Goal: Task Accomplishment & Management: Manage account settings

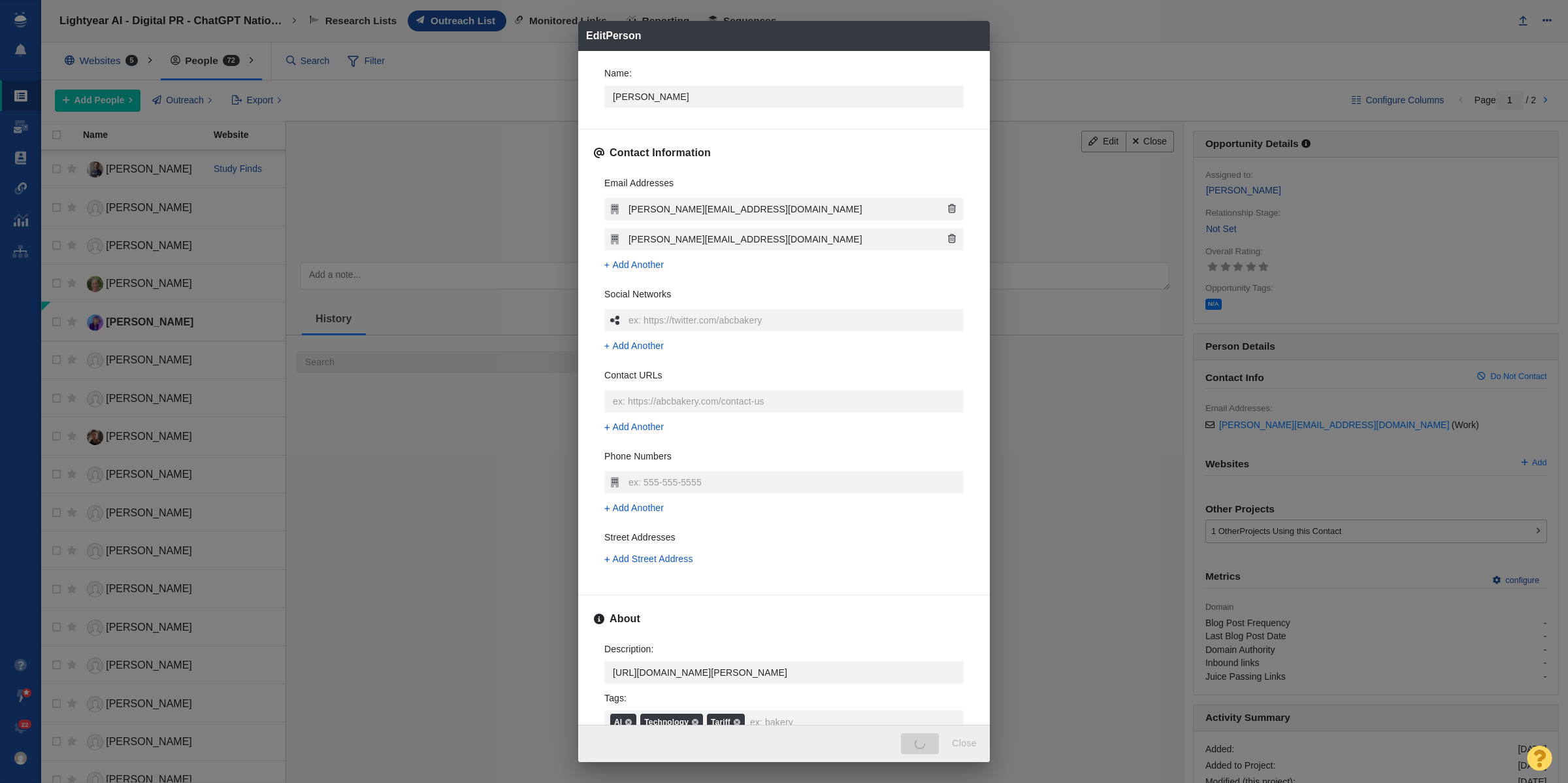
scroll to position [221, 0]
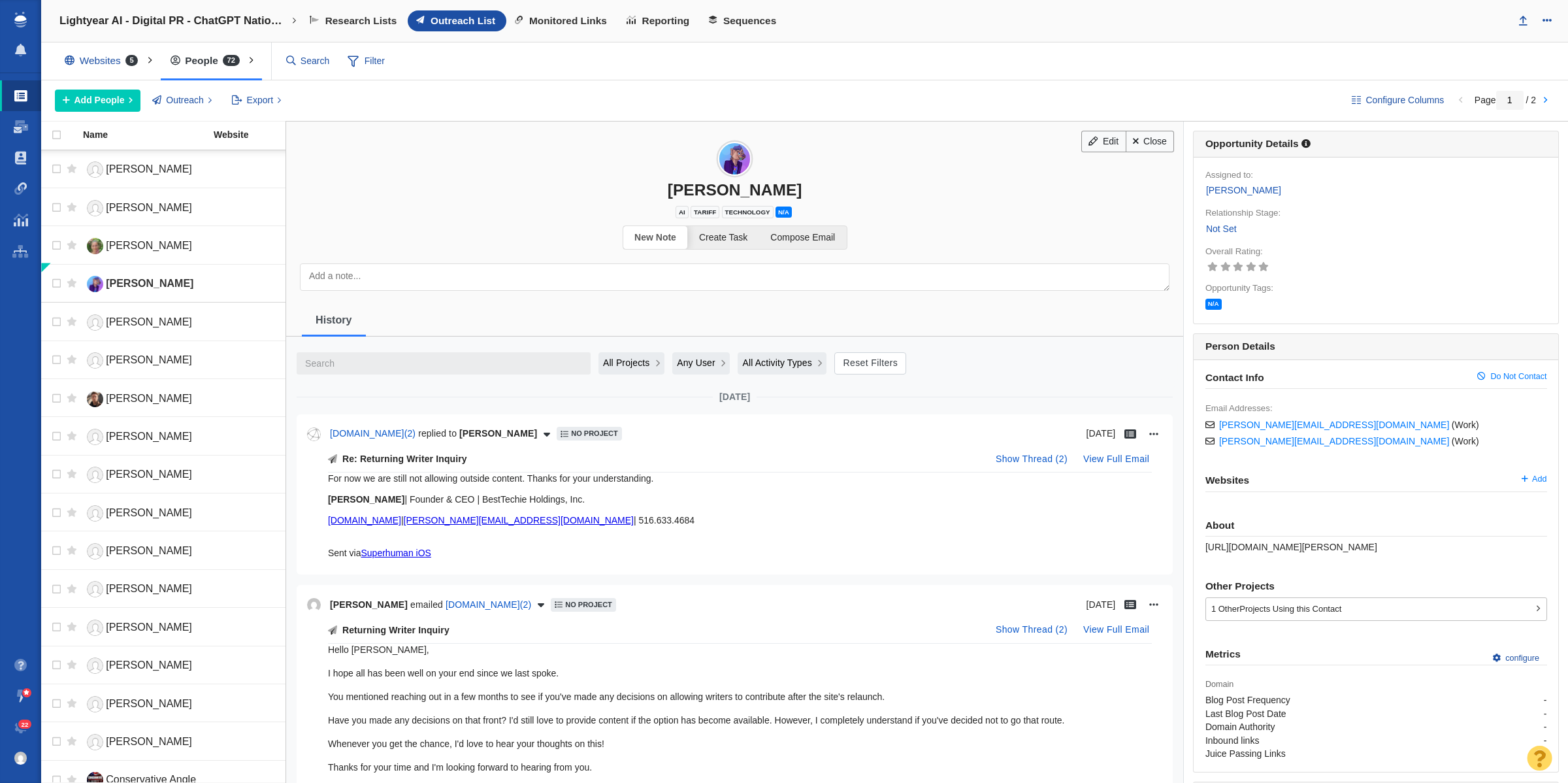
click at [1216, 228] on link "Not Set" at bounding box center [1221, 229] width 32 height 15
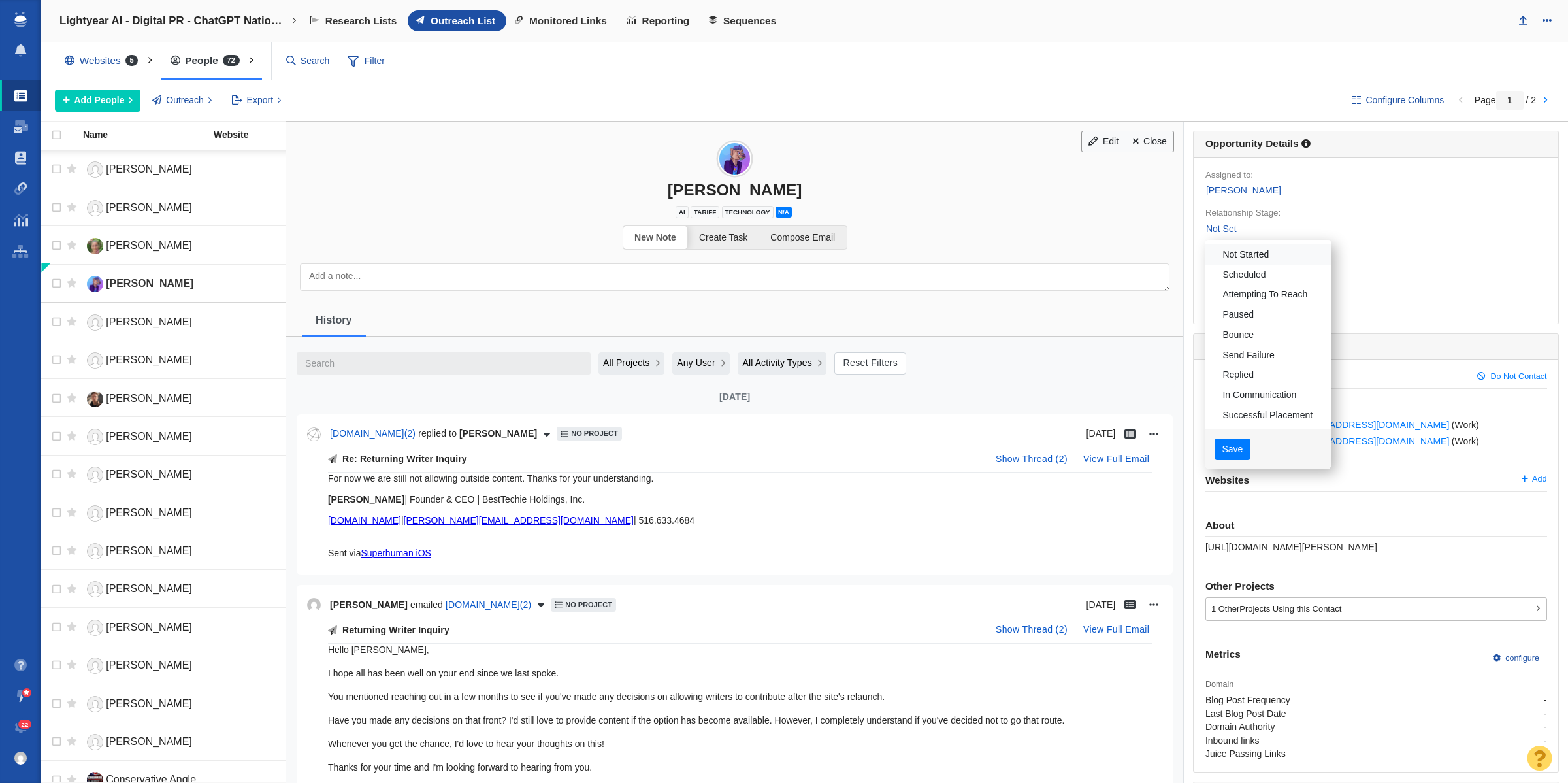
click at [1222, 261] on link "Not Started" at bounding box center [1268, 254] width 126 height 20
click at [1216, 444] on button "Save" at bounding box center [1232, 449] width 36 height 22
click at [1141, 135] on link "Close" at bounding box center [1150, 141] width 49 height 22
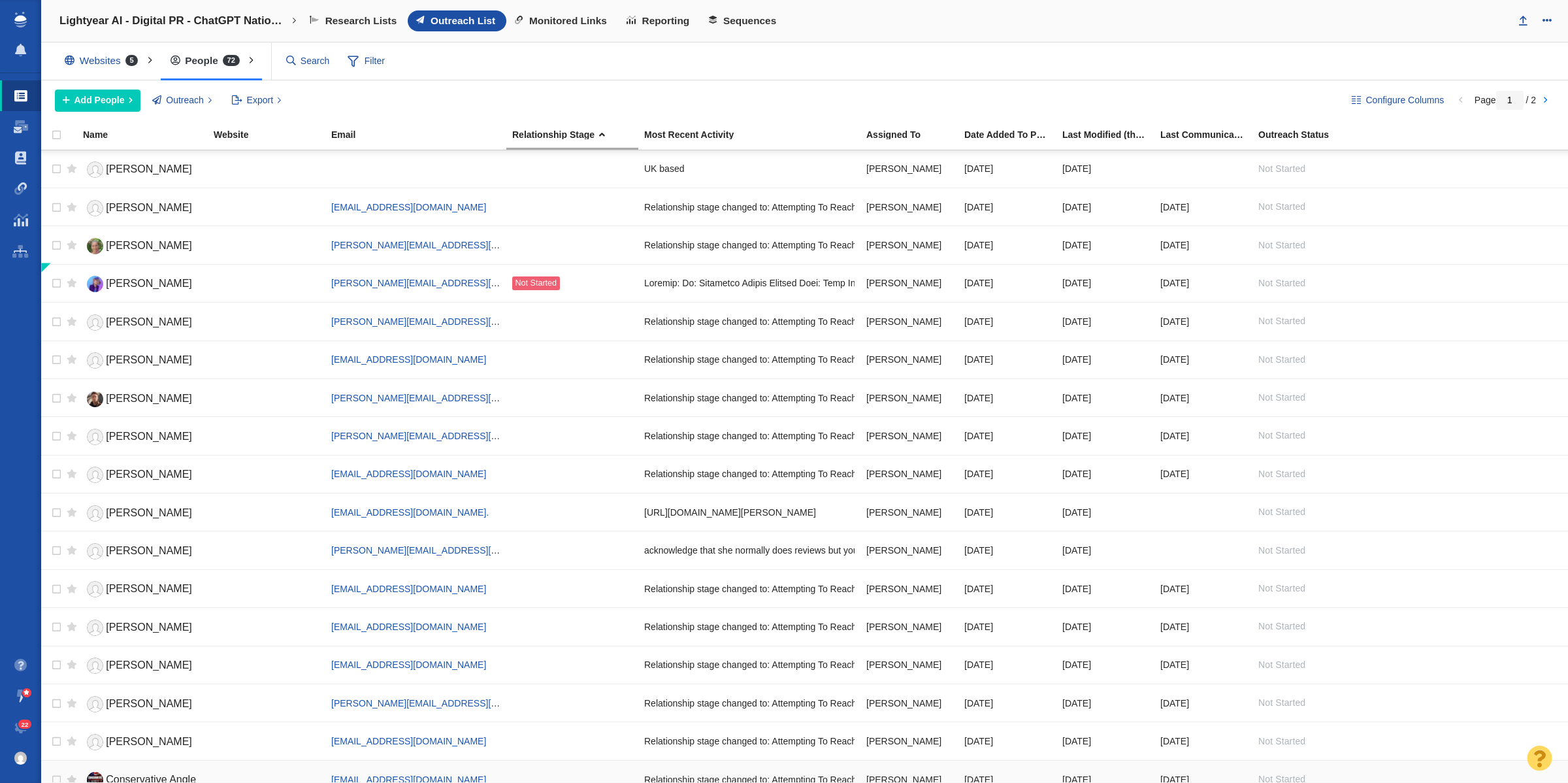
click at [1147, 141] on link "Last Modified (this project)" at bounding box center [1111, 135] width 96 height 11
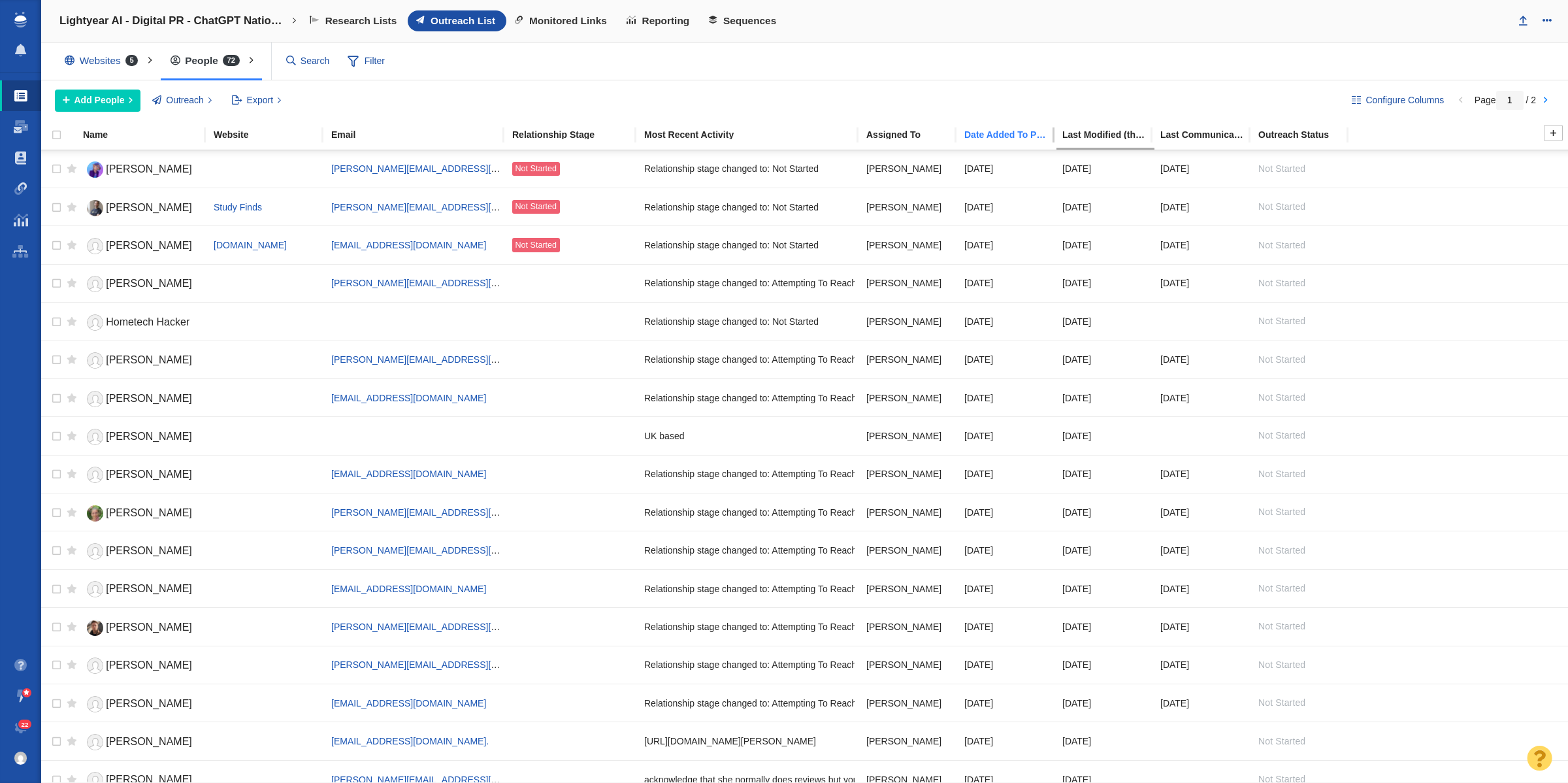
click at [1003, 135] on div "Date Added To Project" at bounding box center [1013, 134] width 96 height 9
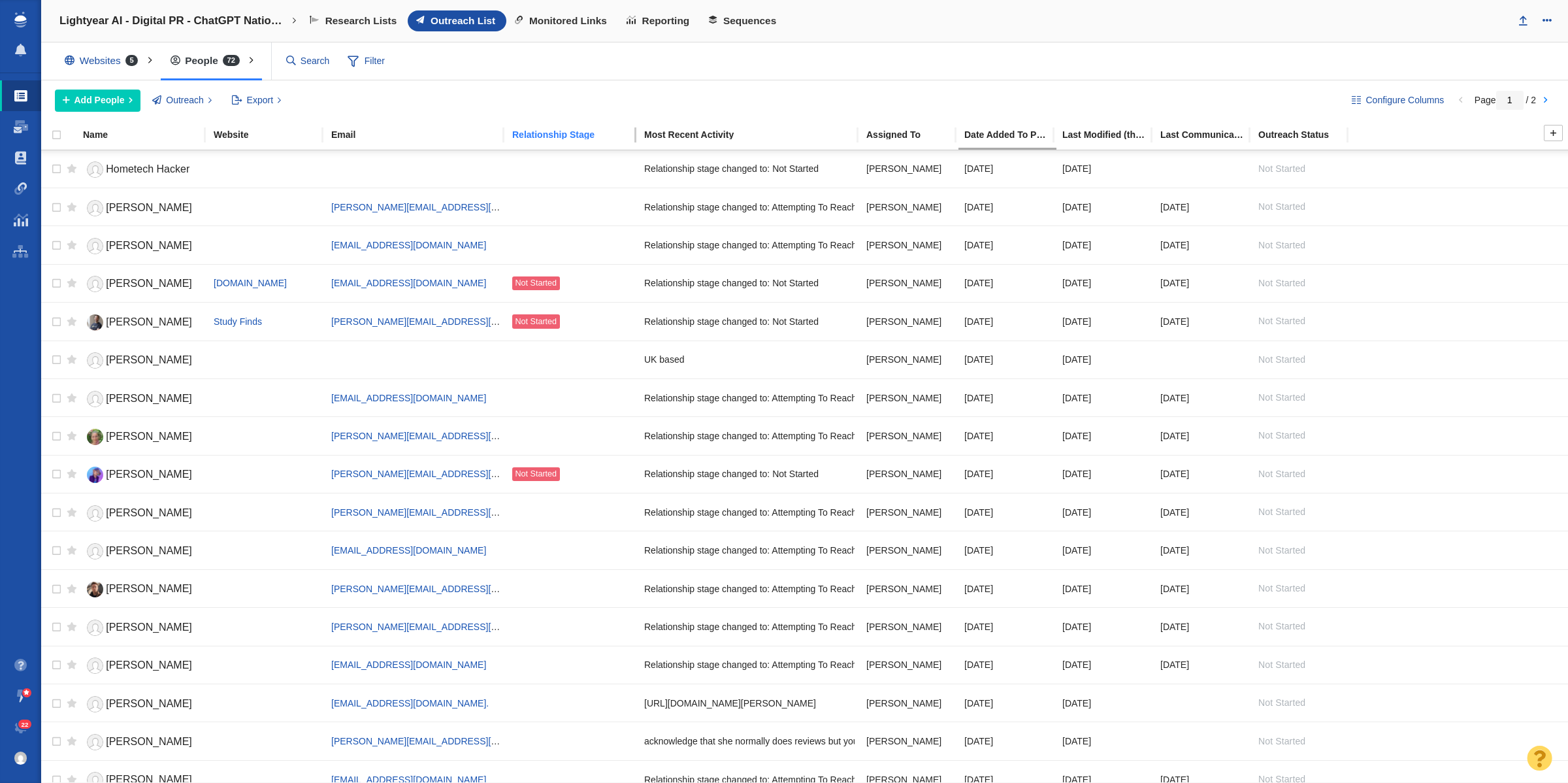
click at [570, 132] on div "Relationship Stage" at bounding box center [577, 134] width 131 height 9
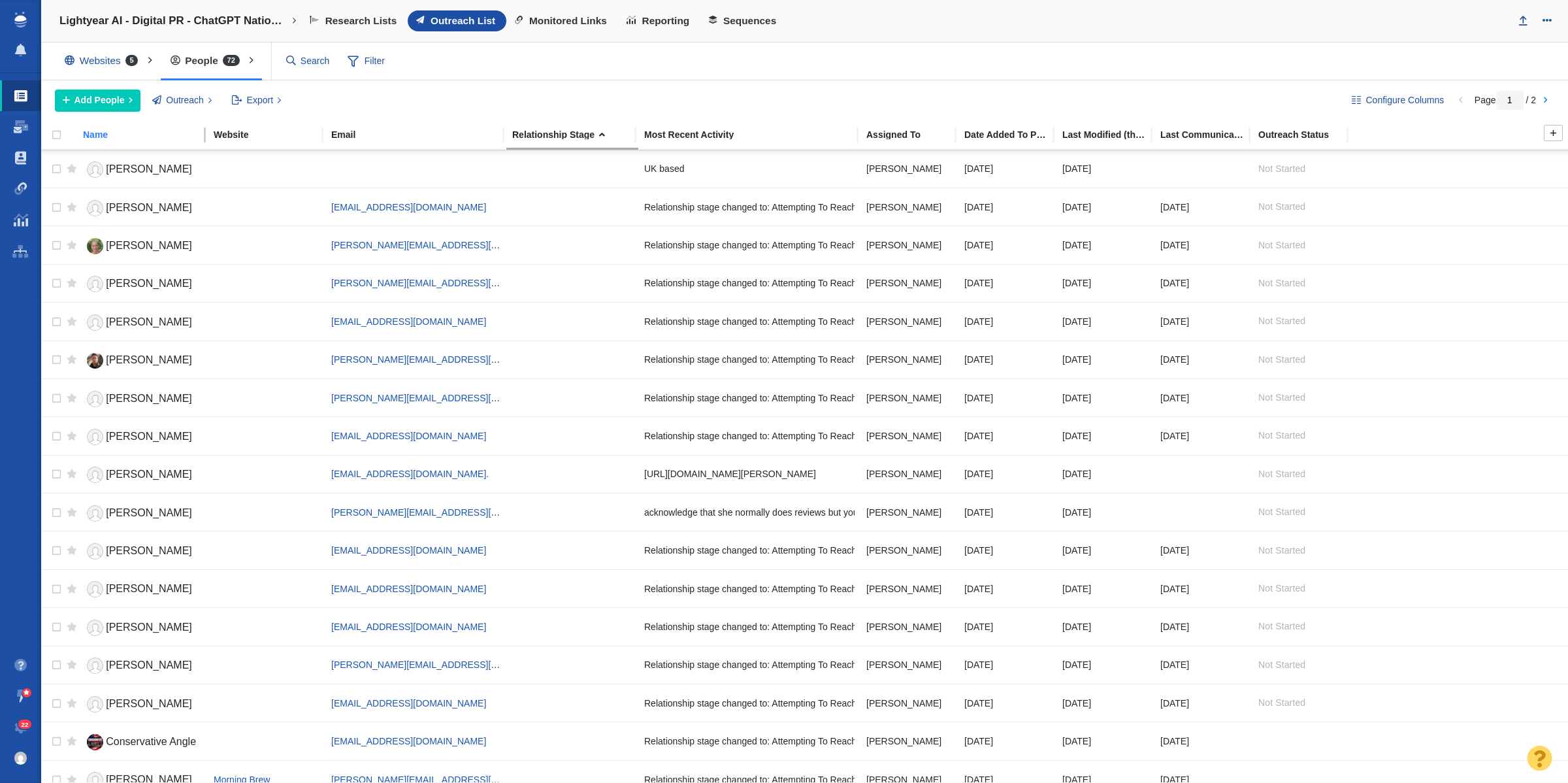
click at [106, 139] on div "Name" at bounding box center [148, 134] width 130 height 9
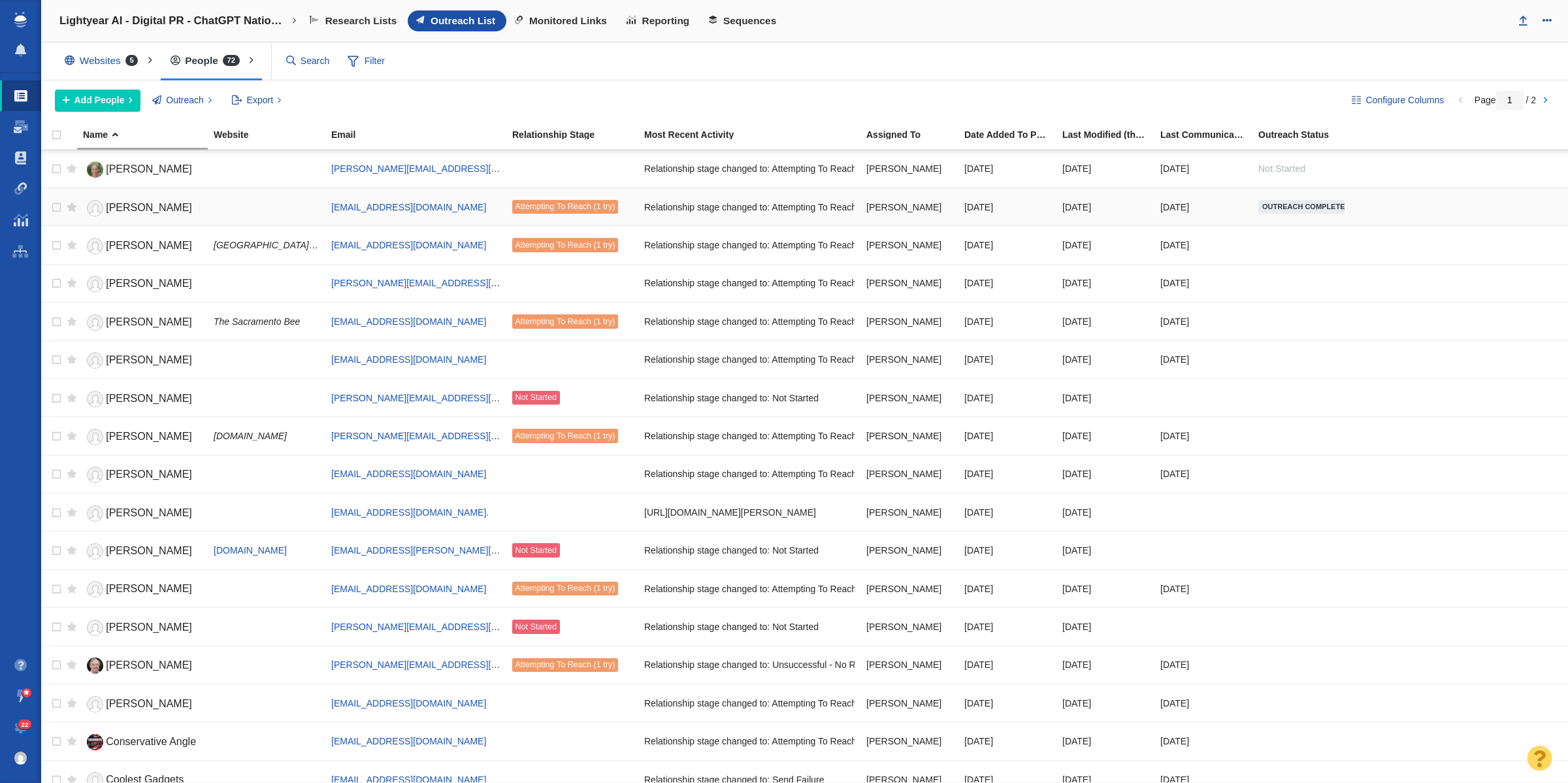
scroll to position [1, 0]
click at [1115, 135] on div "Last Modified (this project)" at bounding box center [1111, 134] width 96 height 9
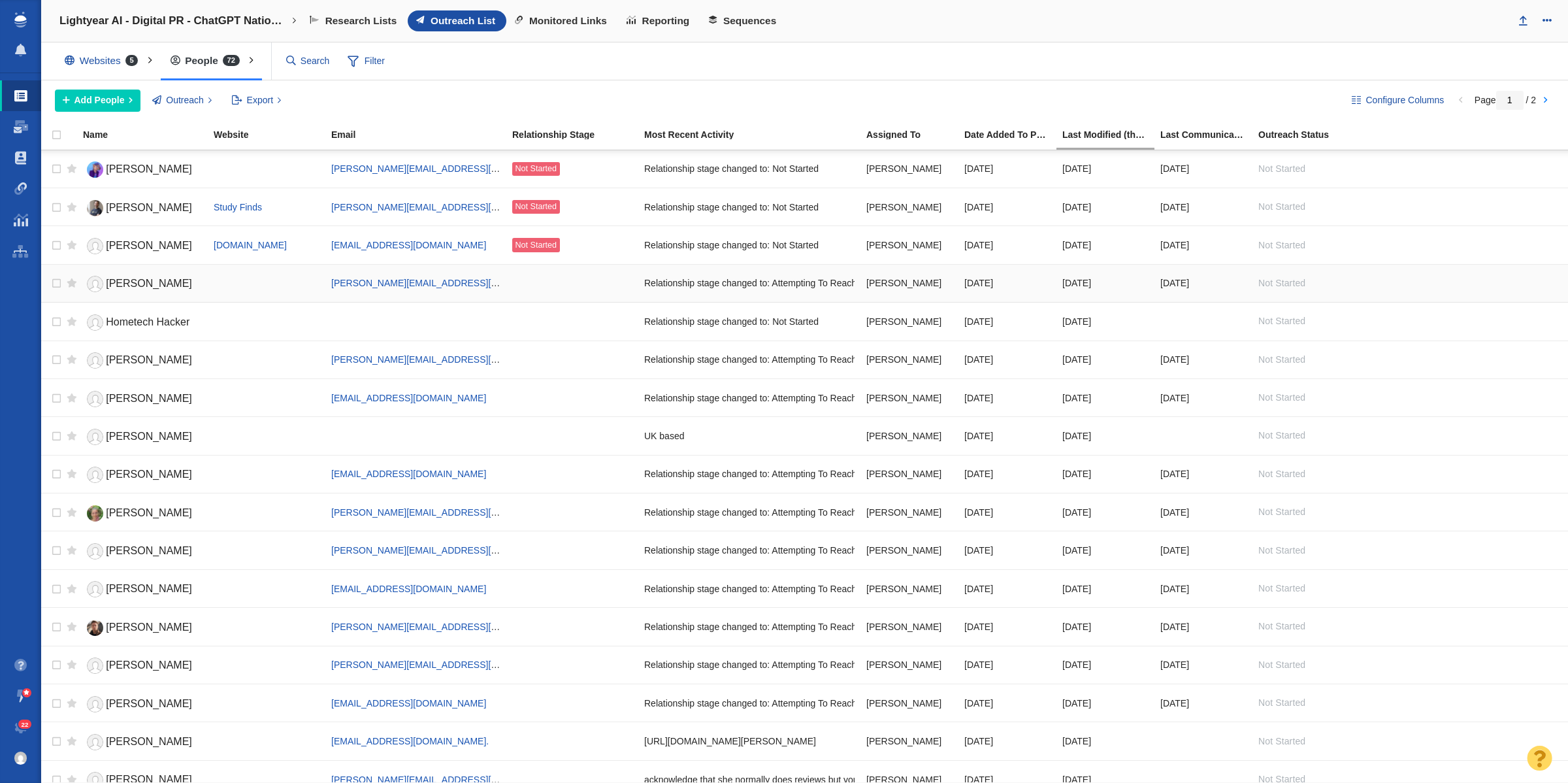
click at [185, 285] on span "Angela Moscaritolo" at bounding box center [149, 283] width 86 height 11
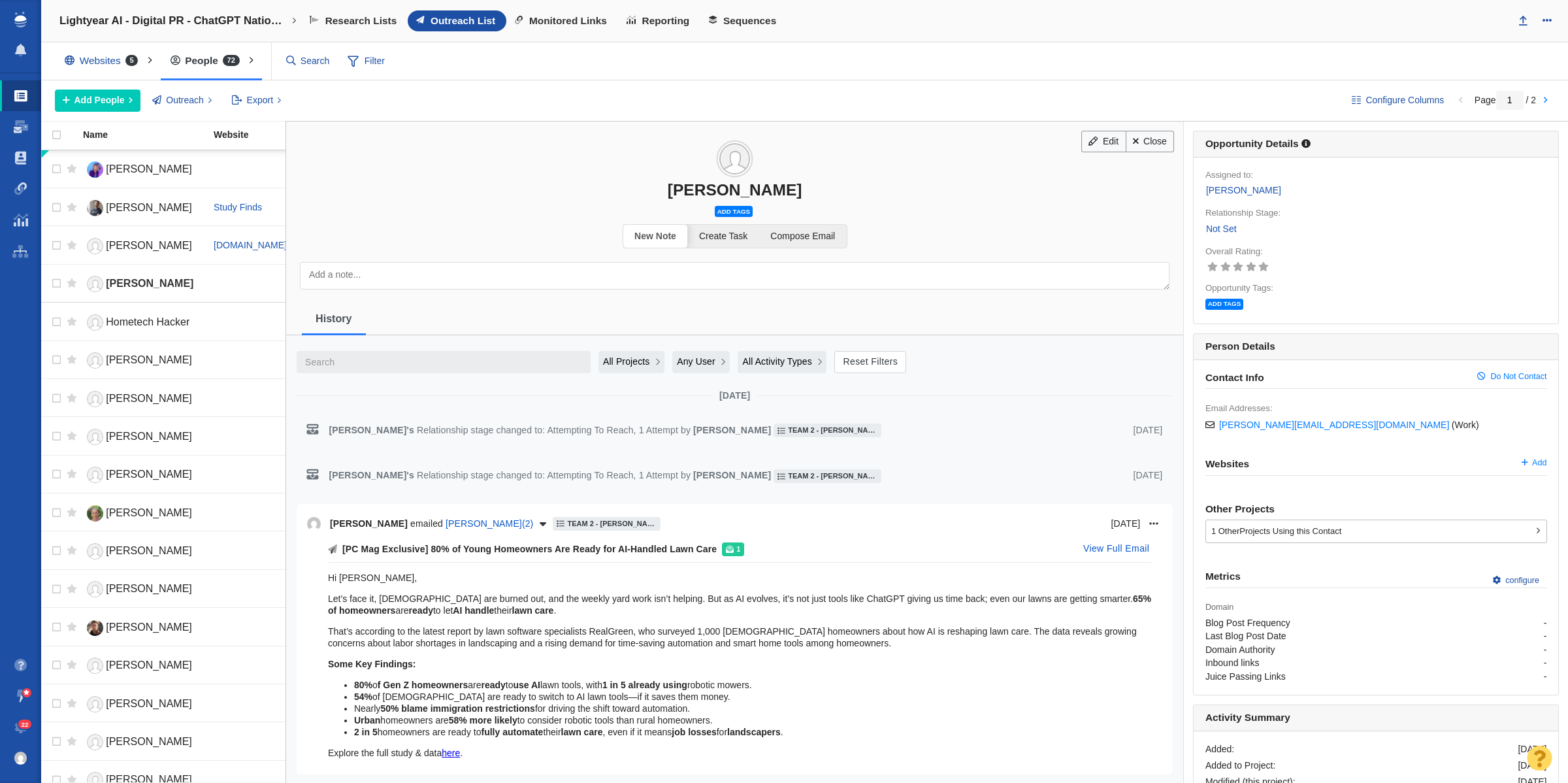
click at [703, 187] on div "Angela Moscaritolo" at bounding box center [734, 190] width 897 height 19
copy div "Angela Moscaritolo"
click at [1088, 135] on link "Edit" at bounding box center [1103, 141] width 44 height 22
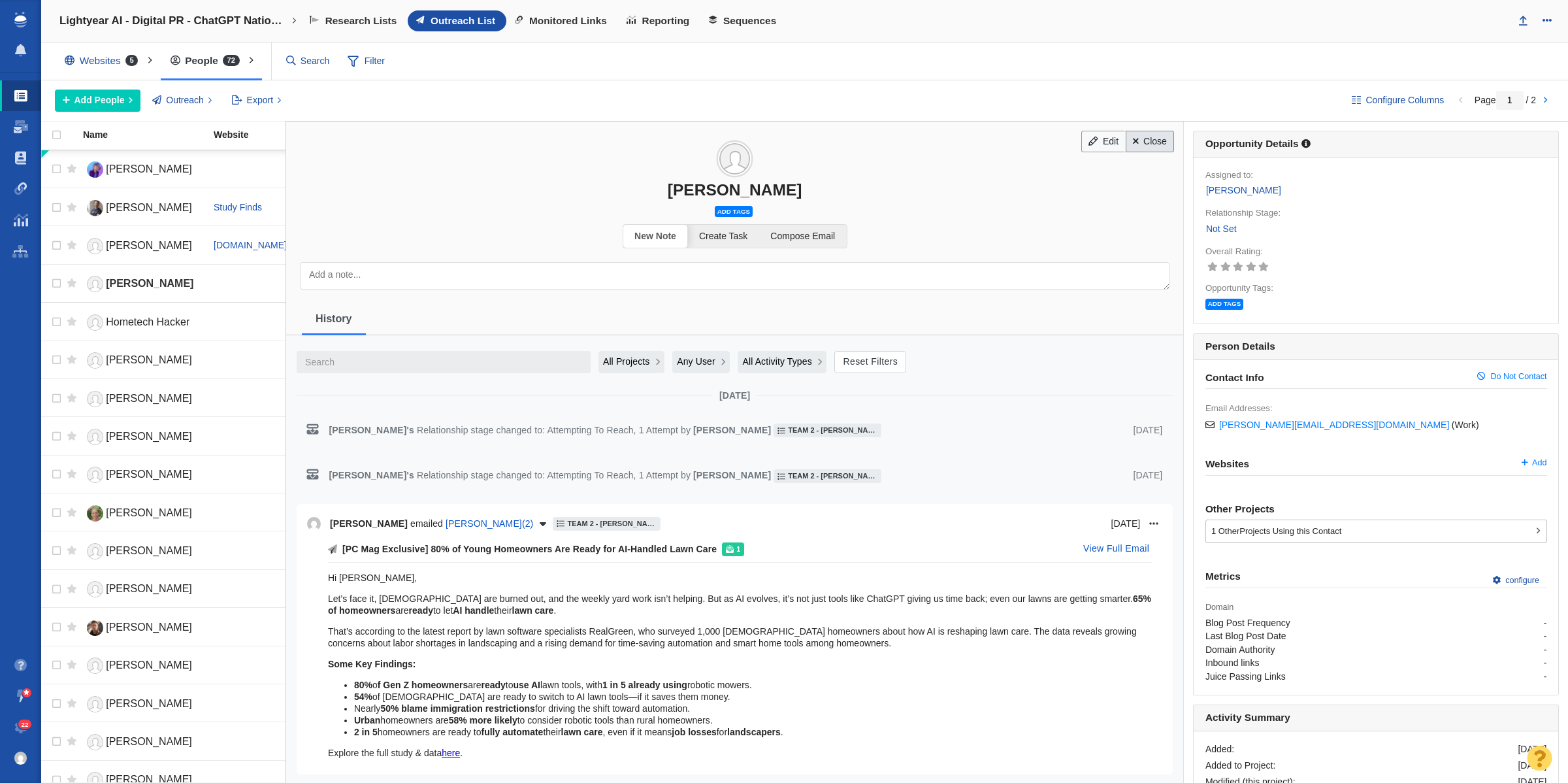
click at [1139, 142] on link "Close" at bounding box center [1150, 141] width 49 height 22
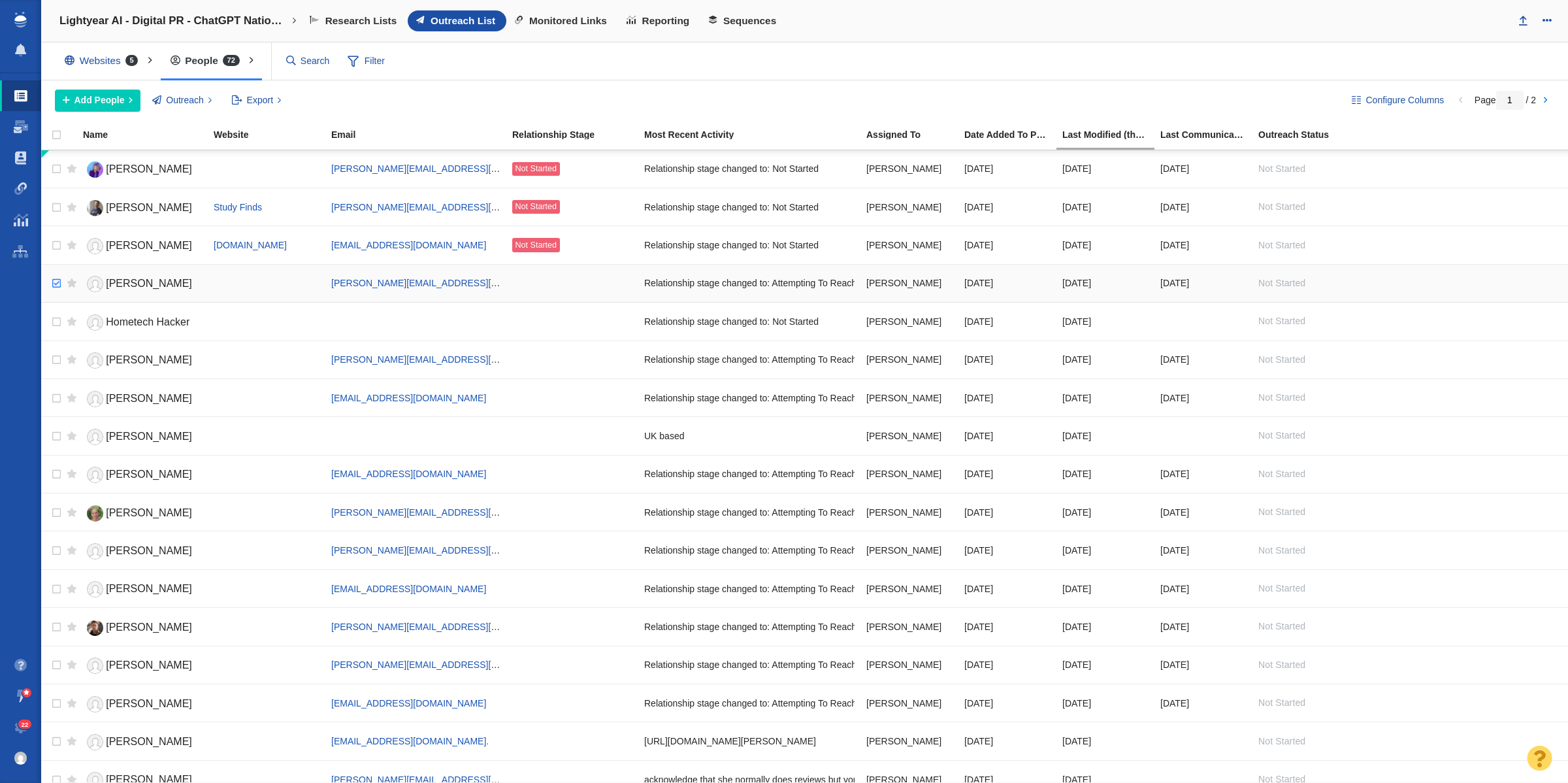
checkbox input "true"
click at [57, 285] on input "checkbox" at bounding box center [55, 283] width 20 height 29
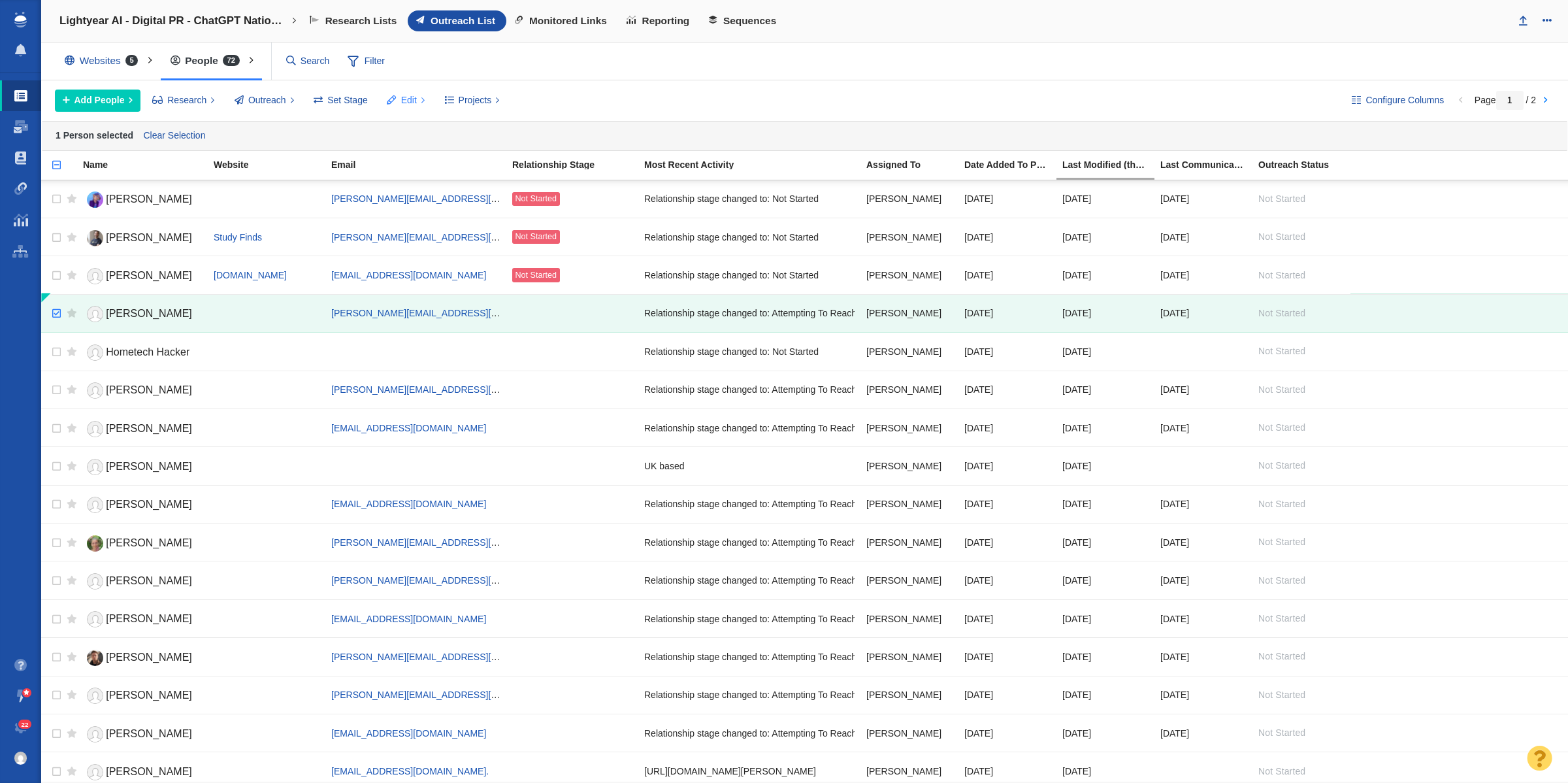
click at [412, 100] on span "Edit" at bounding box center [409, 100] width 16 height 14
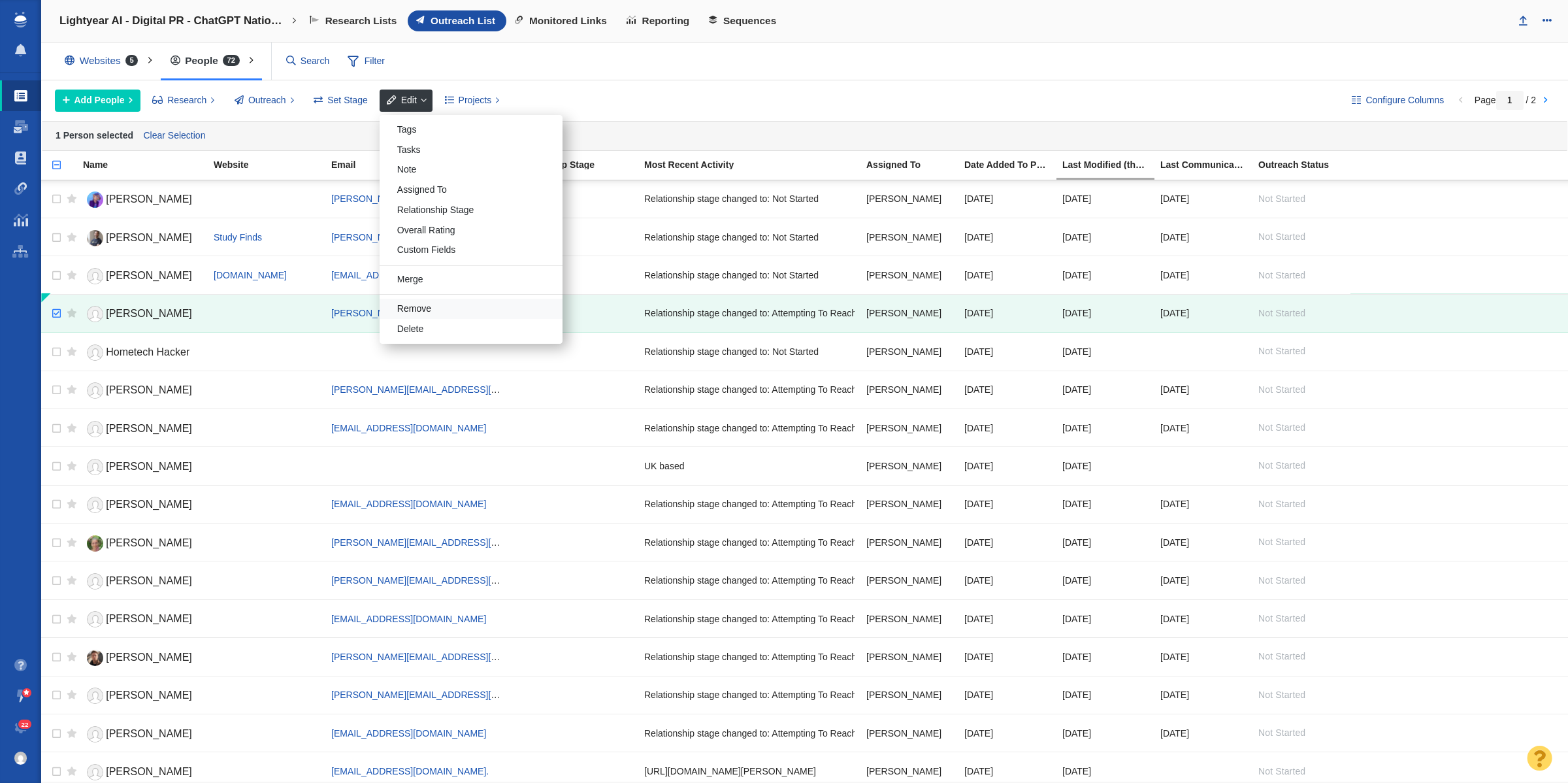
click at [436, 311] on div "Remove" at bounding box center [471, 308] width 183 height 20
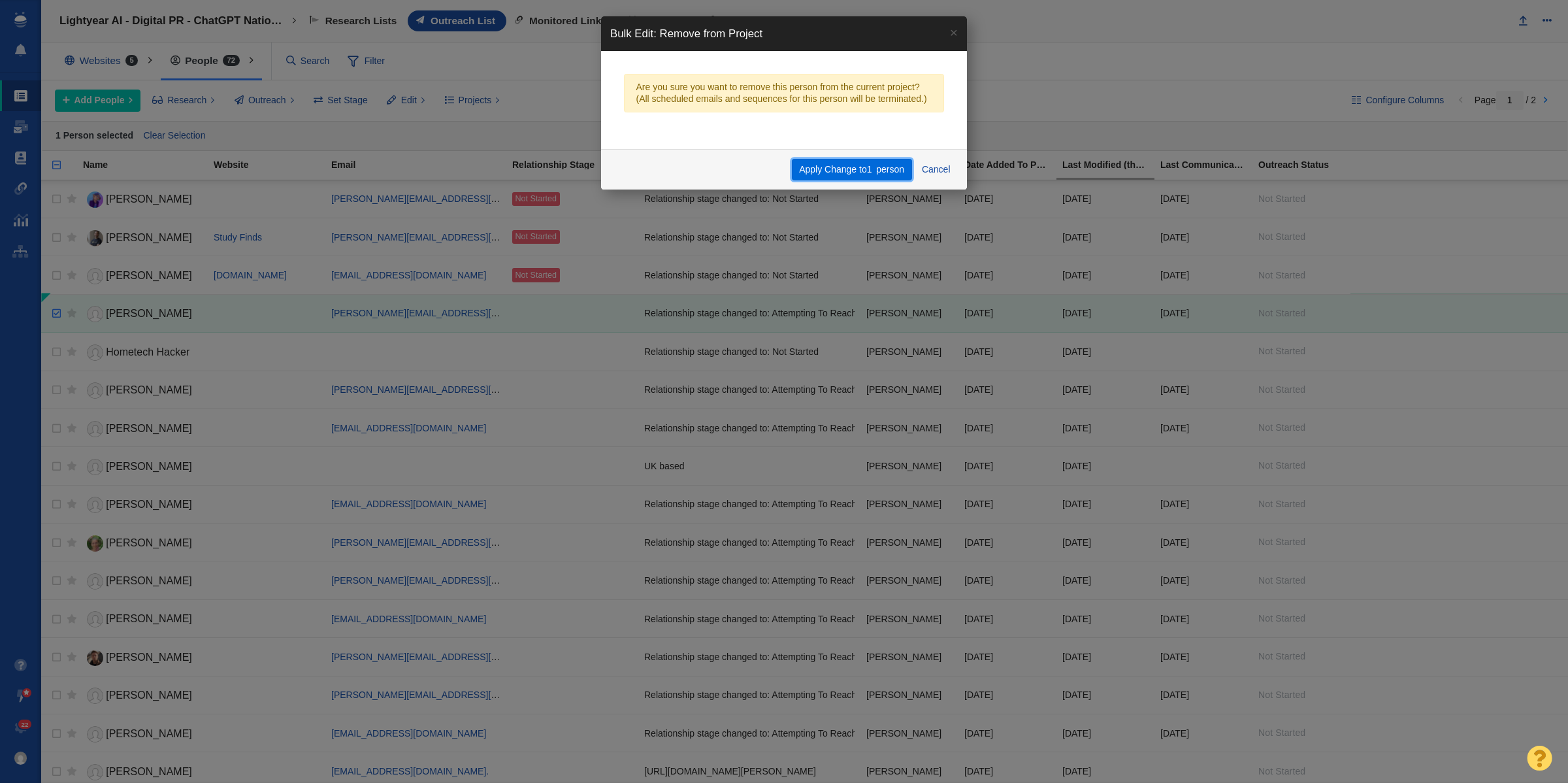
click at [847, 160] on button "Apply Change to 1 person" at bounding box center [852, 170] width 121 height 22
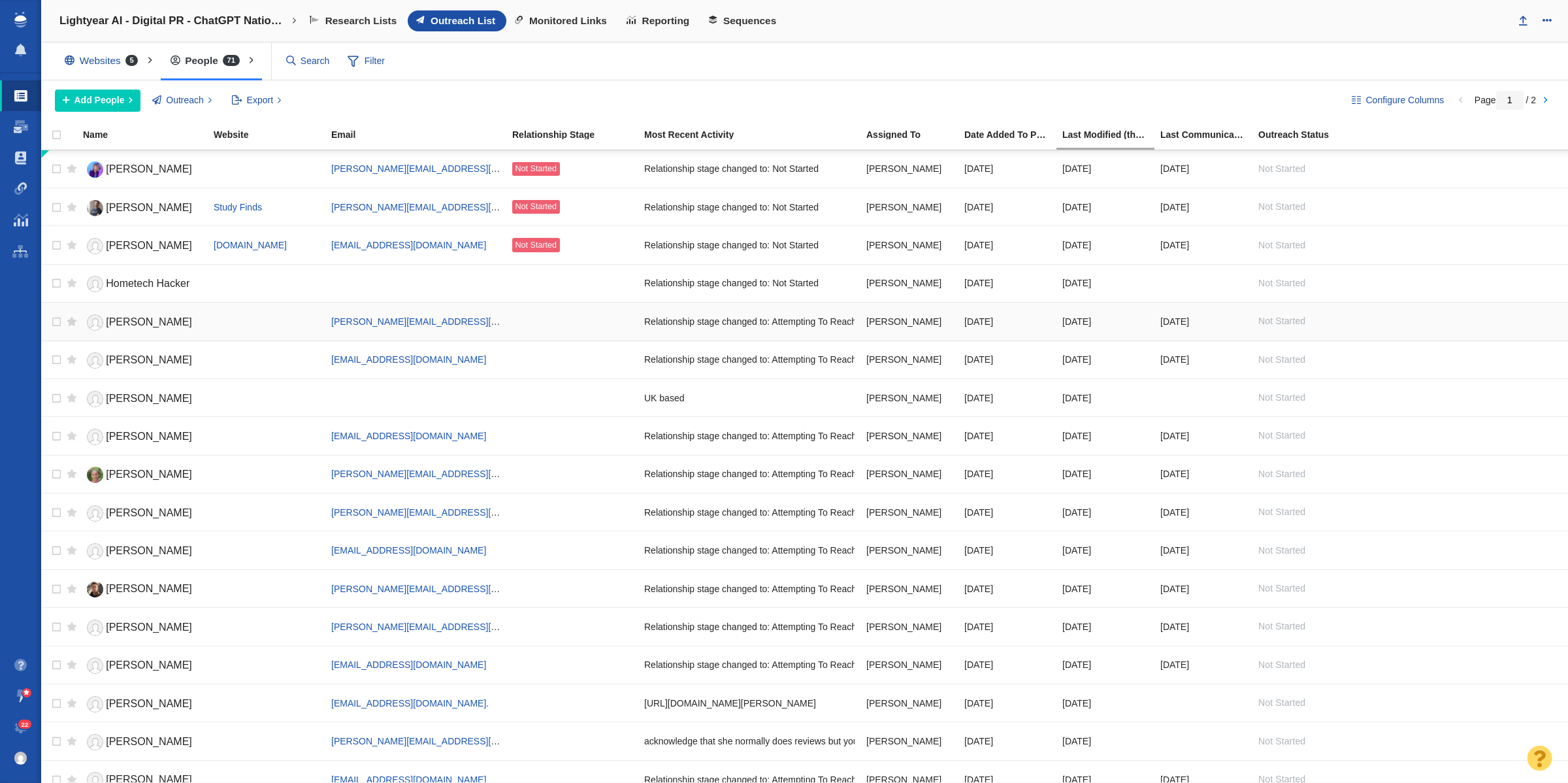
click at [144, 327] on span "[PERSON_NAME]" at bounding box center [149, 321] width 86 height 11
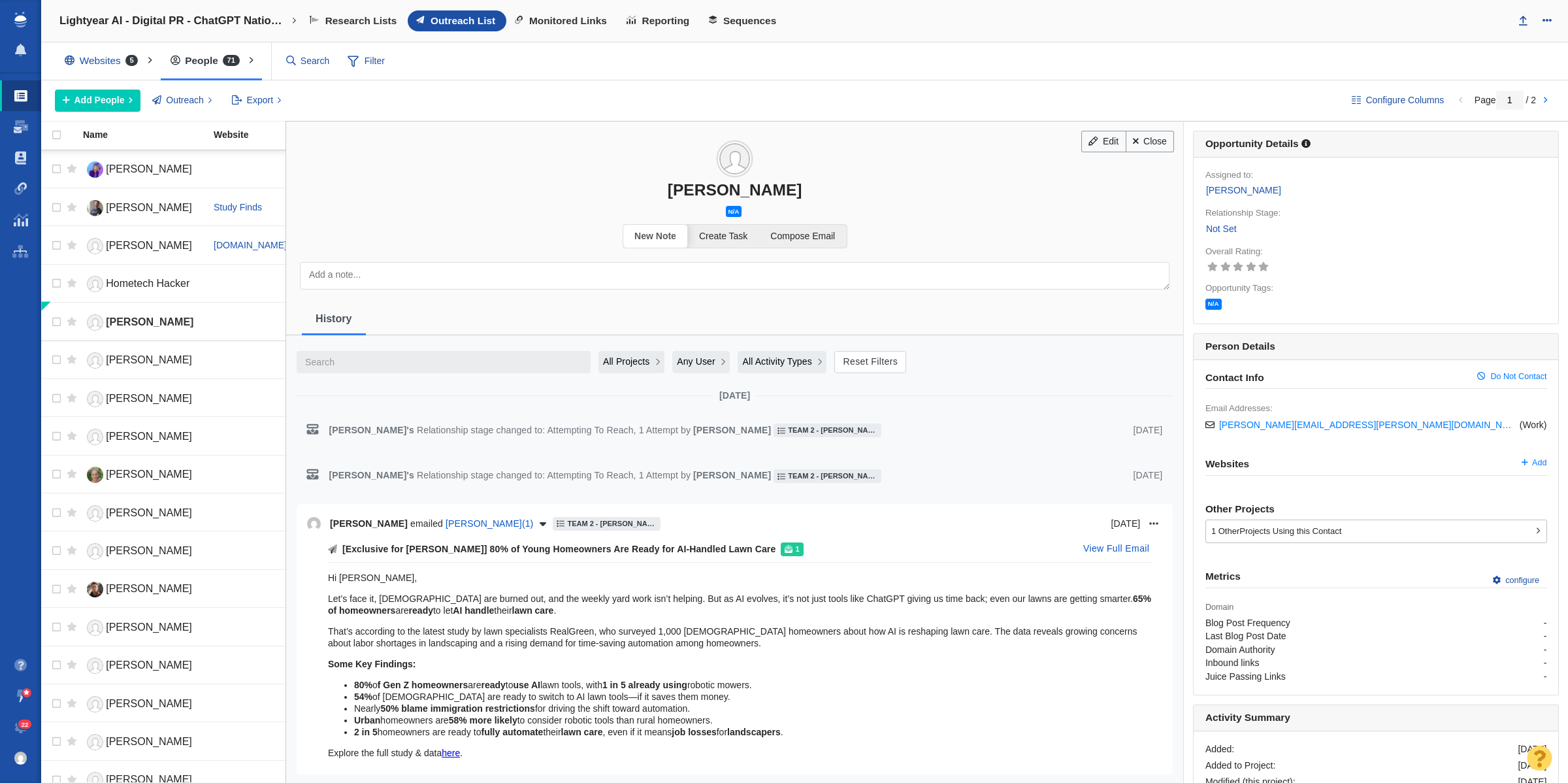
click at [697, 190] on div "Dan DiClerico" at bounding box center [734, 190] width 897 height 19
click at [693, 196] on div "Dan DiClerico" at bounding box center [734, 190] width 897 height 19
copy div "Dan DiClerico"
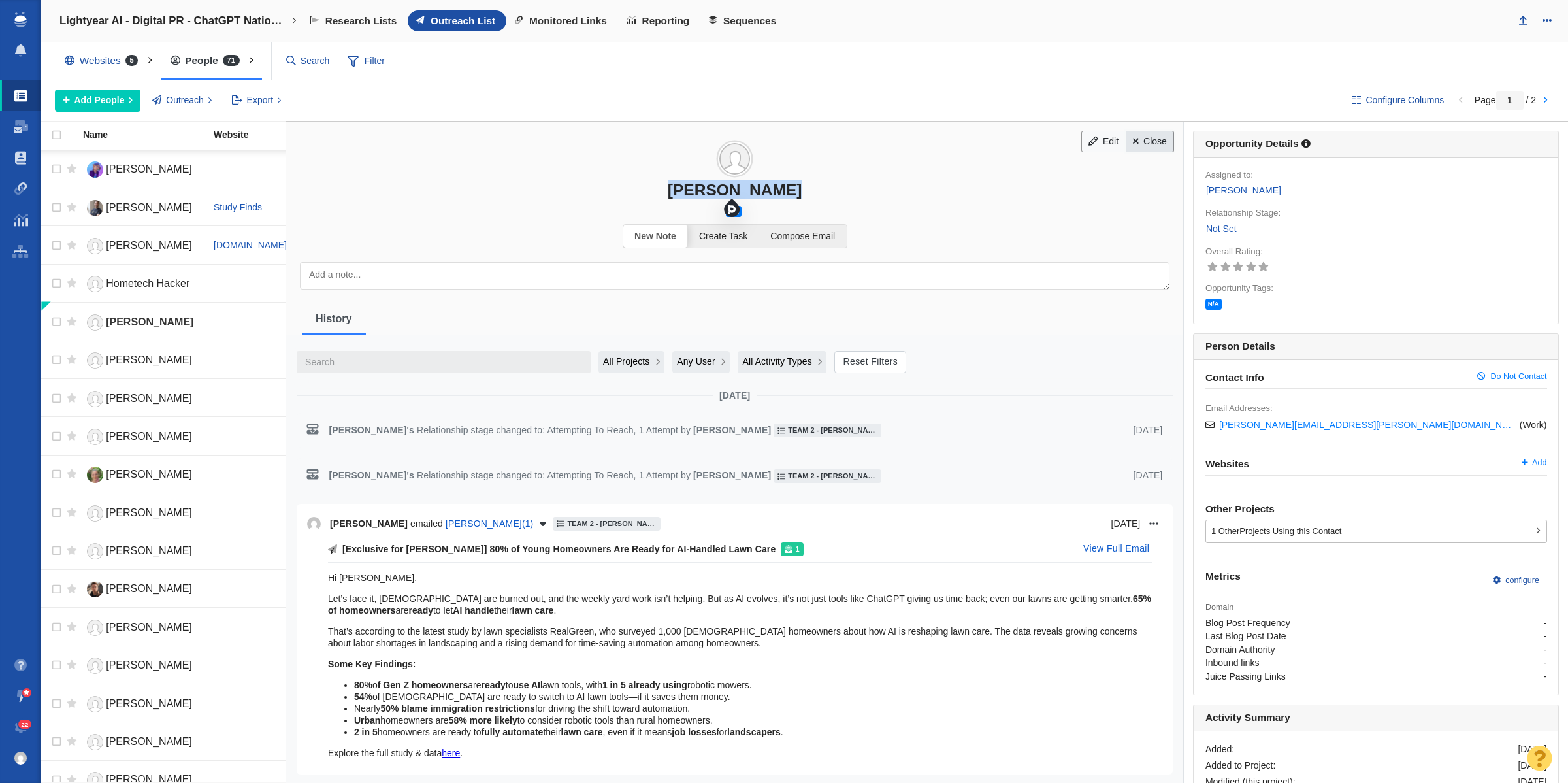
click at [1151, 138] on link "Close" at bounding box center [1150, 141] width 49 height 22
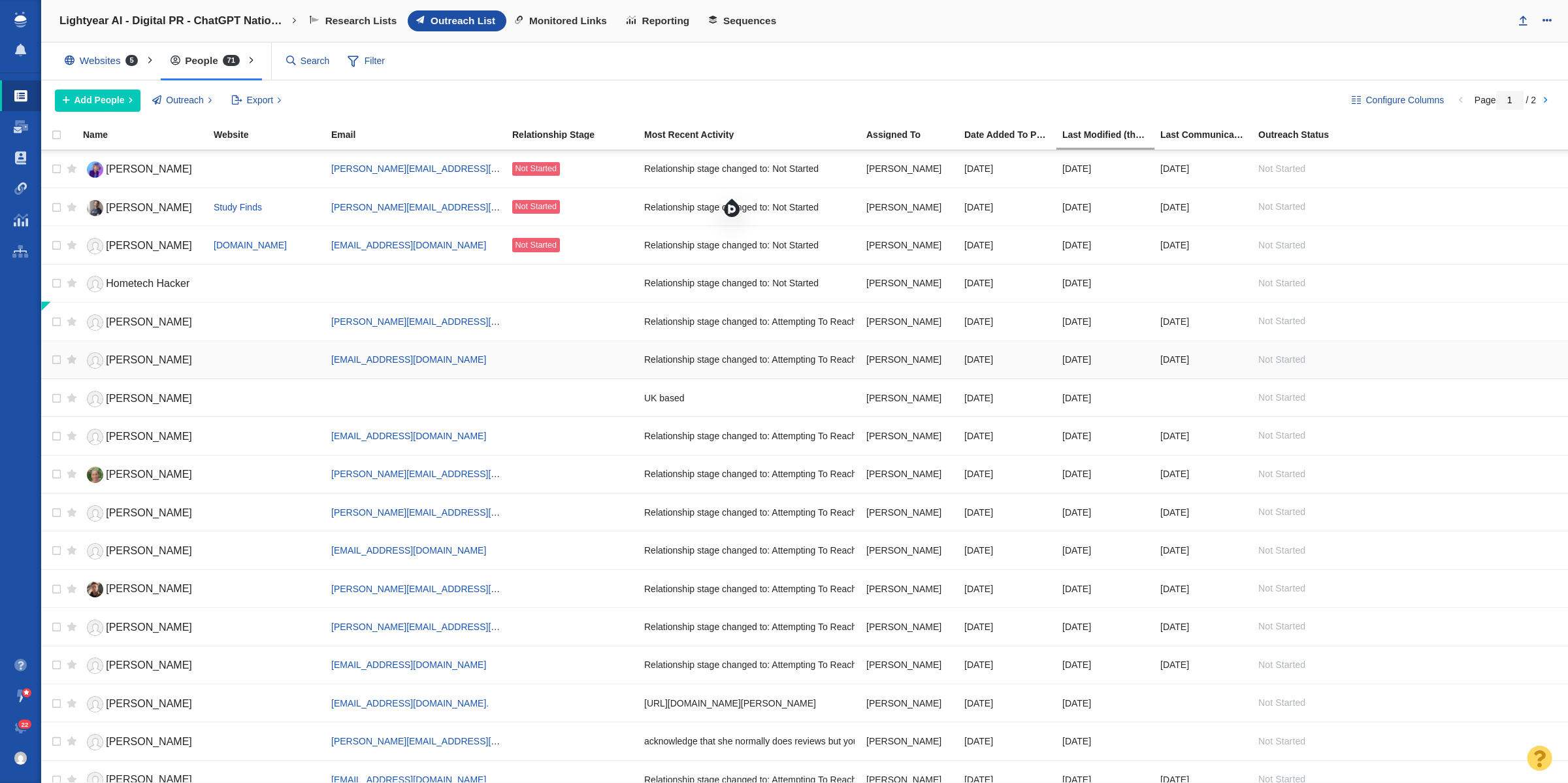
click at [145, 355] on span "Chris Wedel" at bounding box center [149, 359] width 86 height 11
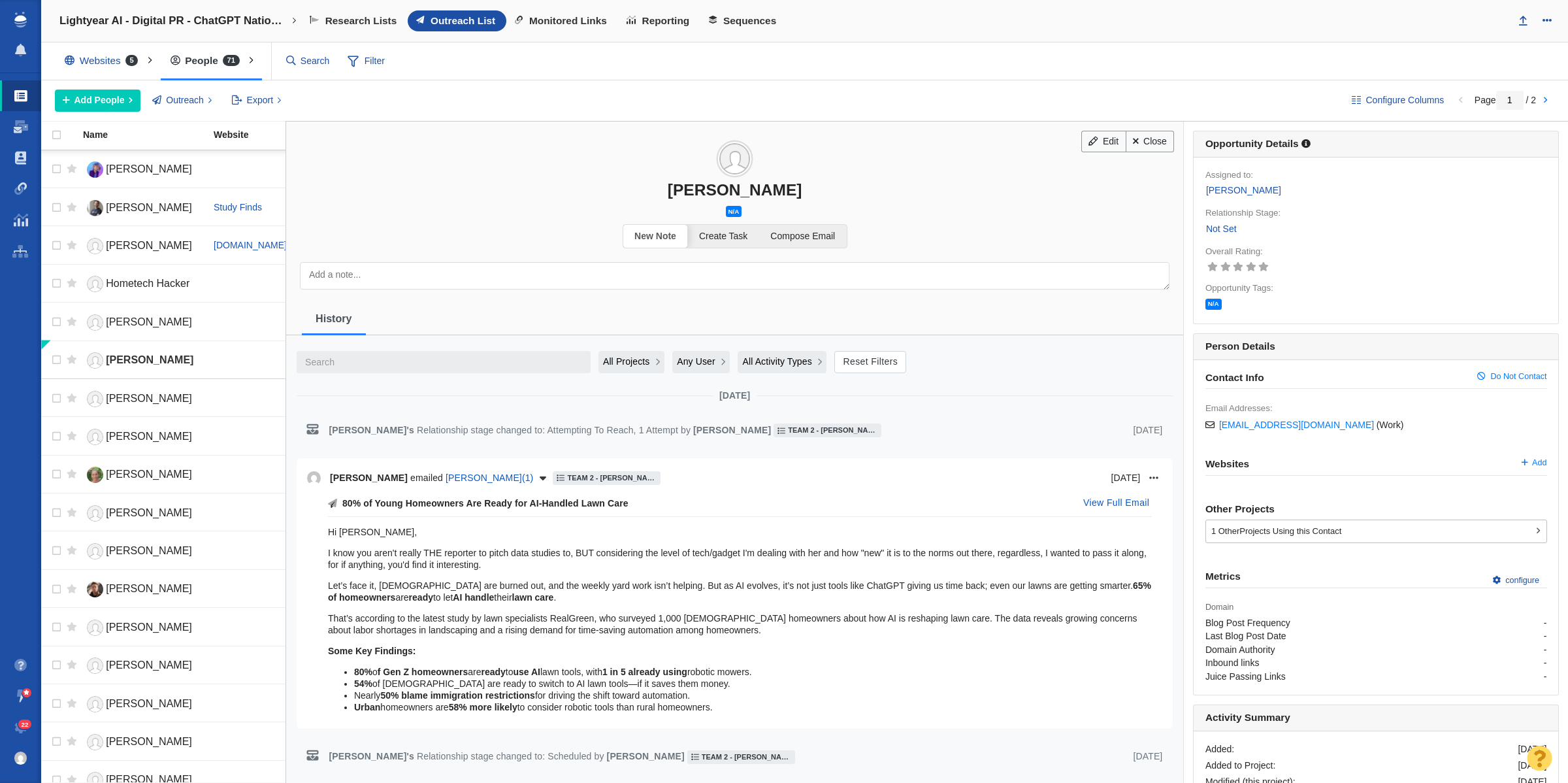
click at [698, 190] on div "Chris Wedel" at bounding box center [734, 190] width 897 height 19
copy div "Chris Wedel"
click at [1145, 145] on link "Close" at bounding box center [1150, 141] width 49 height 22
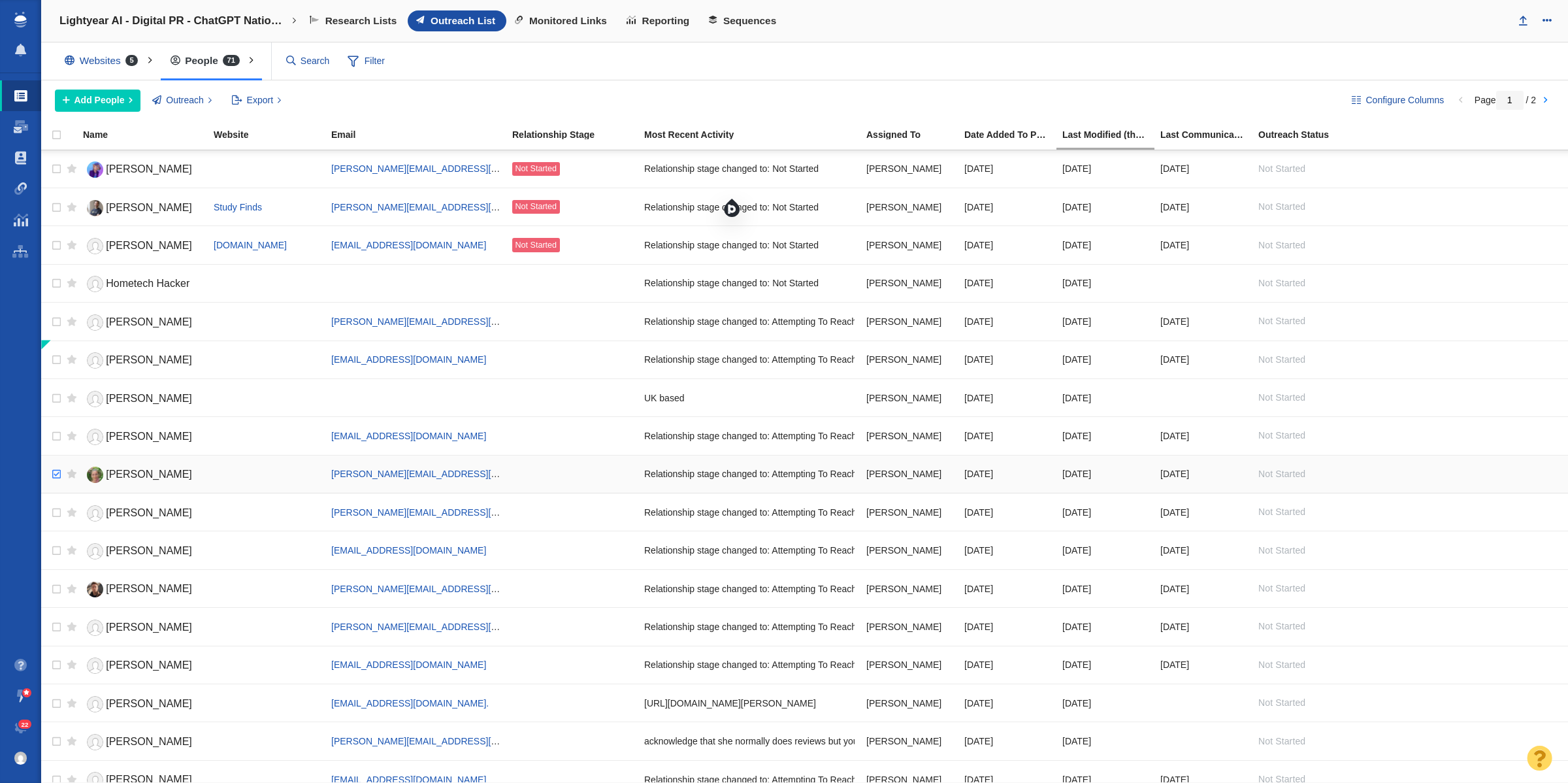
checkbox input "true"
click at [53, 475] on input "checkbox" at bounding box center [55, 474] width 20 height 29
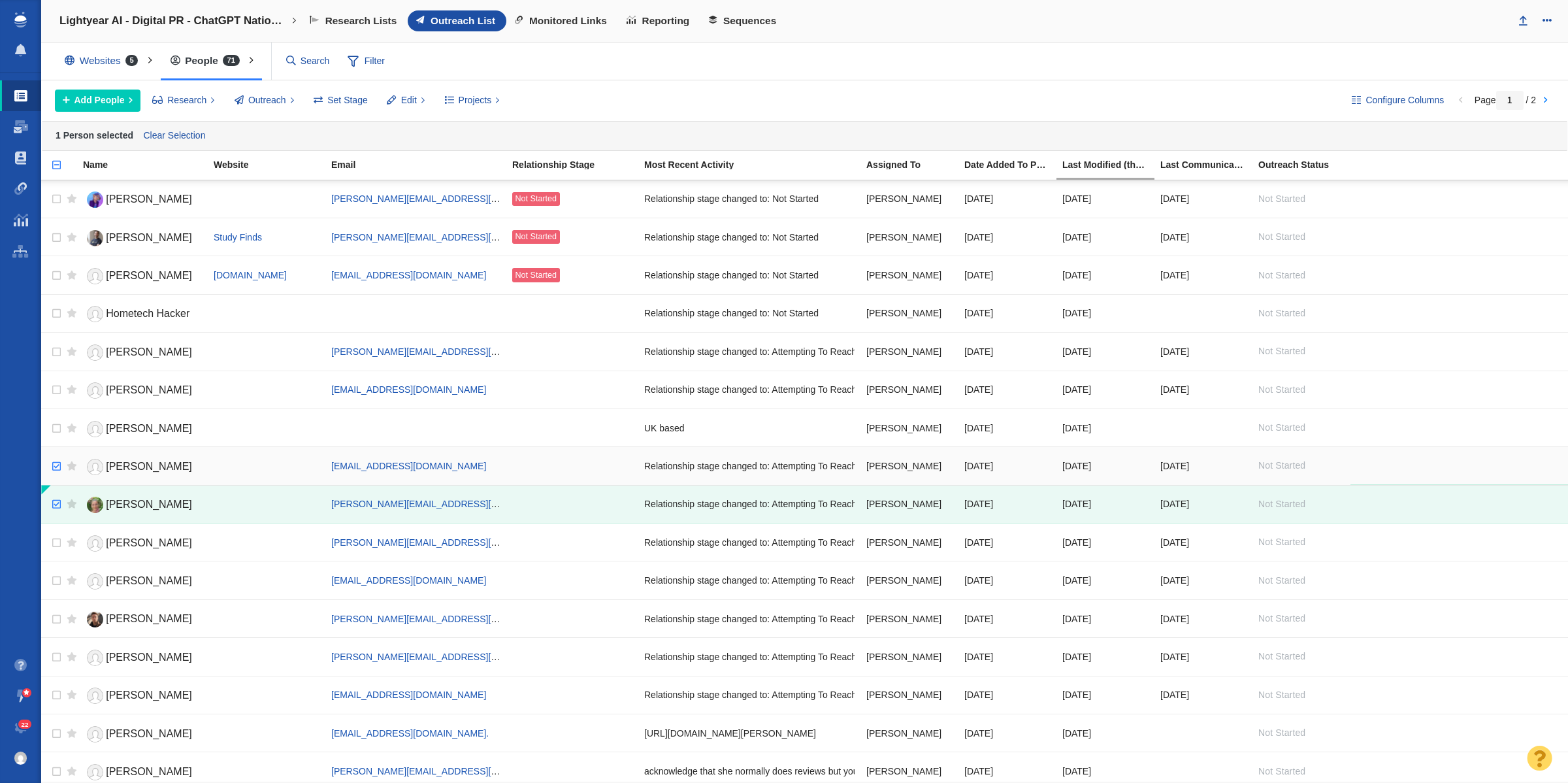
checkbox input "true"
click at [57, 467] on input "checkbox" at bounding box center [55, 466] width 20 height 29
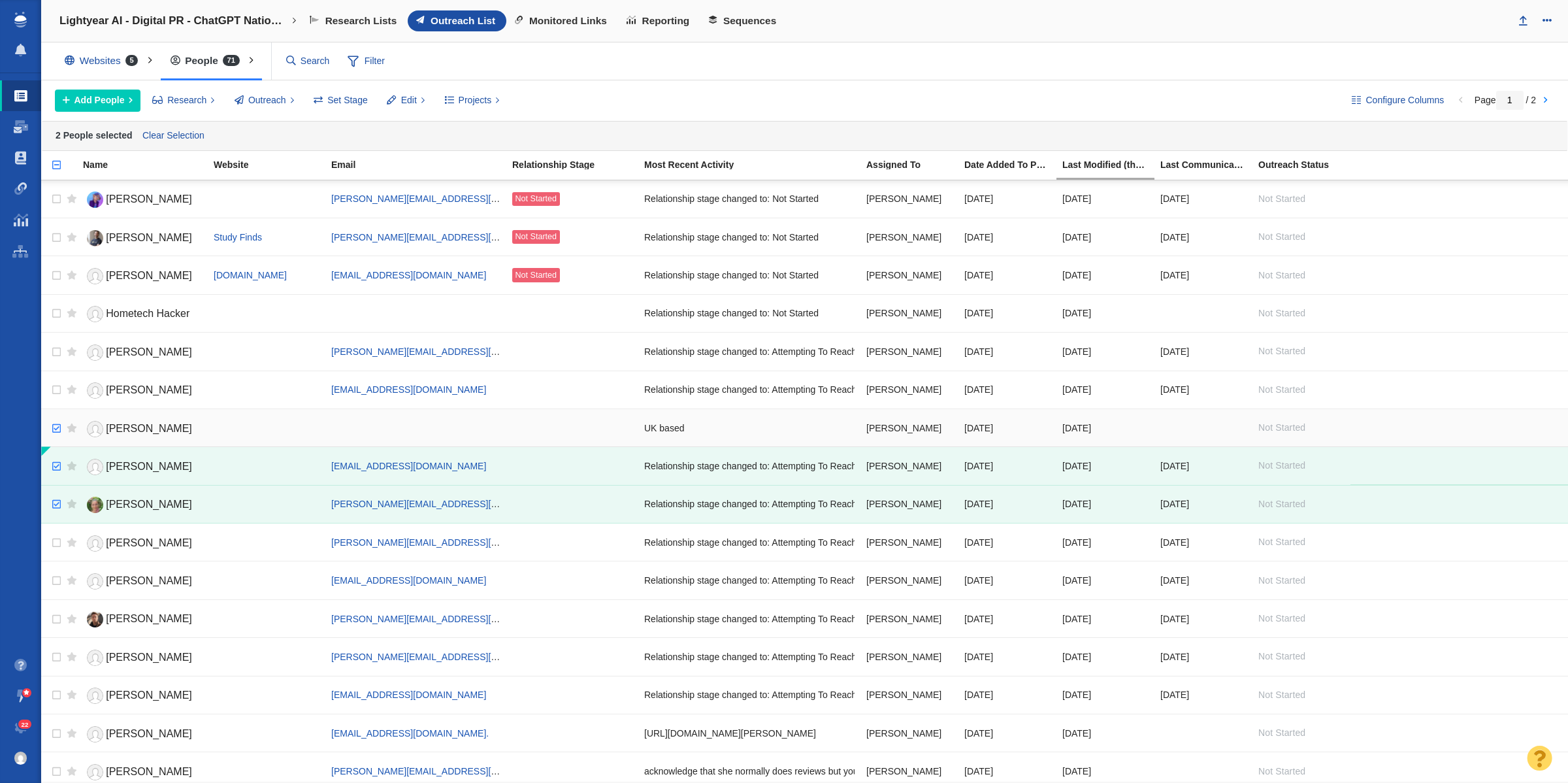
checkbox input "true"
click at [56, 431] on input "checkbox" at bounding box center [55, 428] width 20 height 29
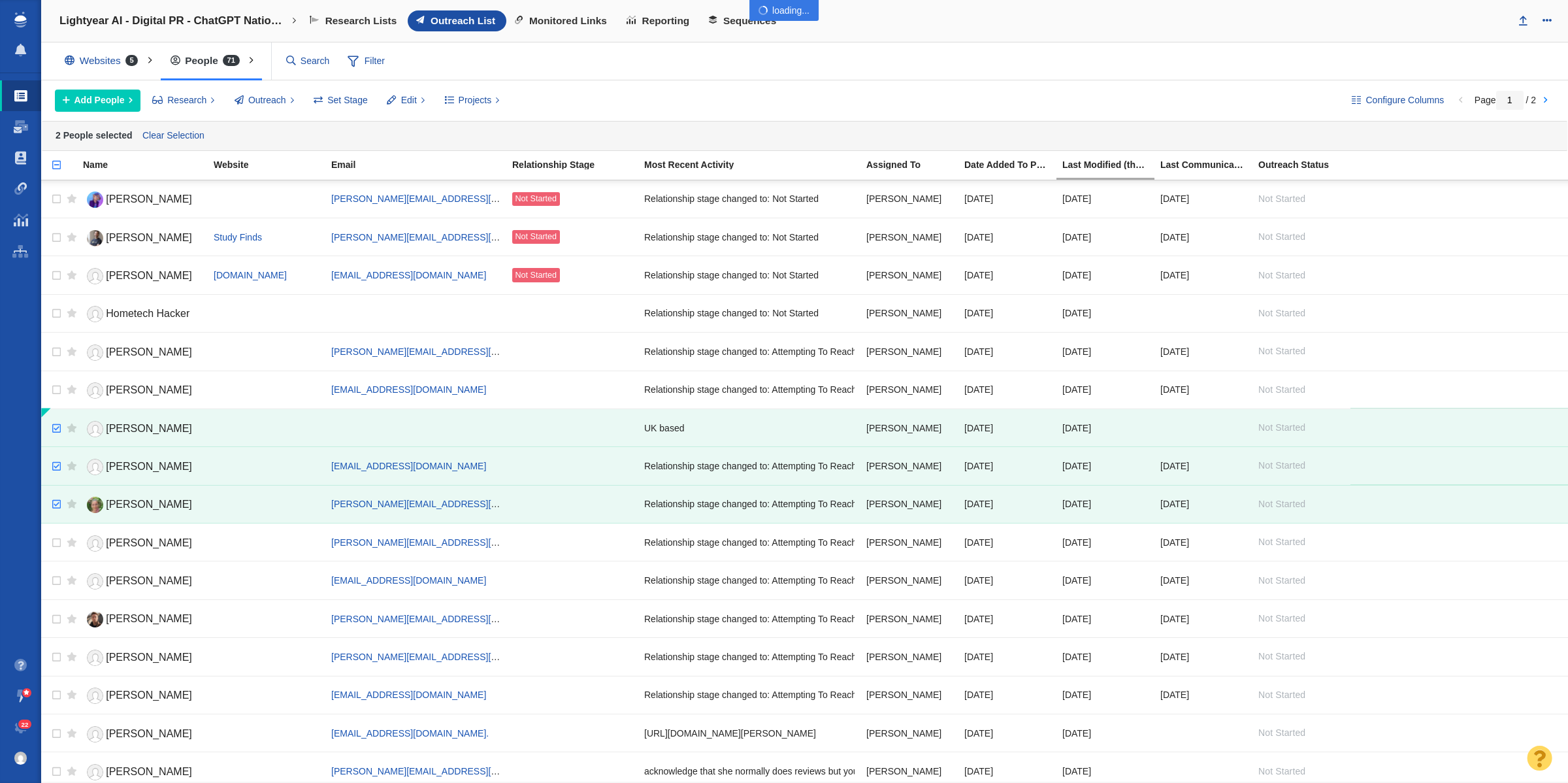
click at [53, 392] on body "Projects Dashboard Websites People Link Monitoring Reports Projects Home Help C…" at bounding box center [784, 392] width 1568 height 783
checkbox input "true"
click at [59, 390] on input "checkbox" at bounding box center [55, 390] width 20 height 29
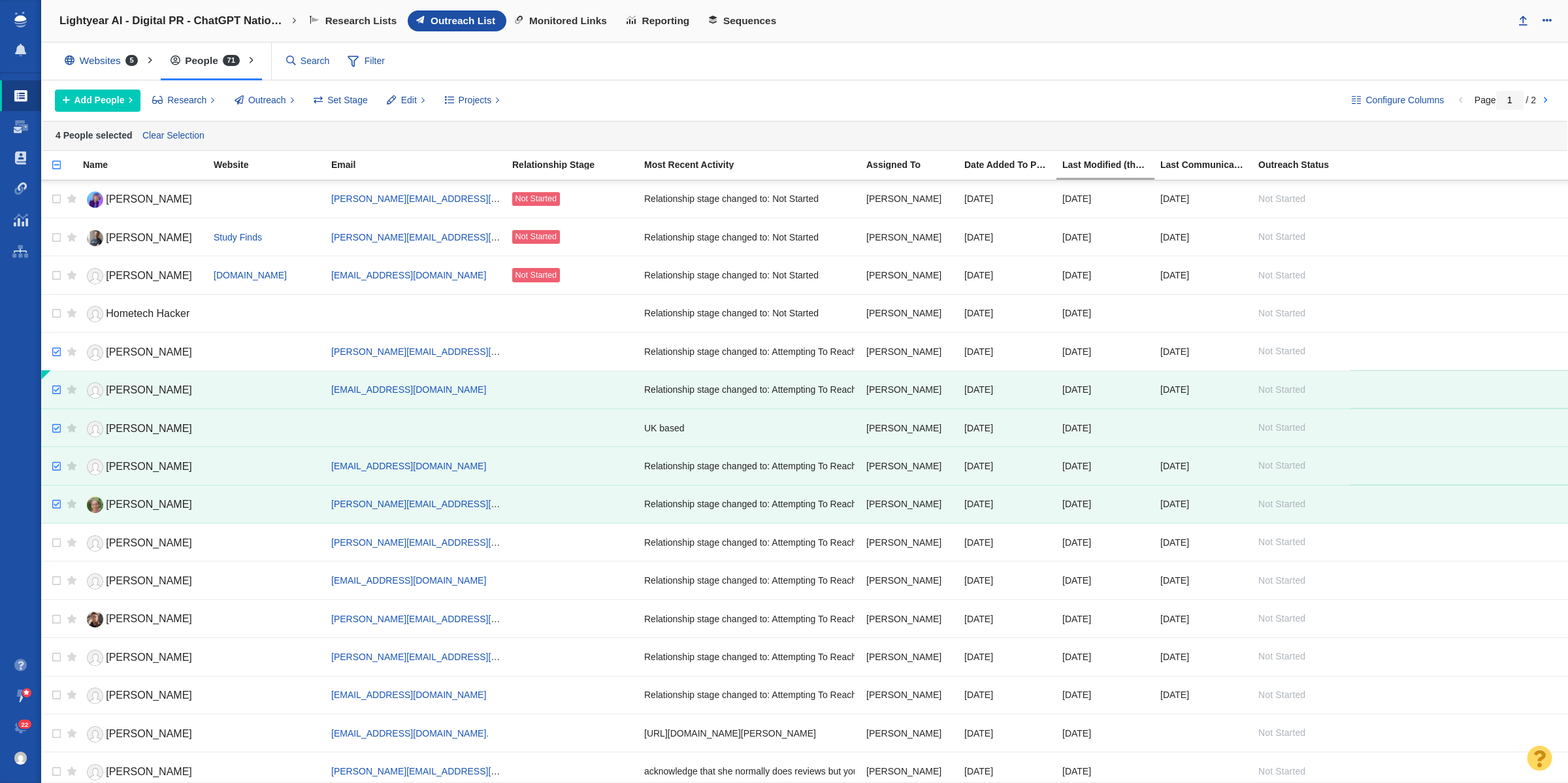
checkbox input "true"
click at [56, 355] on input "checkbox" at bounding box center [55, 352] width 20 height 29
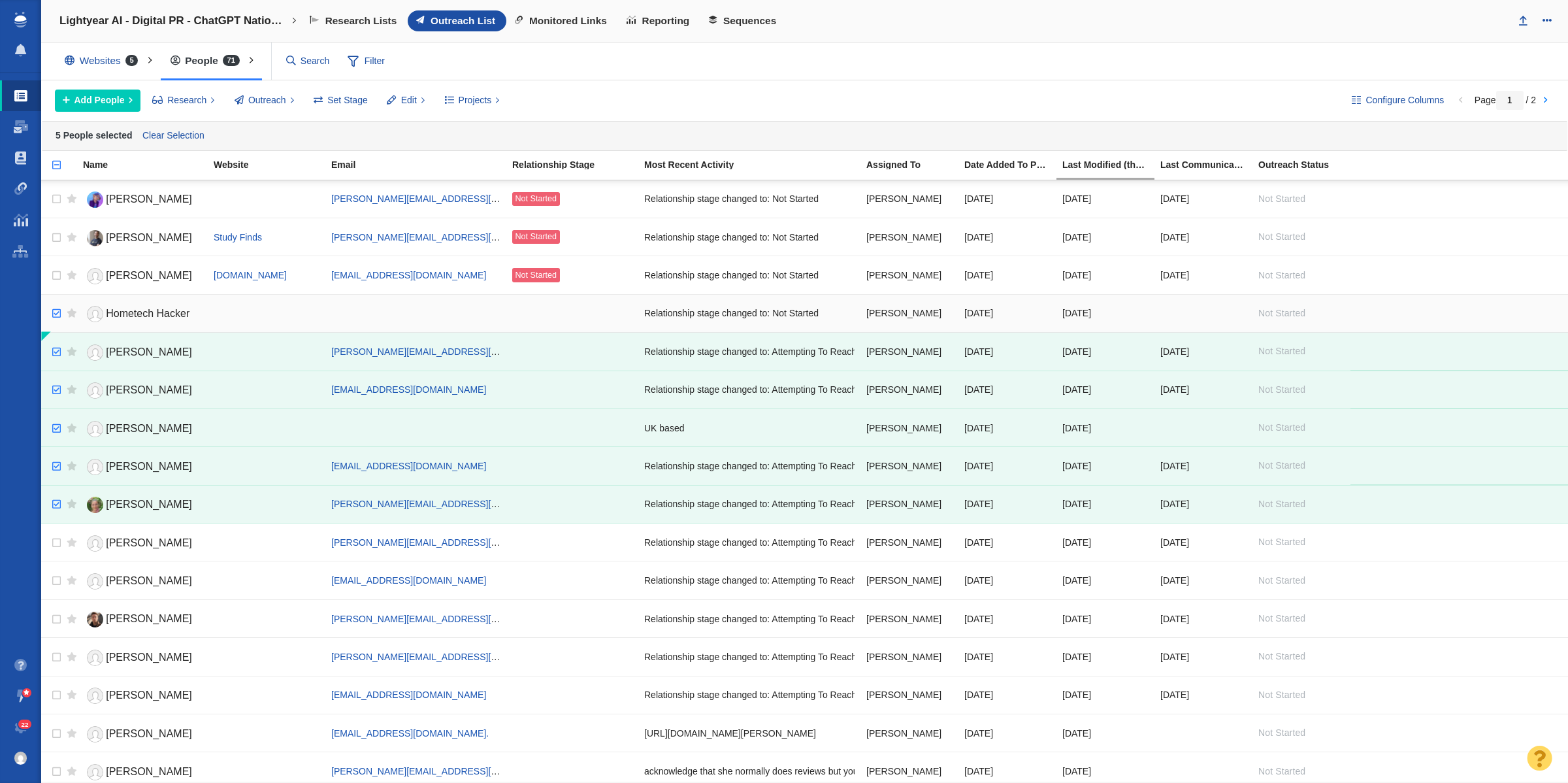
checkbox input "true"
click at [54, 317] on input "checkbox" at bounding box center [55, 313] width 20 height 29
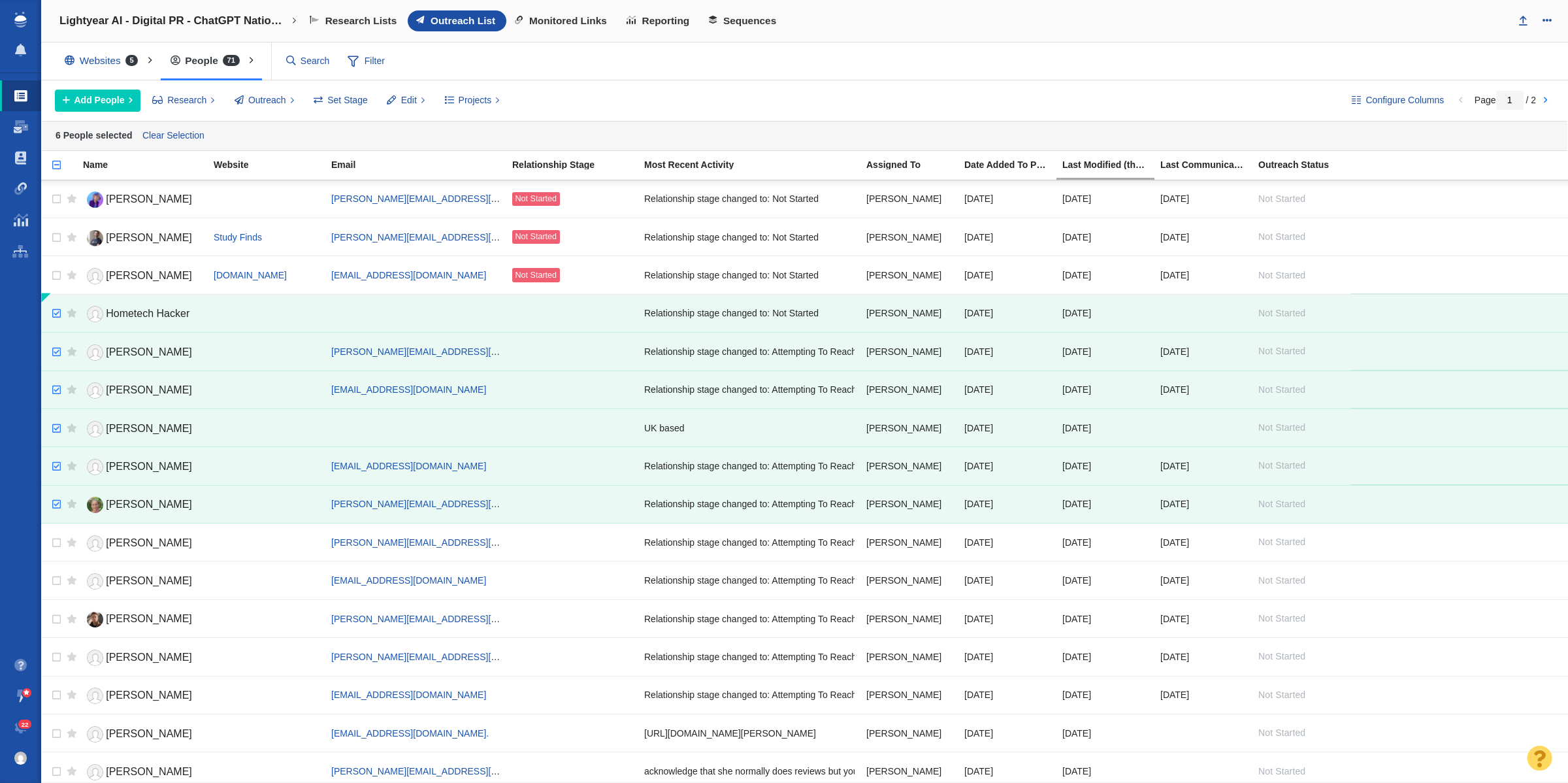
click at [435, 93] on div "Edit" at bounding box center [408, 101] width 57 height 22
click at [406, 87] on div "Configure Columns Page 1 / 2 Add People Add a Person Add From List of URLs Impo…" at bounding box center [805, 101] width 1527 height 41
click at [415, 99] on span "Edit" at bounding box center [409, 100] width 16 height 14
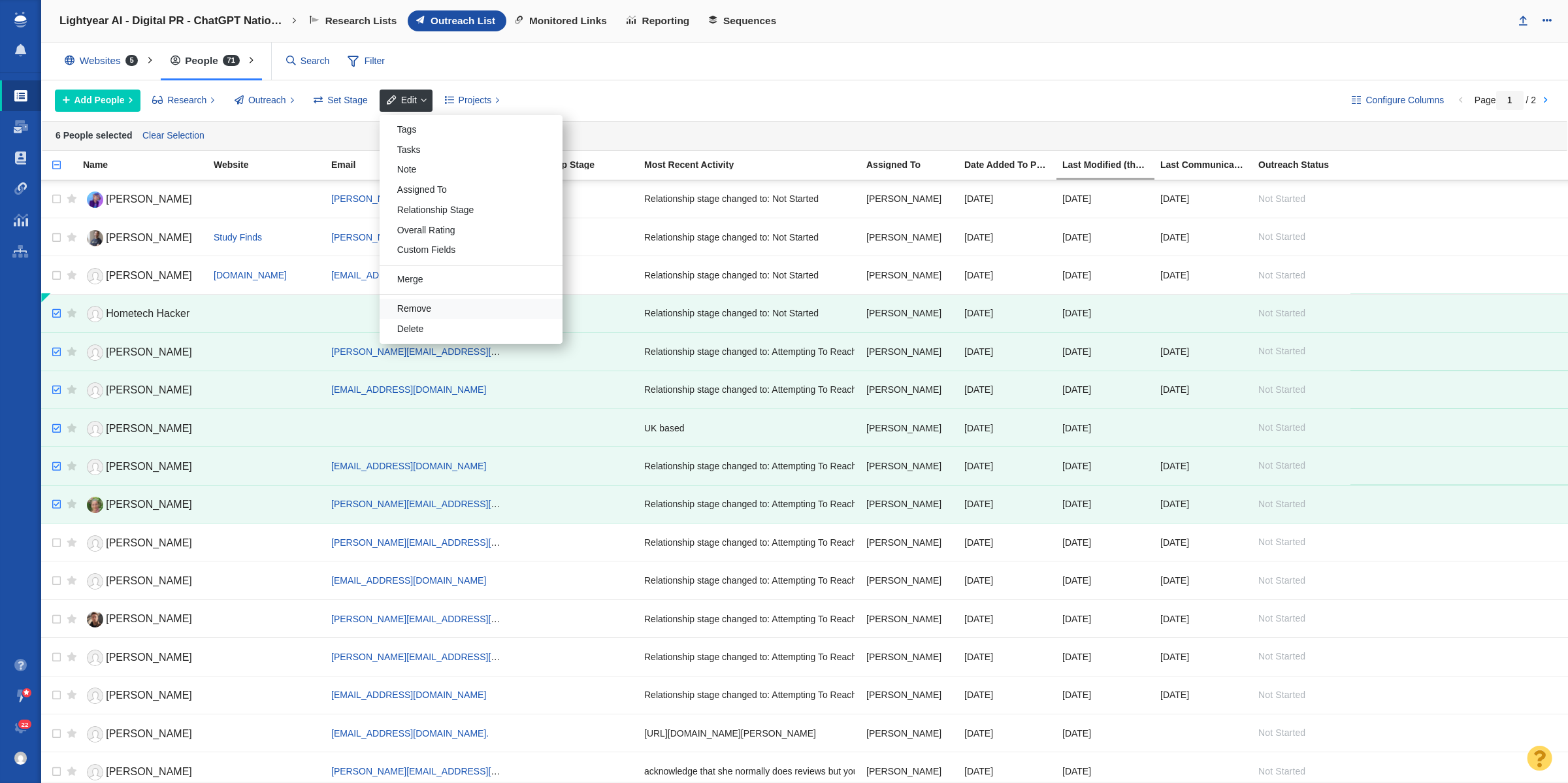
click at [451, 303] on div "Remove" at bounding box center [471, 308] width 183 height 20
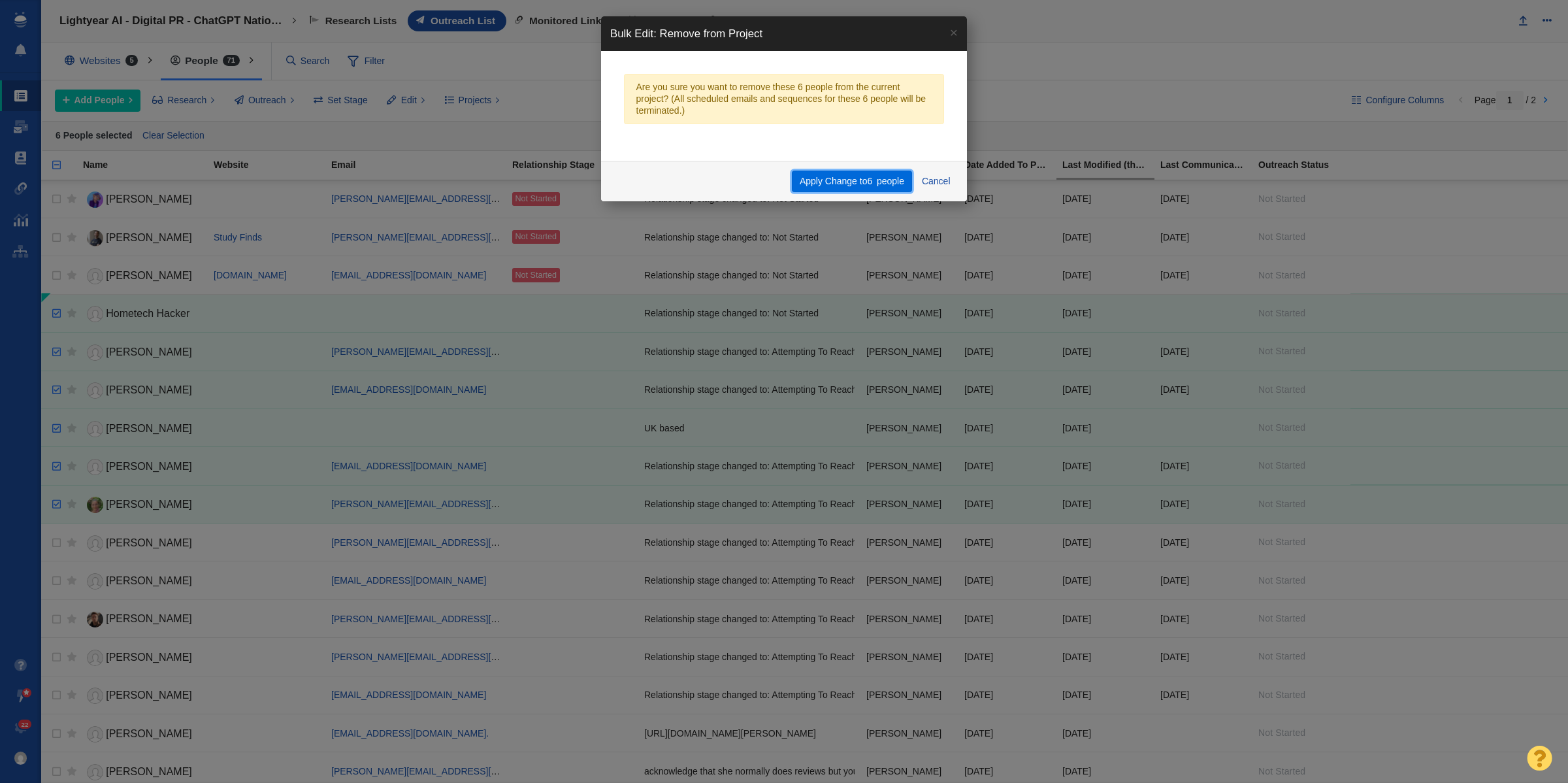
click at [825, 181] on button "Apply Change to 6 people" at bounding box center [852, 181] width 120 height 22
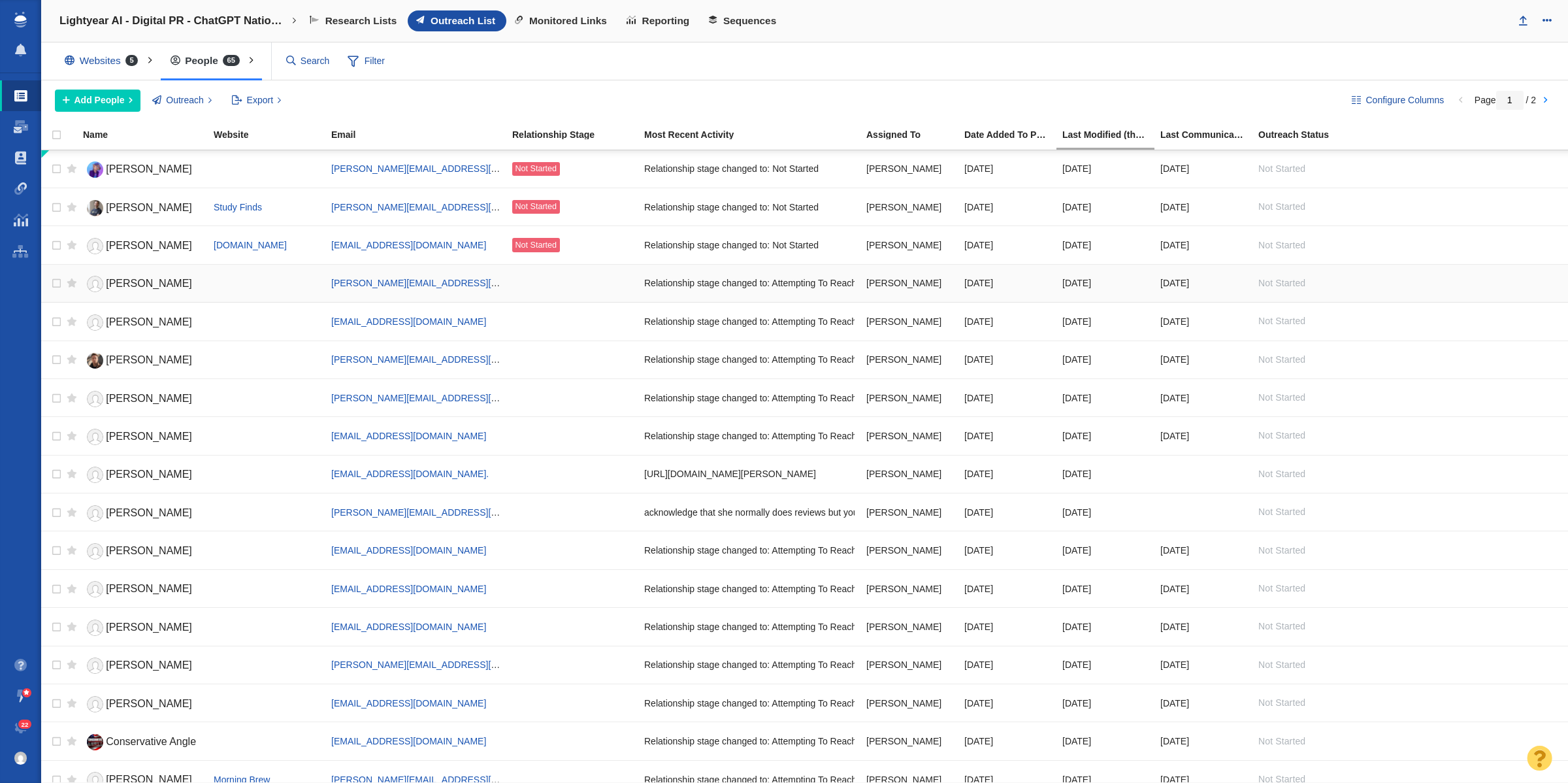
click at [141, 279] on span "Lauren Goode" at bounding box center [149, 283] width 86 height 11
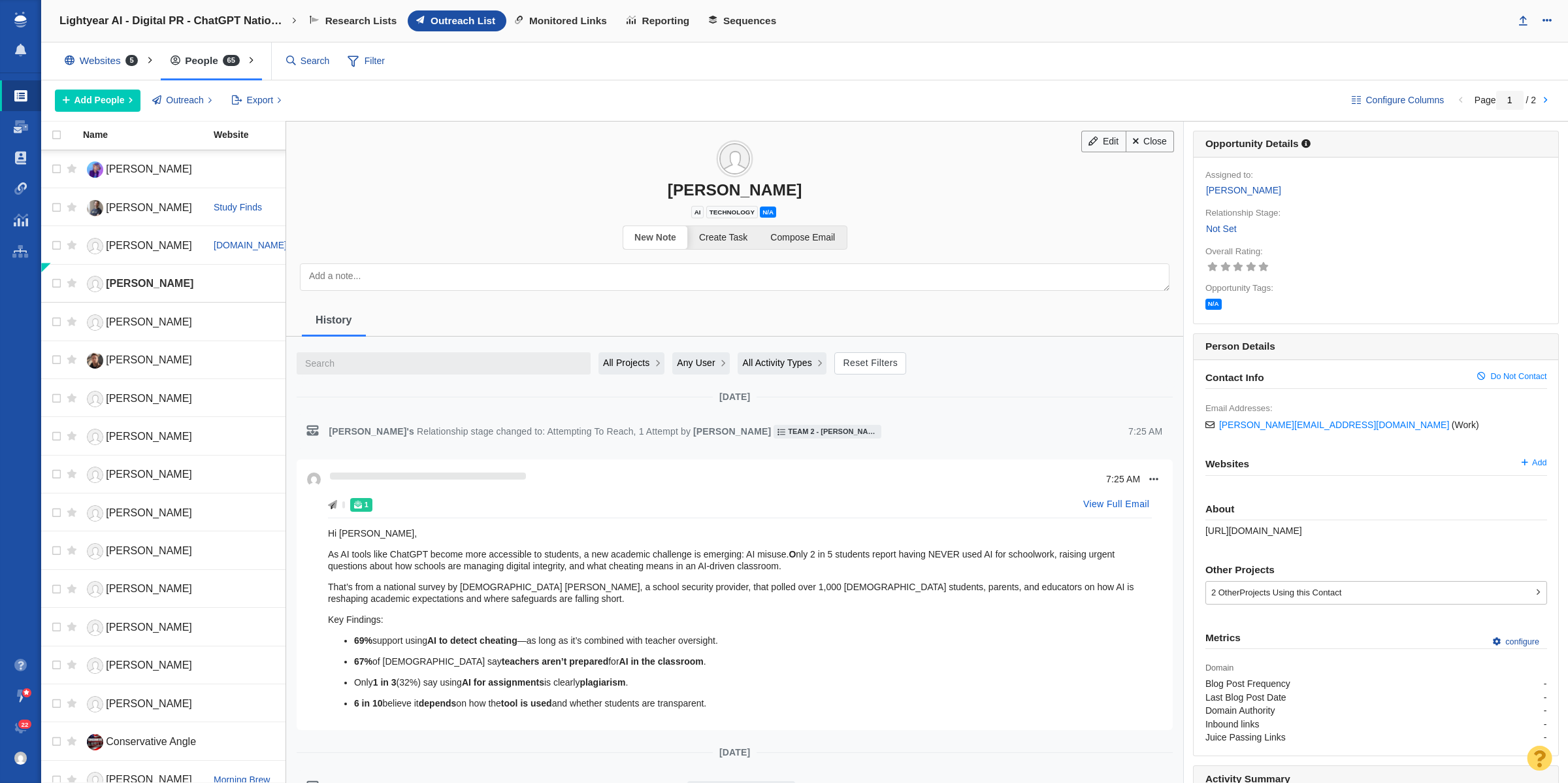
click at [699, 190] on div "Lauren Goode" at bounding box center [734, 190] width 897 height 19
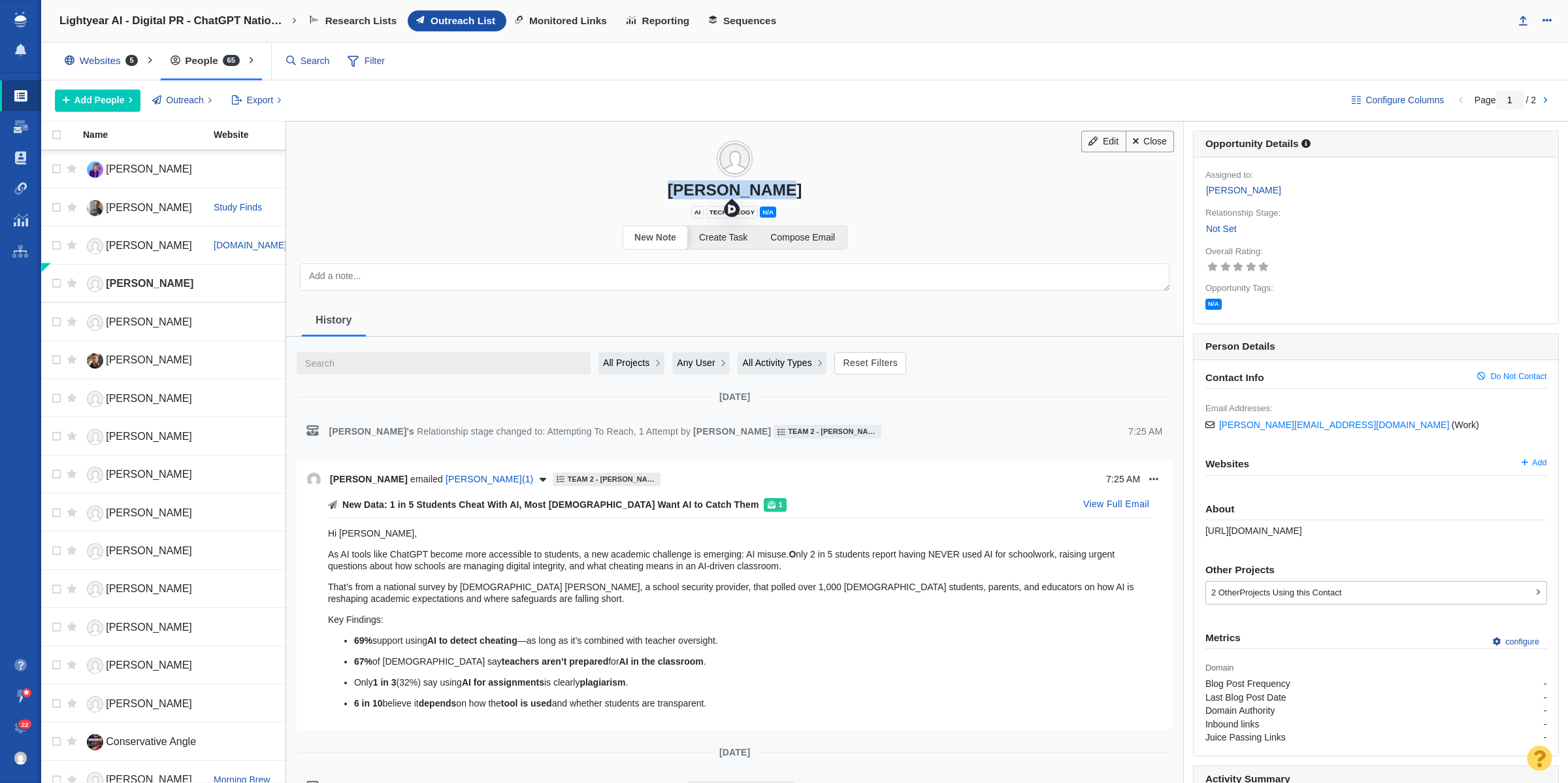
copy div "Lauren Goode"
click at [1207, 230] on link "Not Set" at bounding box center [1221, 229] width 32 height 15
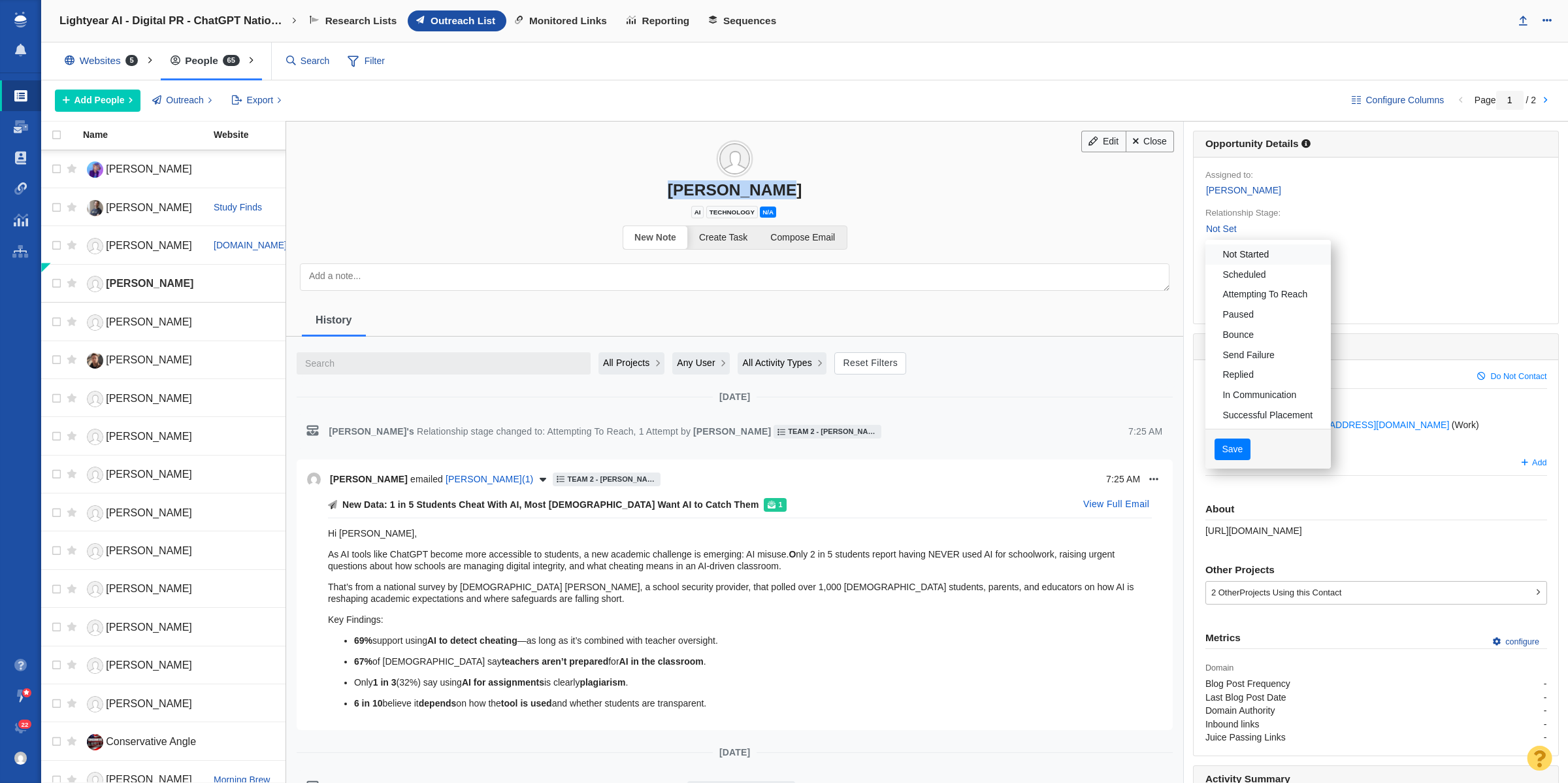
click at [1242, 255] on link "Not Started" at bounding box center [1268, 254] width 126 height 20
click at [1224, 448] on button "Save" at bounding box center [1232, 449] width 36 height 22
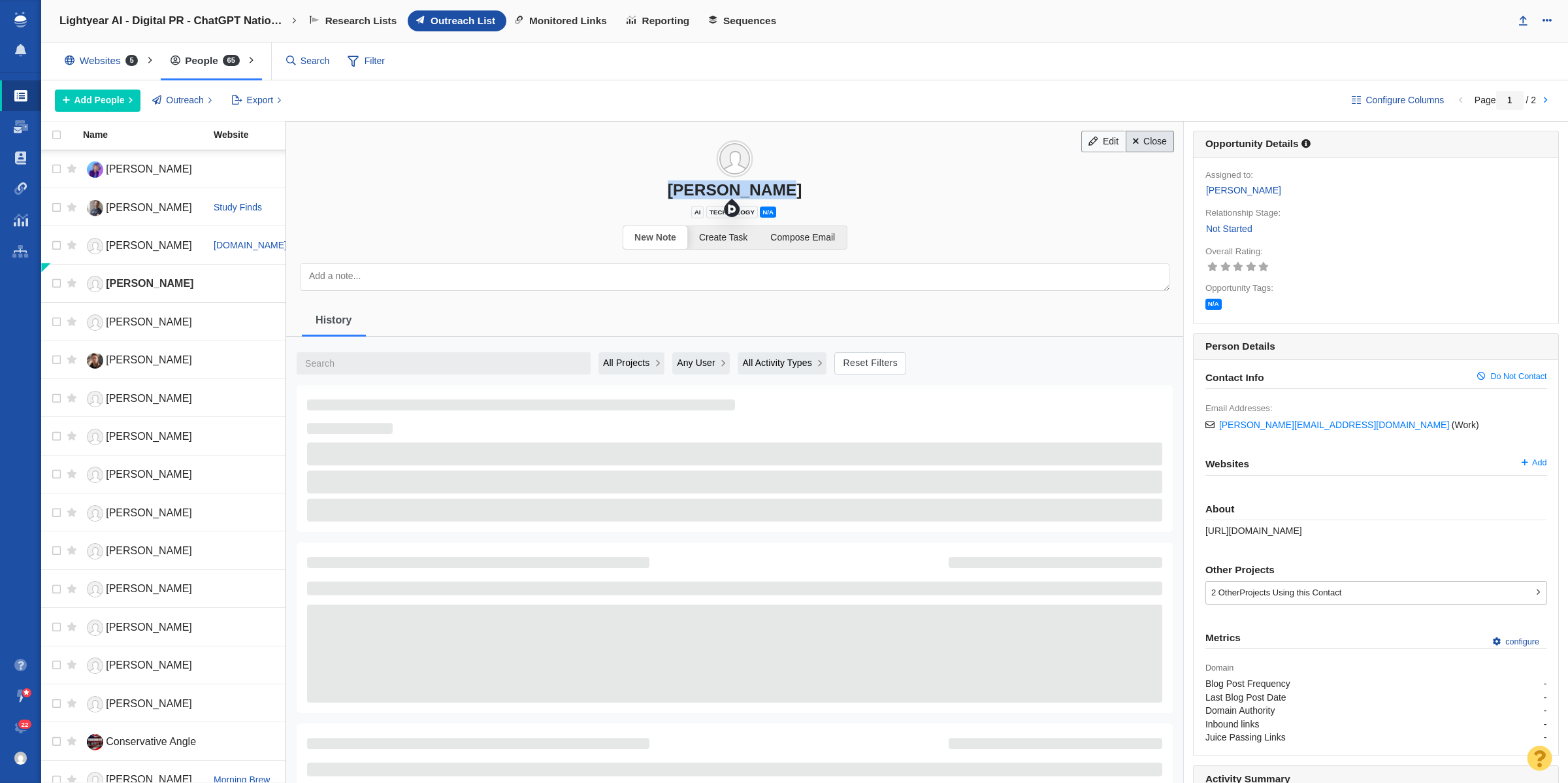
click at [1150, 145] on link "Close" at bounding box center [1150, 141] width 49 height 22
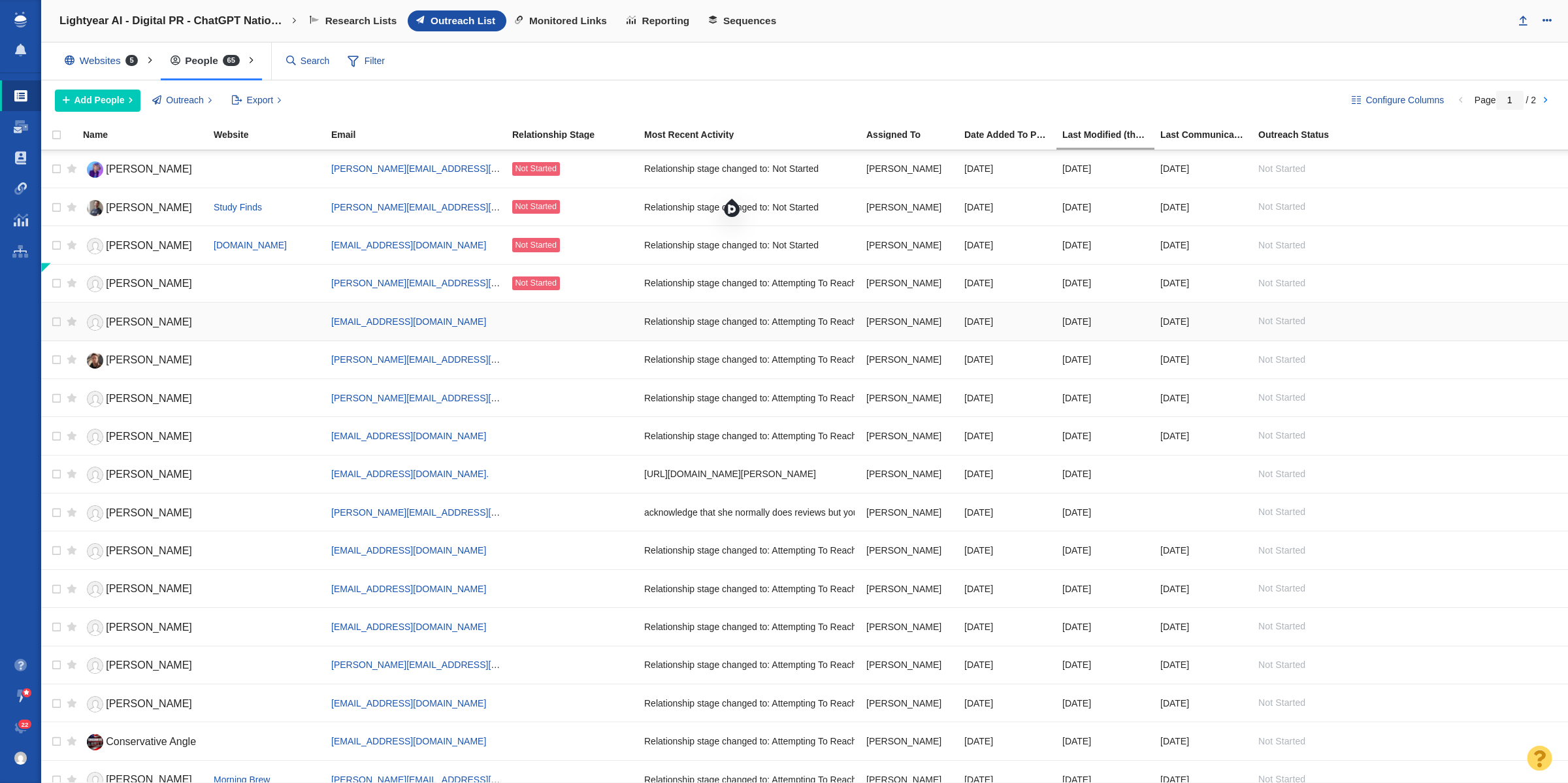
click at [136, 327] on span "Ben Patterson" at bounding box center [149, 321] width 86 height 11
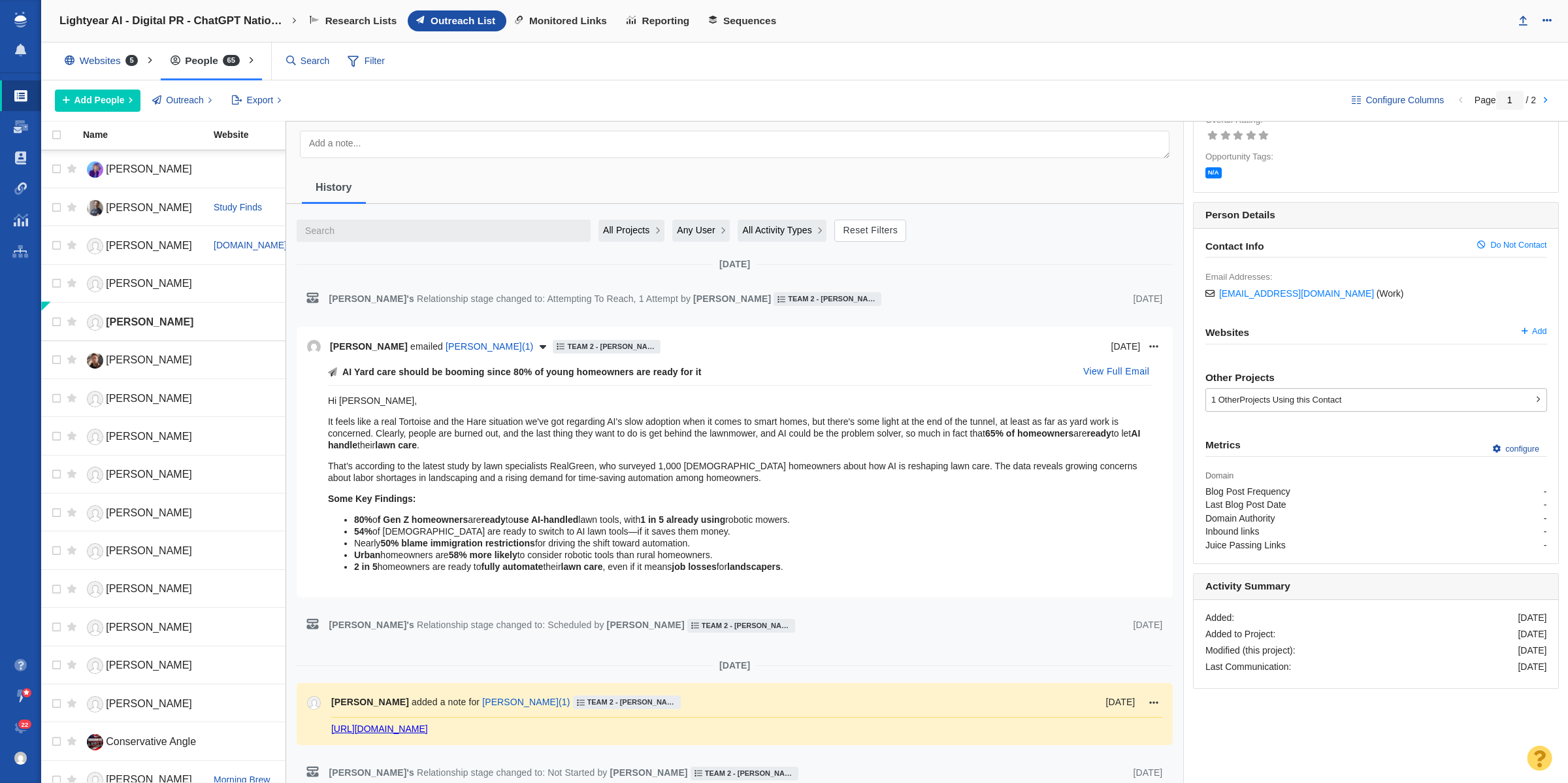
scroll to position [175, 0]
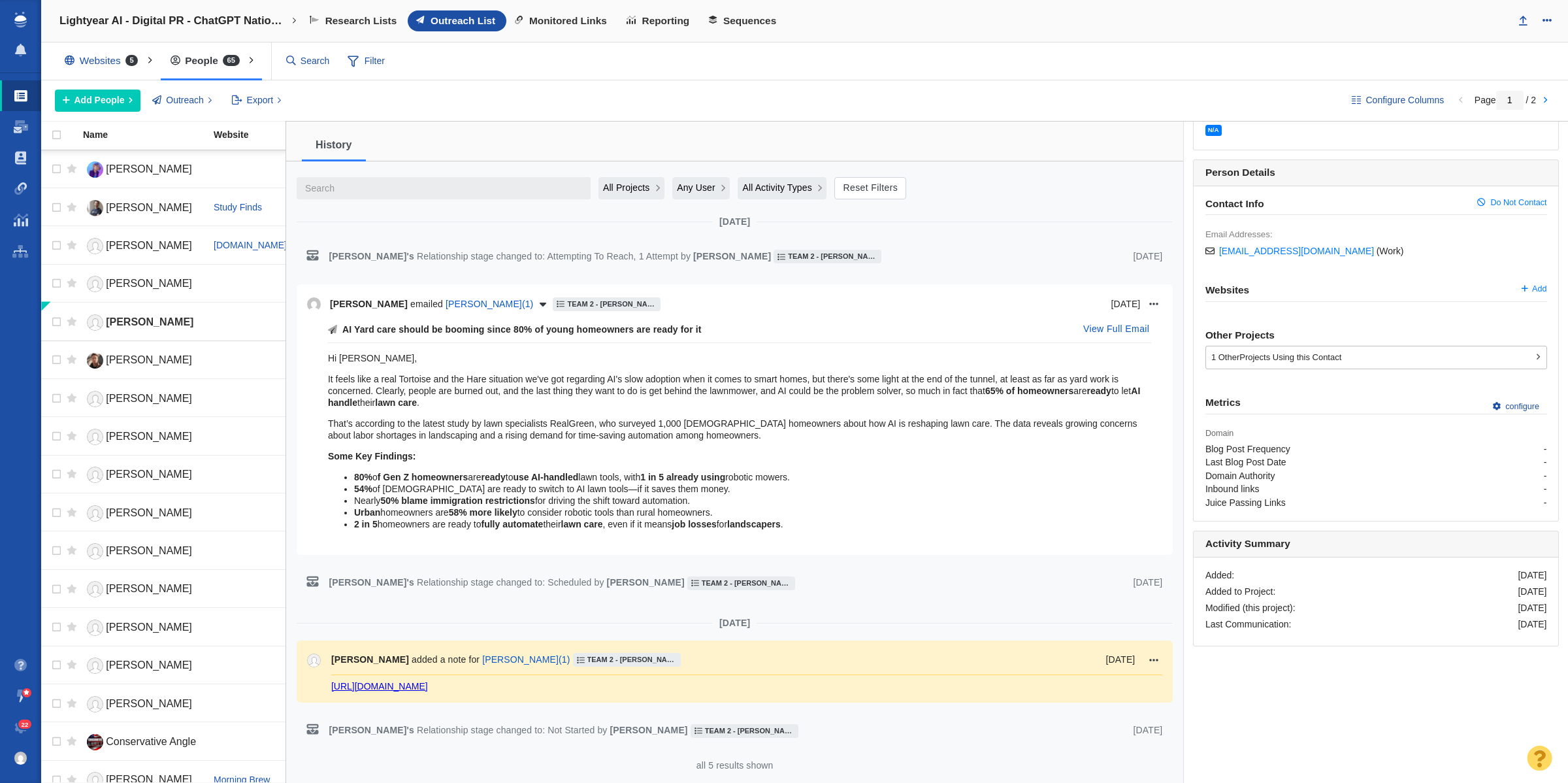
click at [428, 681] on link "https://www.pcworld.com/article/2660393/ai-is-booming-but-not-in-smart-homes.ht…" at bounding box center [379, 686] width 96 height 11
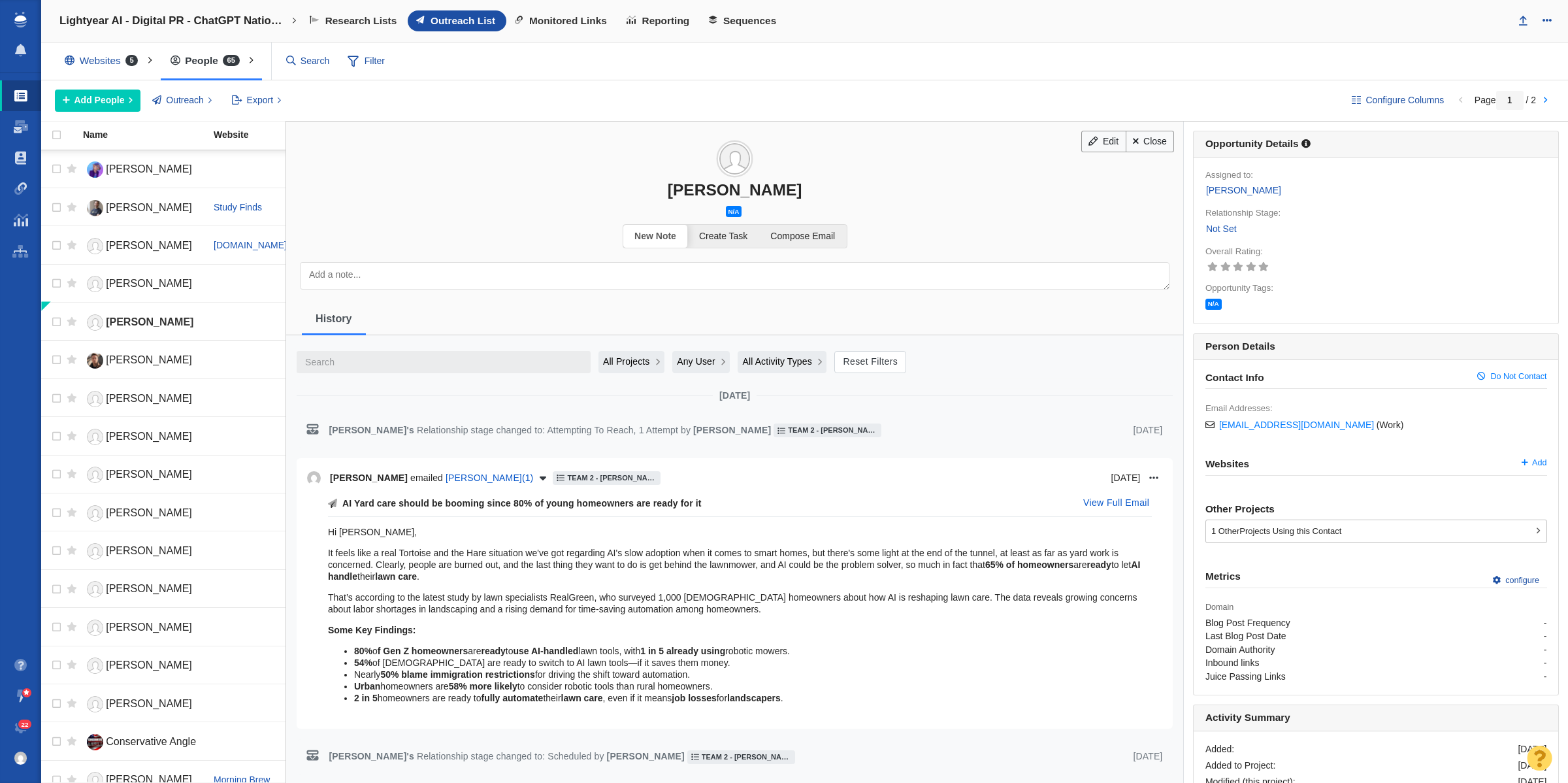
click at [690, 188] on div "Ben Patterson" at bounding box center [734, 190] width 897 height 19
copy div "Ben Patterson"
click at [124, 367] on link "[PERSON_NAME]" at bounding box center [142, 361] width 119 height 23
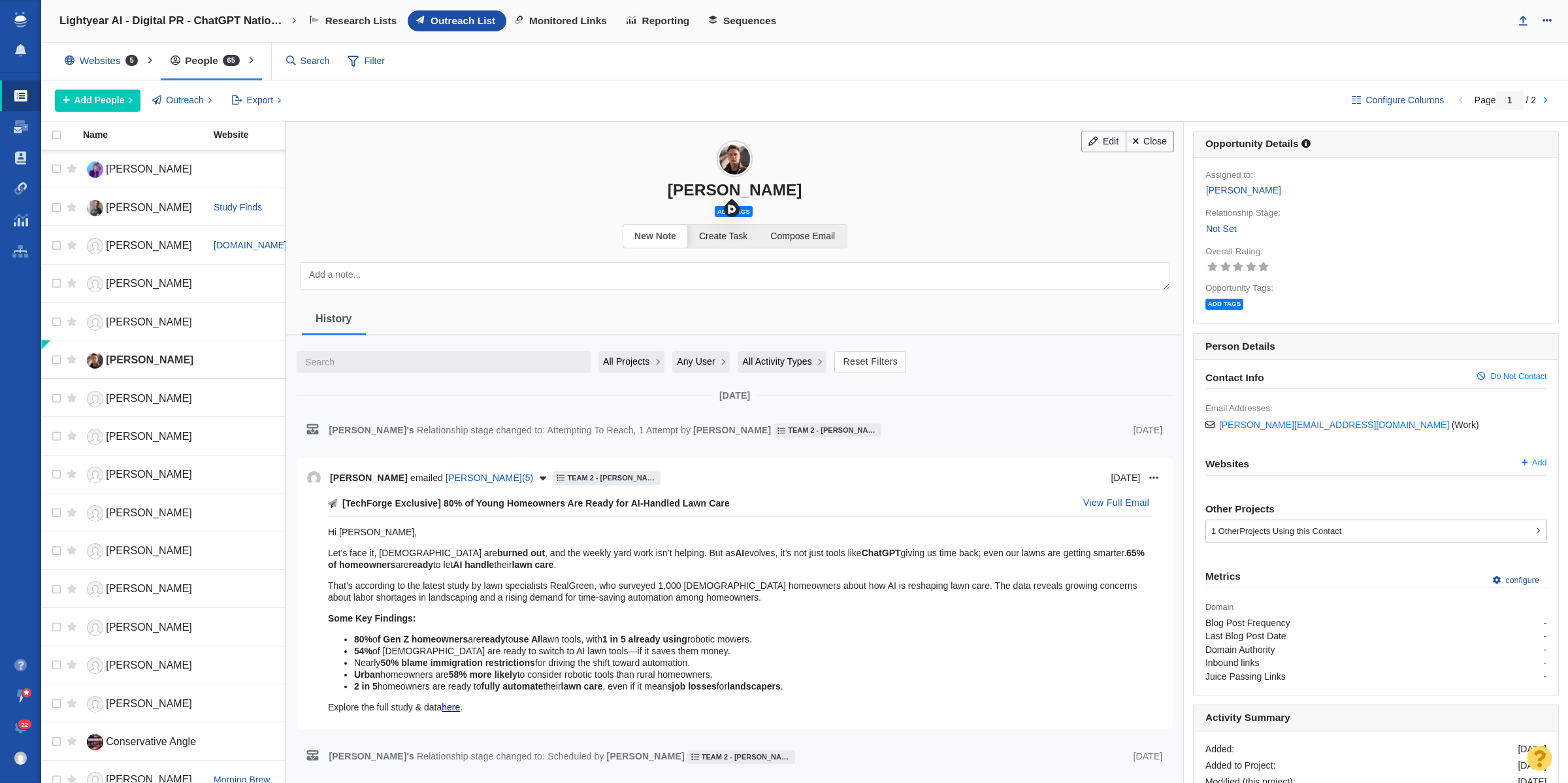
click at [693, 190] on div "[PERSON_NAME]" at bounding box center [734, 190] width 897 height 19
copy div "[PERSON_NAME]"
click at [1211, 234] on link "Not Set" at bounding box center [1221, 229] width 32 height 15
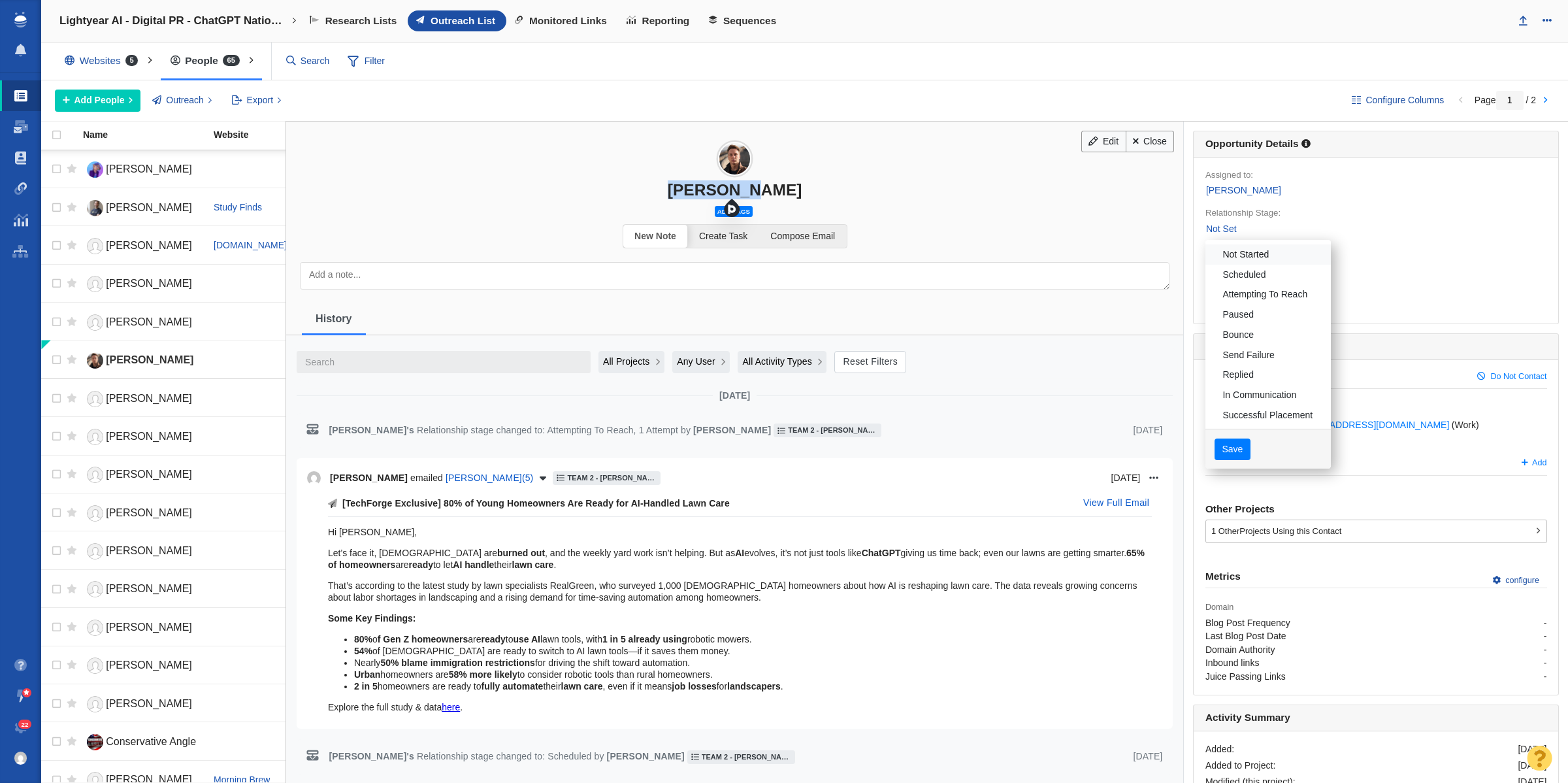
click at [1224, 259] on link "Not Started" at bounding box center [1268, 254] width 126 height 20
click at [1215, 454] on button "Save" at bounding box center [1232, 449] width 36 height 22
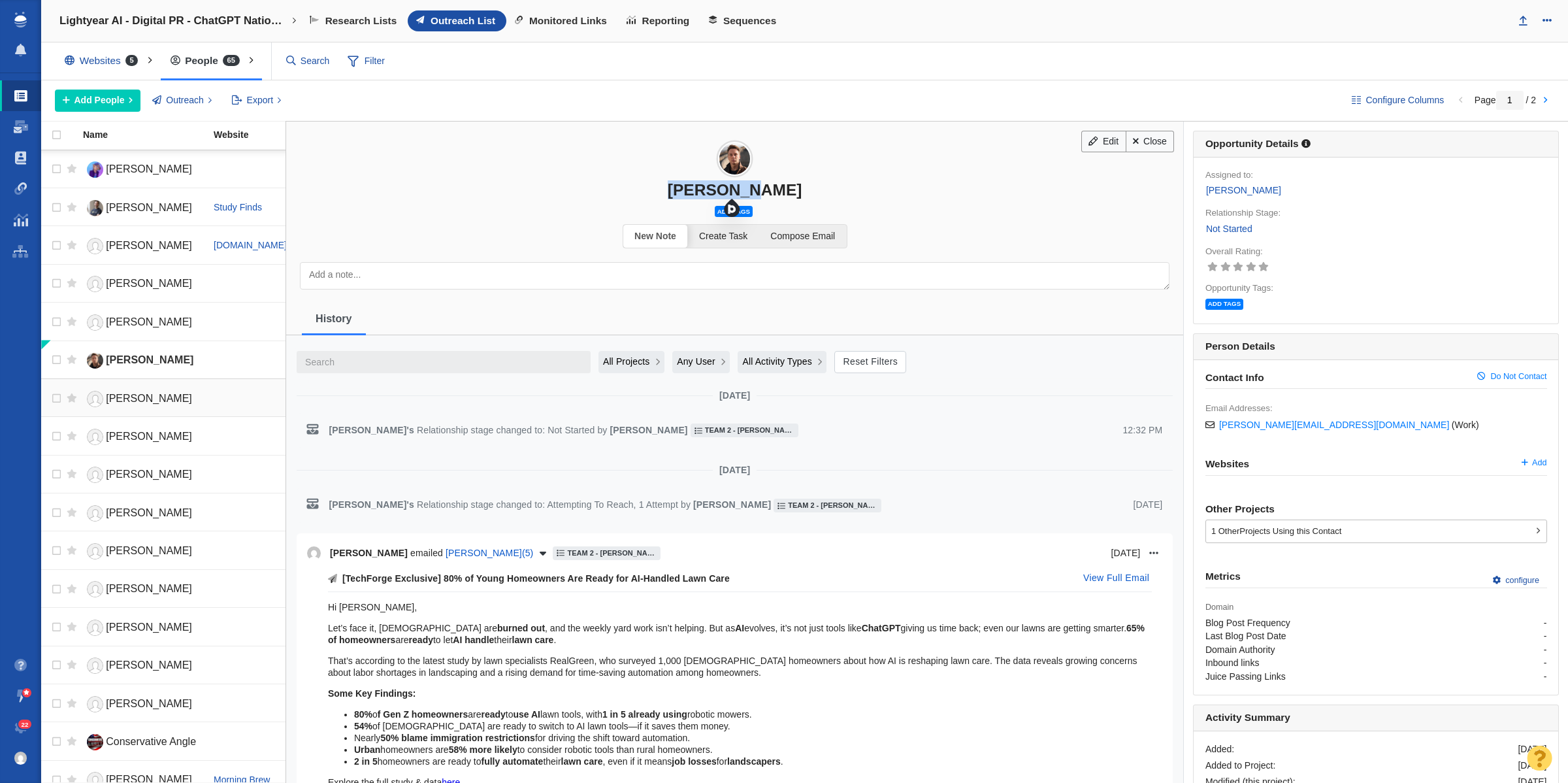
click at [116, 401] on span "[PERSON_NAME]" at bounding box center [149, 397] width 86 height 11
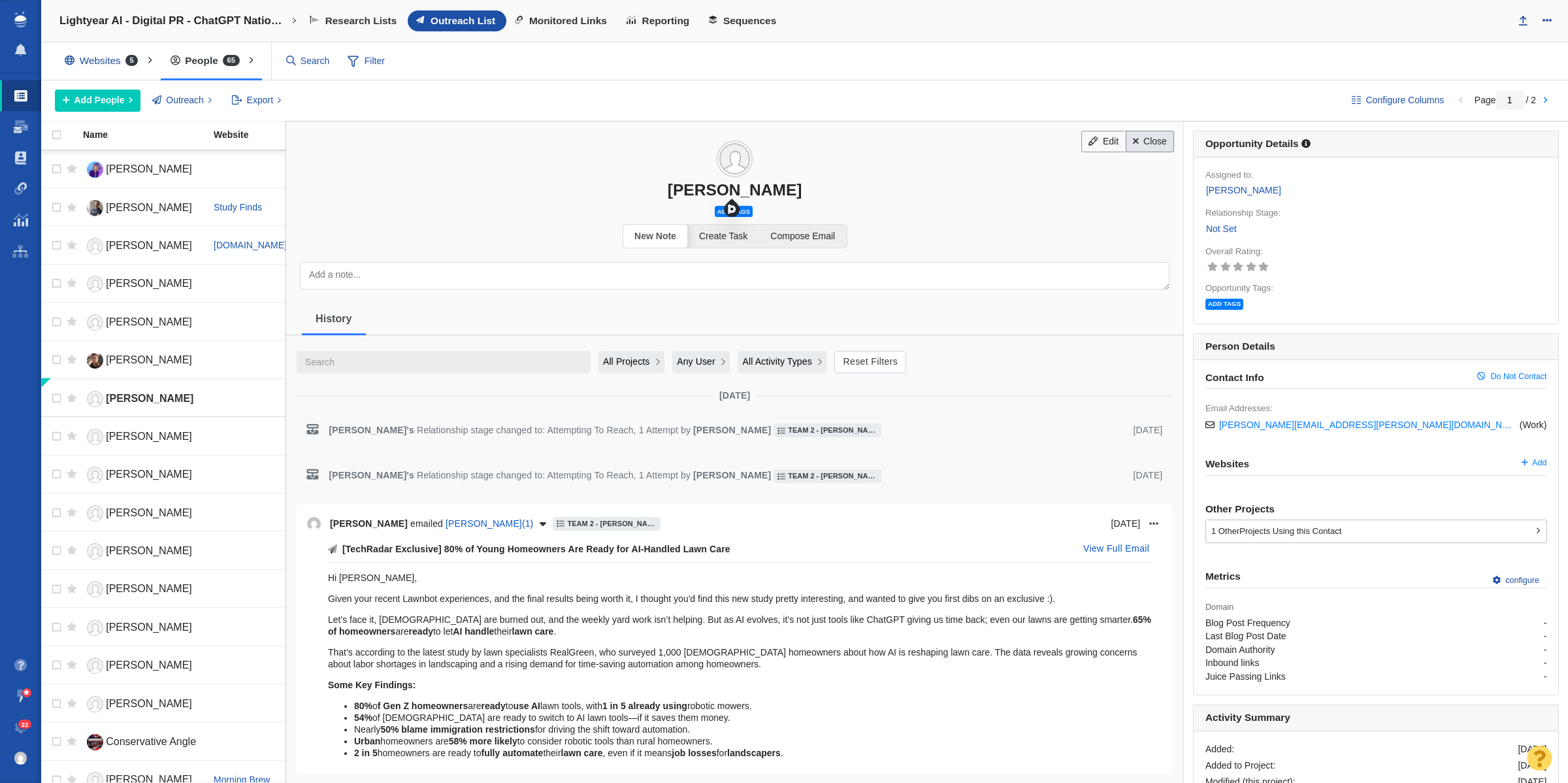
click at [1156, 147] on link "Close" at bounding box center [1150, 141] width 49 height 22
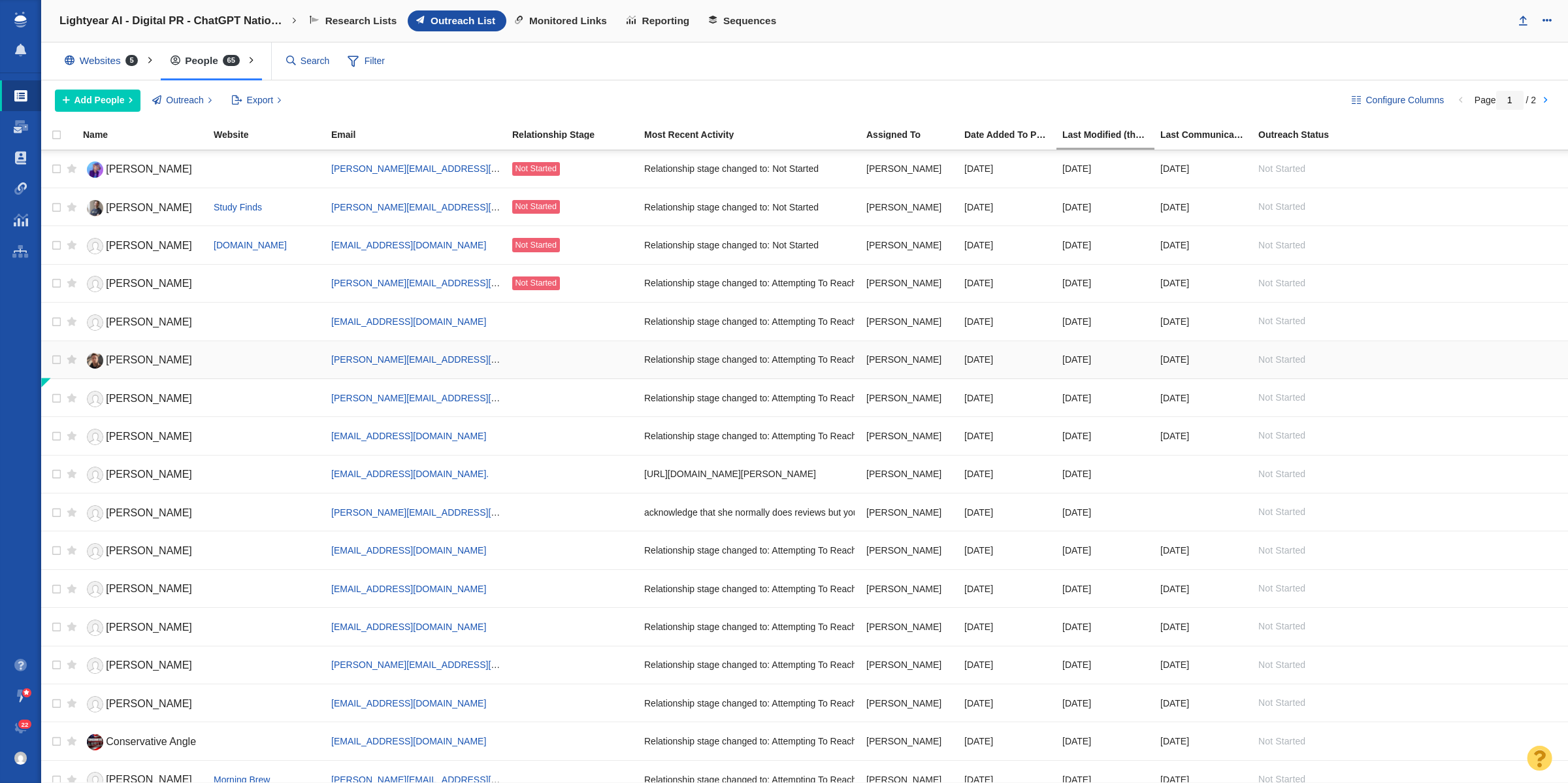
click at [518, 362] on div at bounding box center [572, 360] width 121 height 28
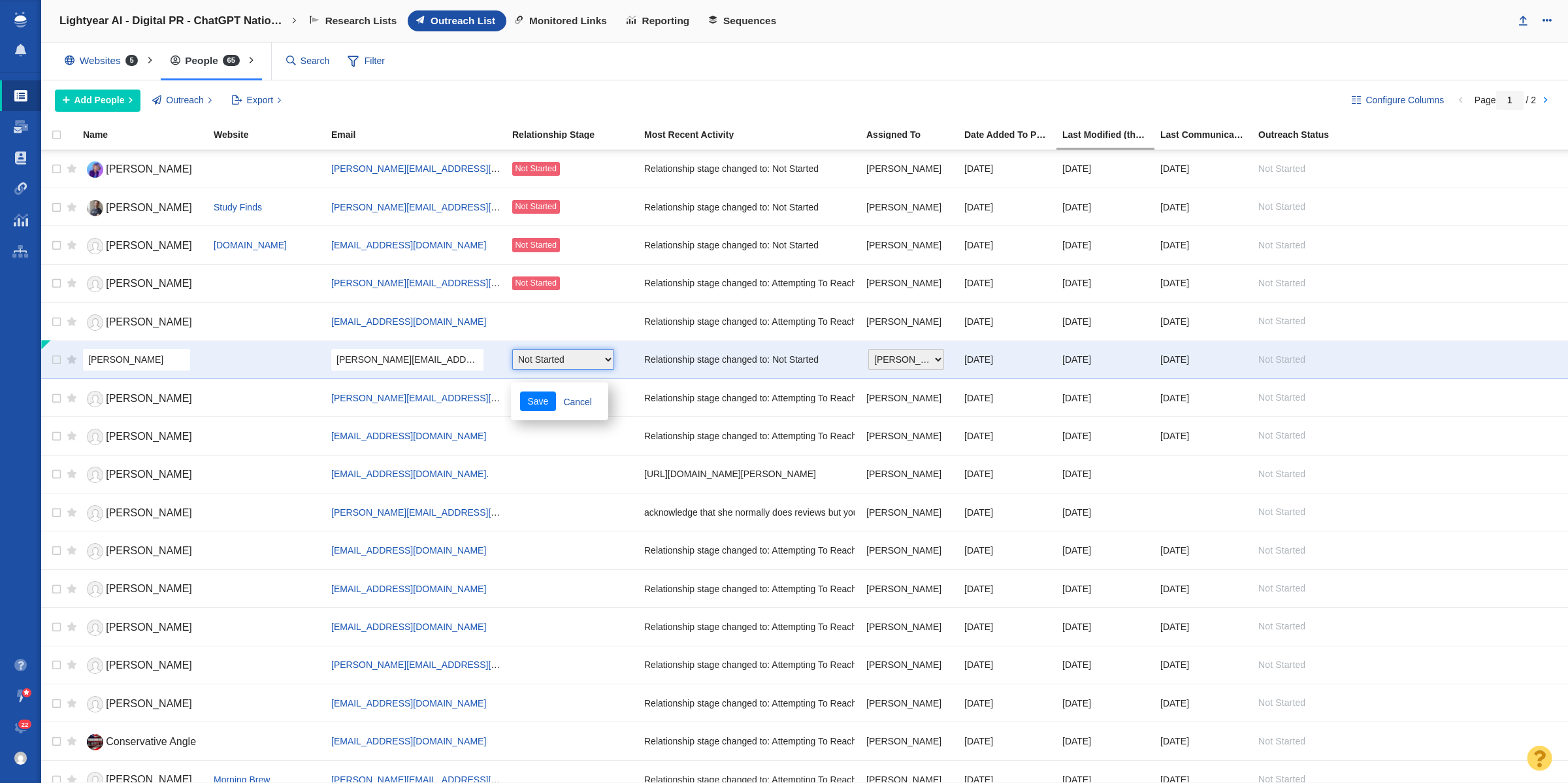
click at [545, 357] on select "Choose One Not Started Scheduled Attempting To Reach Paused Bounce Send Failure…" at bounding box center [563, 359] width 102 height 21
click at [538, 405] on button "Save" at bounding box center [538, 401] width 36 height 20
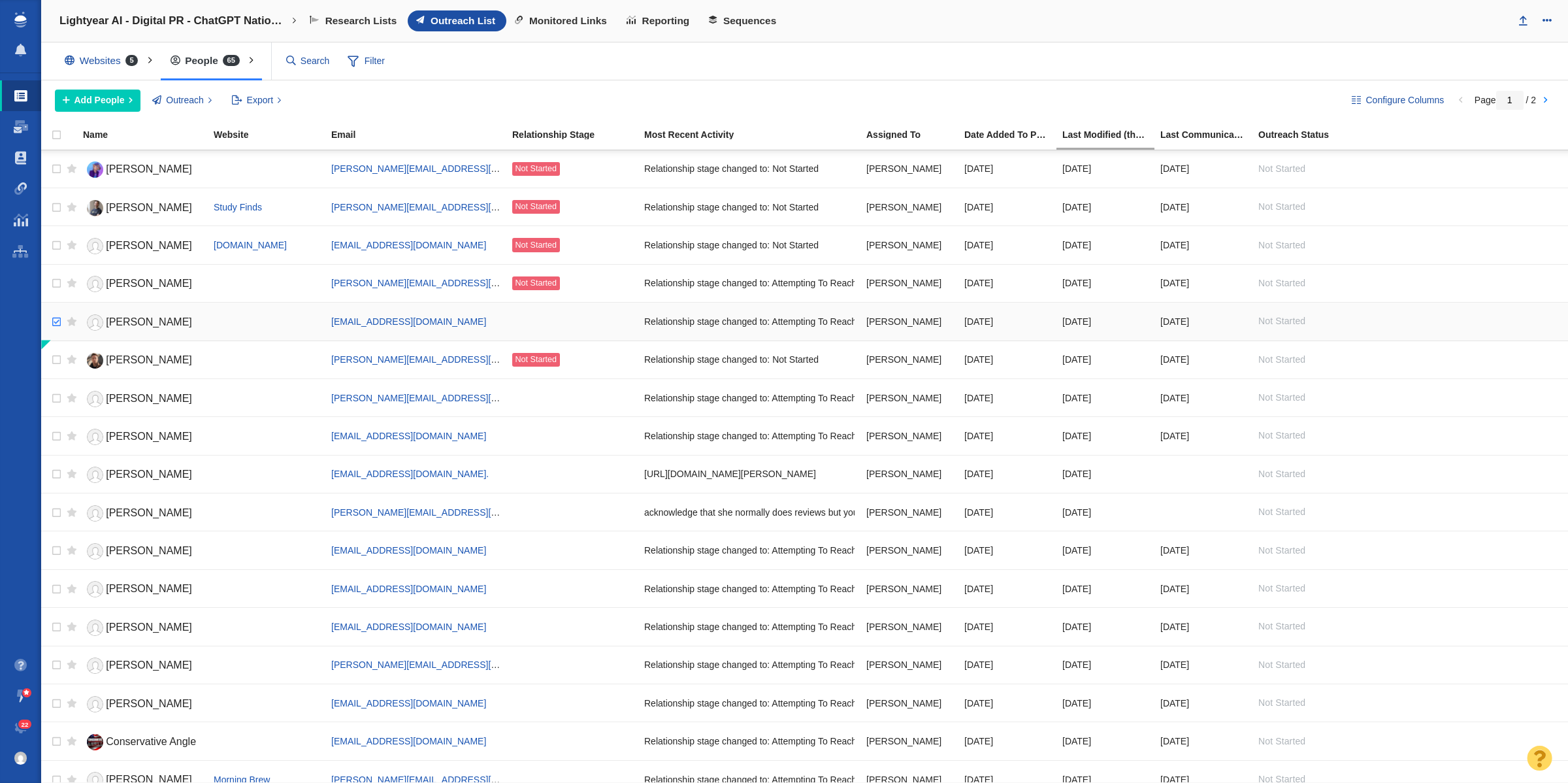
checkbox input "true"
click at [57, 324] on input "checkbox" at bounding box center [55, 322] width 20 height 29
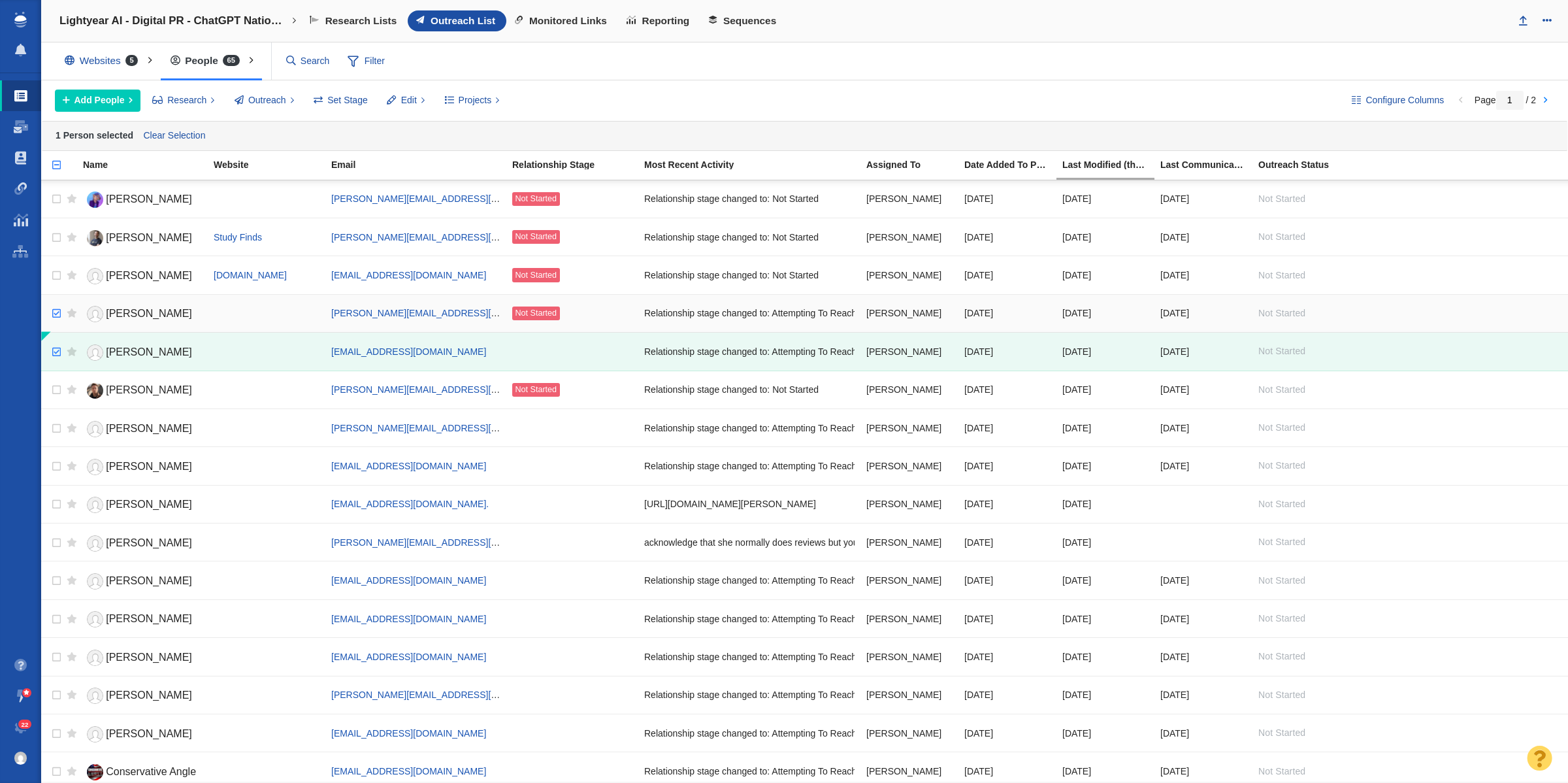
checkbox input "true"
click at [60, 318] on input "checkbox" at bounding box center [55, 313] width 20 height 29
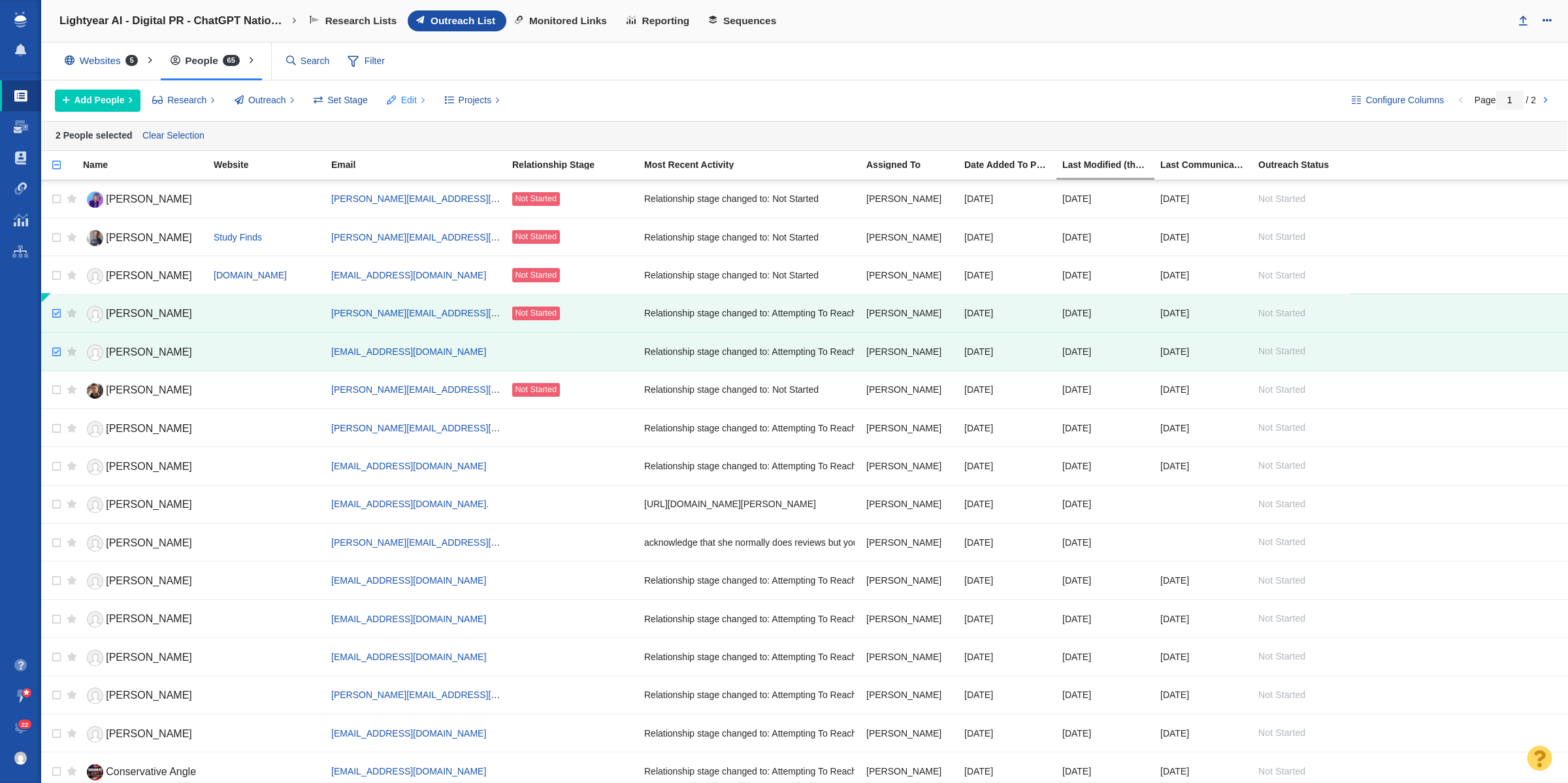
click at [396, 99] on span at bounding box center [392, 100] width 9 height 14
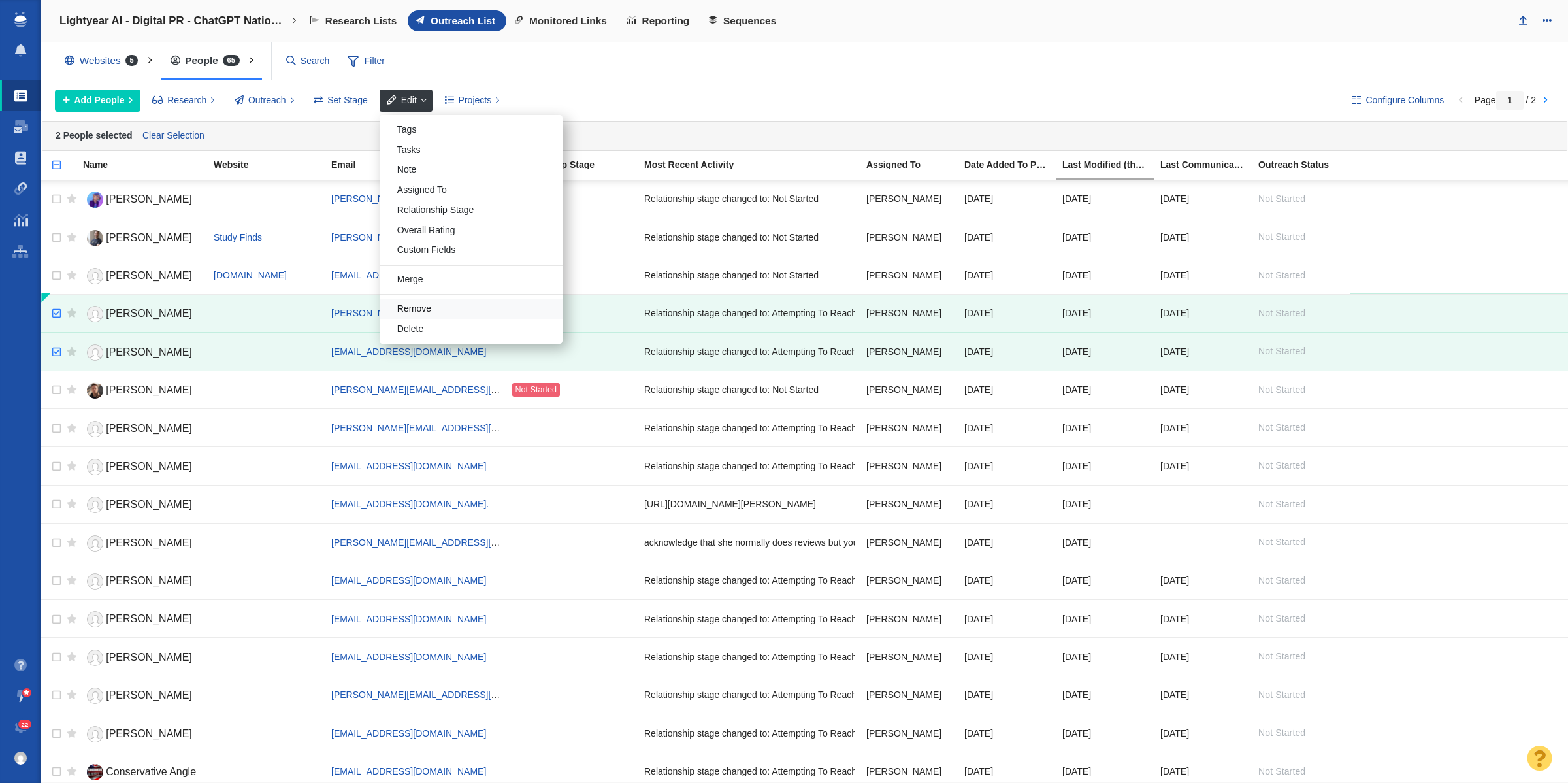
click at [429, 303] on div "Remove" at bounding box center [471, 308] width 183 height 20
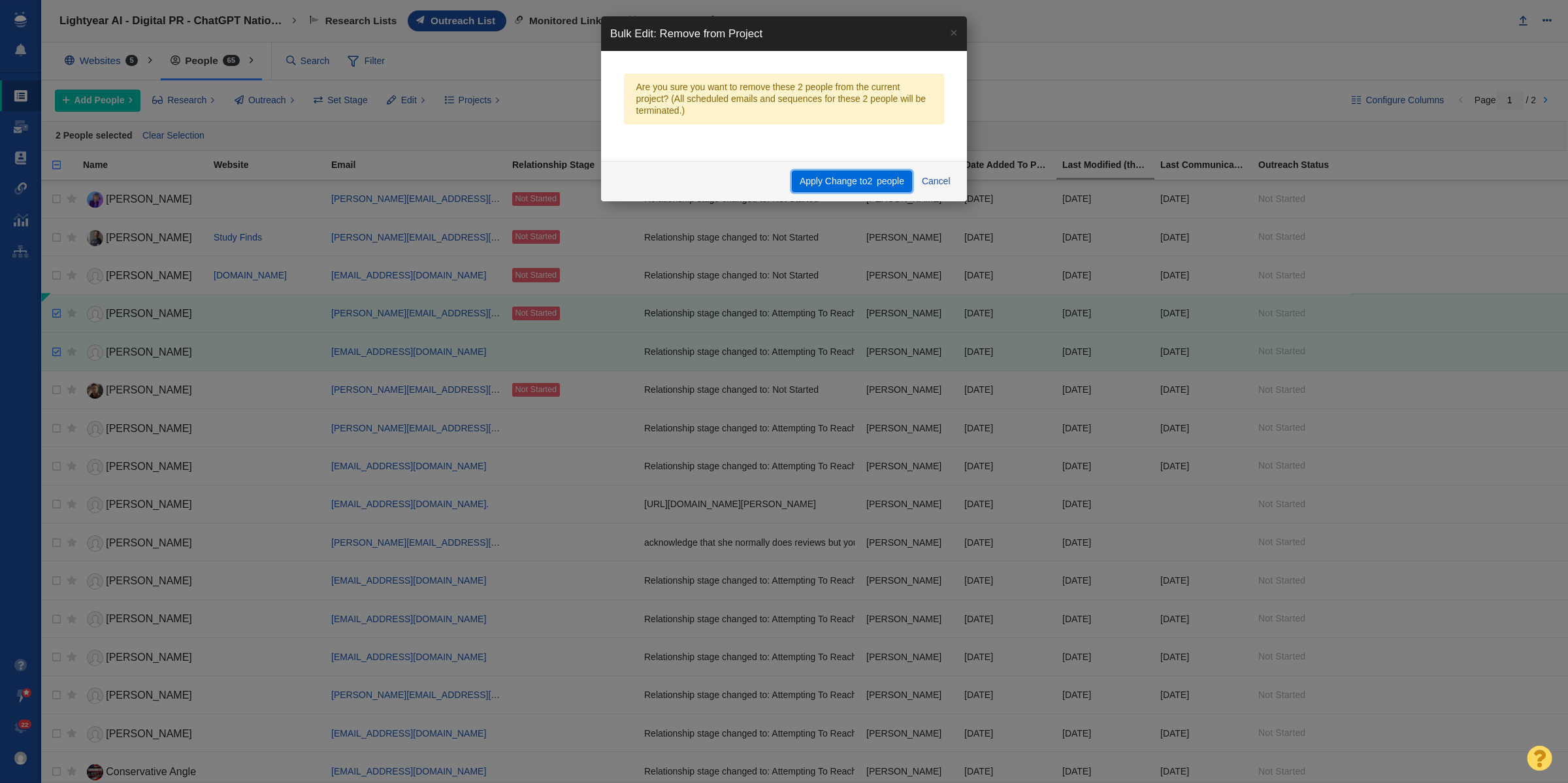
click at [847, 178] on button "Apply Change to 2 people" at bounding box center [852, 181] width 120 height 22
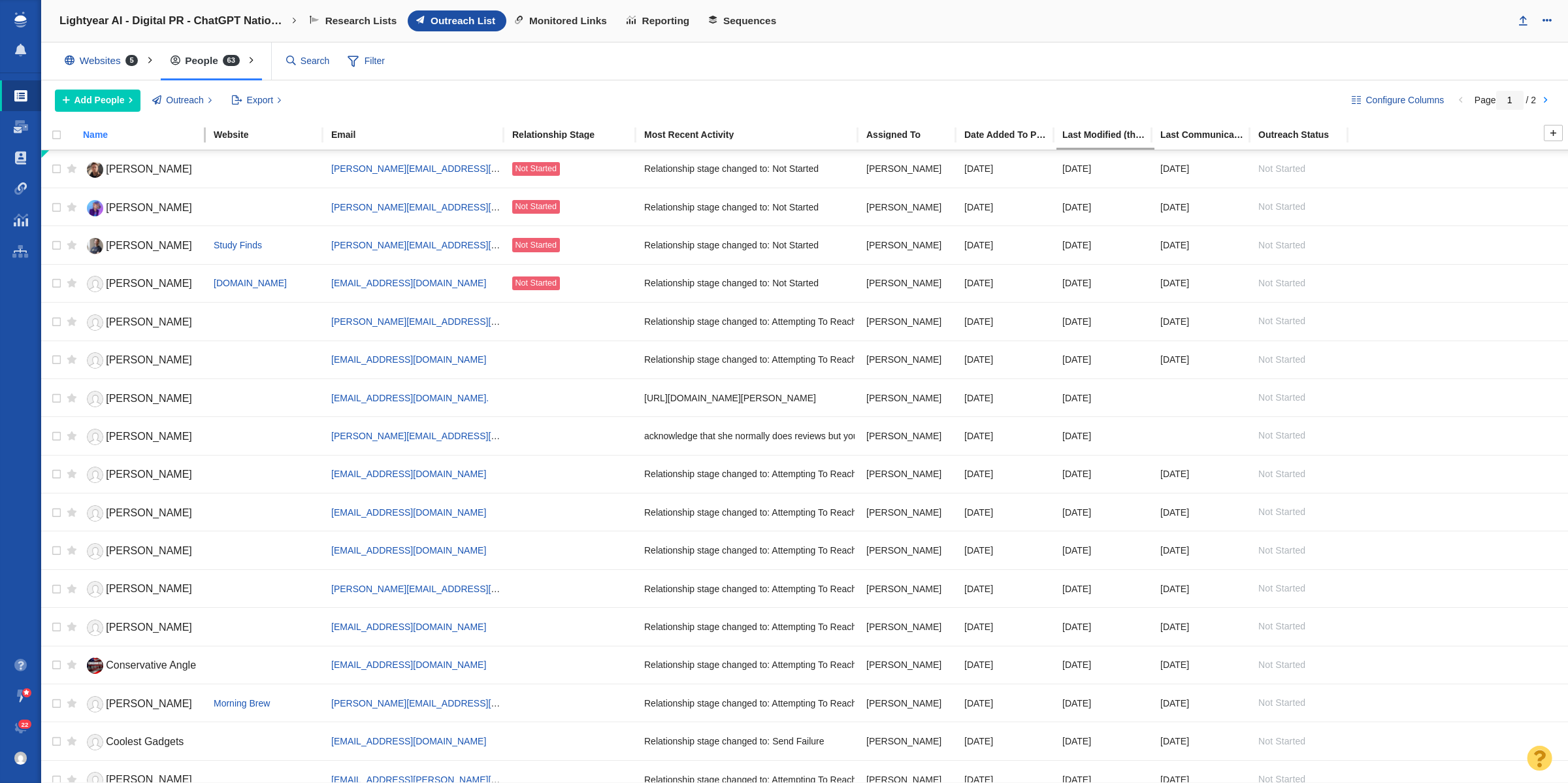
click at [95, 125] on th "Name" at bounding box center [142, 135] width 131 height 29
click at [89, 135] on div "Name" at bounding box center [148, 134] width 130 height 9
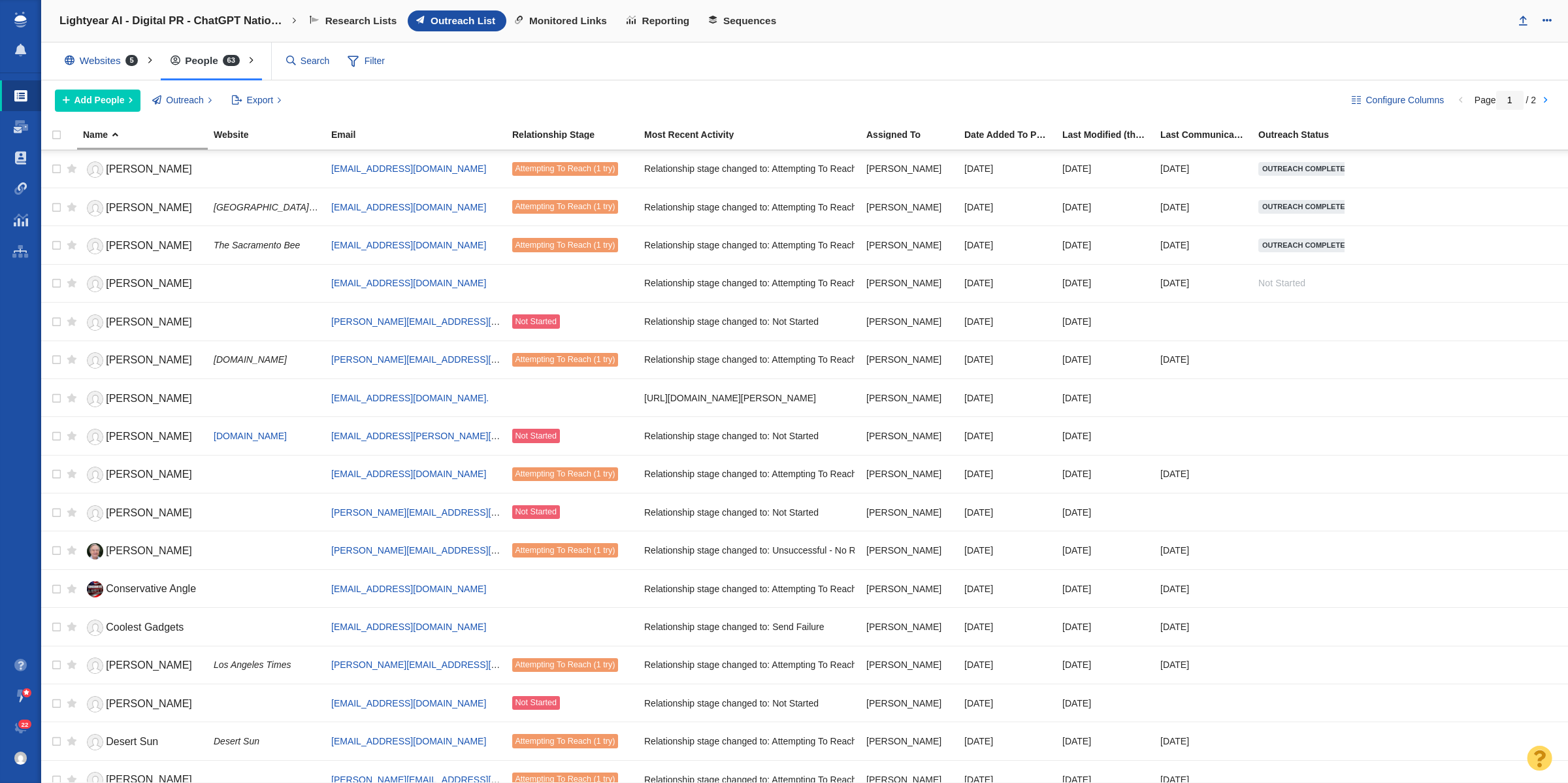
scroll to position [1, 0]
click at [373, 64] on span "Filter" at bounding box center [366, 62] width 52 height 25
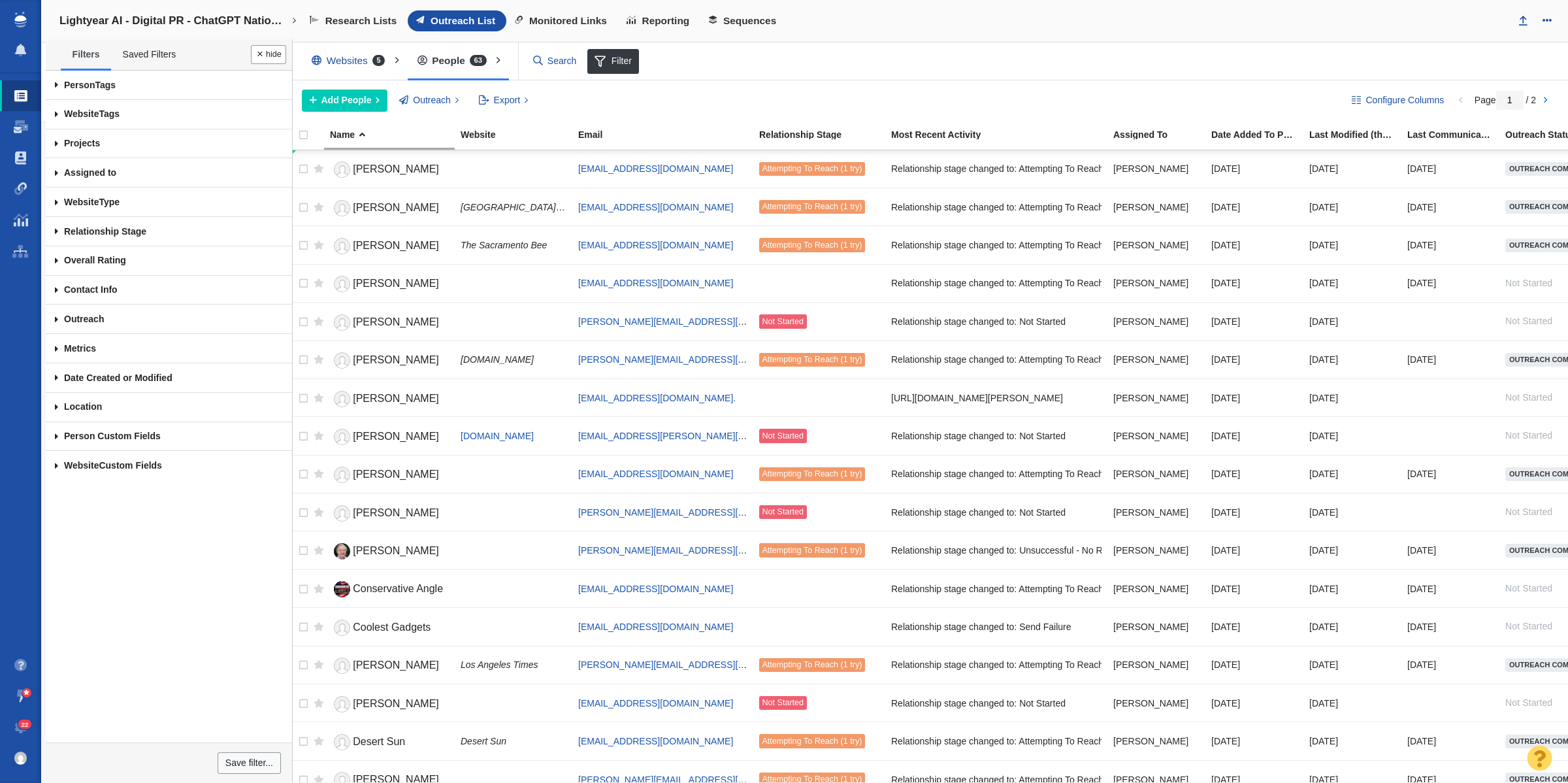
click at [262, 66] on ul "Filters Saved Filters" at bounding box center [169, 55] width 246 height 32
click at [284, 59] on button "Done" at bounding box center [269, 54] width 35 height 19
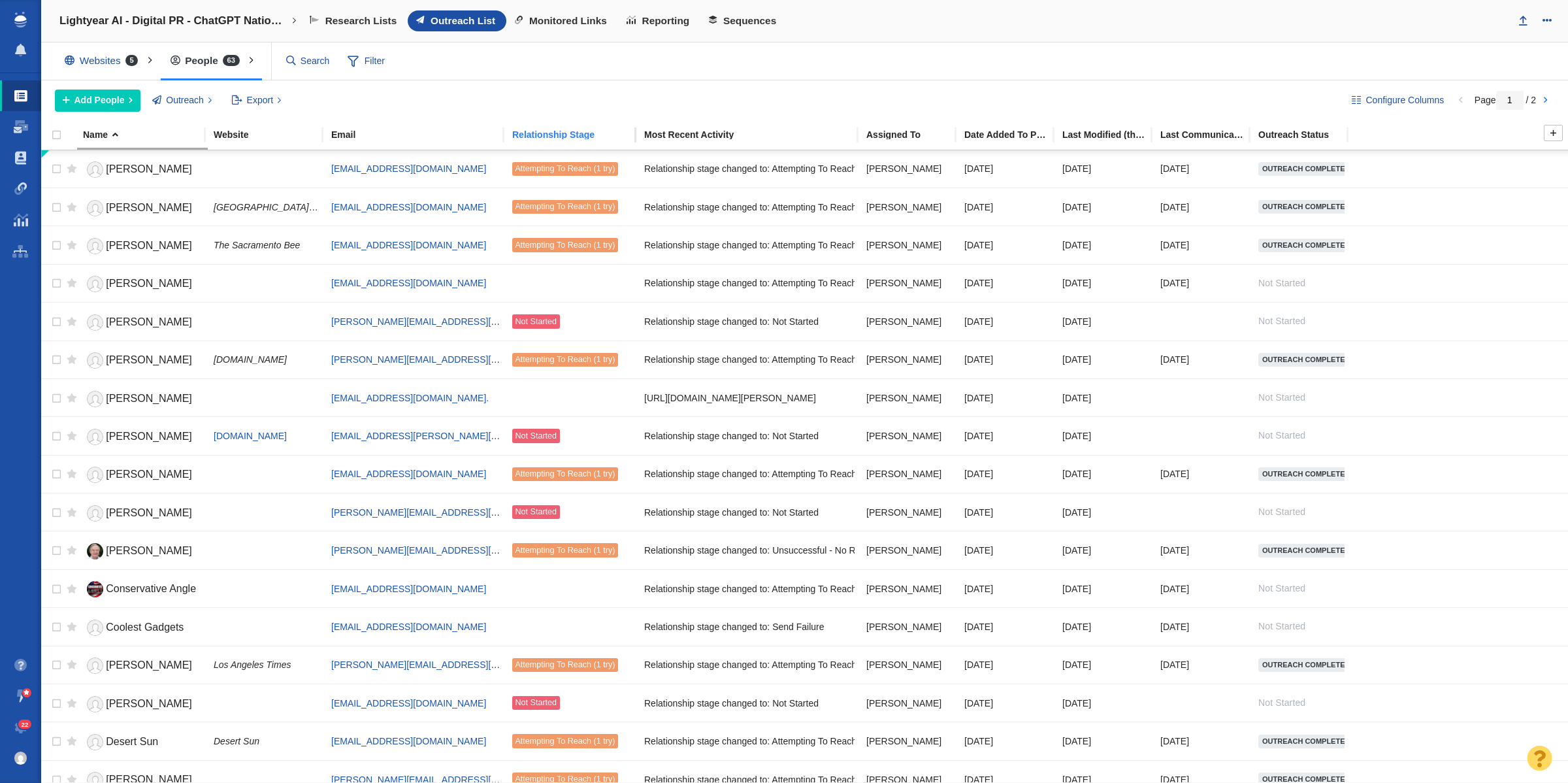
click at [557, 135] on div "Relationship Stage" at bounding box center [577, 134] width 131 height 9
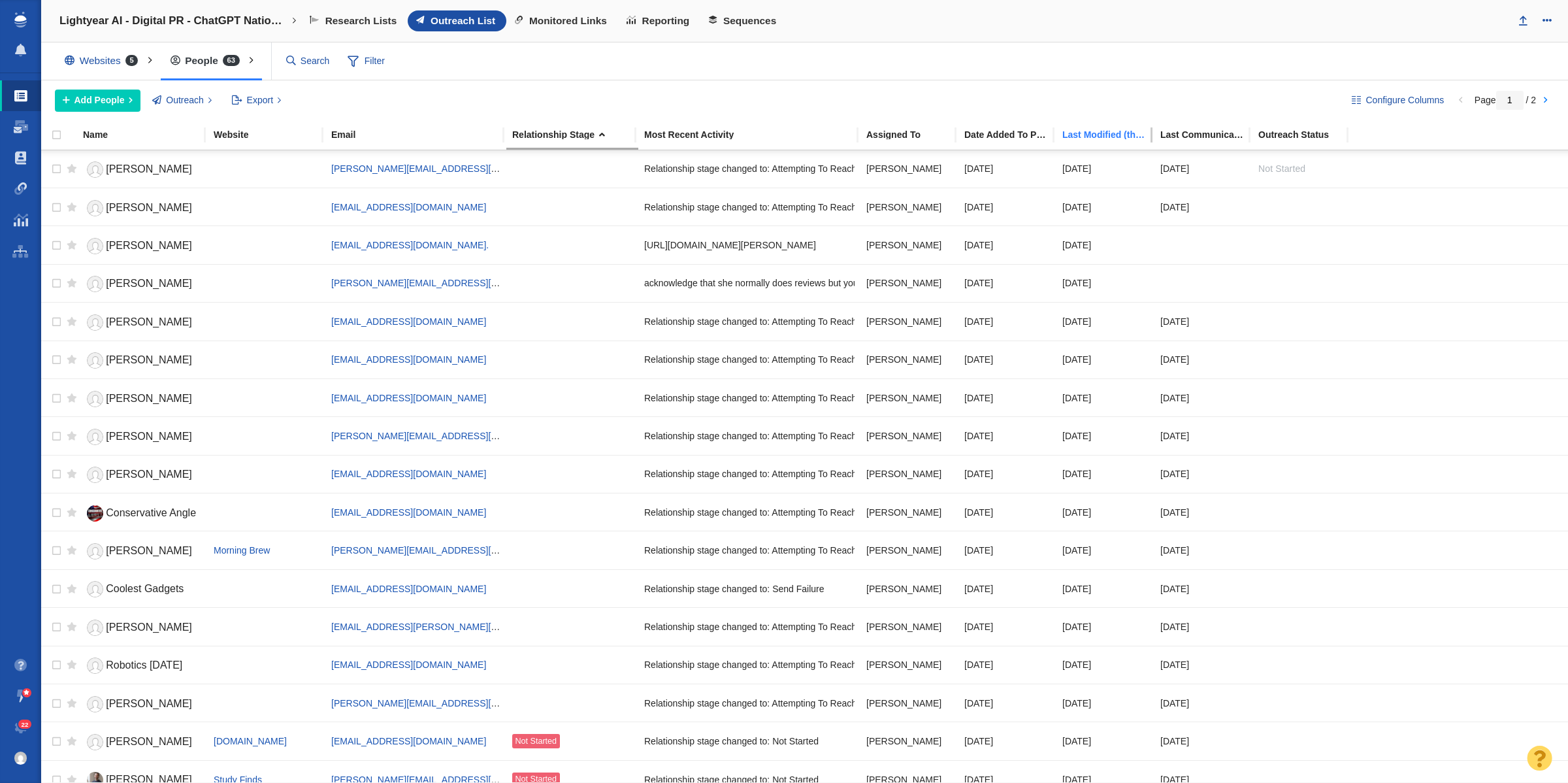
click at [1080, 139] on div "Last Modified (this project)" at bounding box center [1111, 134] width 96 height 9
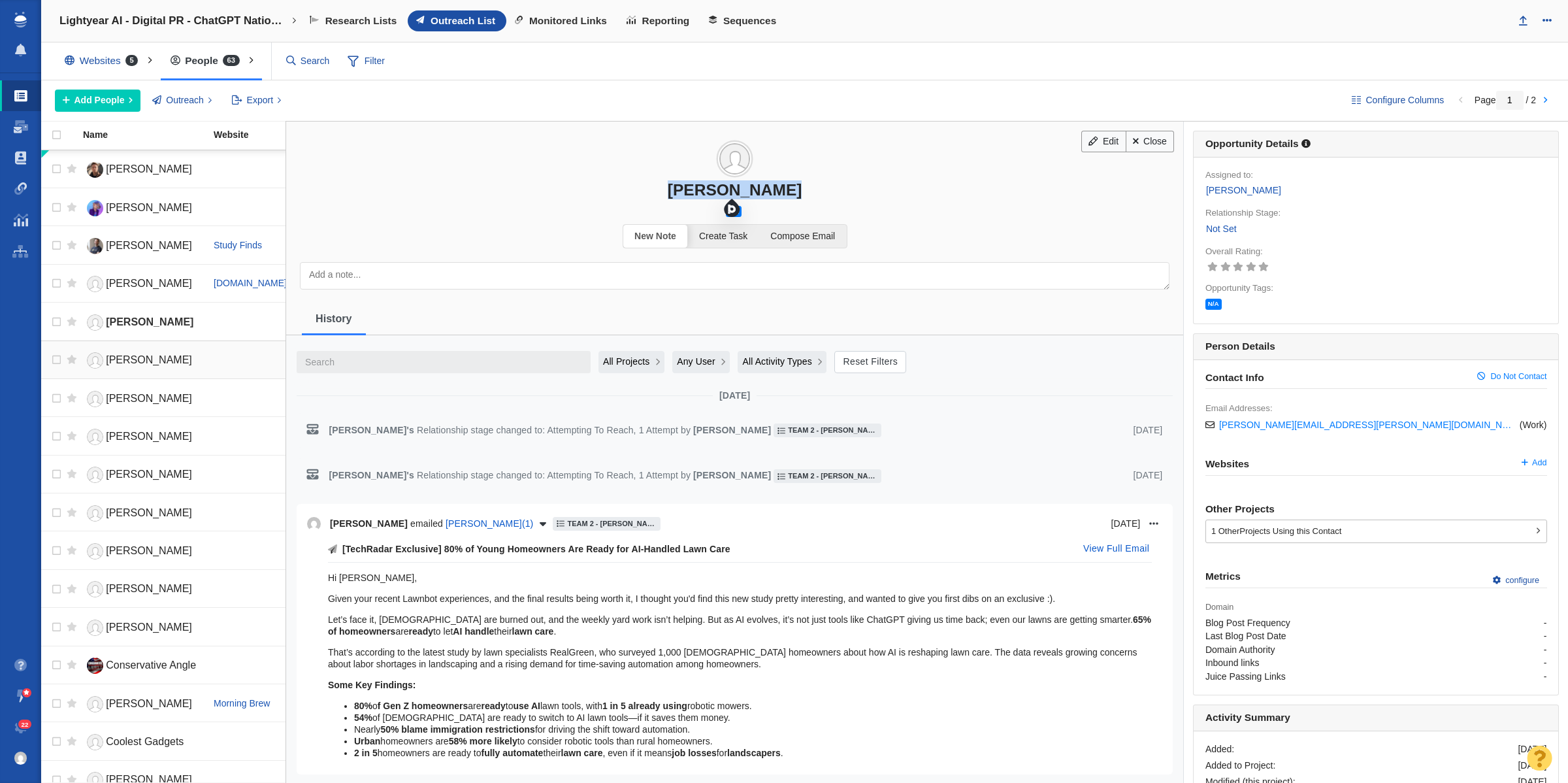
click at [118, 370] on link "[PERSON_NAME]" at bounding box center [142, 361] width 119 height 23
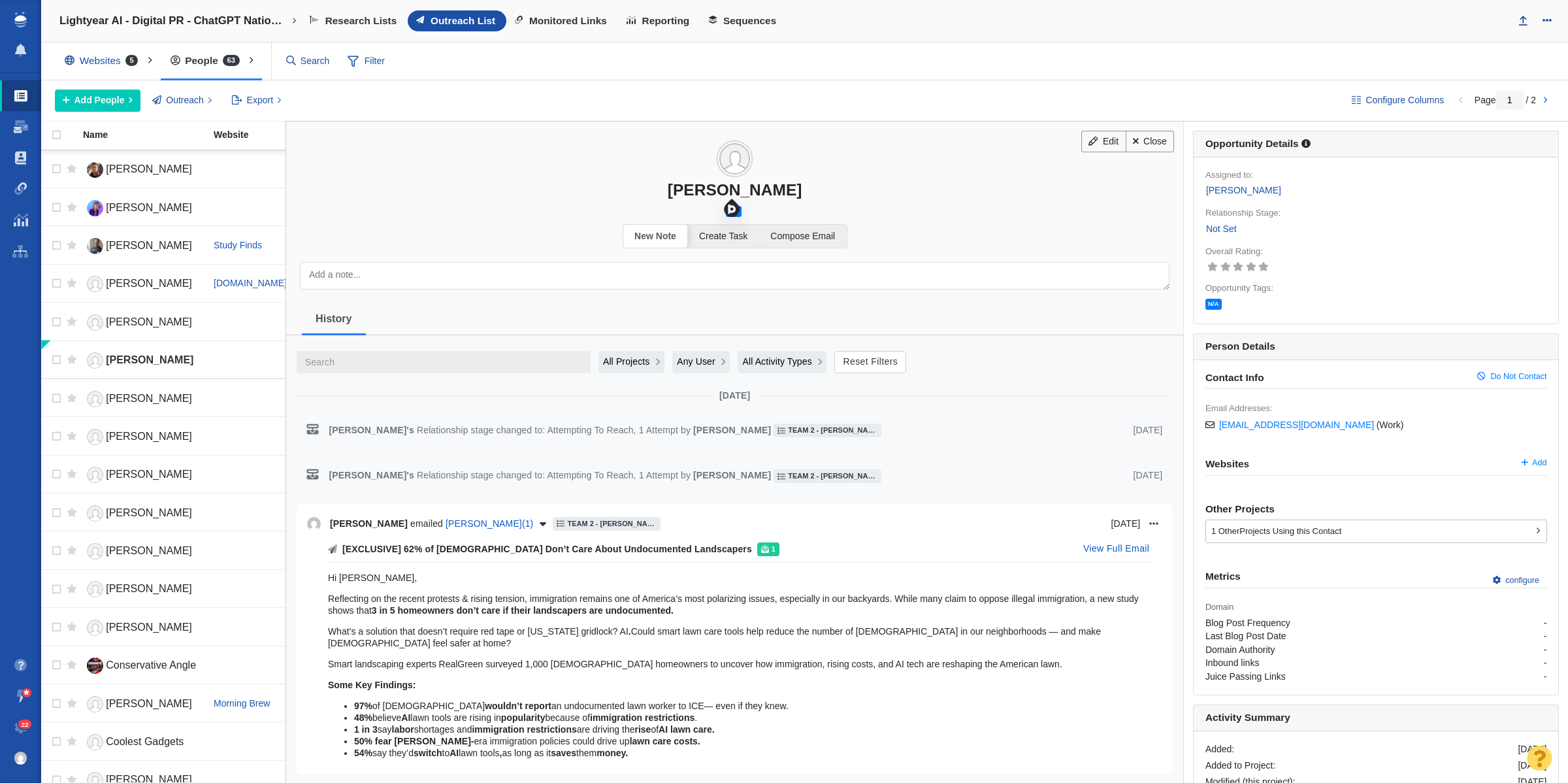
click at [694, 194] on div "Anna Giaritelli" at bounding box center [734, 190] width 897 height 19
copy div "Anna Giaritelli"
click at [151, 403] on span "Brad Polumbo" at bounding box center [149, 397] width 86 height 11
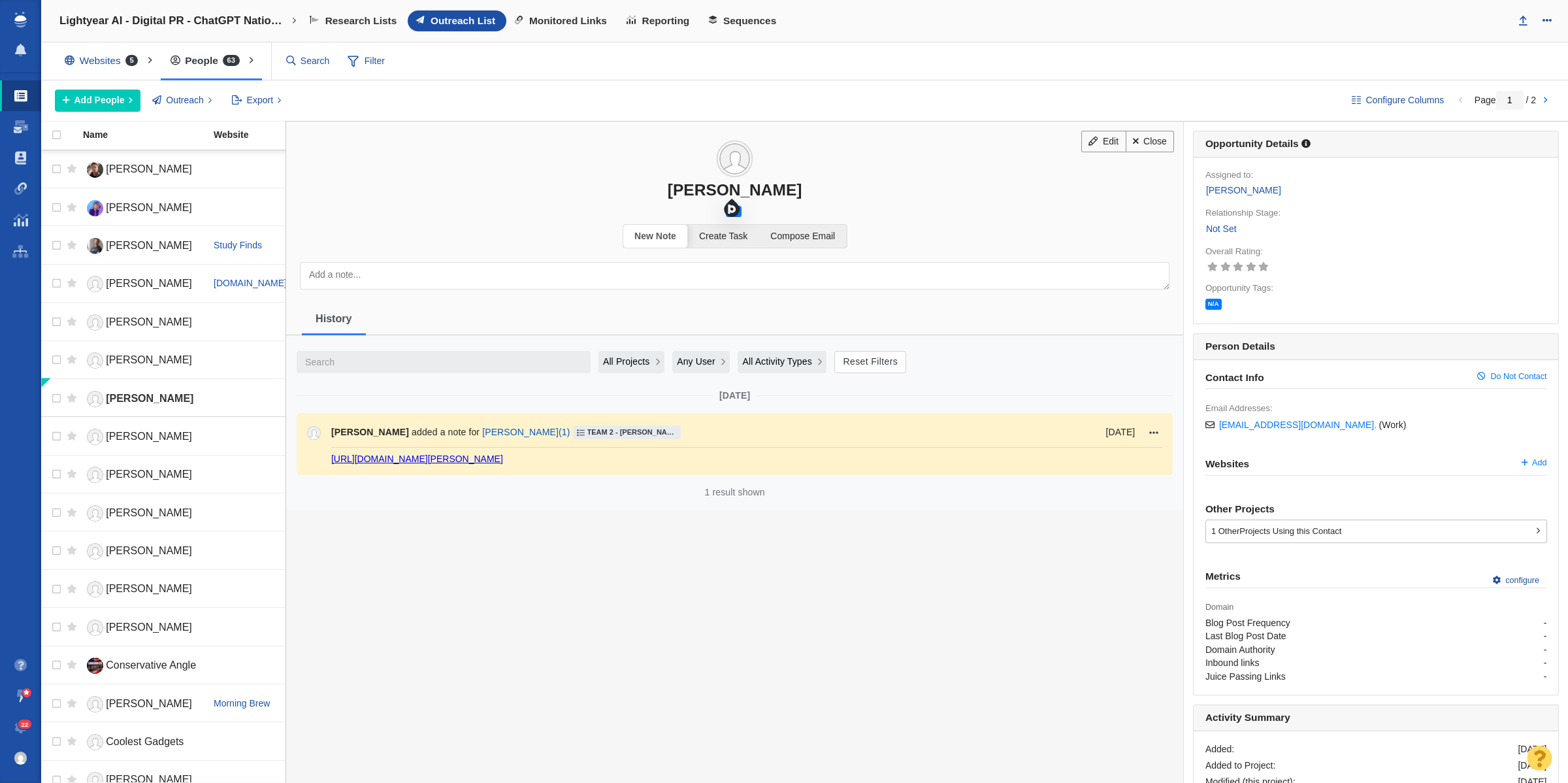
click at [685, 190] on div "Brad Polumbo" at bounding box center [734, 190] width 897 height 19
copy div "Brad Polumbo"
click at [126, 441] on span "Jennifer Pattison Tuohy" at bounding box center [149, 436] width 86 height 11
click at [663, 191] on div "Jennifer Pattison Tuohy" at bounding box center [734, 190] width 897 height 19
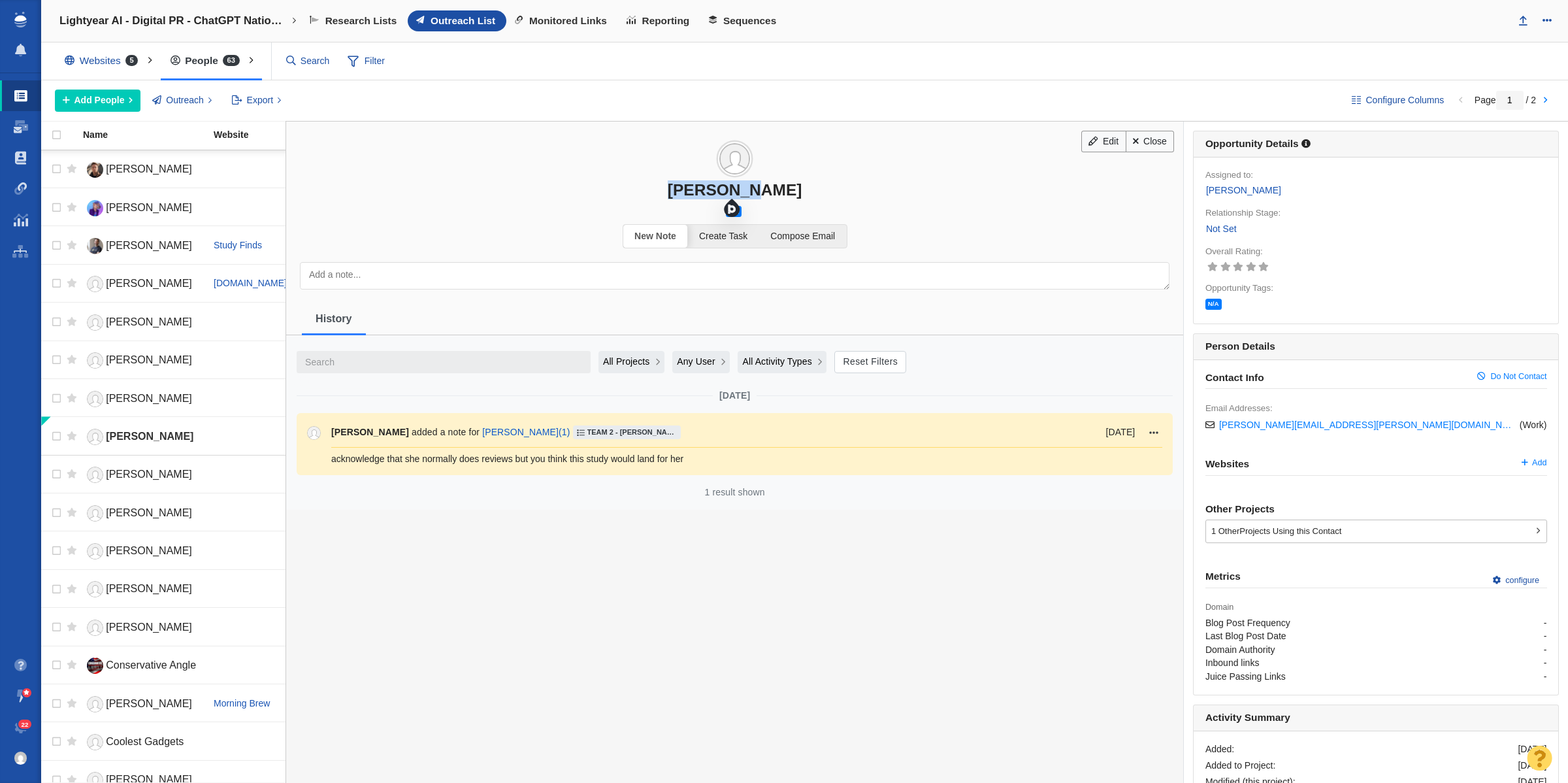
click at [663, 191] on div "Jennifer Pattison Tuohy" at bounding box center [734, 190] width 897 height 19
copy div "Jennifer Pattison Tuohy"
click at [115, 478] on span "Jon Bitner" at bounding box center [149, 474] width 86 height 11
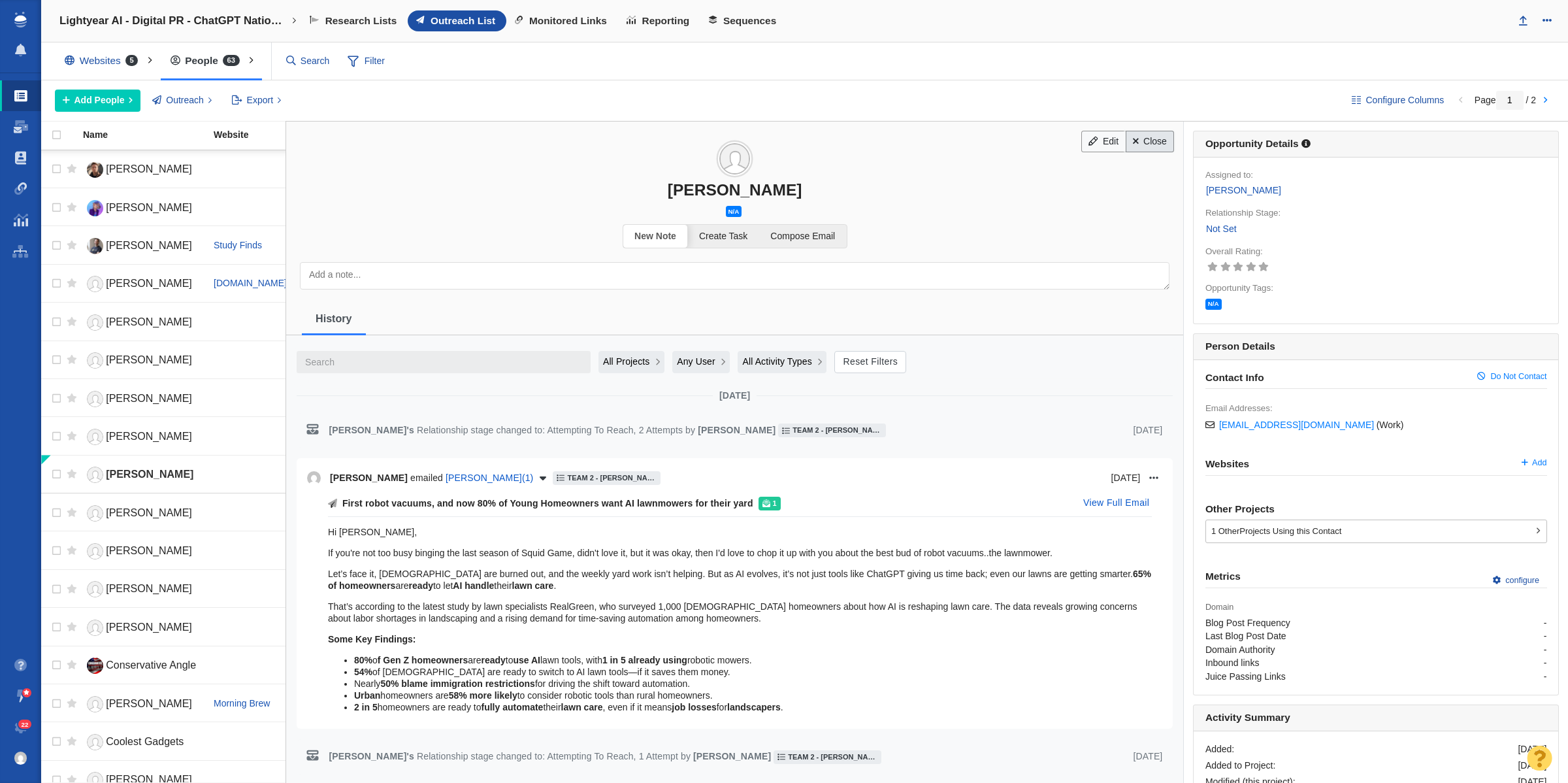
click at [1137, 150] on link "Close" at bounding box center [1150, 141] width 49 height 22
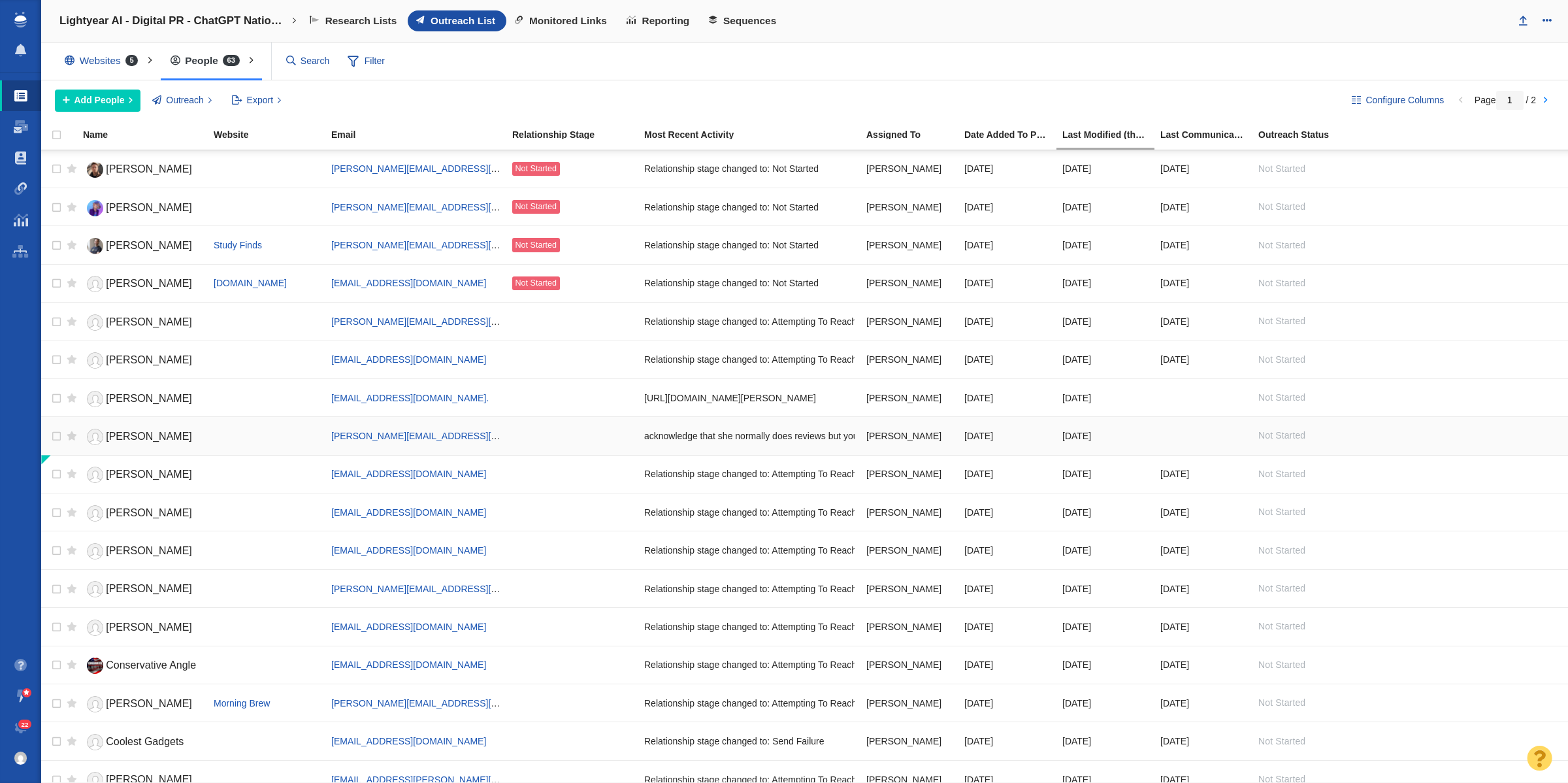
click at [142, 439] on span "Jennifer Pattison Tuohy" at bounding box center [149, 436] width 86 height 11
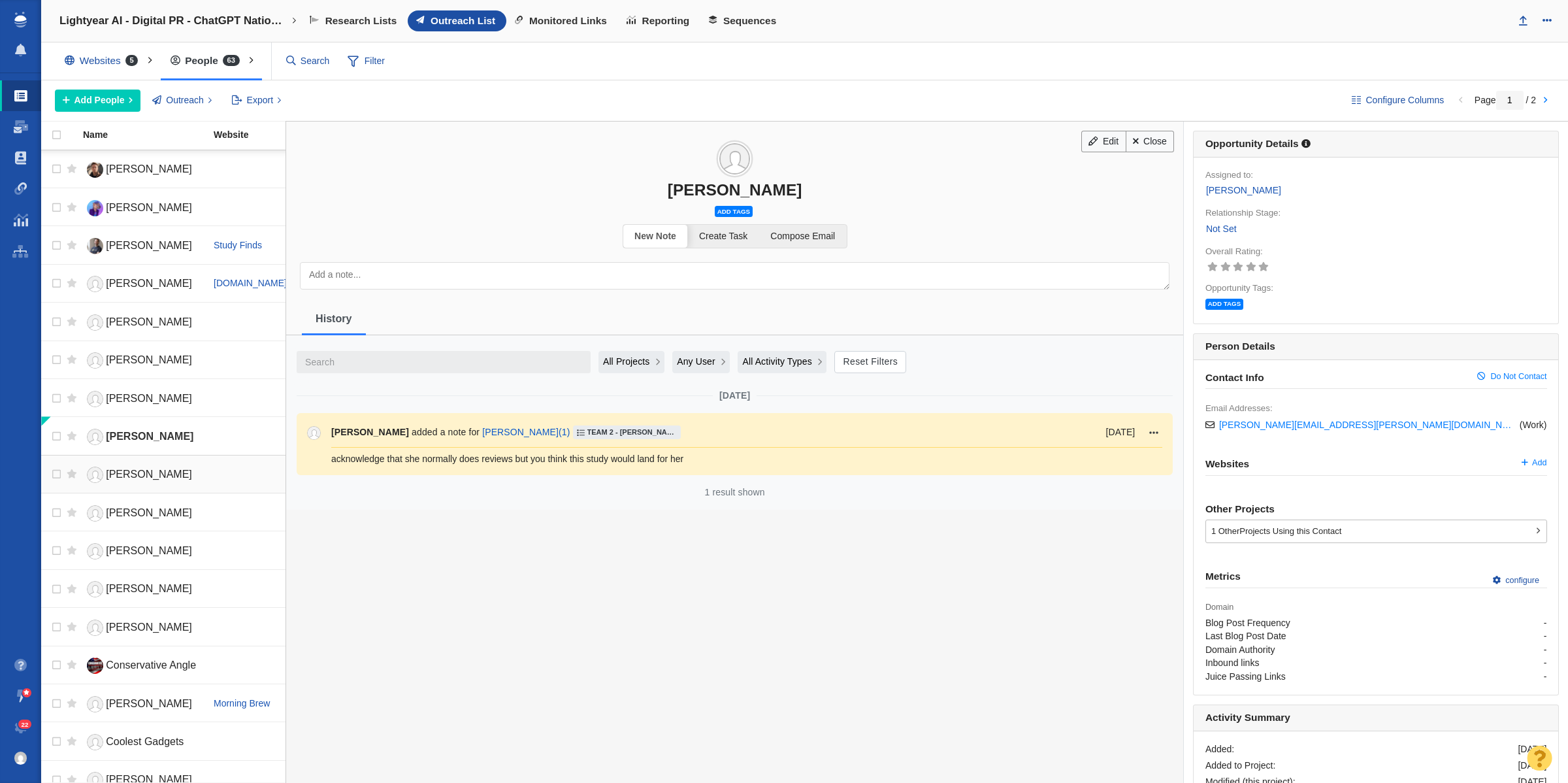
click at [149, 485] on link "Jon Bitner" at bounding box center [142, 475] width 119 height 23
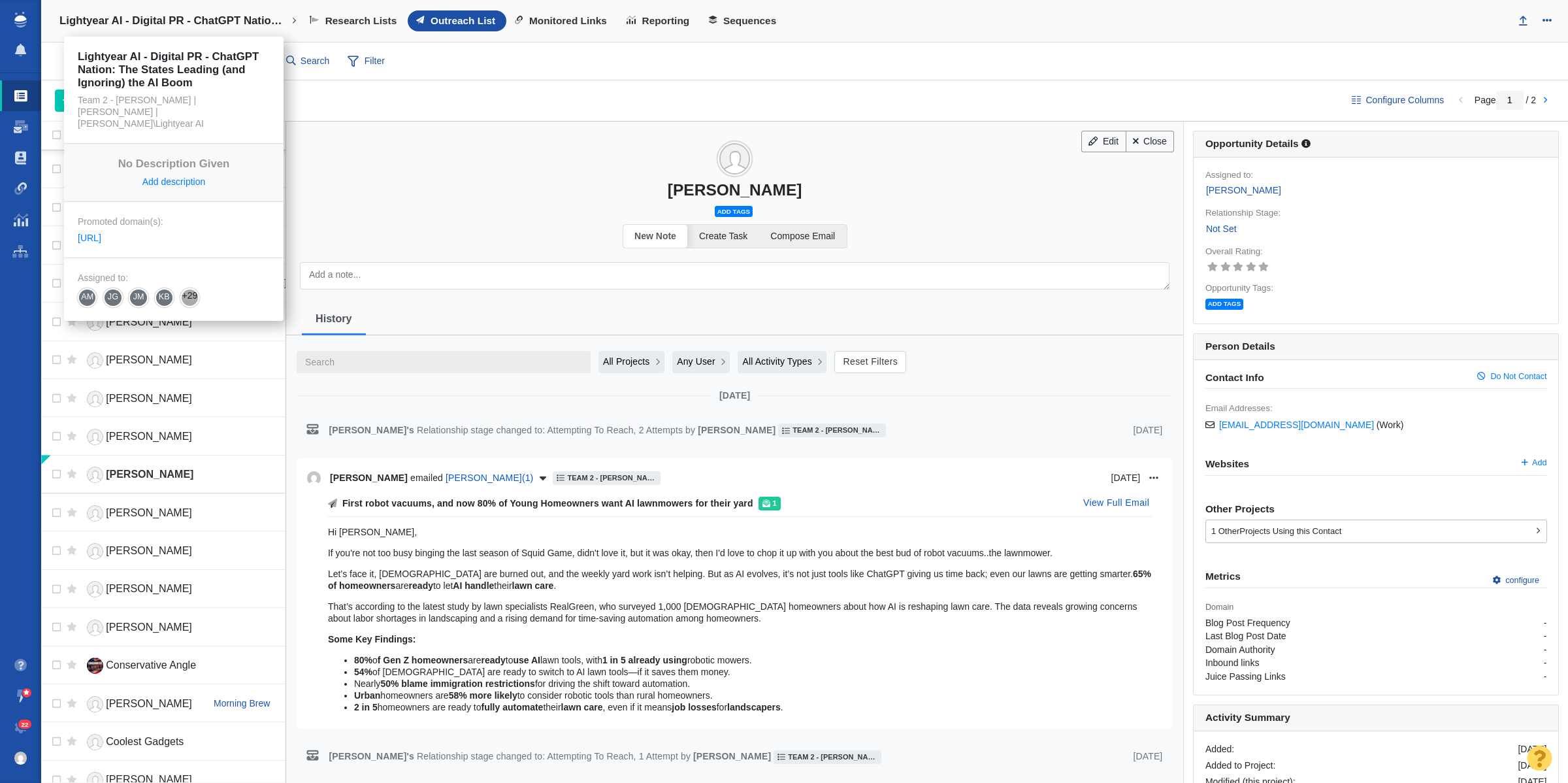
click at [129, 18] on h4 "Lightyear AI - Digital PR - ChatGPT Nation: The States Leading (and Ignoring) t…" at bounding box center [174, 21] width 229 height 13
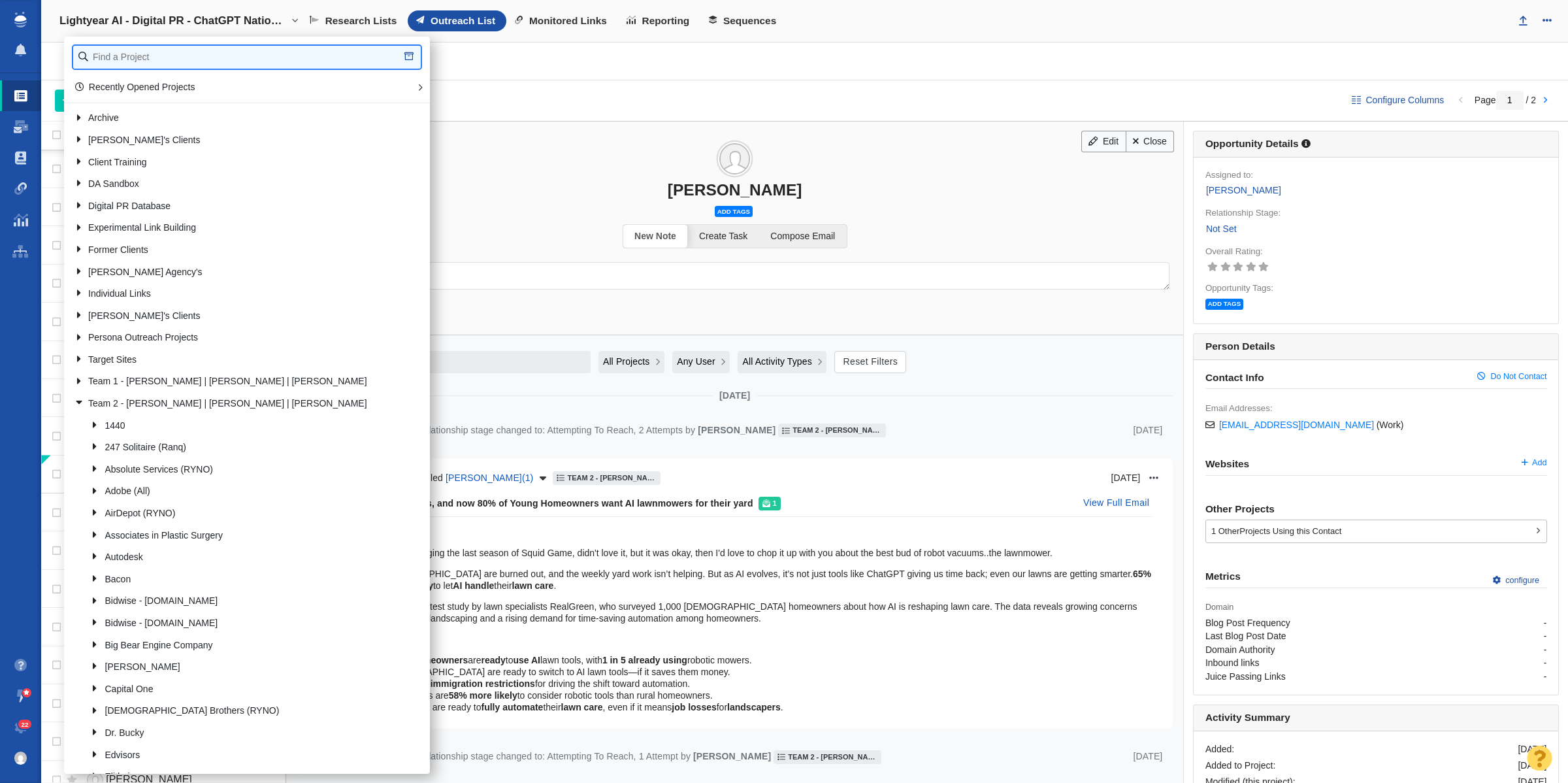
click at [276, 53] on input "text" at bounding box center [247, 57] width 348 height 23
type input "sick"
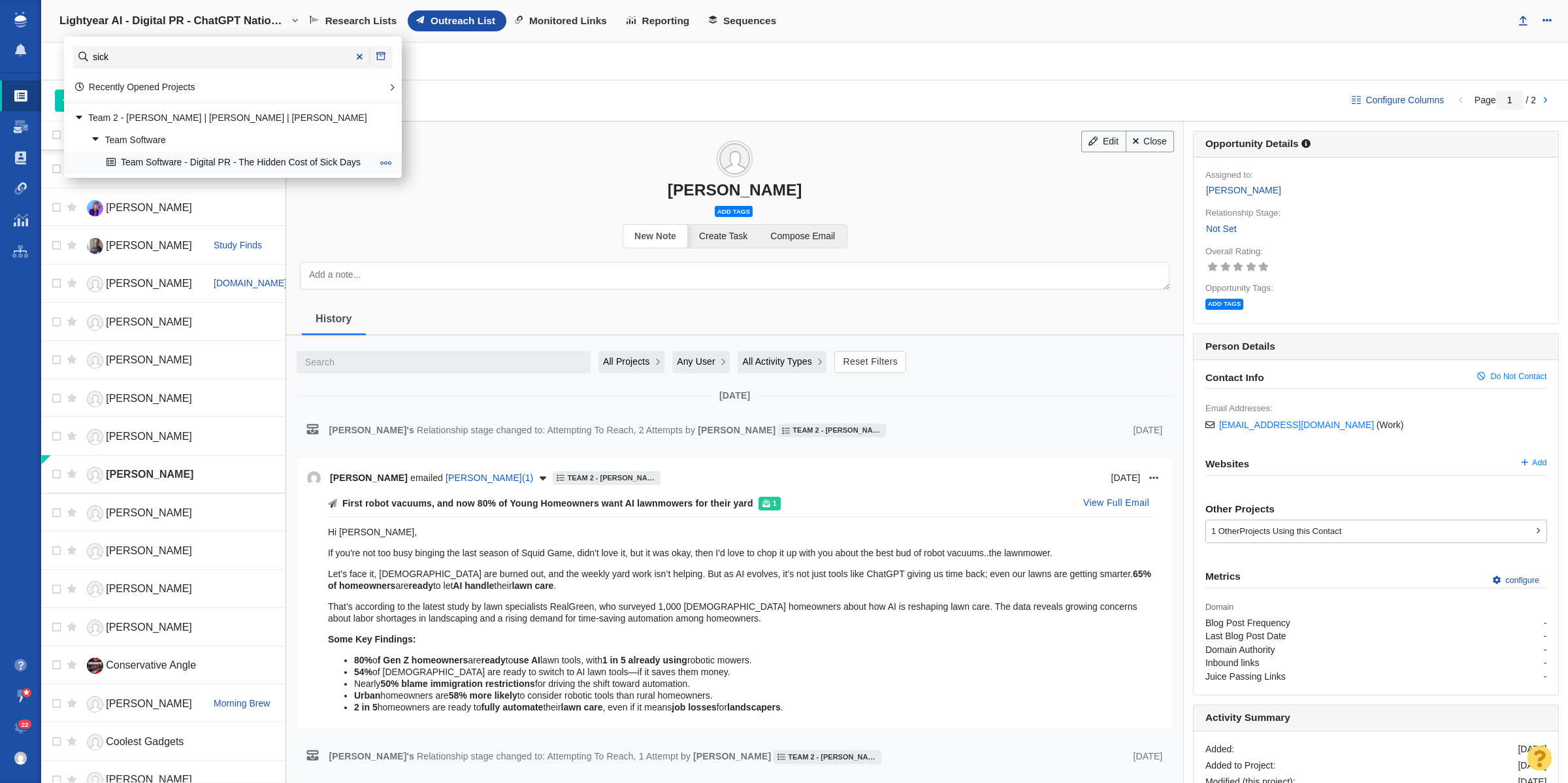
click at [299, 158] on link "Team Software - Digital PR - The Hidden Cost of Sick Days" at bounding box center [239, 162] width 272 height 20
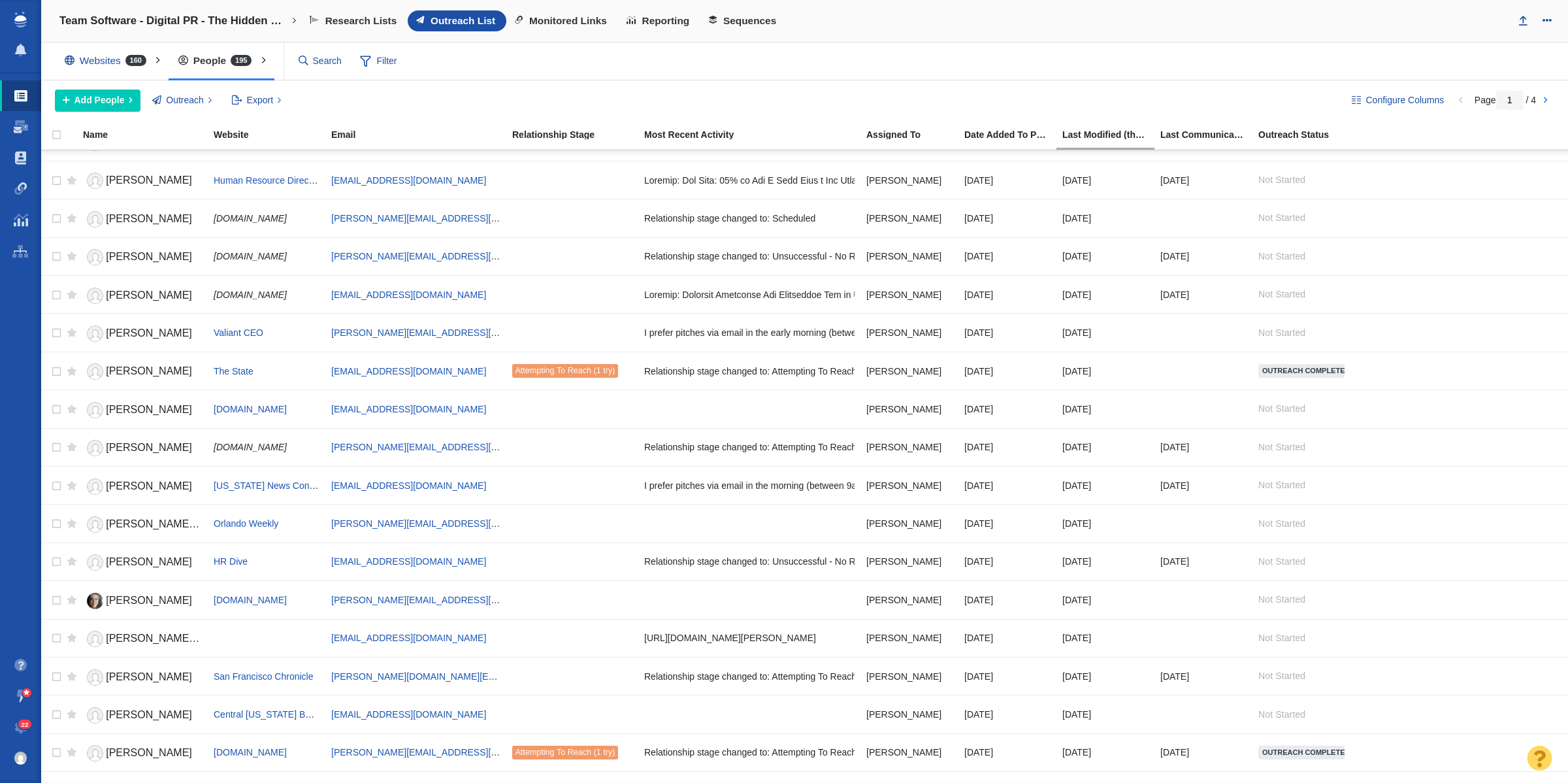
scroll to position [1283, 0]
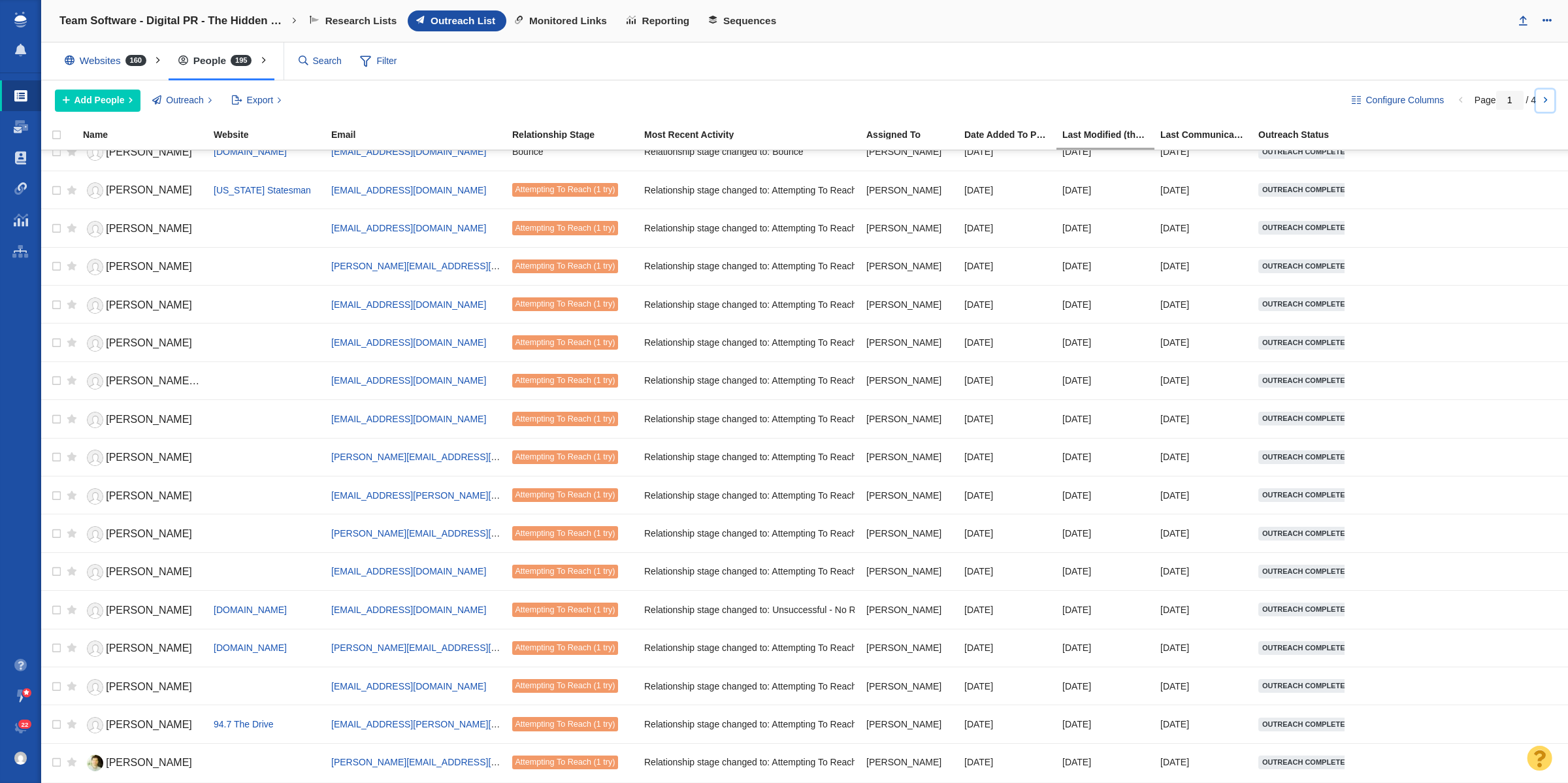
click at [1547, 99] on link at bounding box center [1546, 101] width 18 height 22
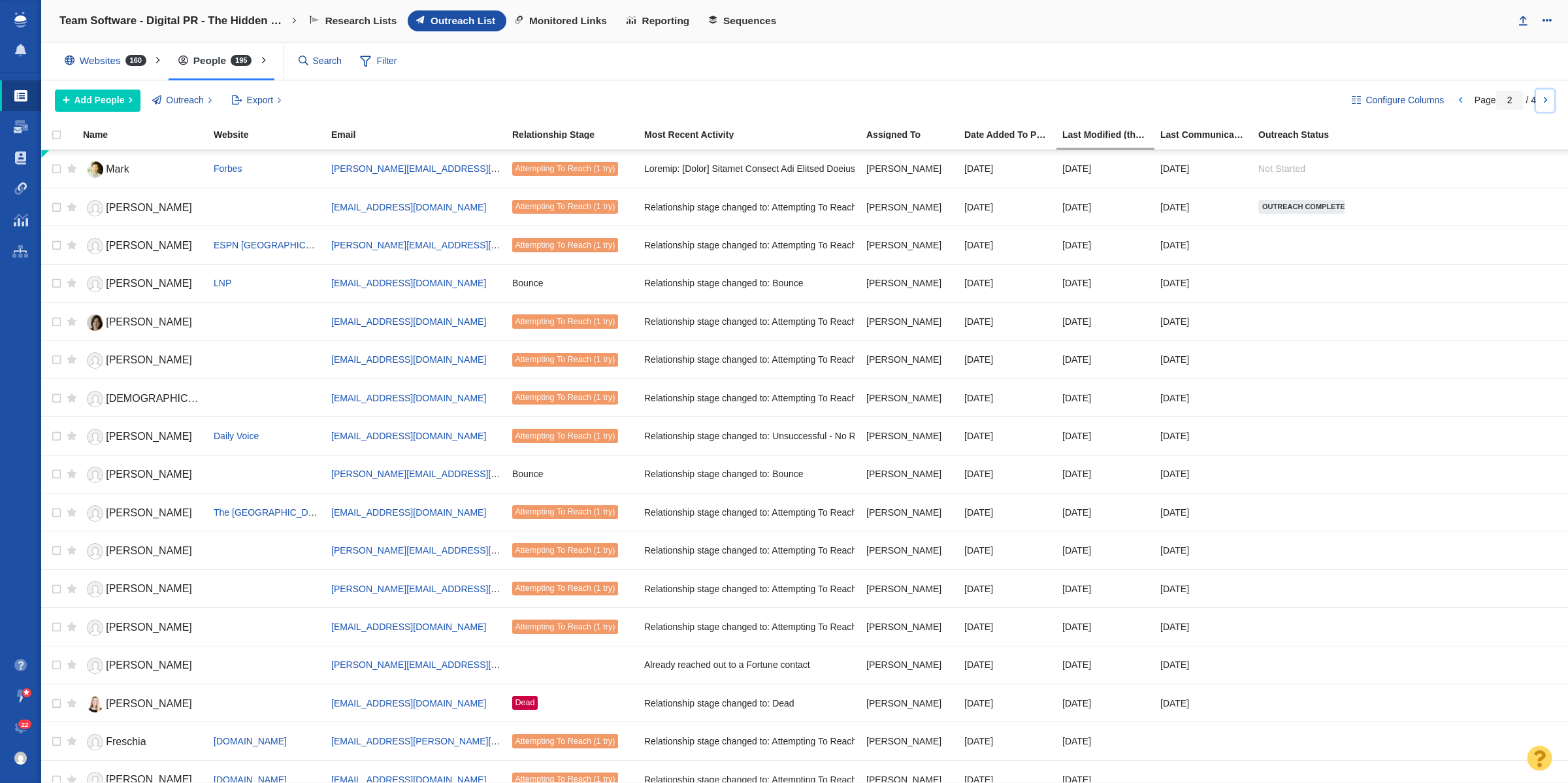
click at [1547, 99] on link at bounding box center [1546, 101] width 18 height 22
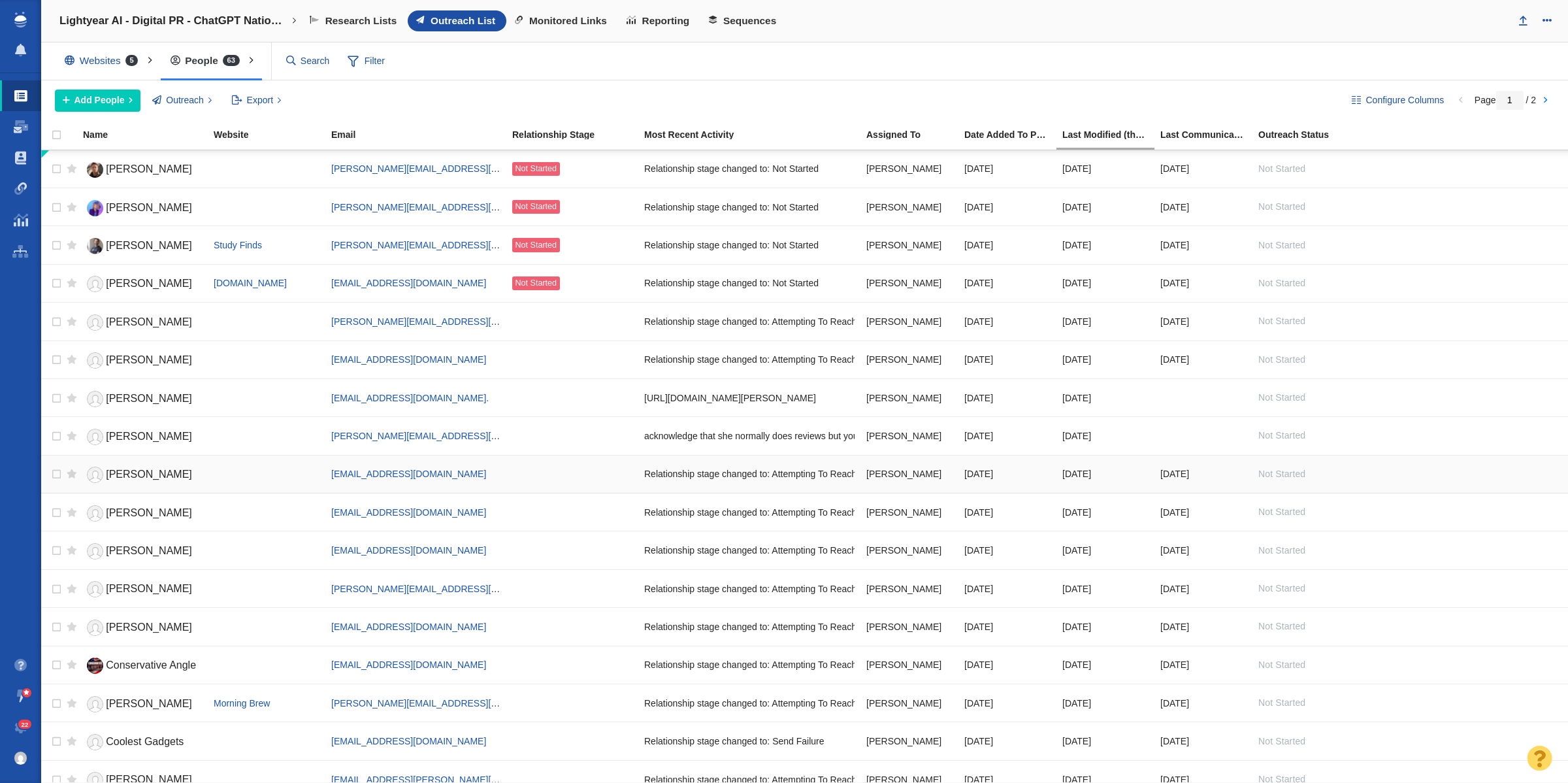
click at [134, 474] on span "[PERSON_NAME]" at bounding box center [149, 474] width 86 height 11
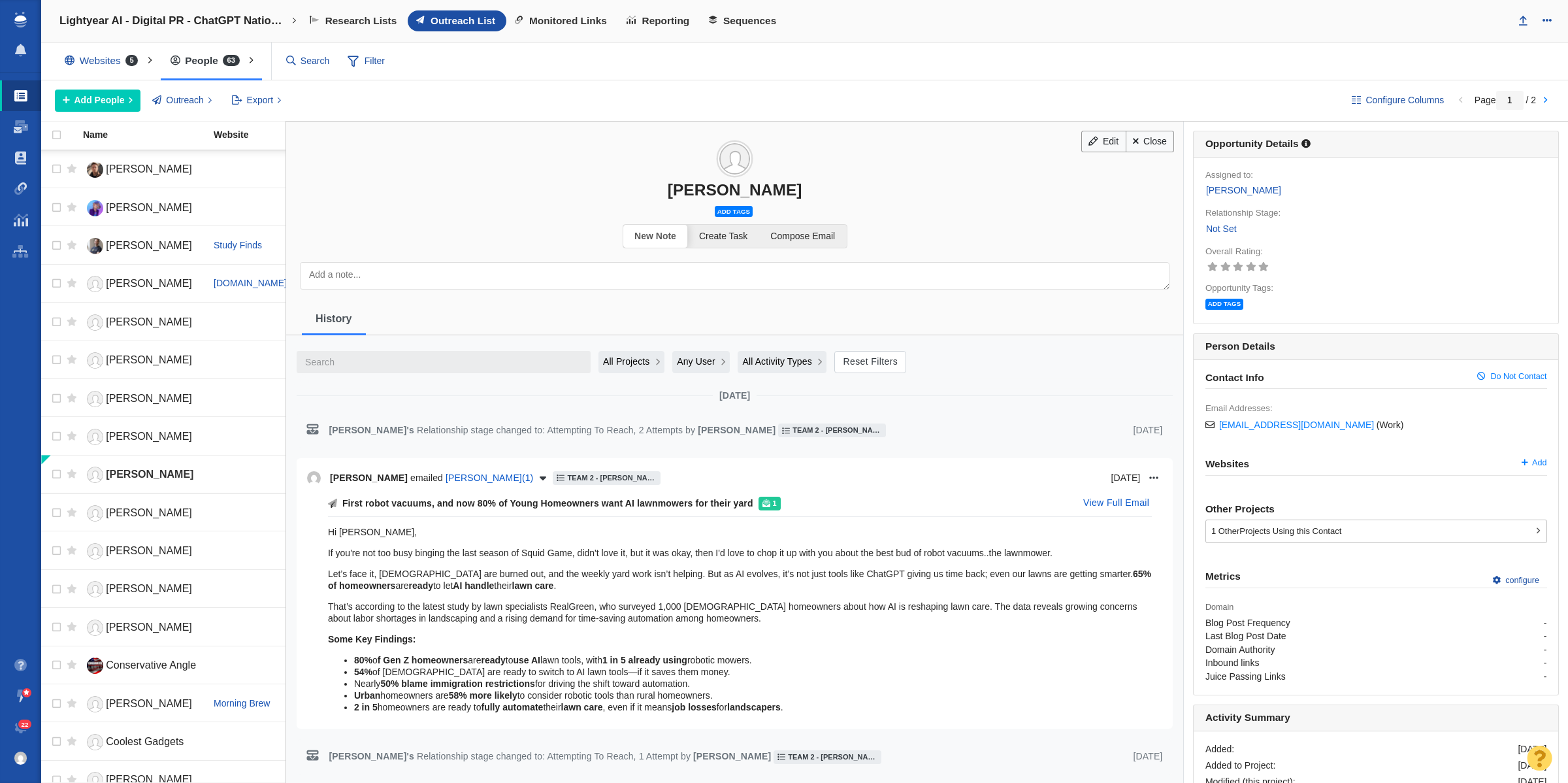
click at [701, 190] on div "[PERSON_NAME]" at bounding box center [734, 190] width 897 height 19
click at [711, 190] on div "[PERSON_NAME]" at bounding box center [734, 190] width 897 height 19
copy div "[PERSON_NAME]"
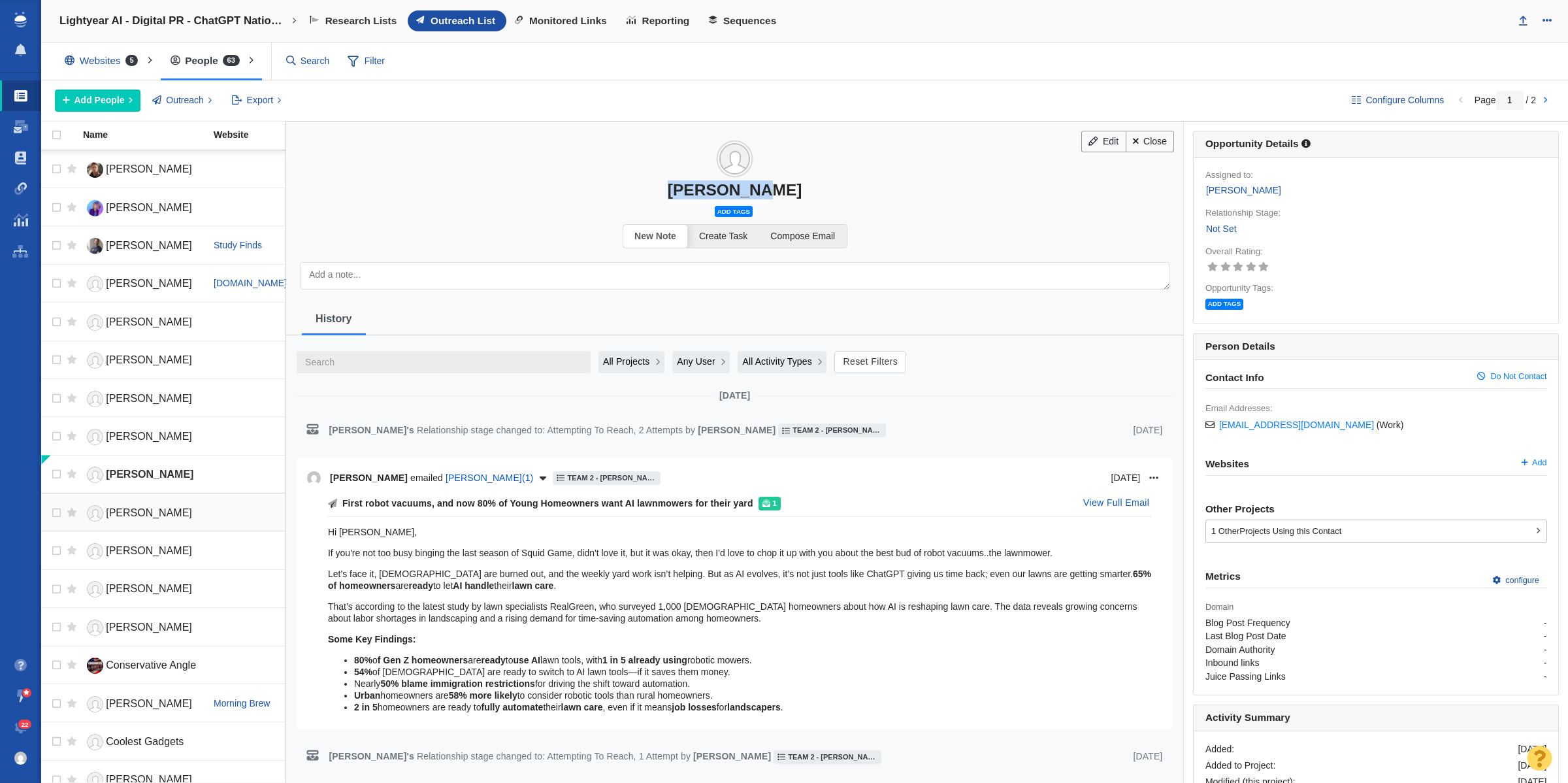
click at [121, 507] on link "[PERSON_NAME]" at bounding box center [142, 514] width 119 height 23
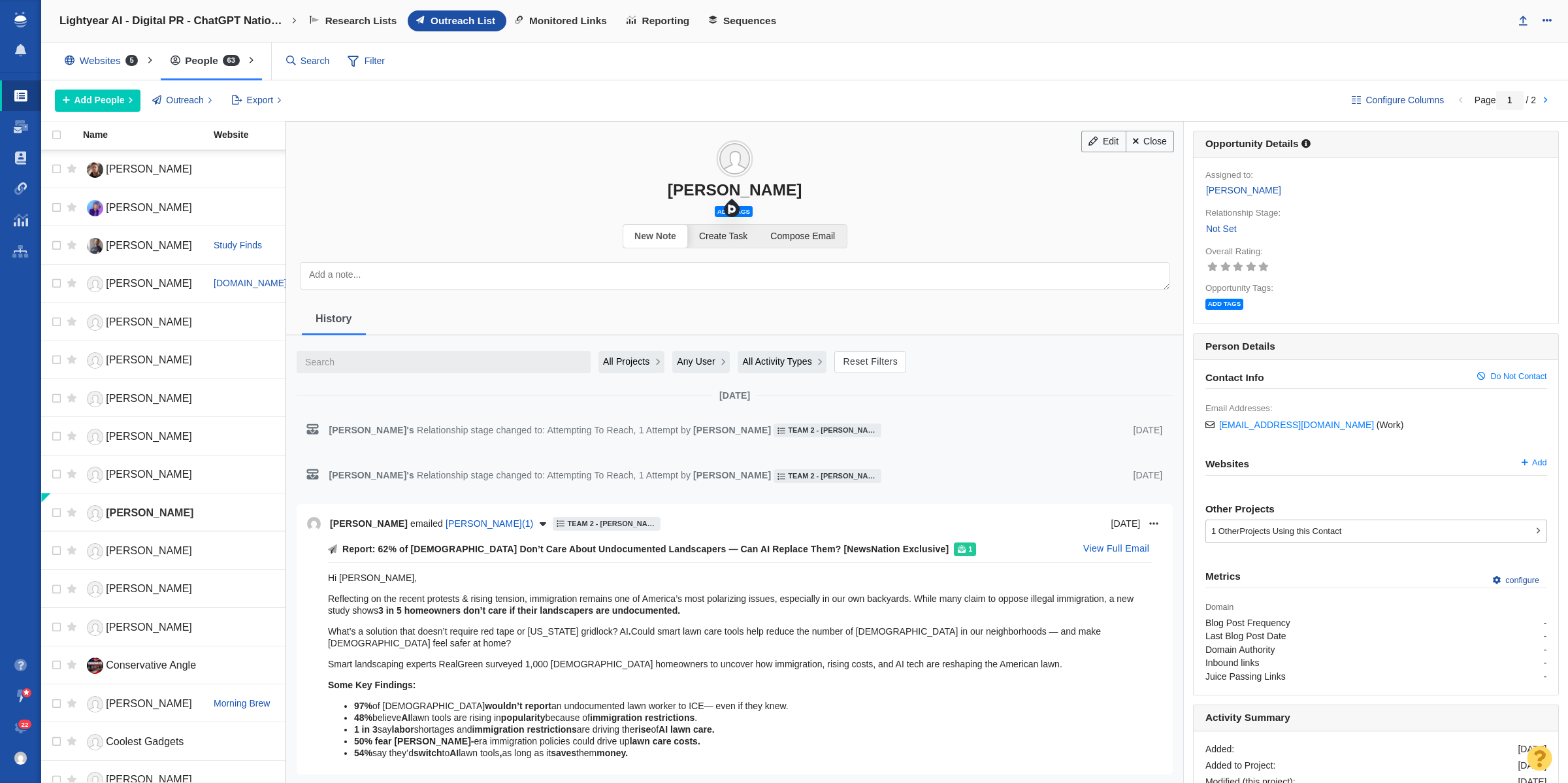
click at [707, 190] on div "[PERSON_NAME]" at bounding box center [734, 190] width 897 height 19
copy div "[PERSON_NAME]"
click at [145, 552] on span "Rob Spiegel" at bounding box center [149, 549] width 86 height 11
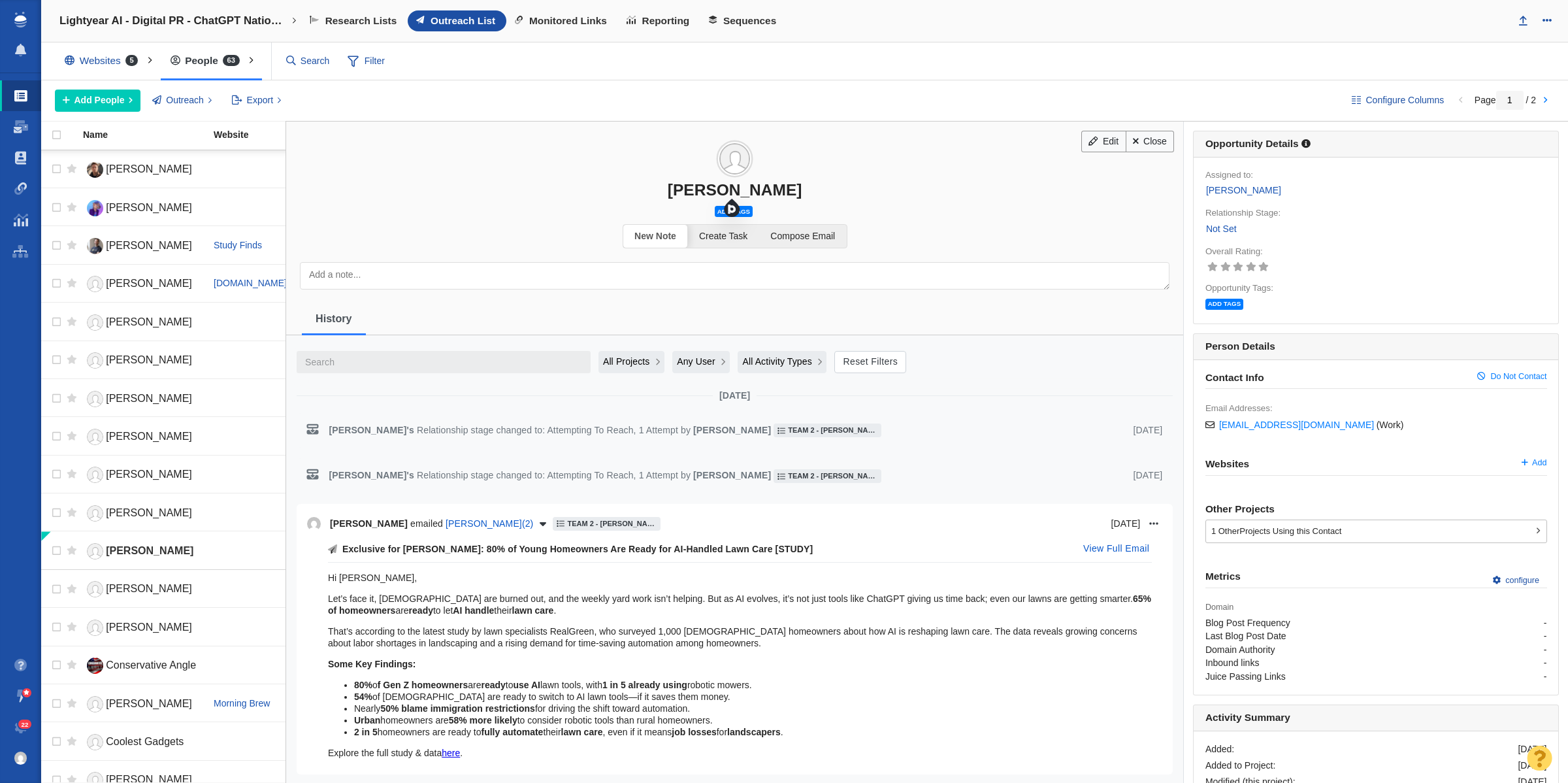
click at [692, 188] on div "Rob Spiegel" at bounding box center [734, 190] width 897 height 19
copy div "Rob Spiegel"
click at [1214, 229] on link "Not Set" at bounding box center [1221, 229] width 32 height 15
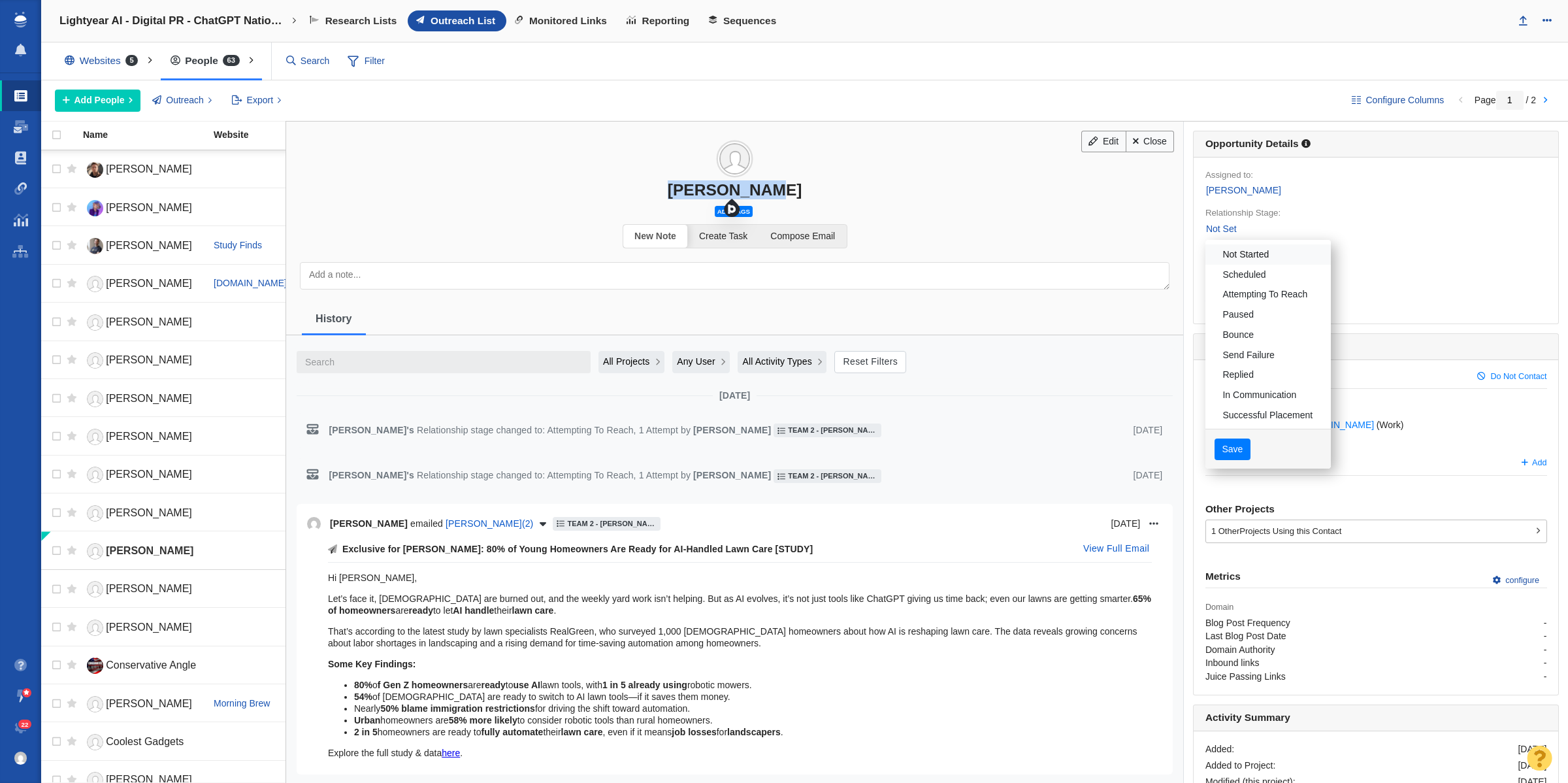
click at [1236, 255] on link "Not Started" at bounding box center [1268, 254] width 126 height 20
click at [1222, 455] on button "Save" at bounding box center [1232, 449] width 36 height 22
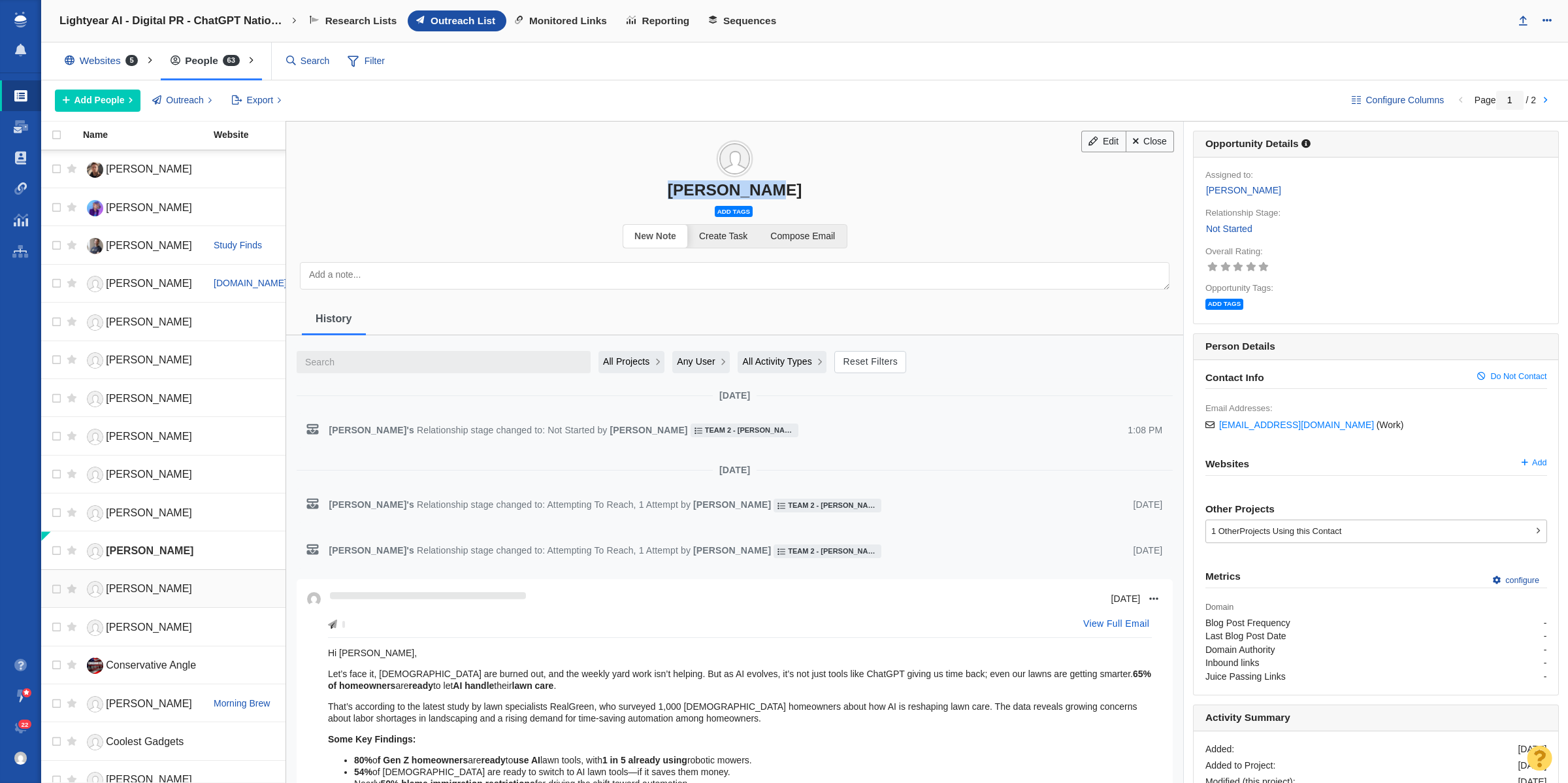
click at [139, 593] on span "Meghan Shouse" at bounding box center [149, 588] width 86 height 11
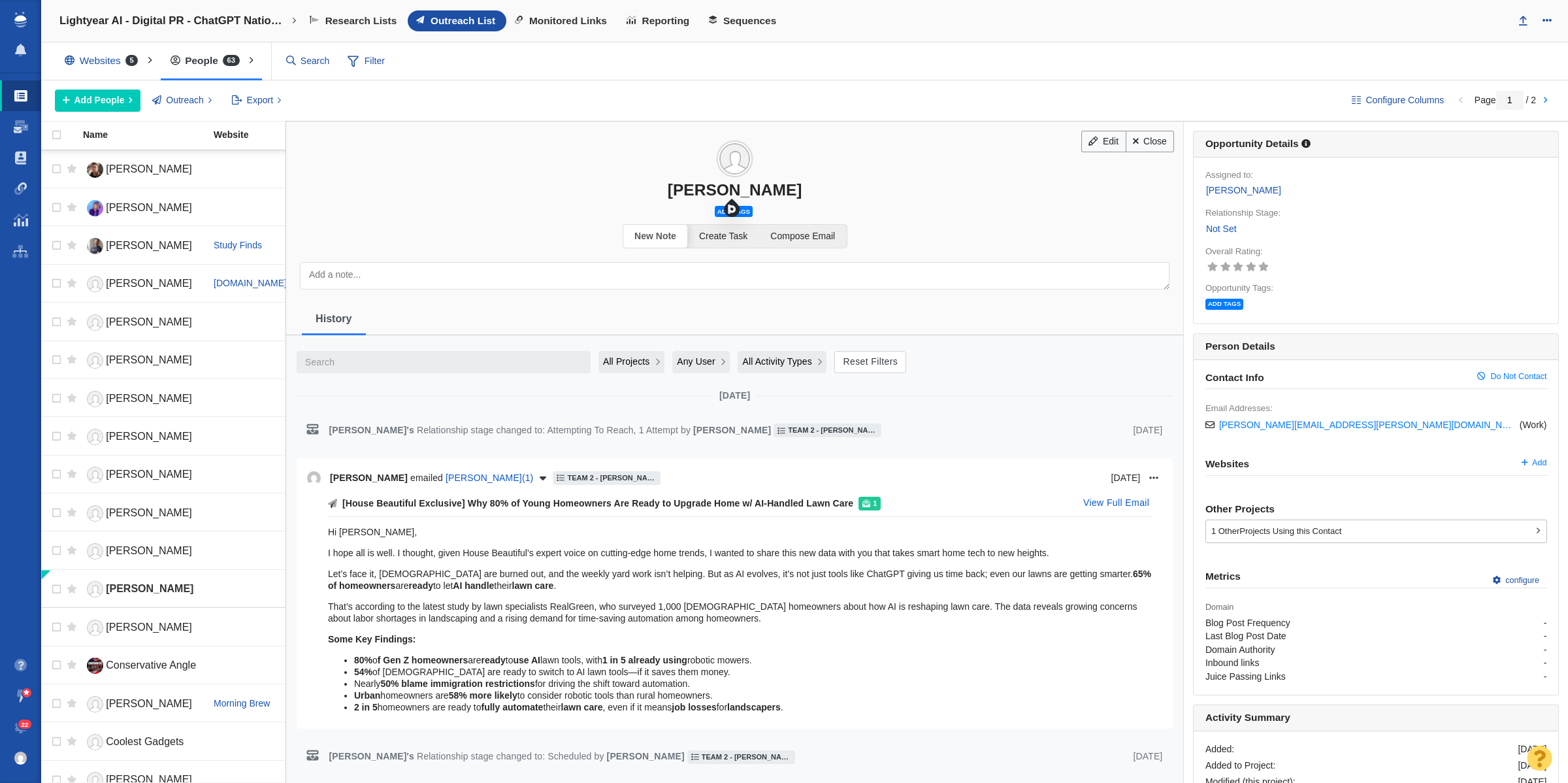
click at [687, 188] on div "Meghan Shouse" at bounding box center [734, 190] width 897 height 19
click at [161, 629] on span "Spencer Lindquist" at bounding box center [149, 626] width 86 height 11
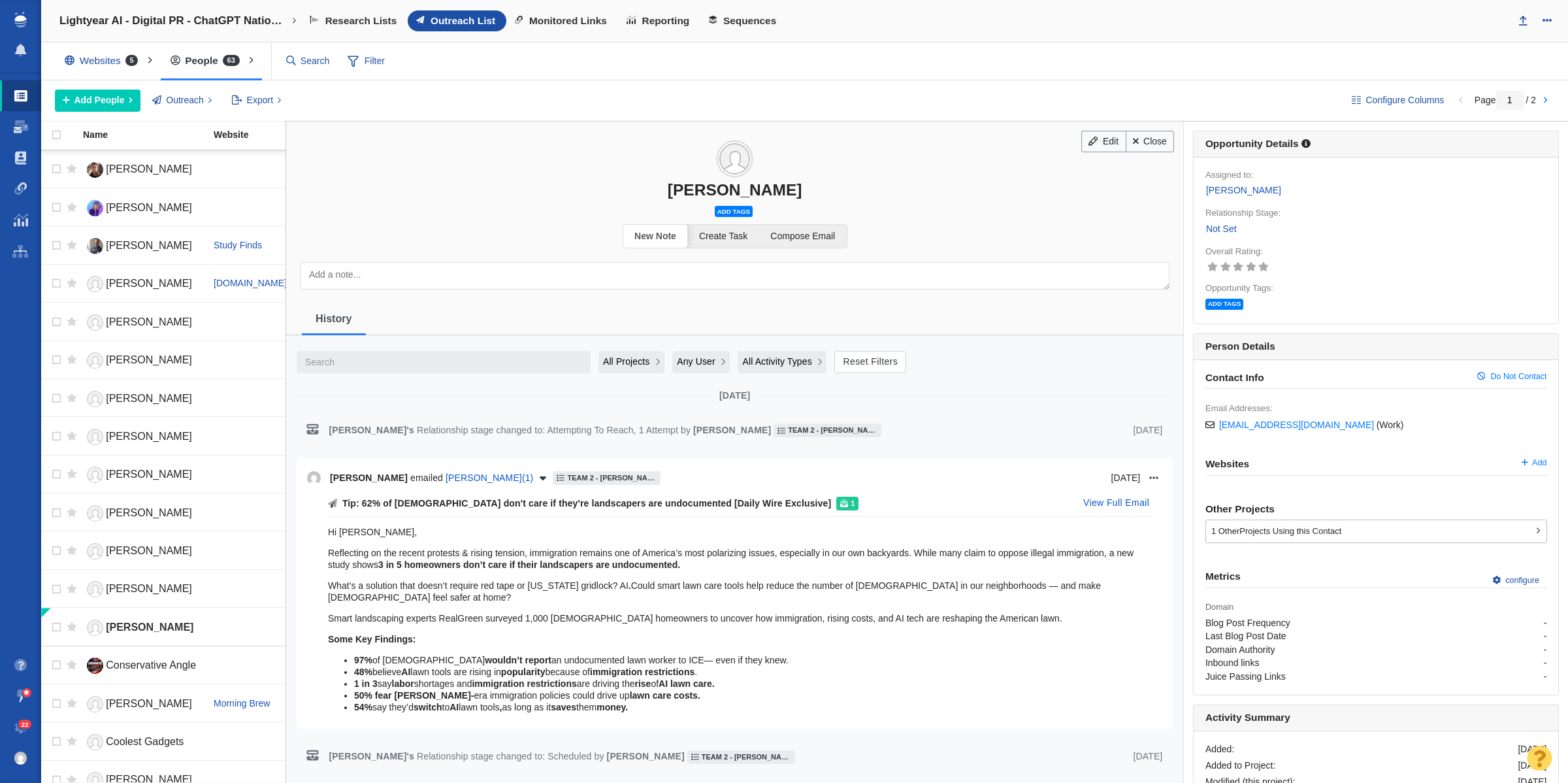
click at [694, 194] on div "Spencer Lindquist" at bounding box center [734, 190] width 897 height 19
copy div "Spencer Lindquist"
click at [126, 707] on span "Tricia Crimmins" at bounding box center [149, 702] width 86 height 11
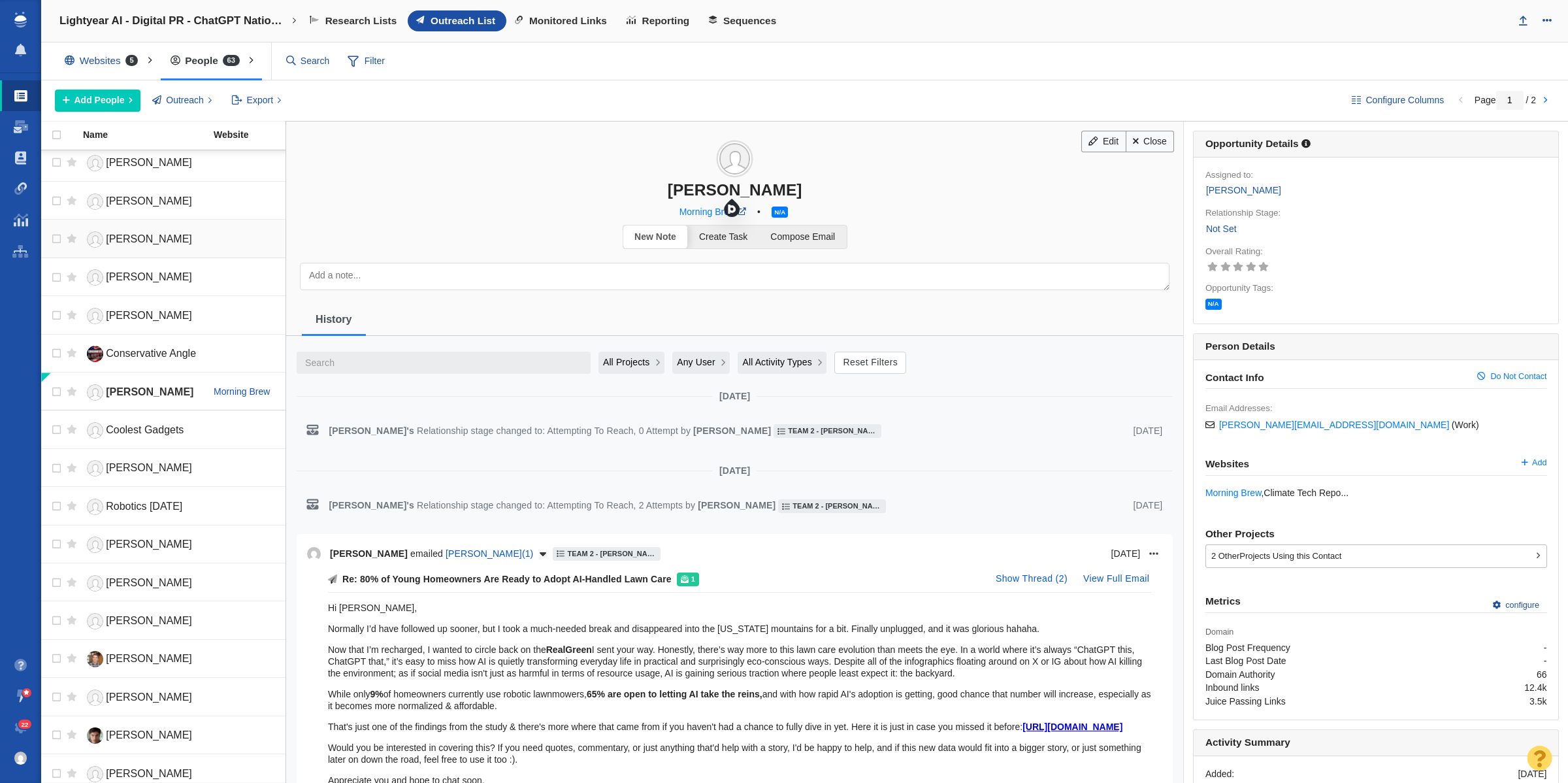
scroll to position [327, 0]
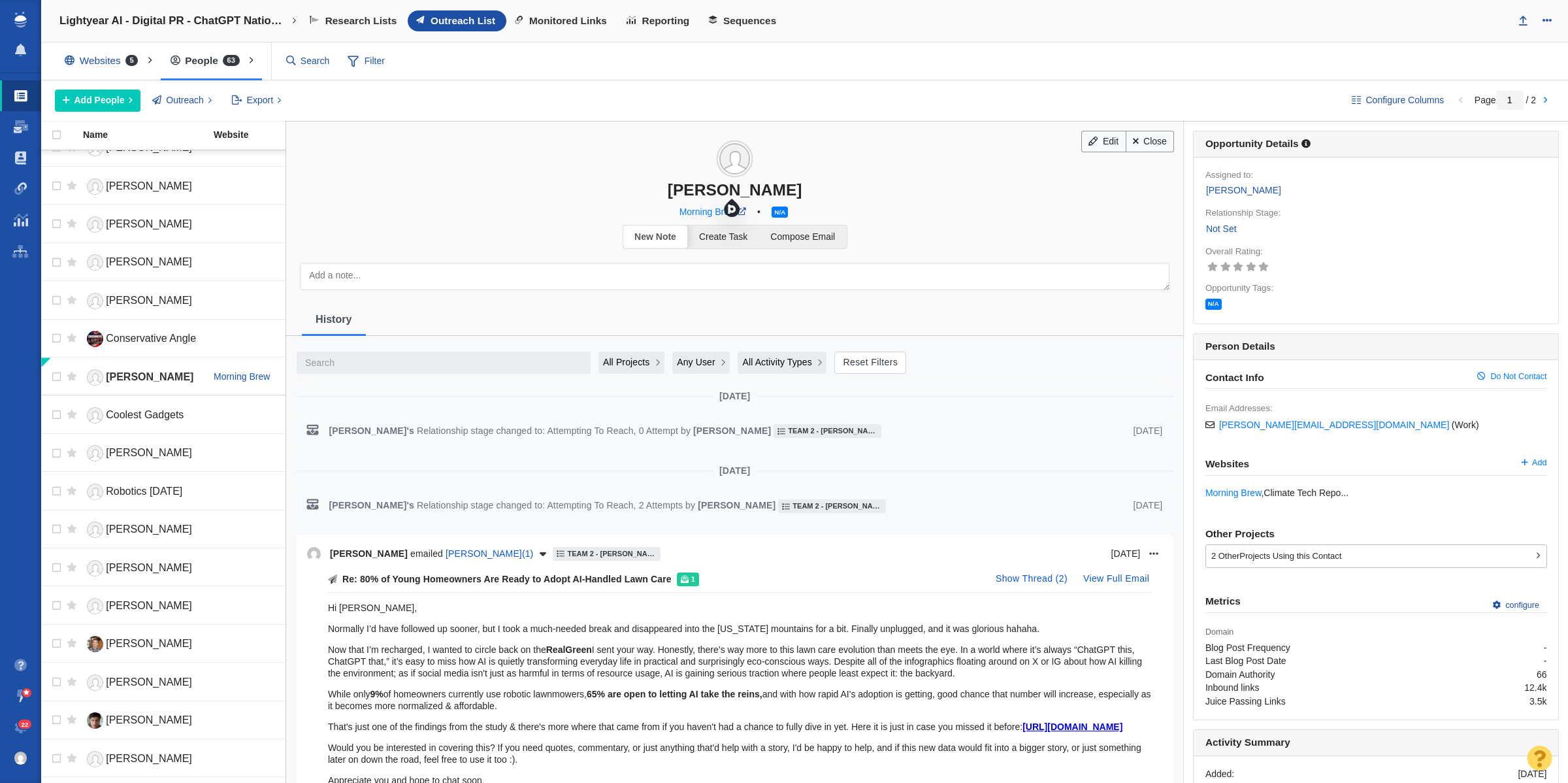
click at [684, 188] on div "Tricia Crimmins" at bounding box center [734, 190] width 897 height 19
copy div "Tricia Crimmins"
click at [1220, 229] on link "Not Set" at bounding box center [1221, 229] width 32 height 15
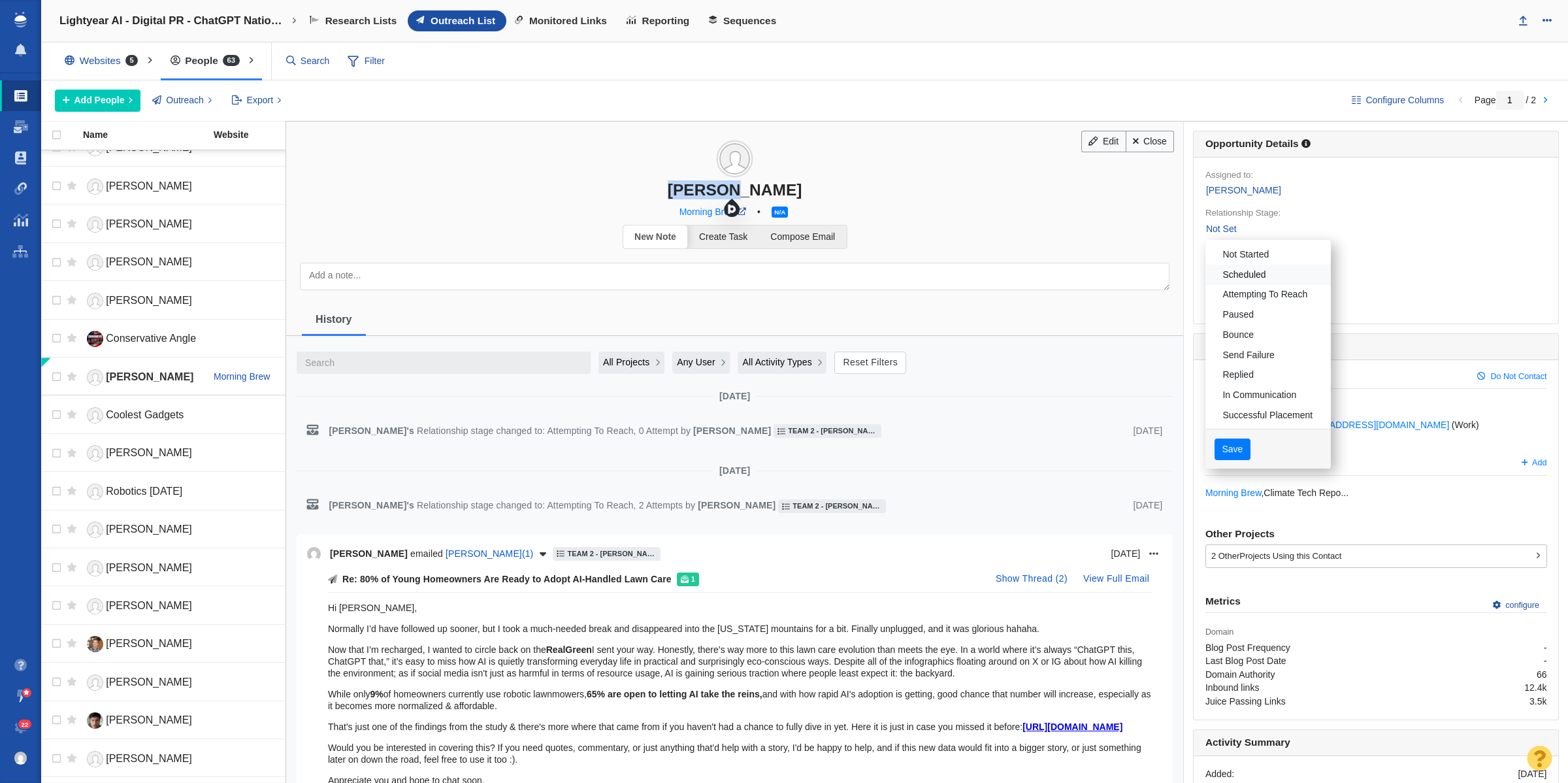
click at [1275, 268] on link "Scheduled" at bounding box center [1268, 274] width 126 height 20
click at [1275, 263] on link "Not Started" at bounding box center [1268, 254] width 126 height 20
click at [1224, 453] on button "Save" at bounding box center [1232, 449] width 36 height 22
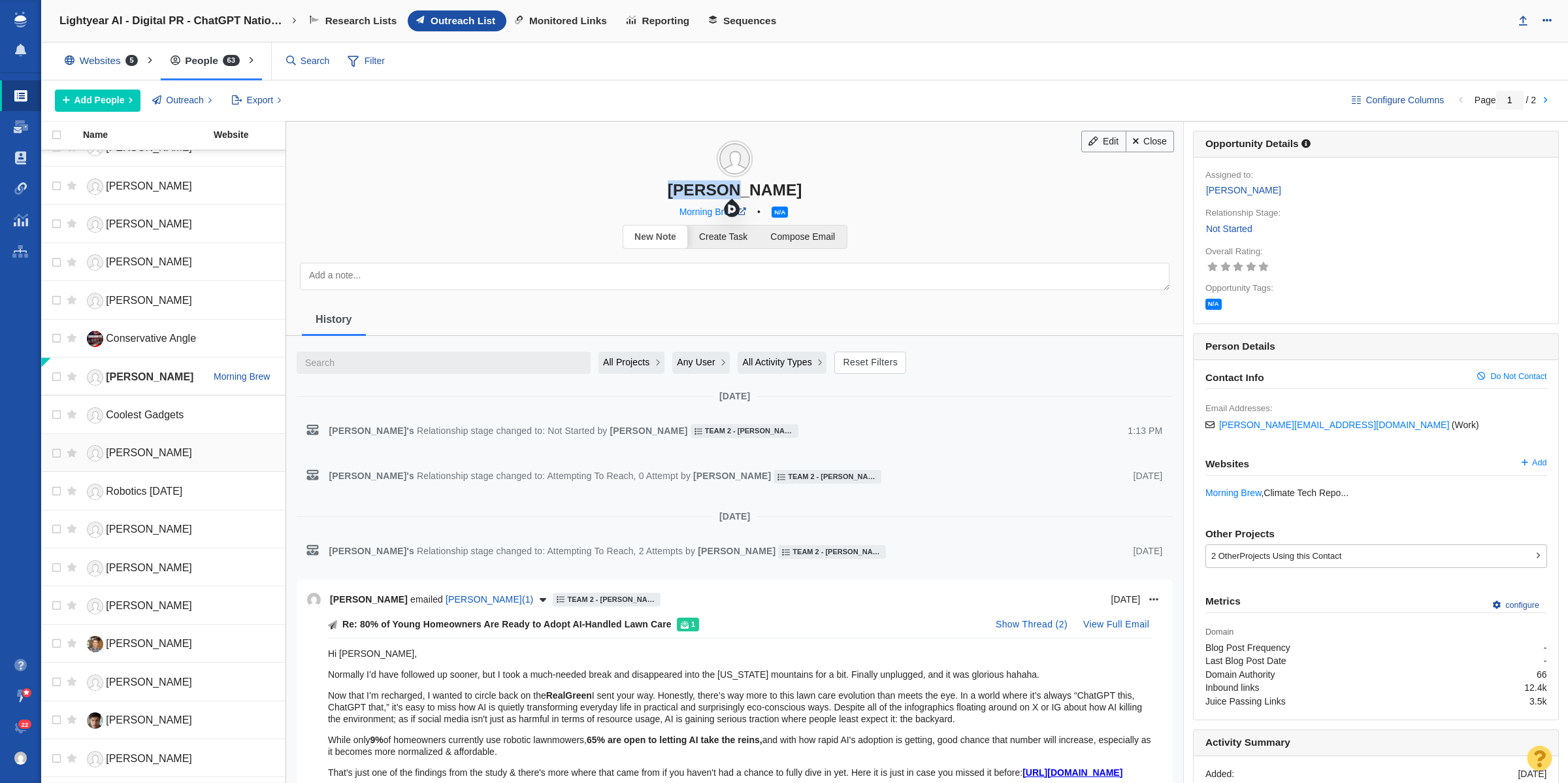
click at [137, 458] on span "James Morley" at bounding box center [149, 452] width 86 height 11
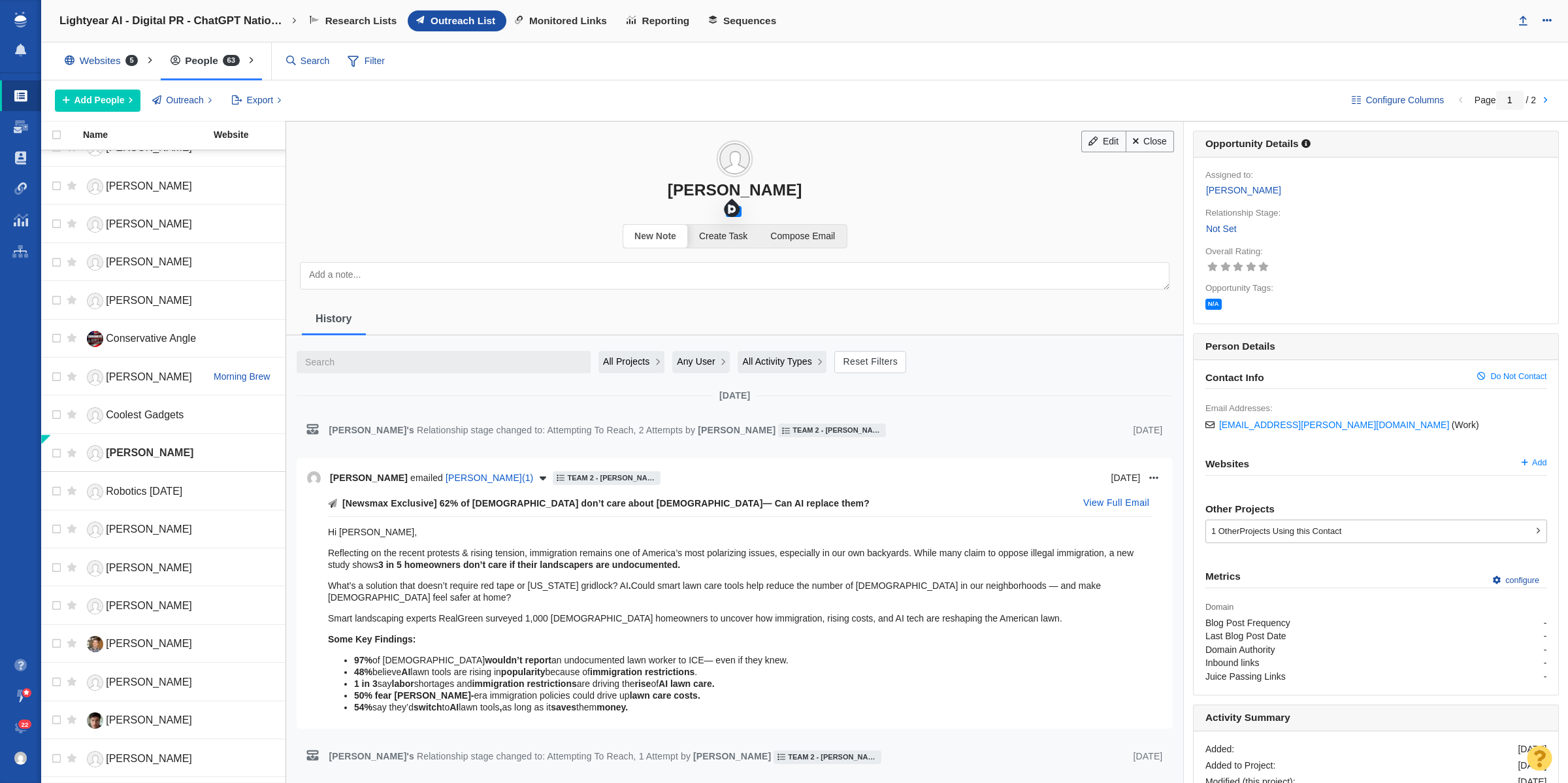
click at [699, 185] on div "James Morley" at bounding box center [734, 190] width 897 height 19
click at [707, 190] on div "James Morley" at bounding box center [734, 190] width 897 height 19
copy div "James Morley"
click at [131, 541] on link "Madhurima Nag" at bounding box center [142, 529] width 119 height 23
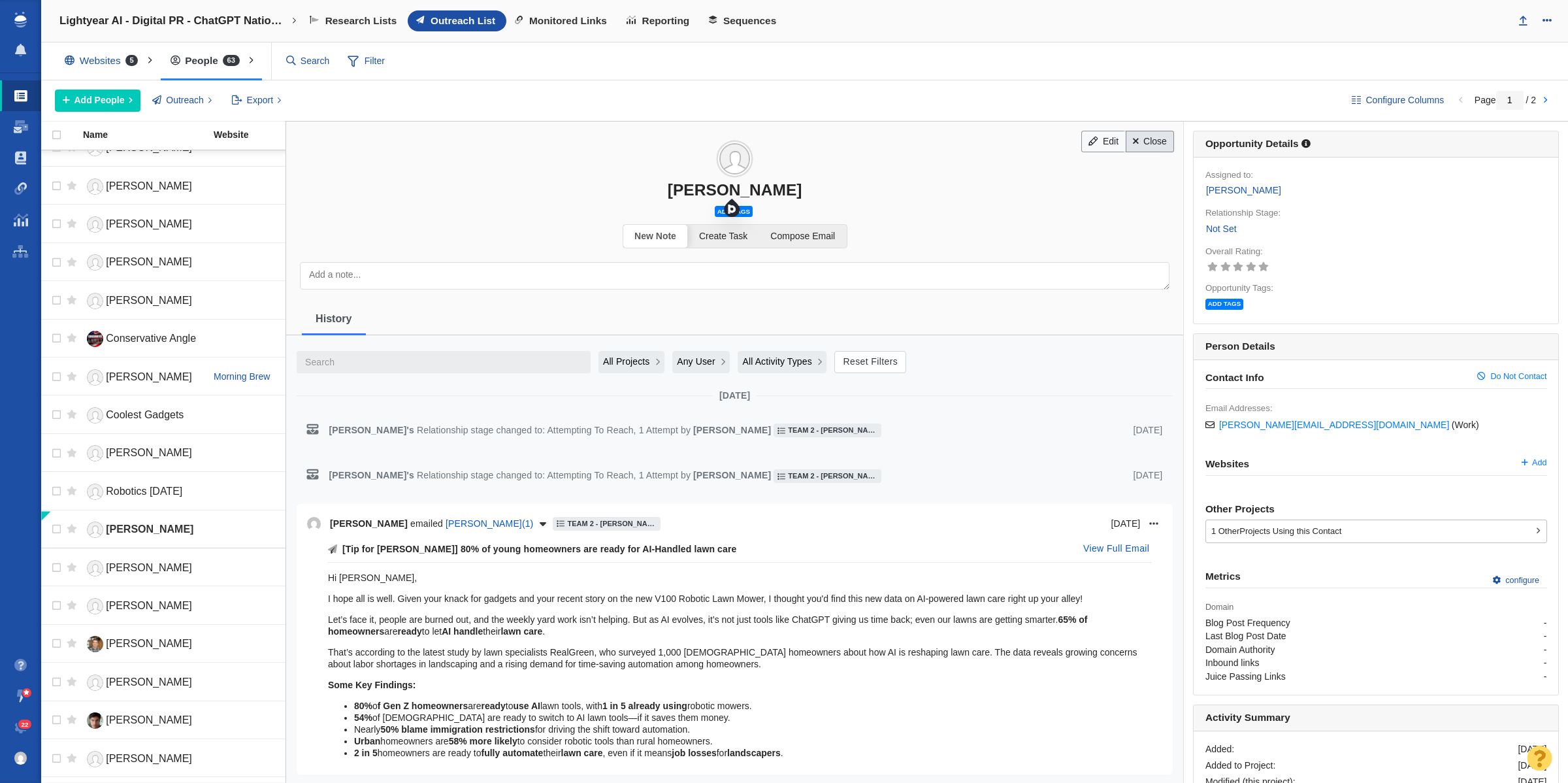
click at [1133, 145] on span at bounding box center [1136, 140] width 6 height 9
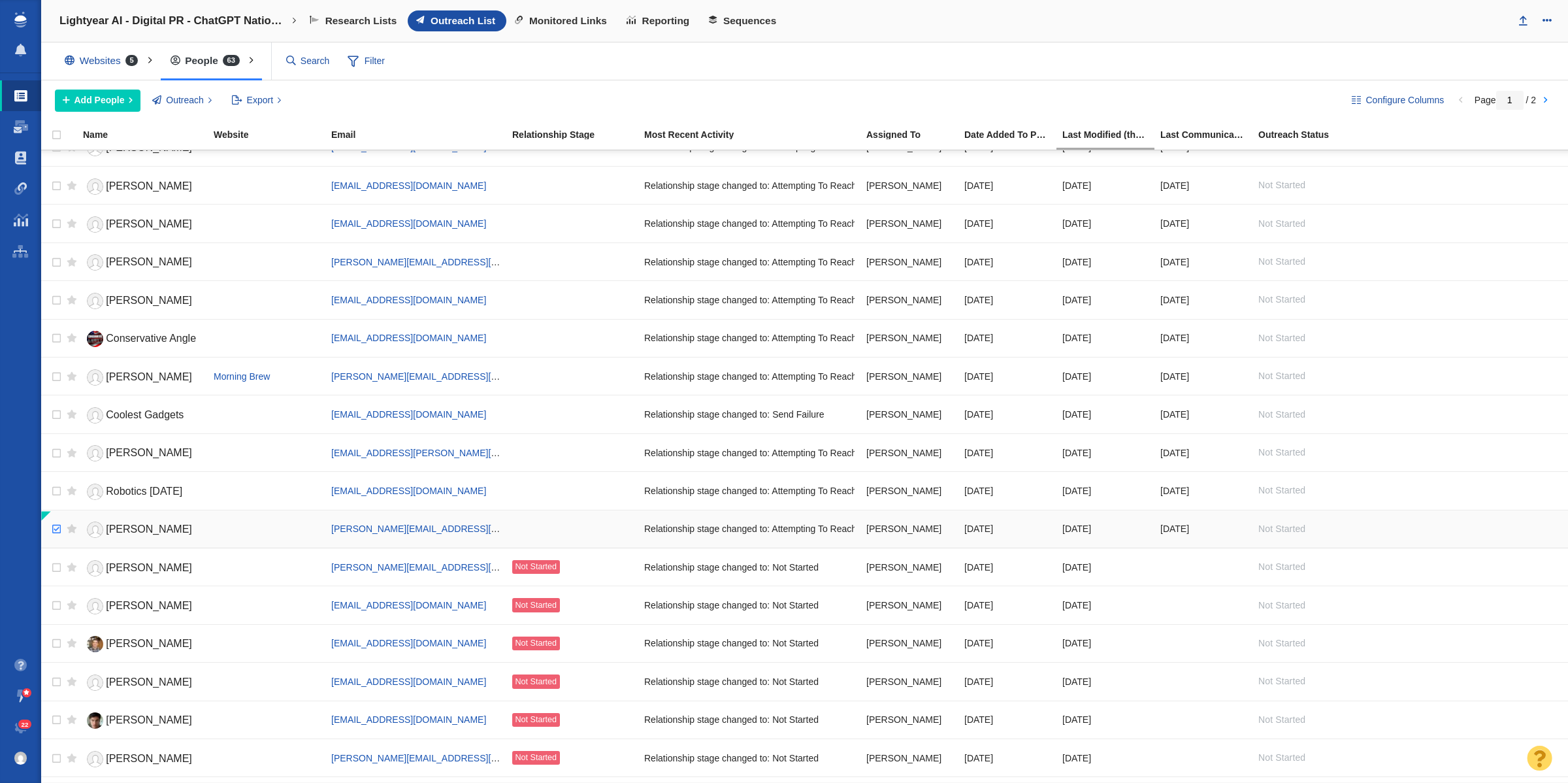
click at [57, 538] on input "checkbox" at bounding box center [55, 529] width 20 height 29
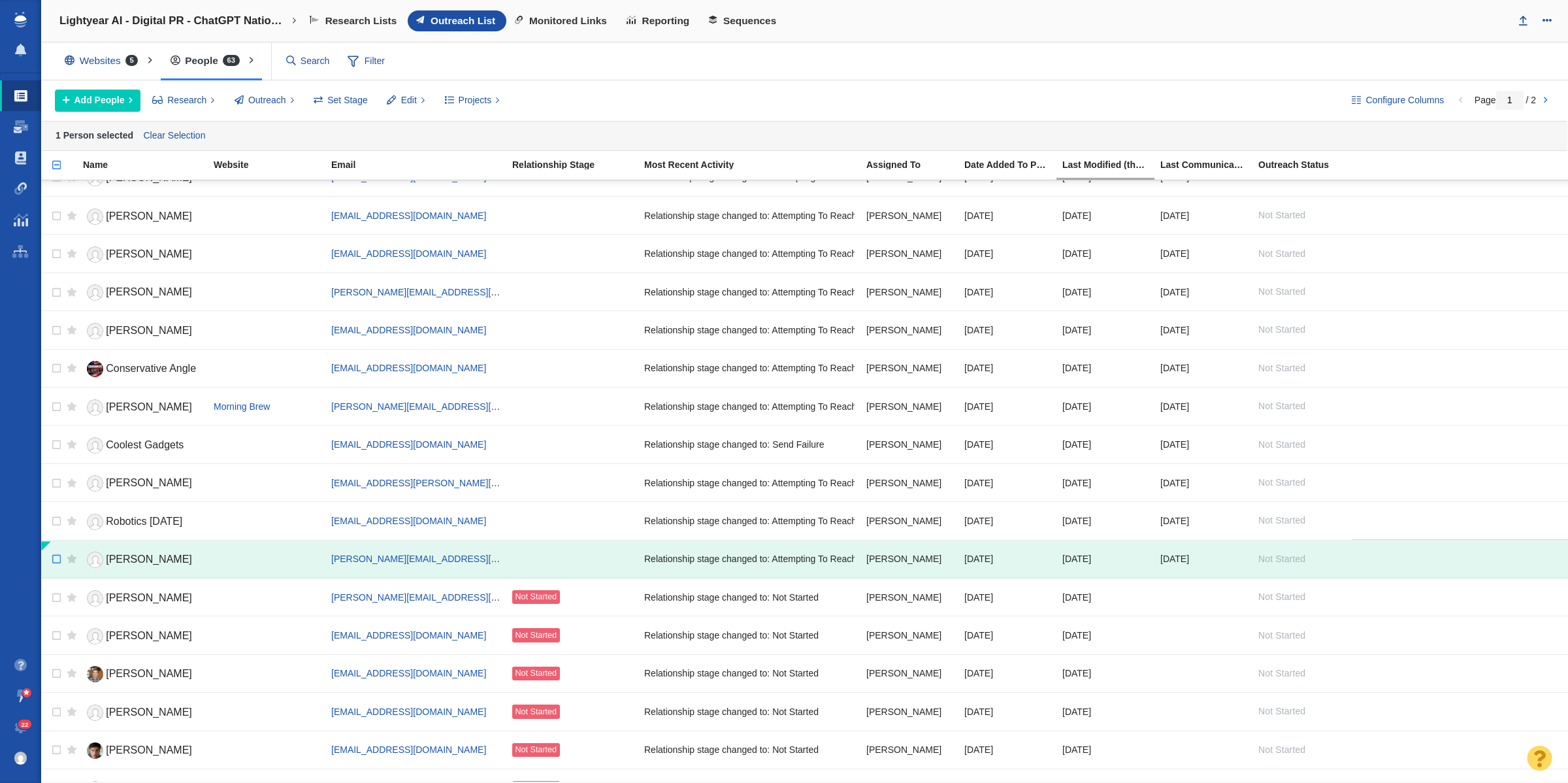
checkbox input "false"
click at [56, 564] on input "checkbox" at bounding box center [55, 559] width 20 height 29
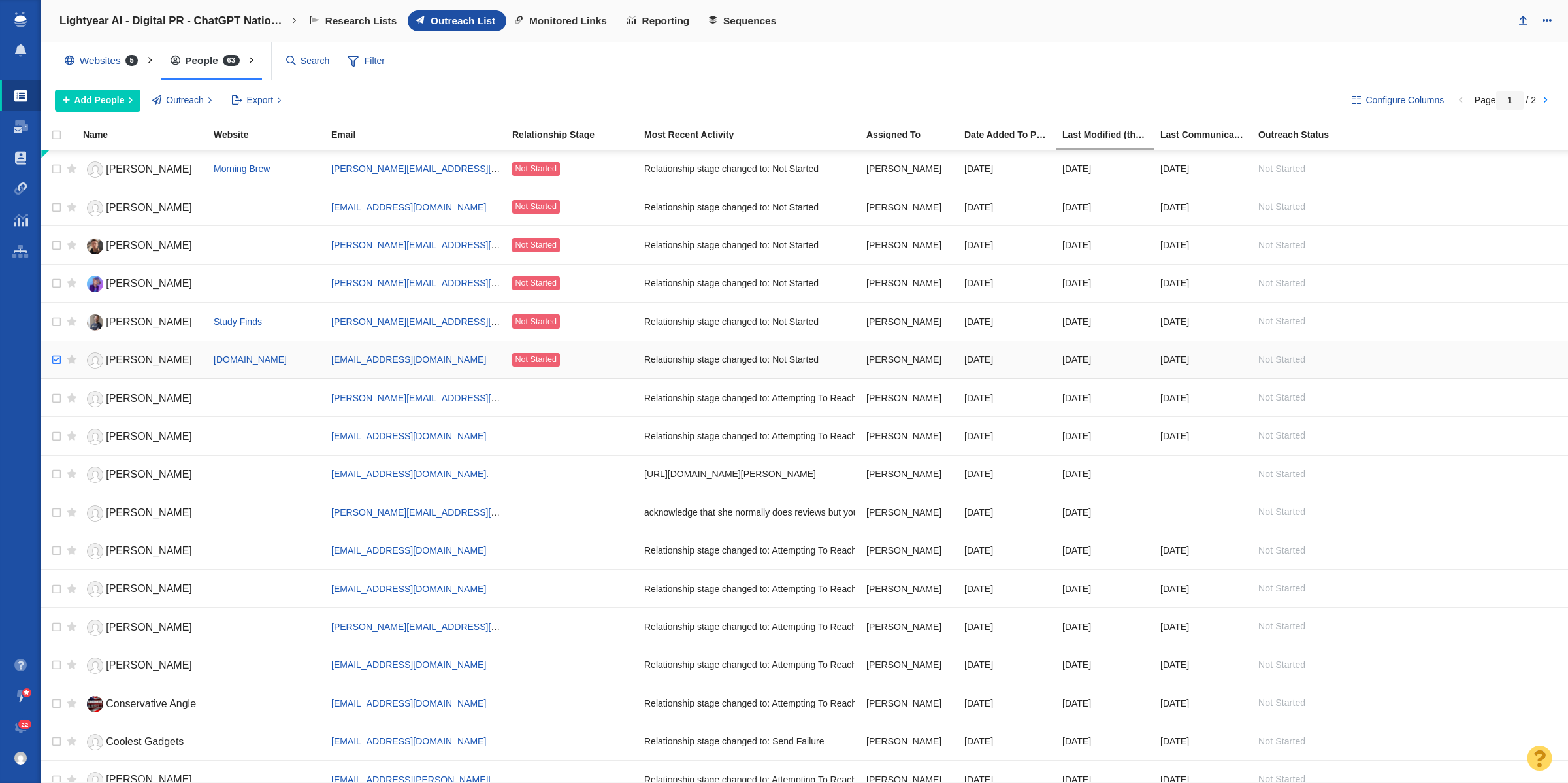
checkbox input "true"
click at [57, 362] on input "checkbox" at bounding box center [55, 360] width 20 height 29
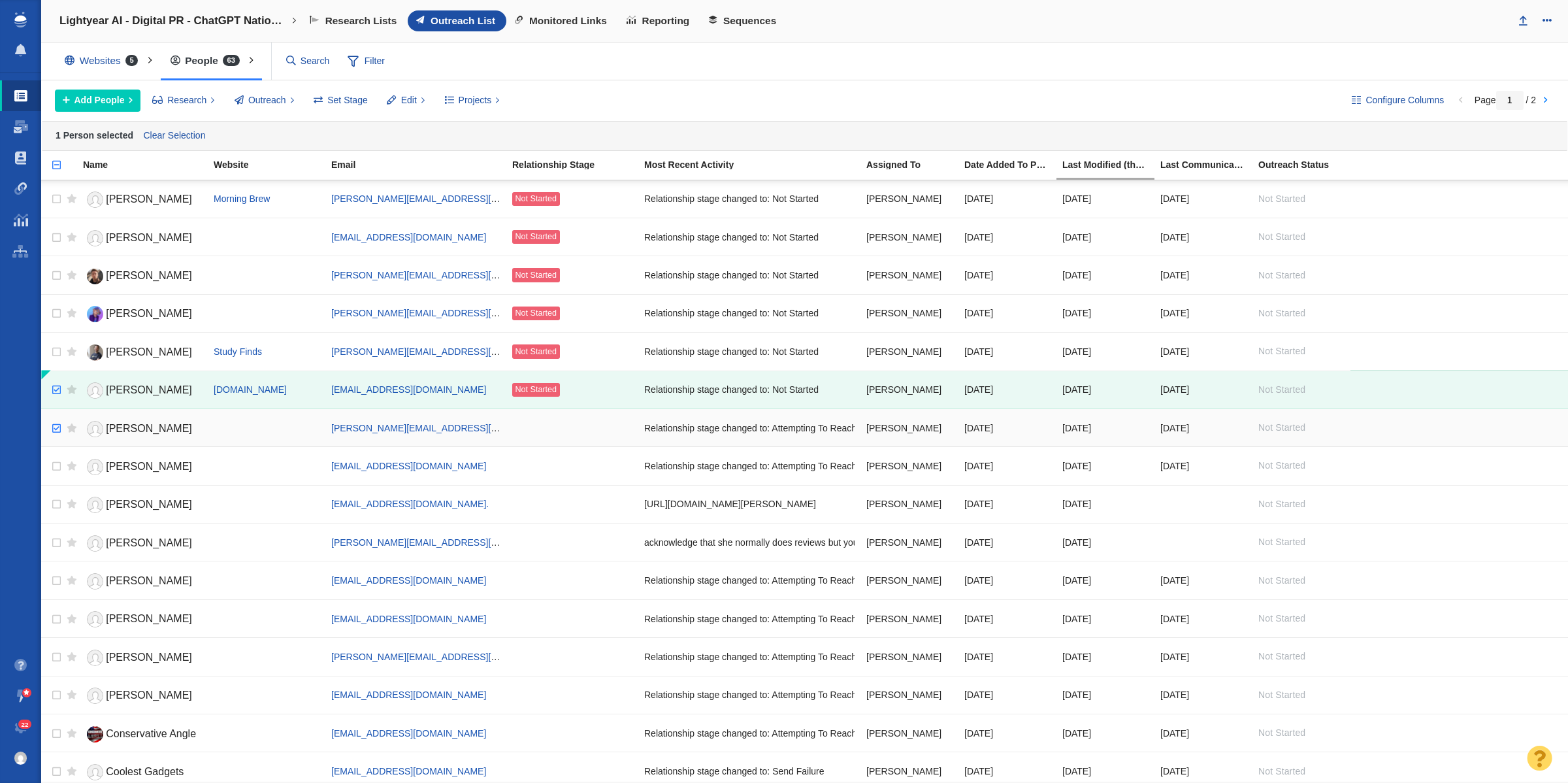
checkbox input "true"
click at [54, 432] on input "checkbox" at bounding box center [55, 428] width 20 height 29
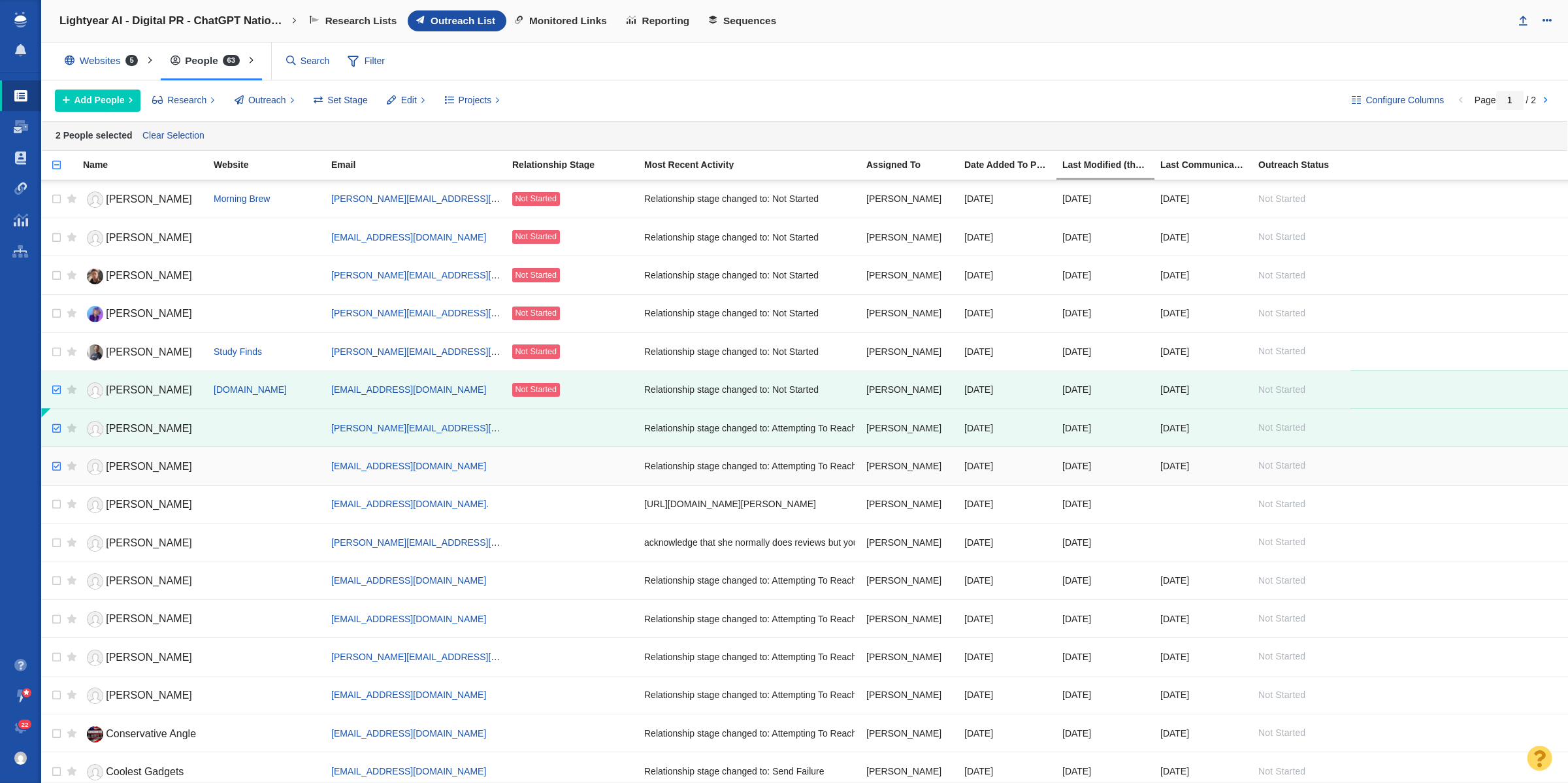
checkbox input "true"
click at [57, 465] on input "checkbox" at bounding box center [55, 466] width 20 height 29
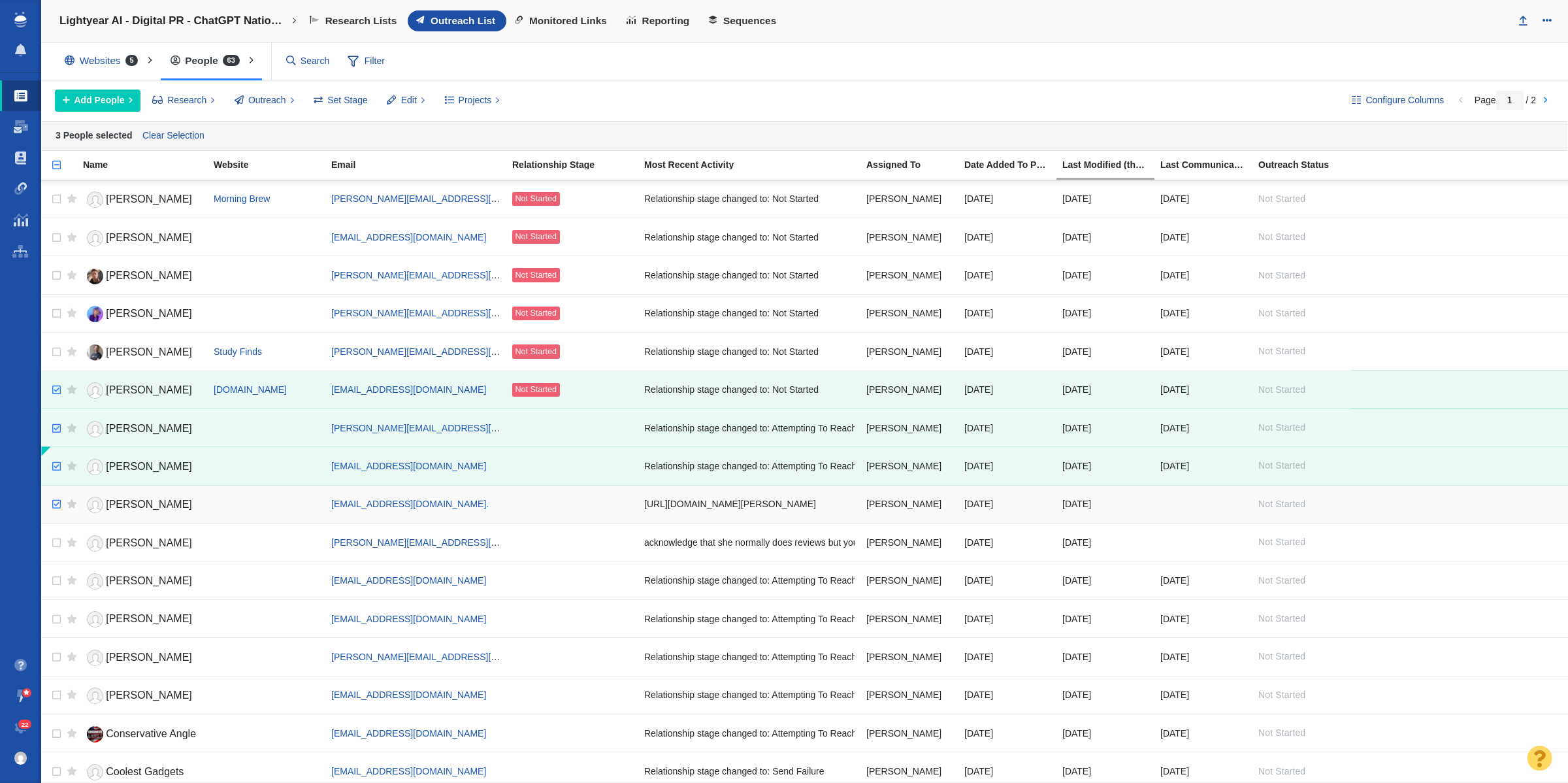
checkbox input "true"
click at [57, 505] on input "checkbox" at bounding box center [55, 504] width 20 height 29
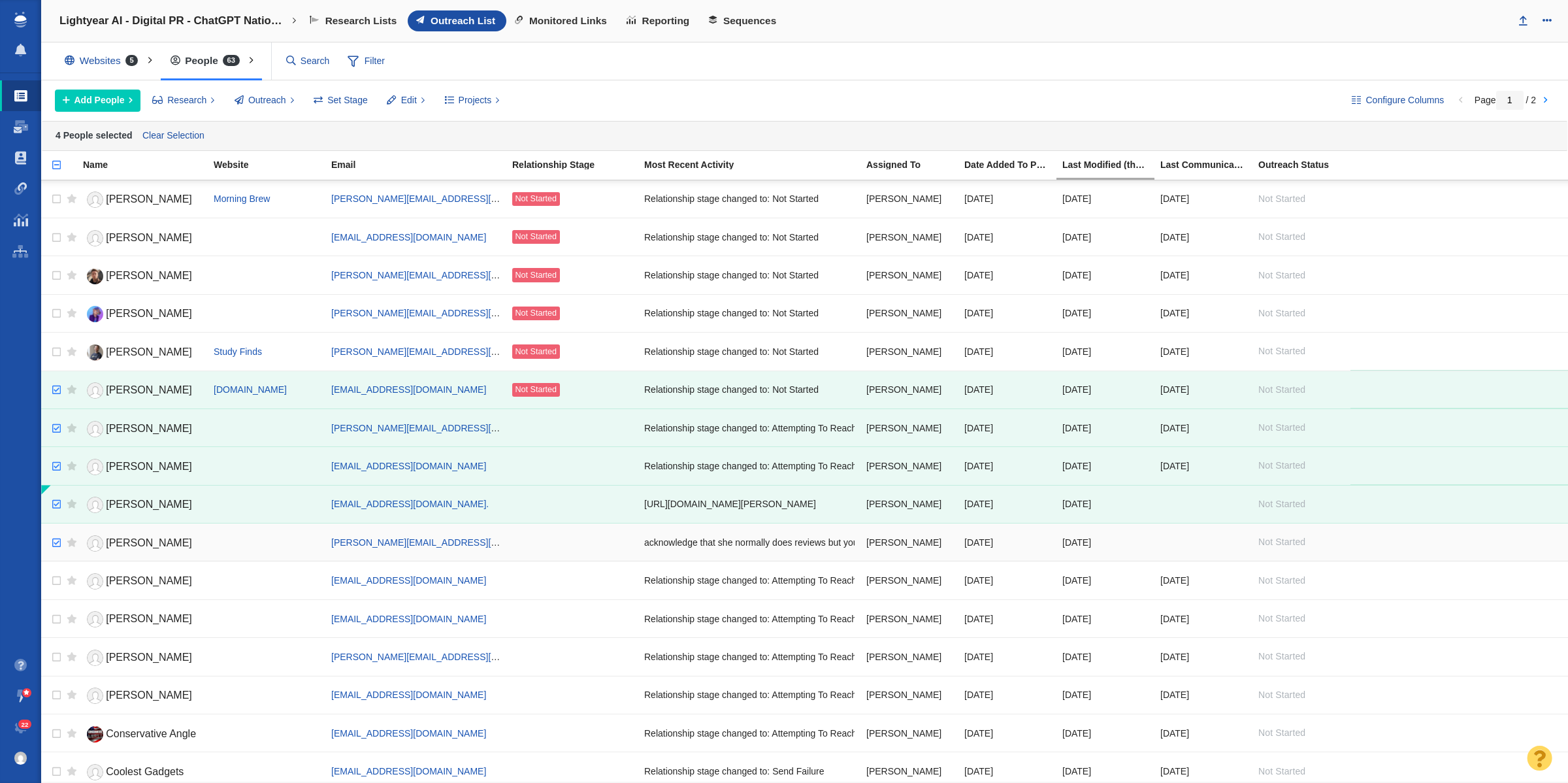
checkbox input "true"
click at [57, 544] on input "checkbox" at bounding box center [55, 543] width 20 height 29
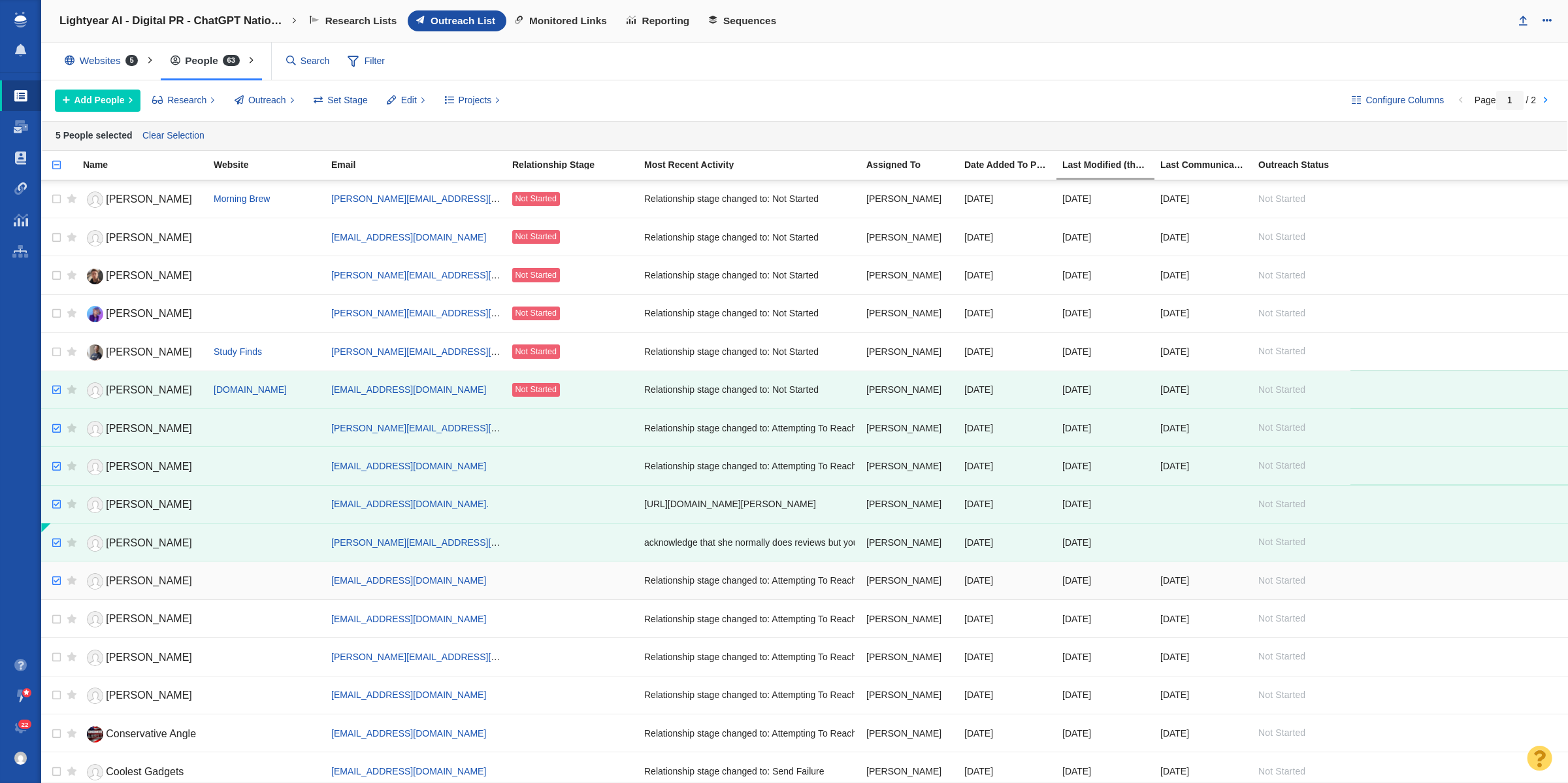
checkbox input "true"
click at [57, 588] on input "checkbox" at bounding box center [55, 580] width 20 height 29
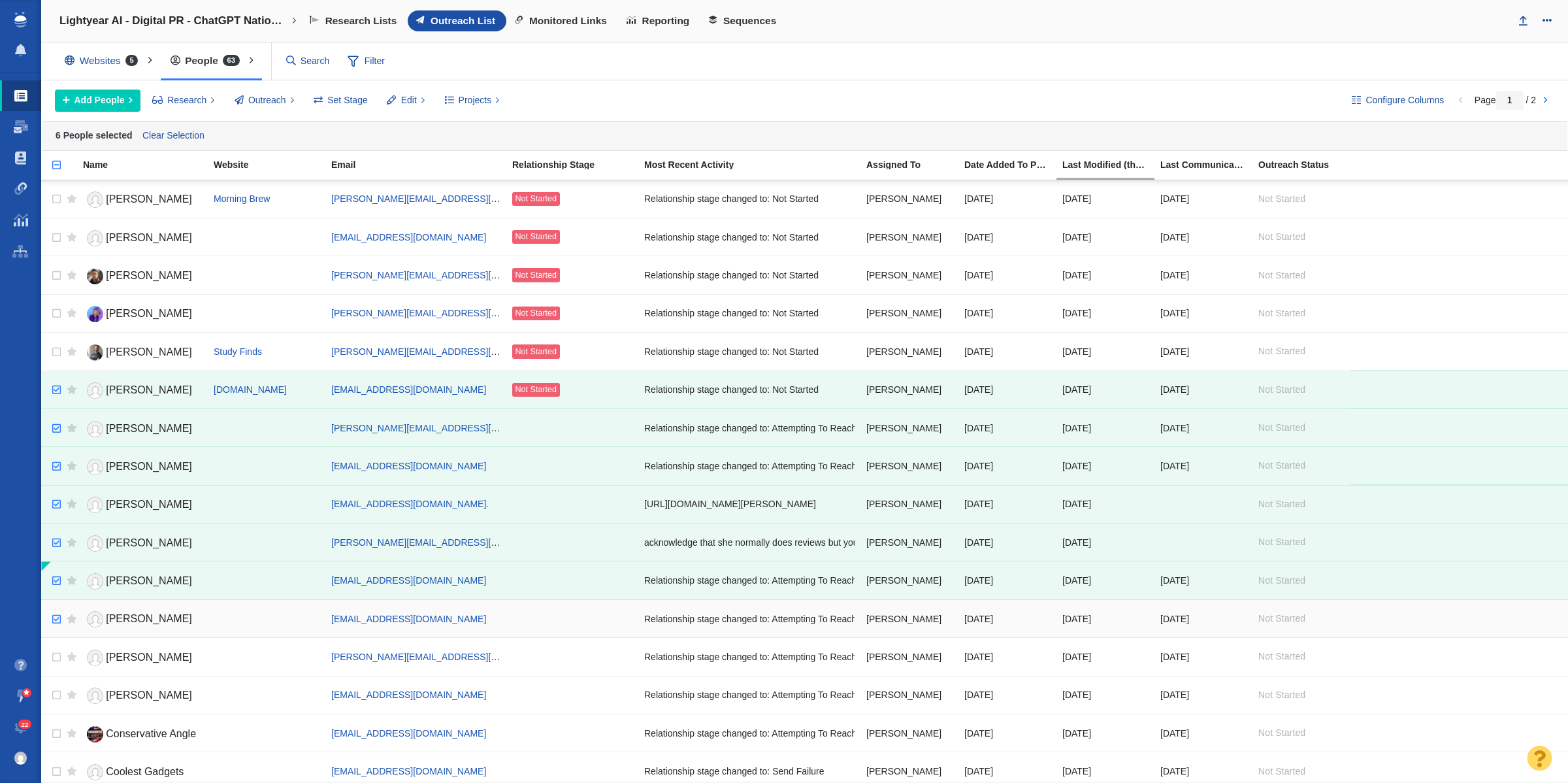
checkbox input "true"
click at [57, 624] on input "checkbox" at bounding box center [55, 619] width 20 height 29
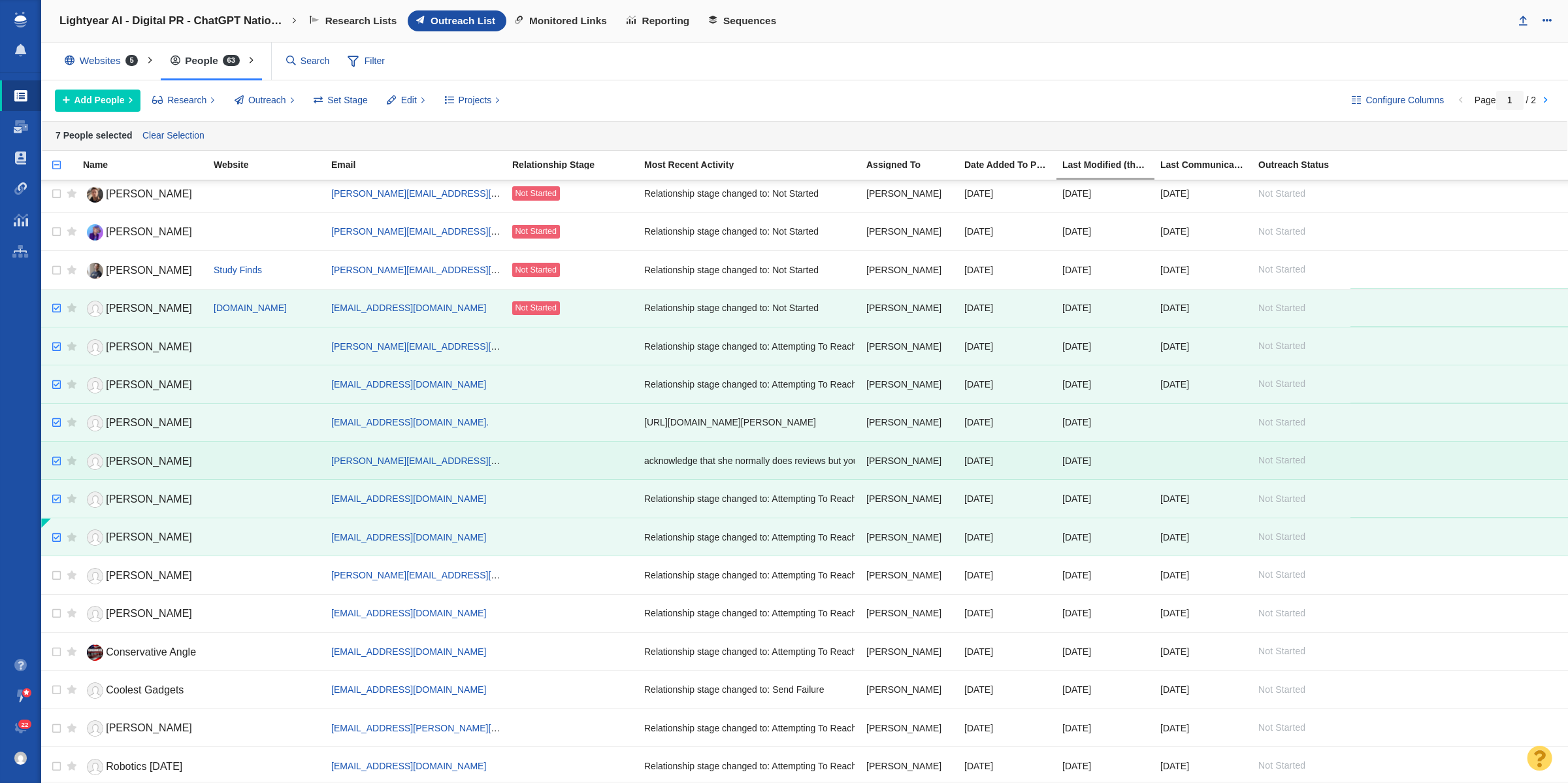
scroll to position [245, 0]
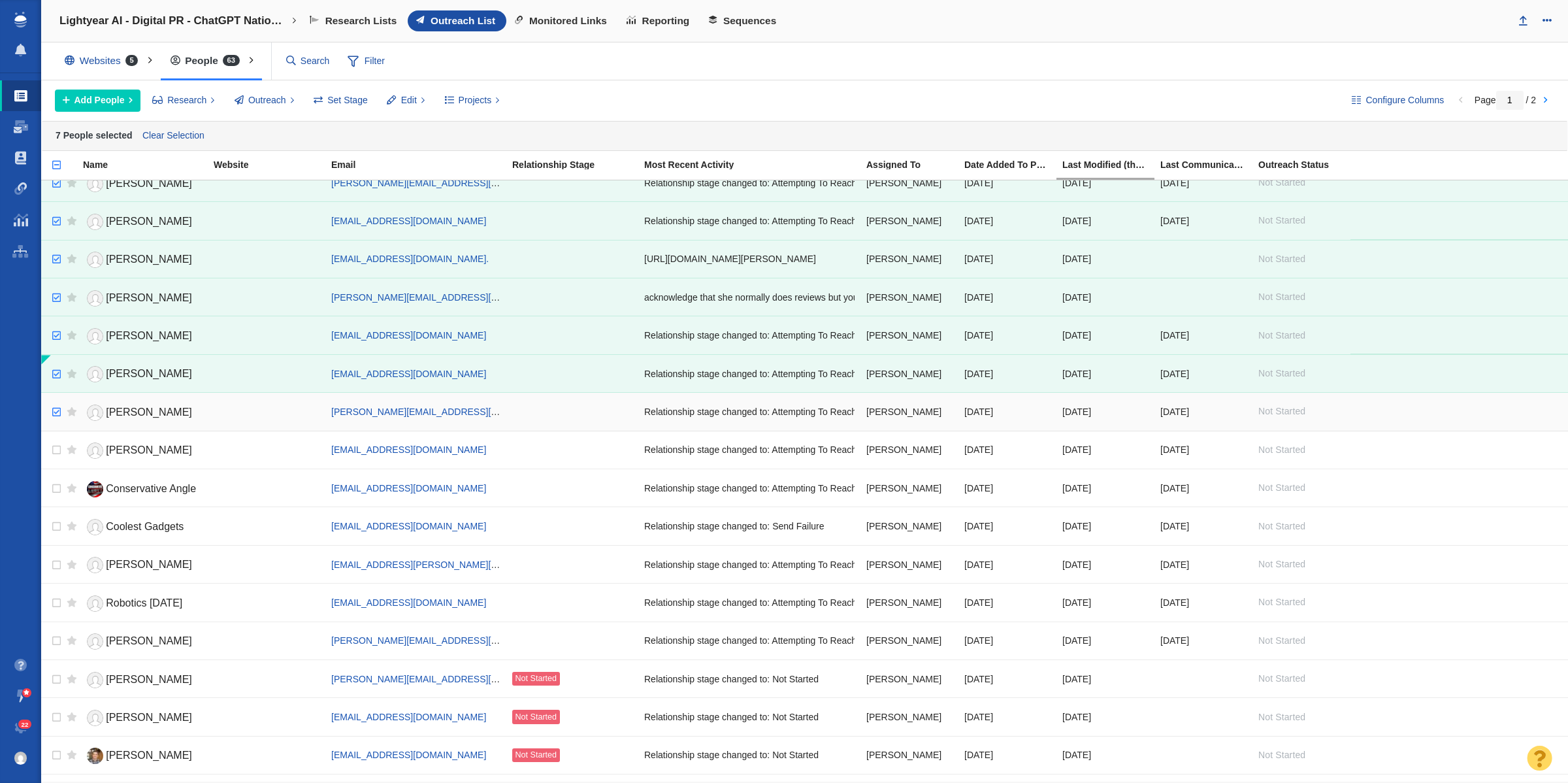
checkbox input "true"
click at [56, 413] on input "checkbox" at bounding box center [55, 412] width 20 height 29
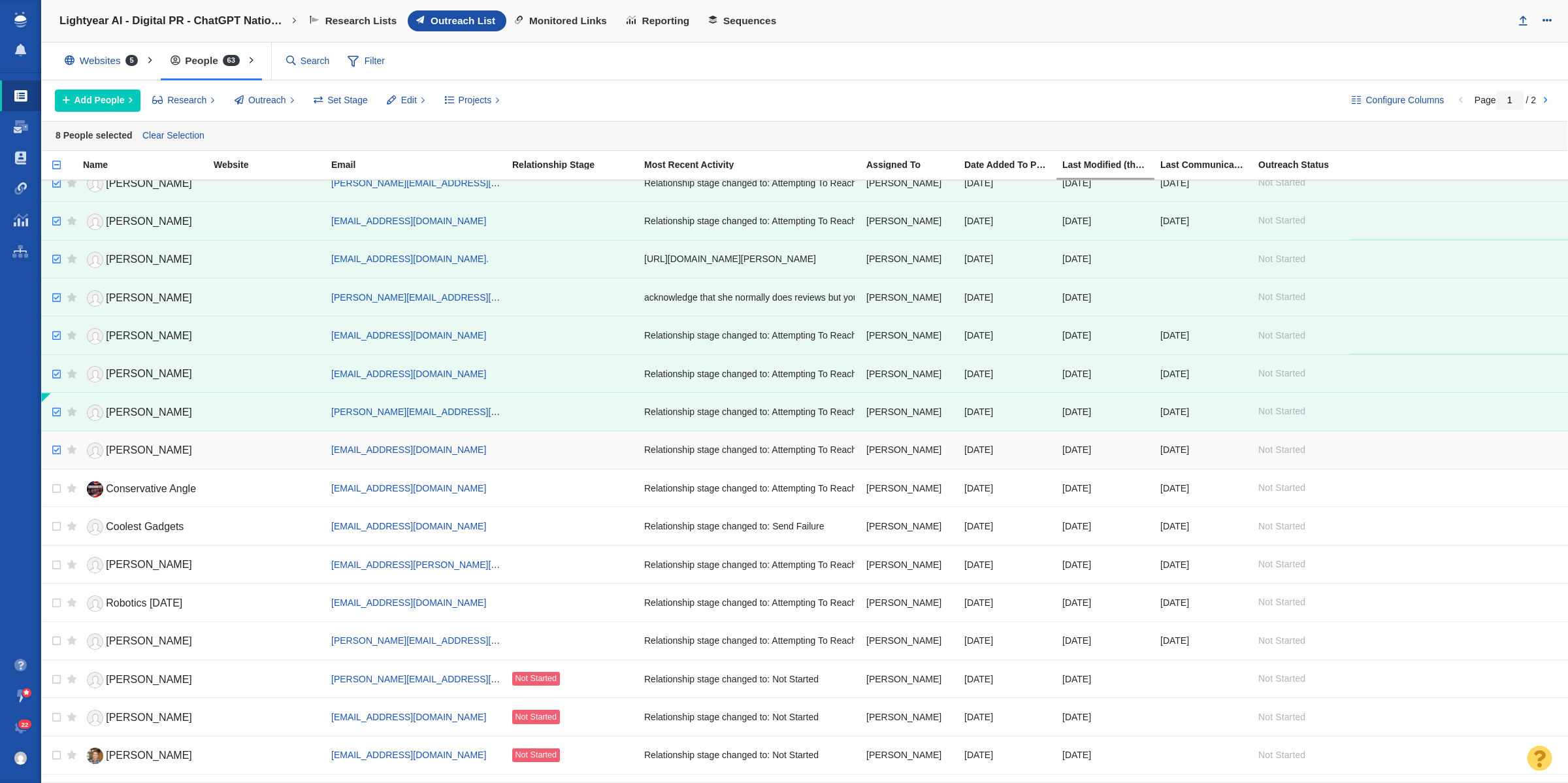
checkbox input "true"
click at [56, 459] on input "checkbox" at bounding box center [55, 450] width 20 height 29
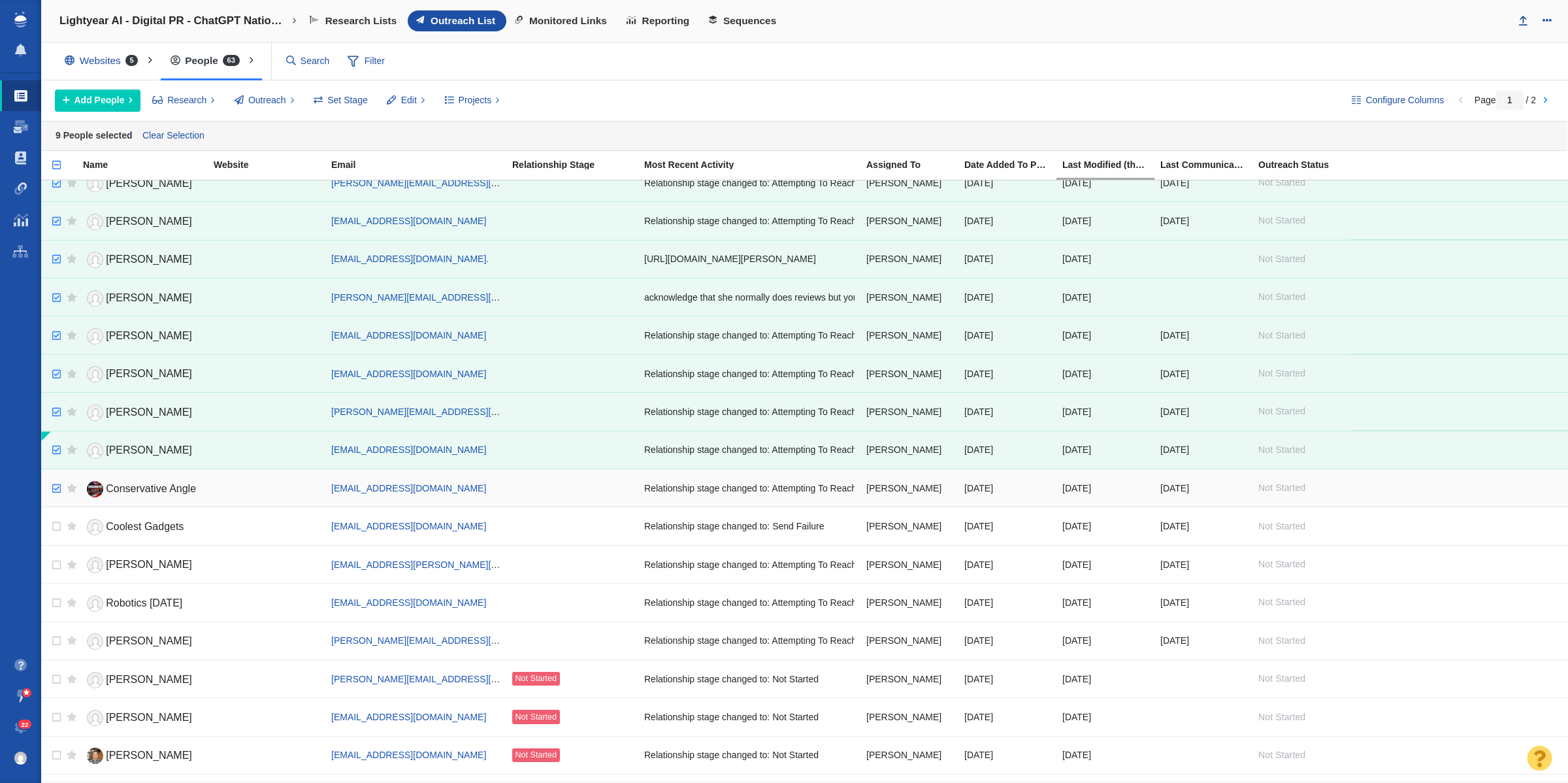
checkbox input "true"
click at [57, 490] on input "checkbox" at bounding box center [55, 489] width 20 height 29
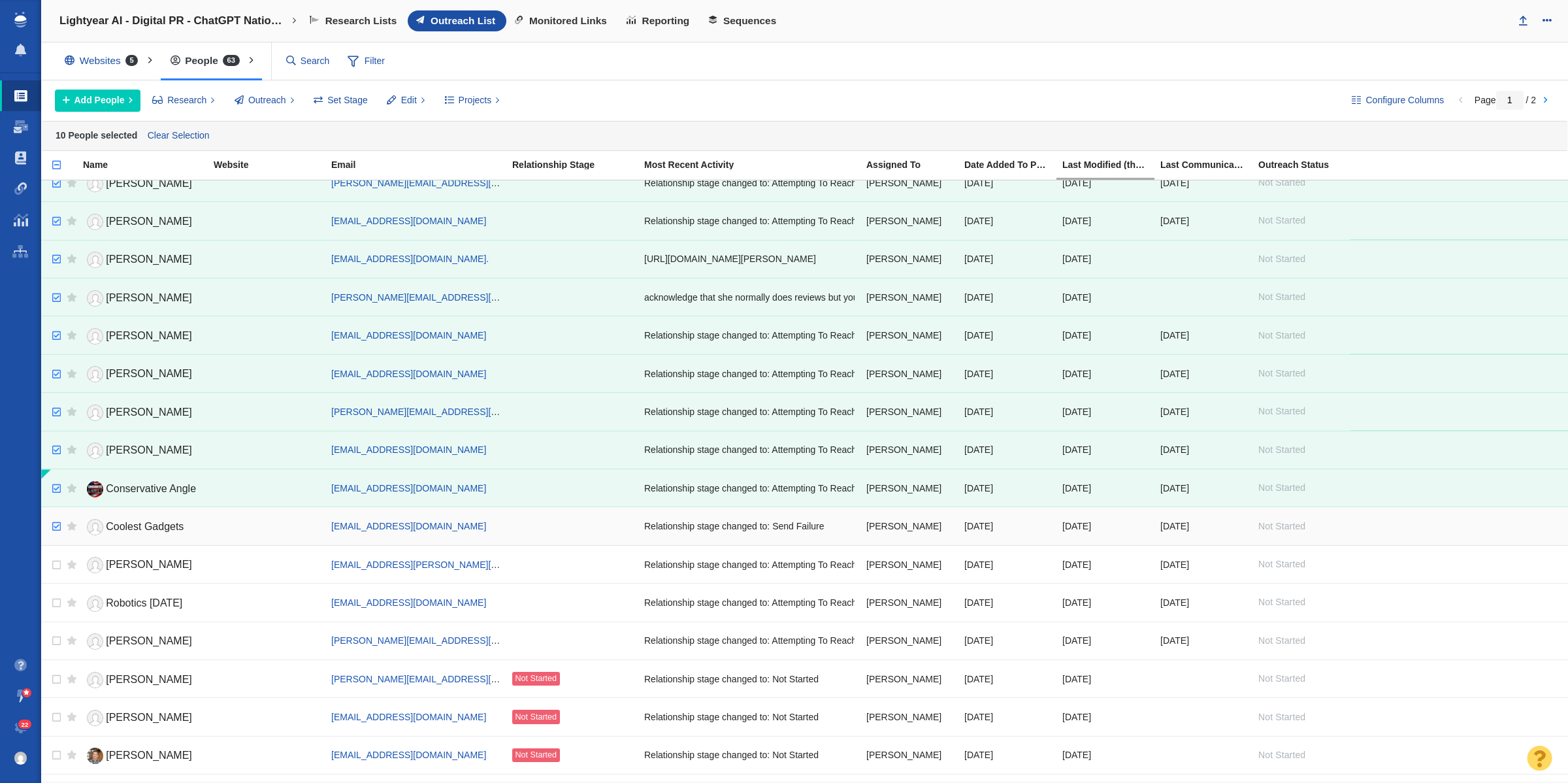
checkbox input "true"
click at [54, 533] on input "checkbox" at bounding box center [55, 526] width 20 height 29
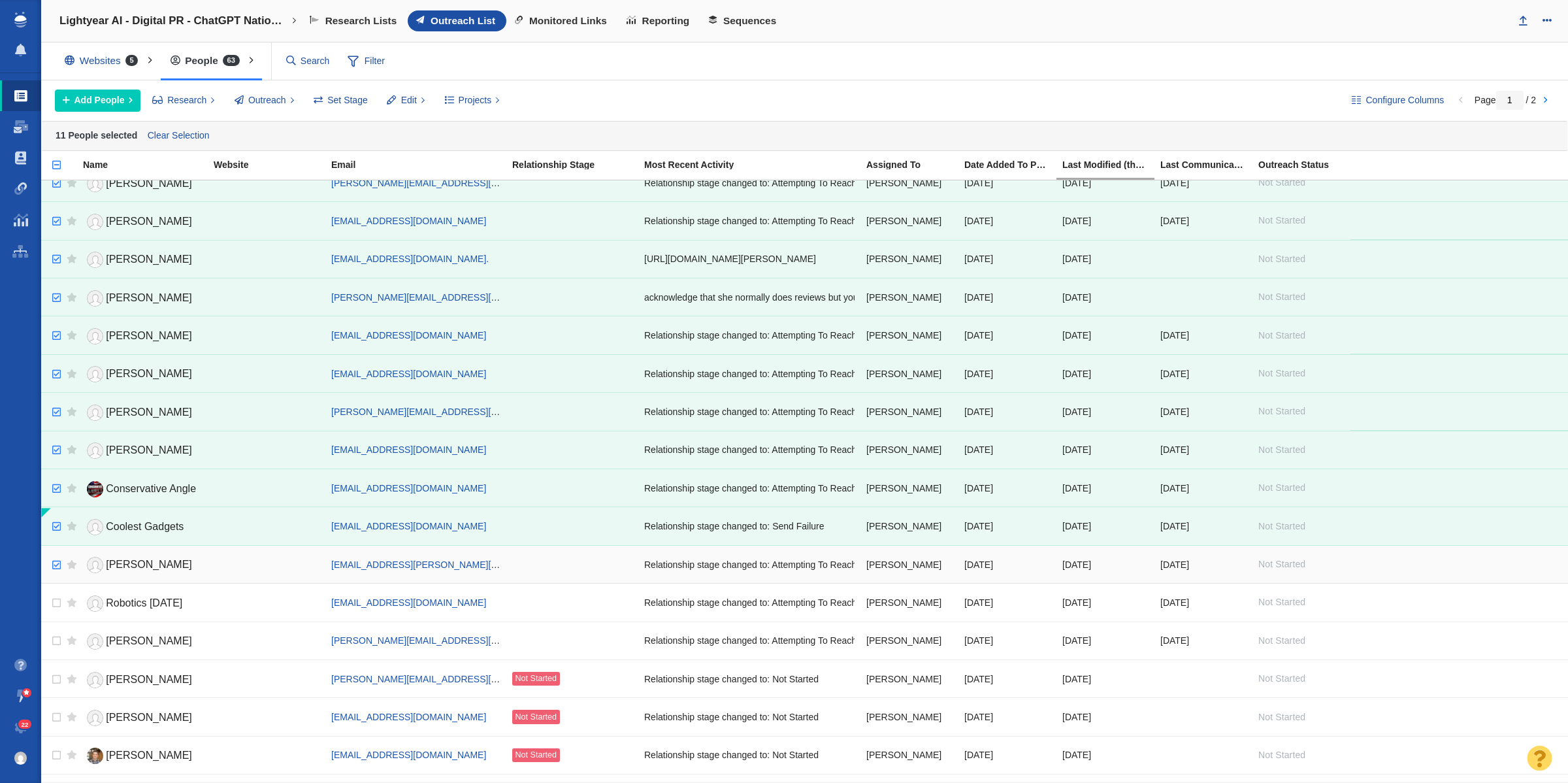
checkbox input "true"
click at [54, 569] on input "checkbox" at bounding box center [55, 565] width 20 height 29
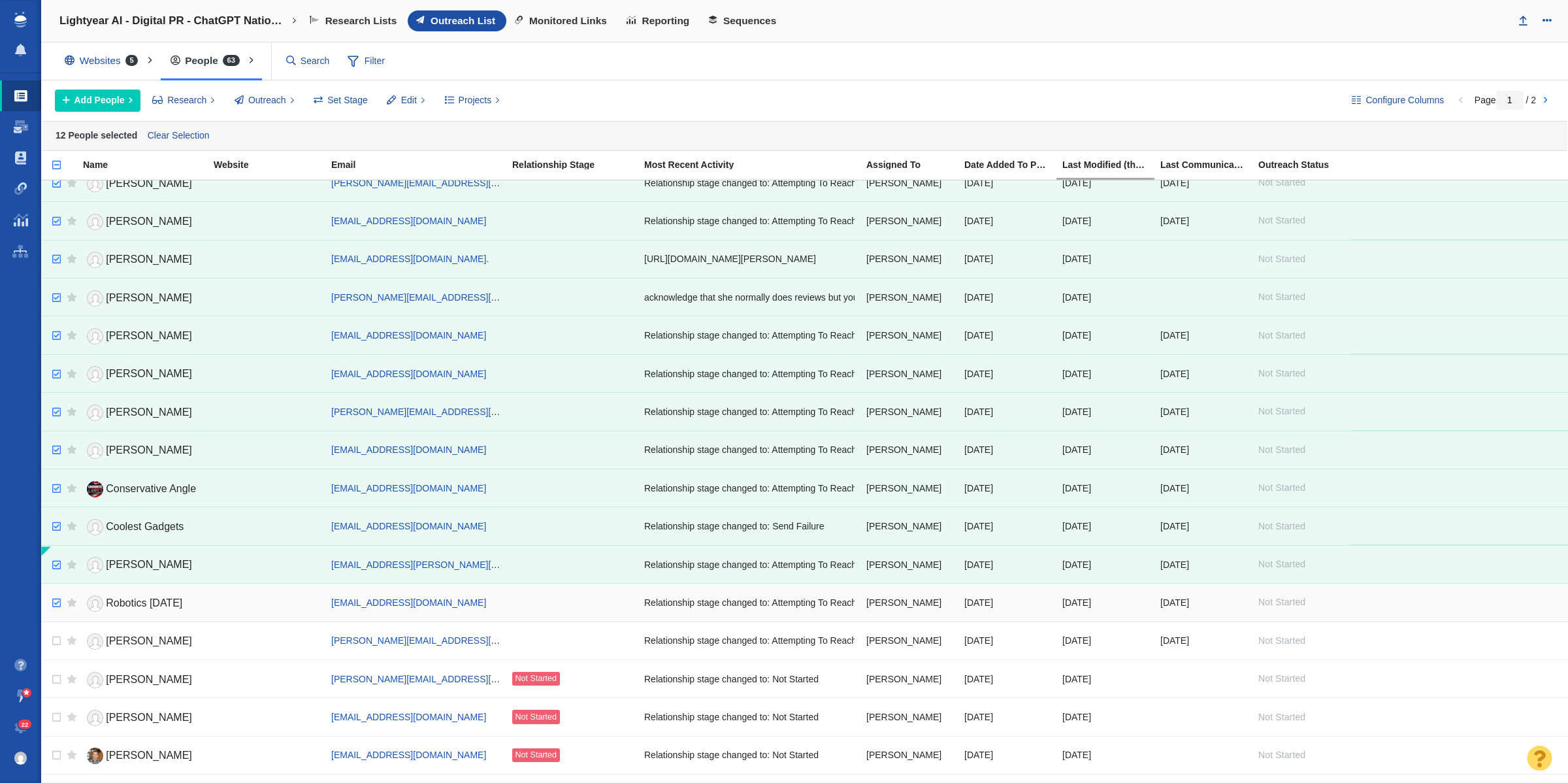
checkbox input "true"
click at [56, 611] on input "checkbox" at bounding box center [55, 603] width 20 height 29
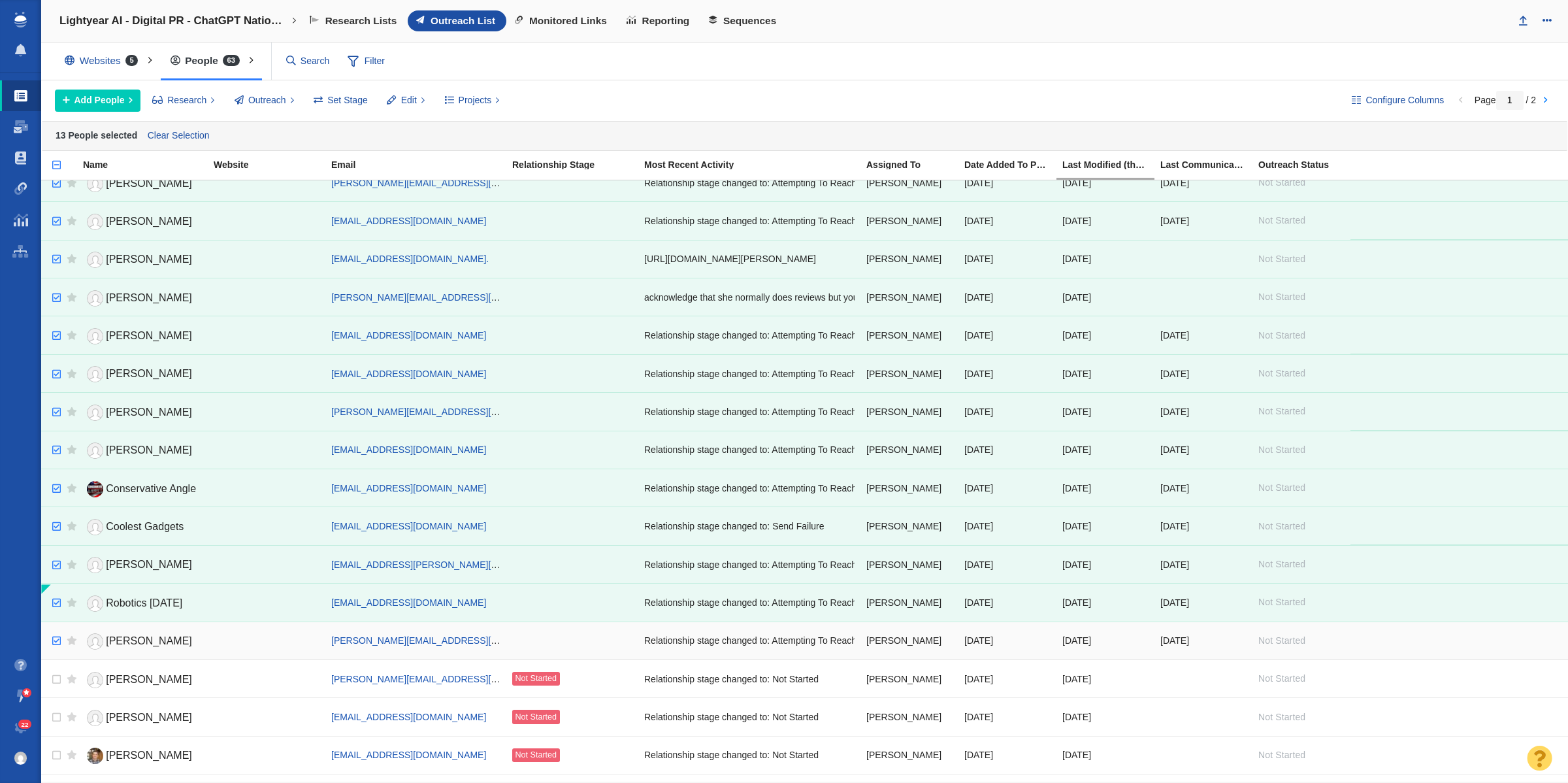
checkbox input "true"
click at [57, 646] on input "checkbox" at bounding box center [55, 641] width 20 height 29
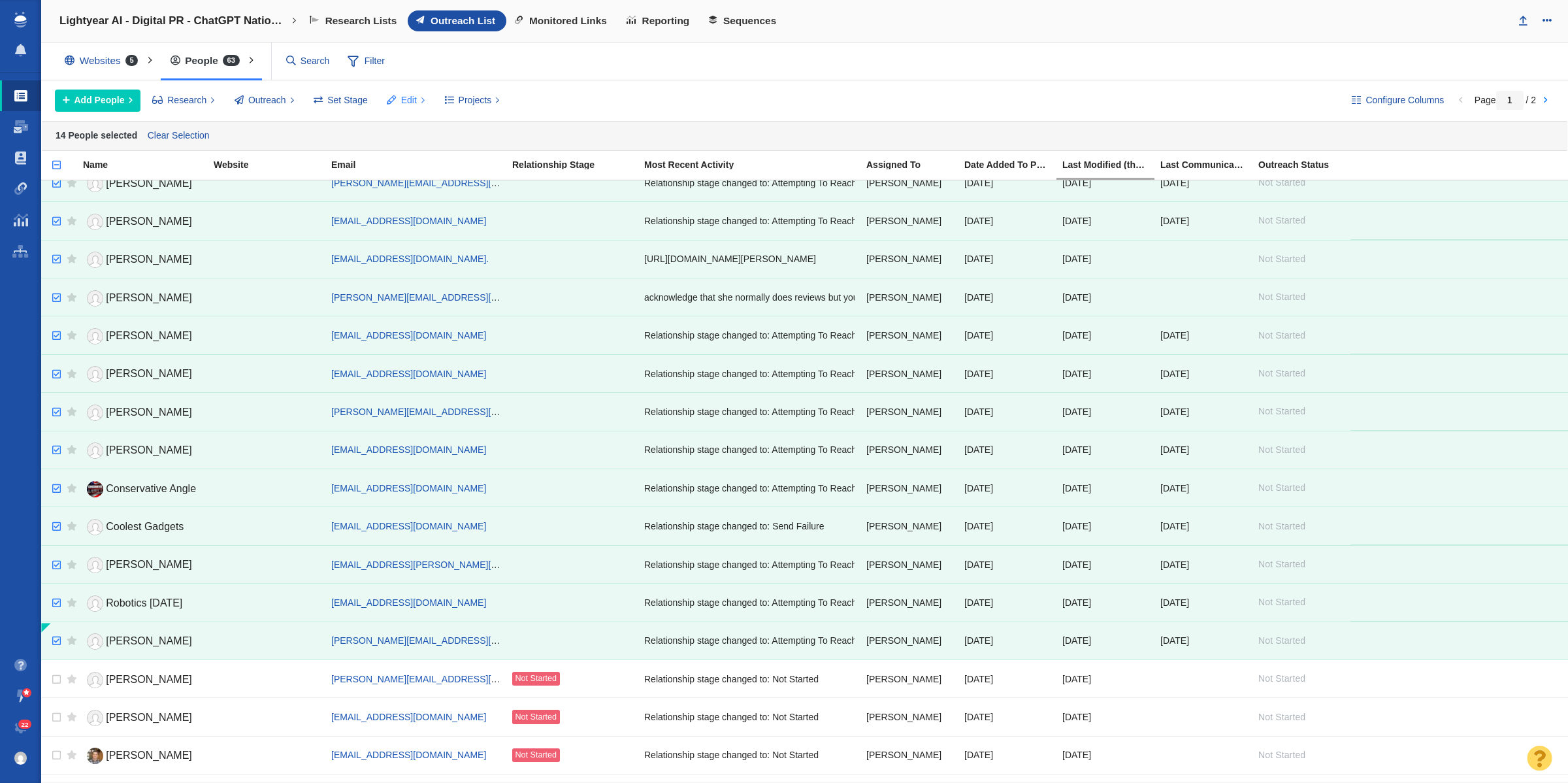
click at [412, 106] on span "Edit" at bounding box center [409, 100] width 16 height 14
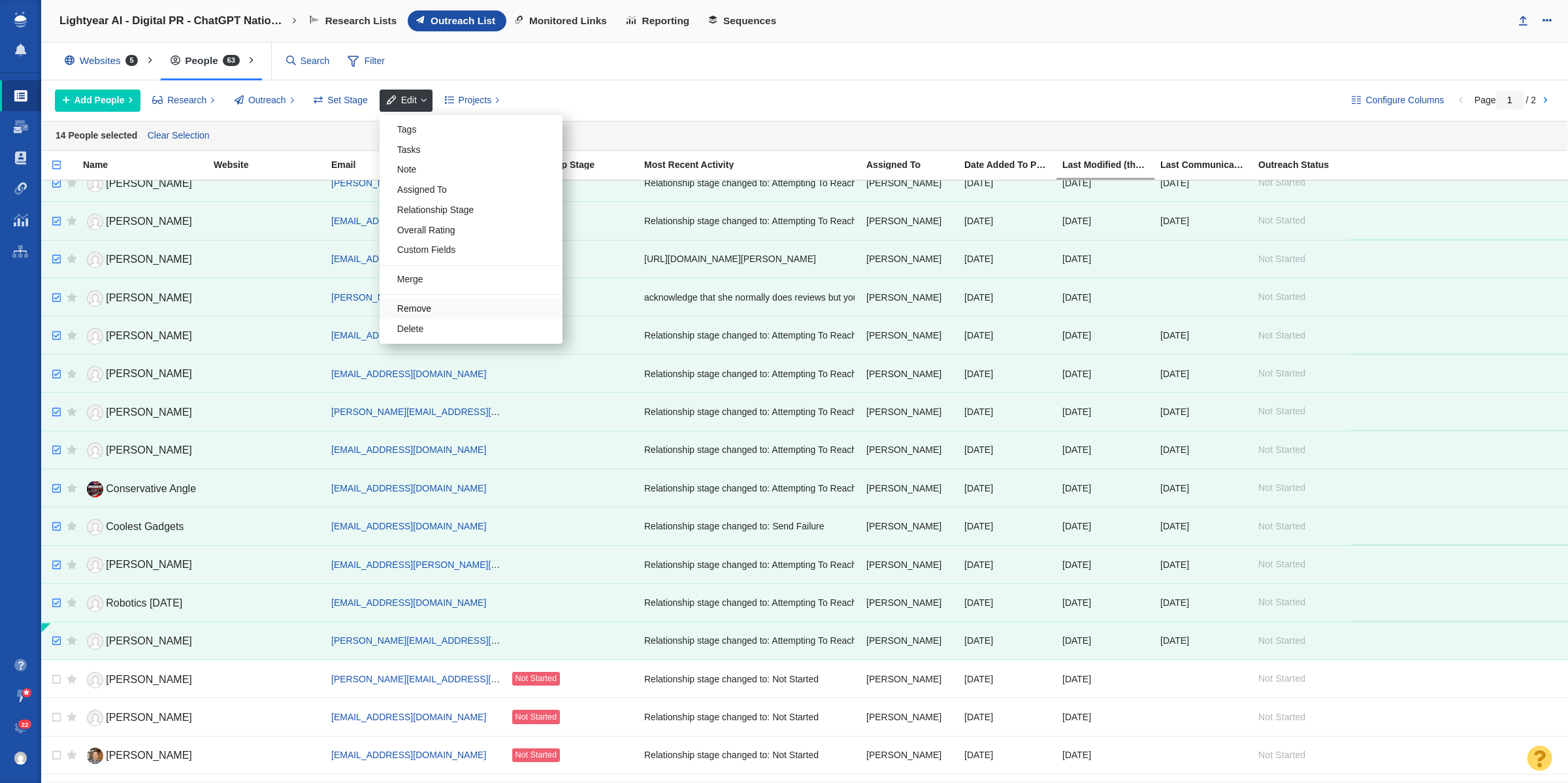
click at [438, 309] on div "Remove" at bounding box center [471, 308] width 183 height 20
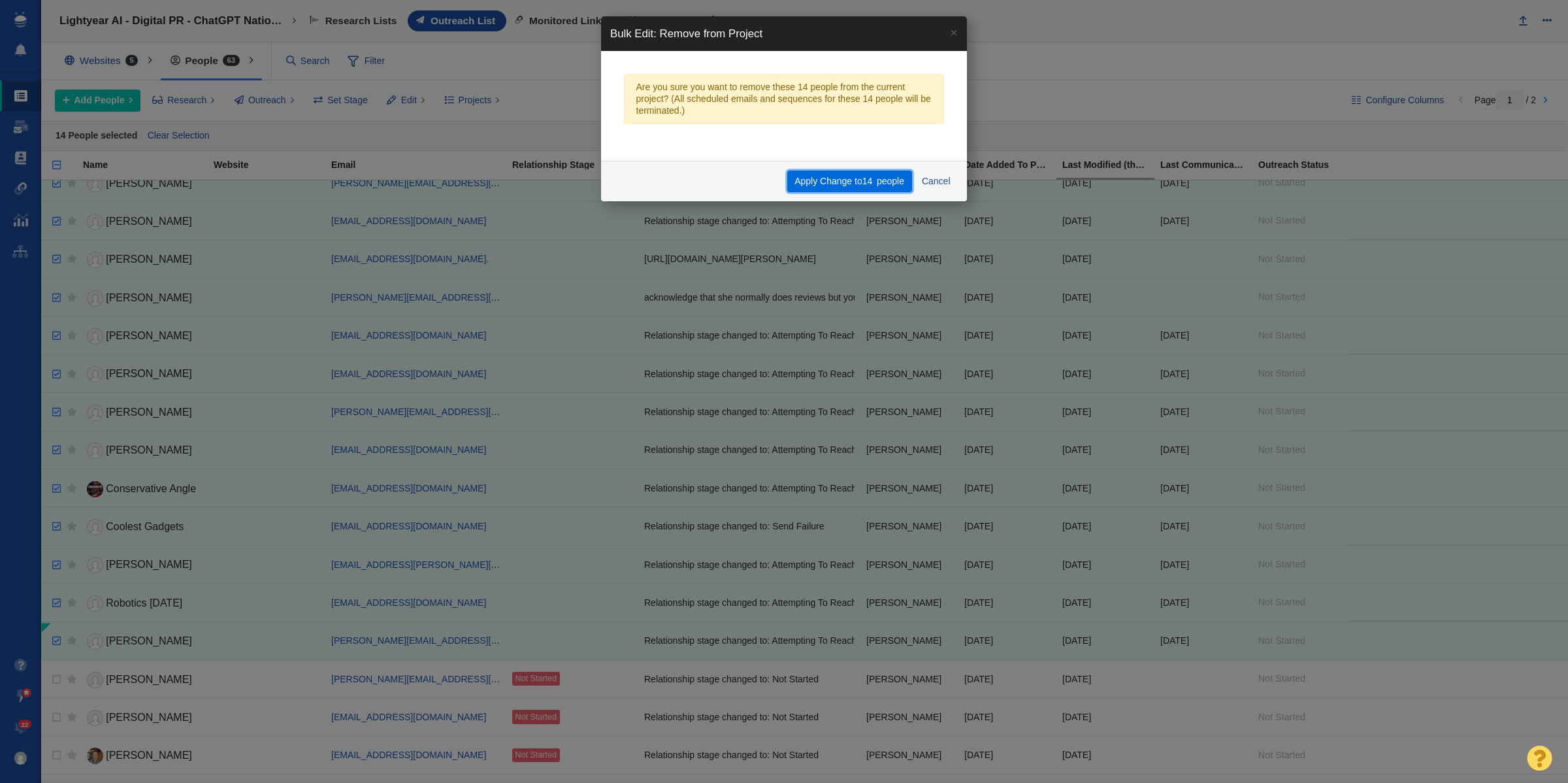
click at [835, 185] on button "Apply Change to 14 people" at bounding box center [850, 181] width 125 height 22
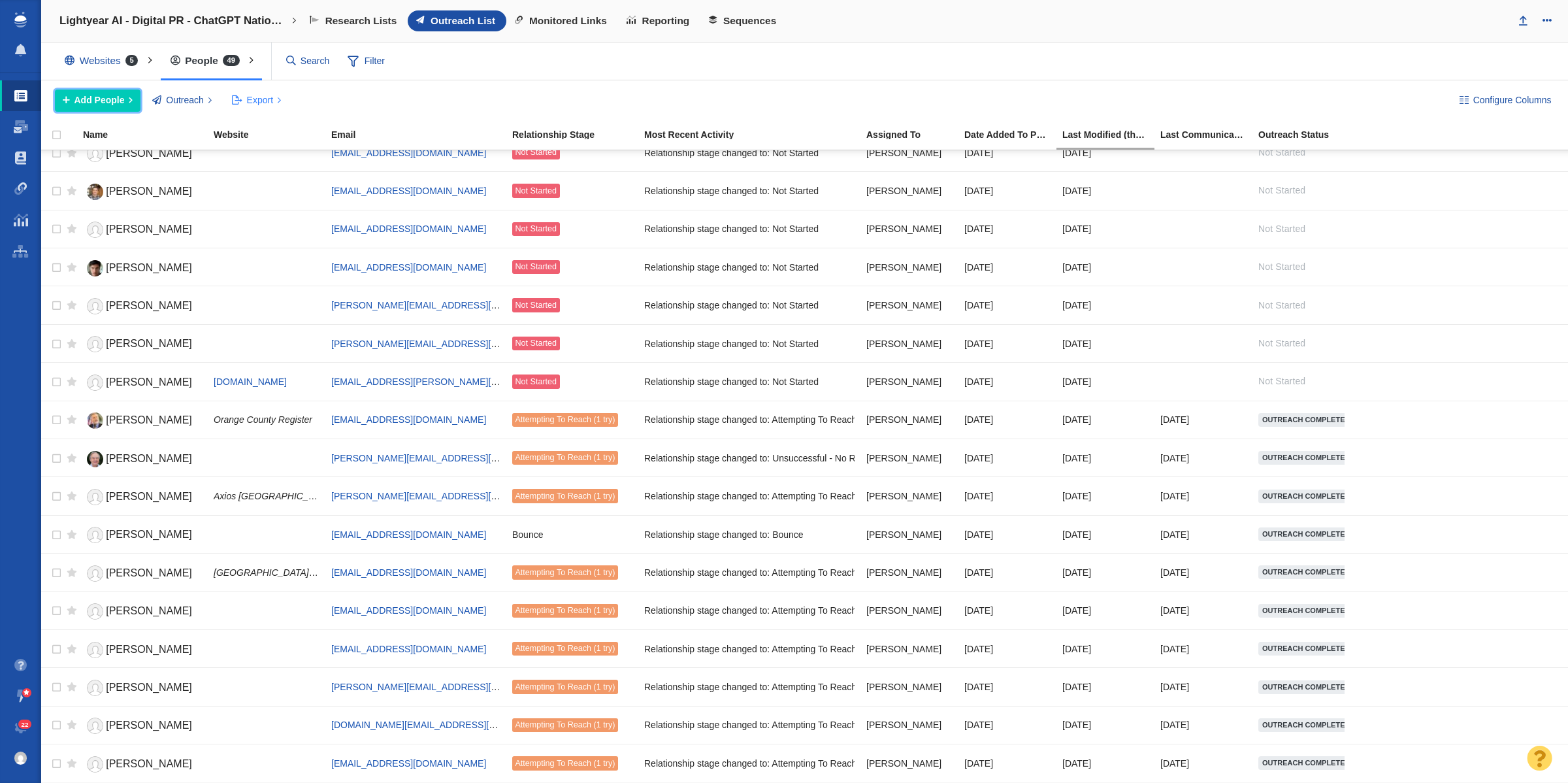
click at [111, 95] on span "Add People" at bounding box center [100, 100] width 51 height 14
click at [115, 132] on div "Add a Person" at bounding box center [146, 130] width 183 height 20
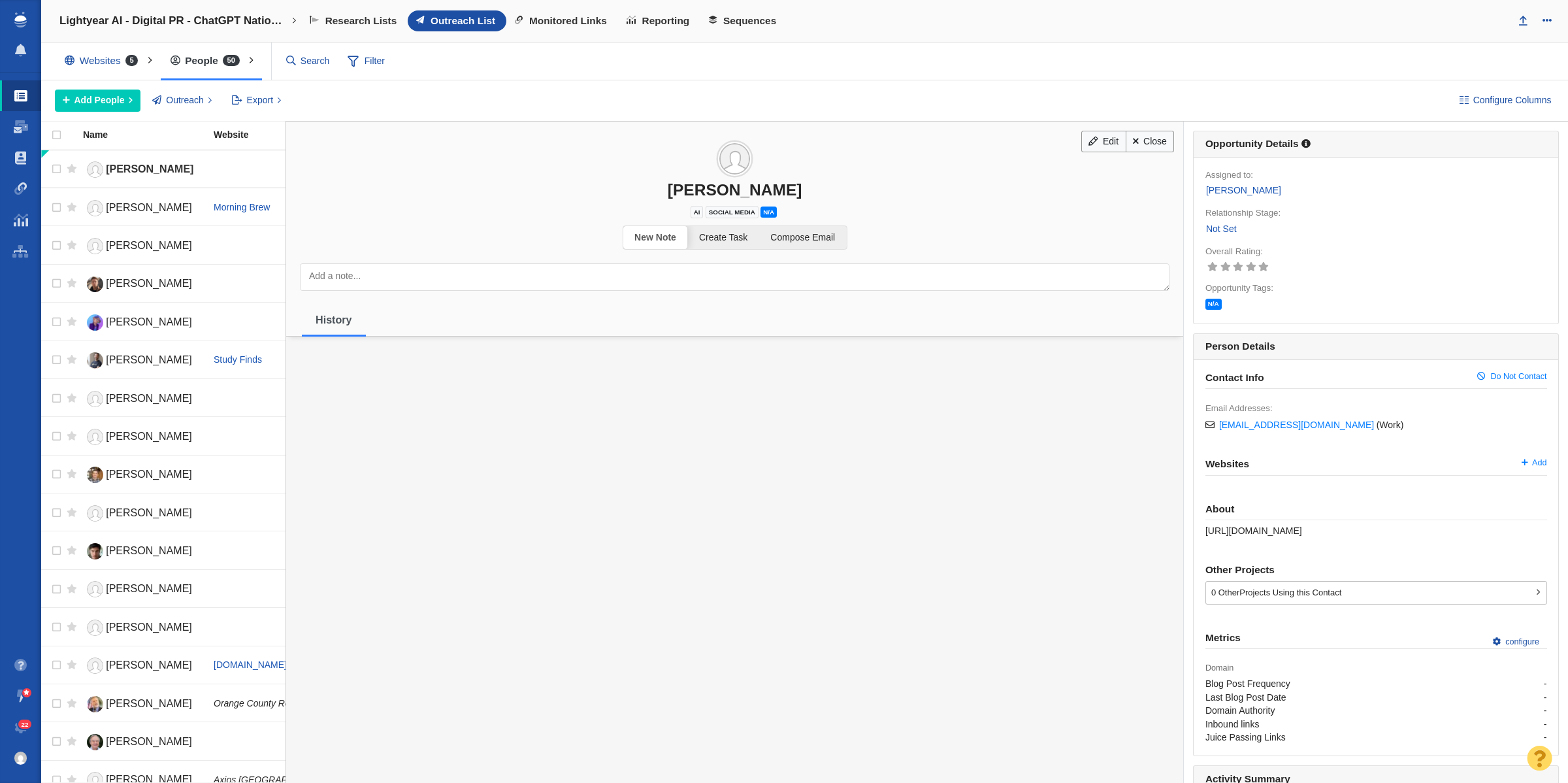
drag, startPoint x: 1215, startPoint y: 229, endPoint x: 1219, endPoint y: 240, distance: 11.7
click at [1215, 229] on link "Not Set" at bounding box center [1221, 229] width 32 height 15
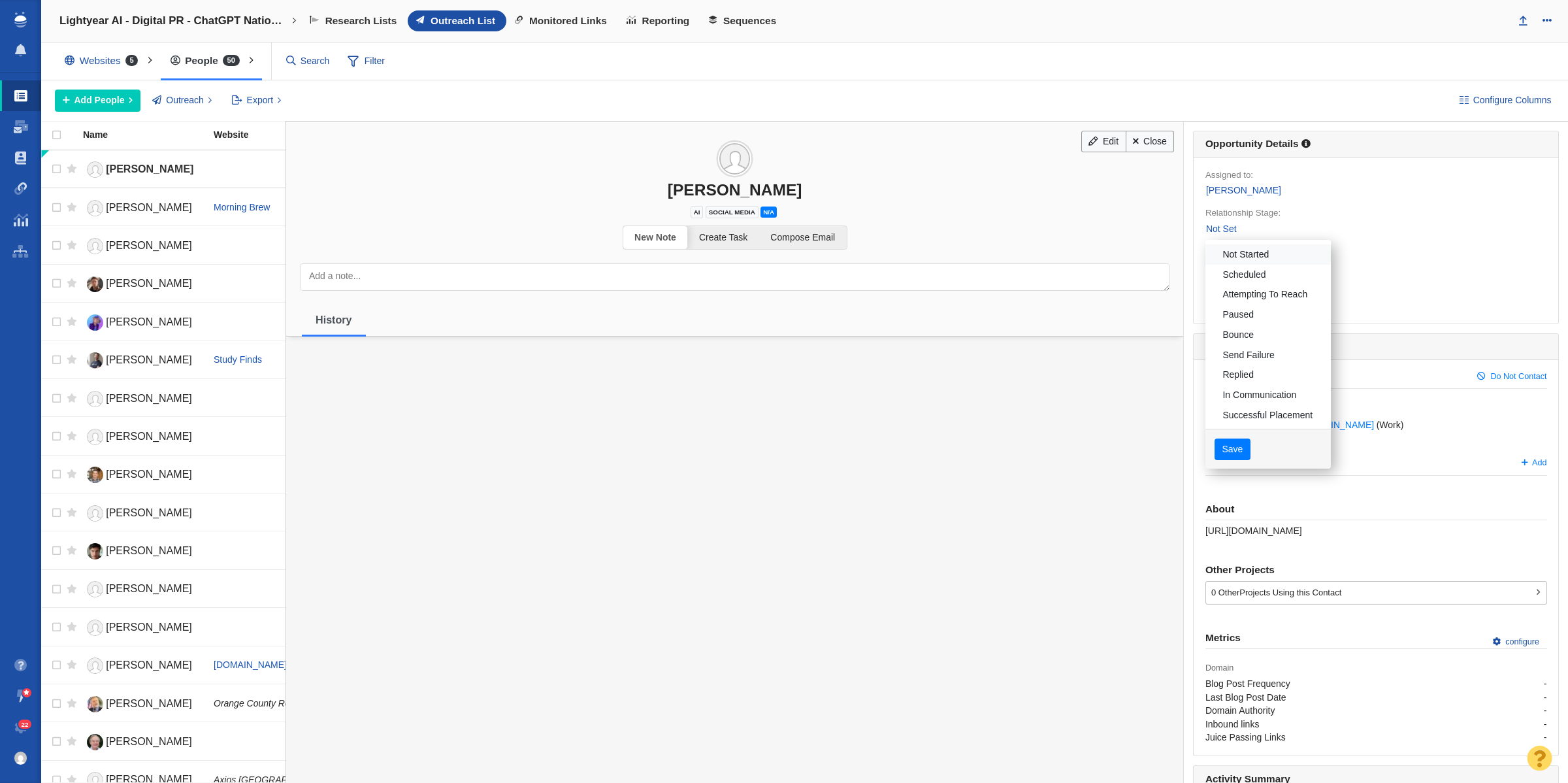
click at [1230, 257] on link "Not Started" at bounding box center [1268, 254] width 126 height 20
click at [1229, 446] on button "Save" at bounding box center [1232, 449] width 36 height 22
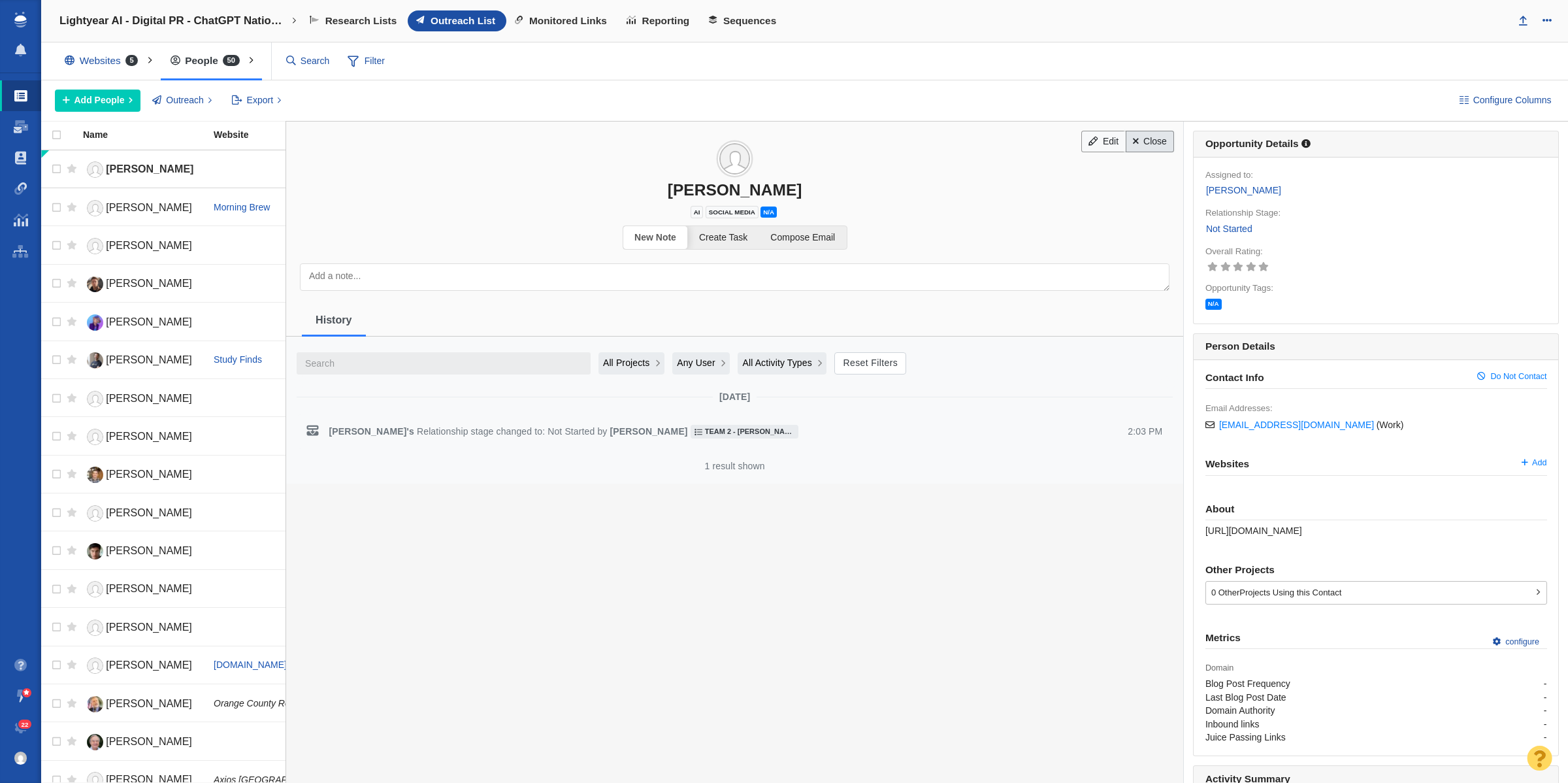
click at [1136, 145] on link "Close" at bounding box center [1150, 141] width 49 height 22
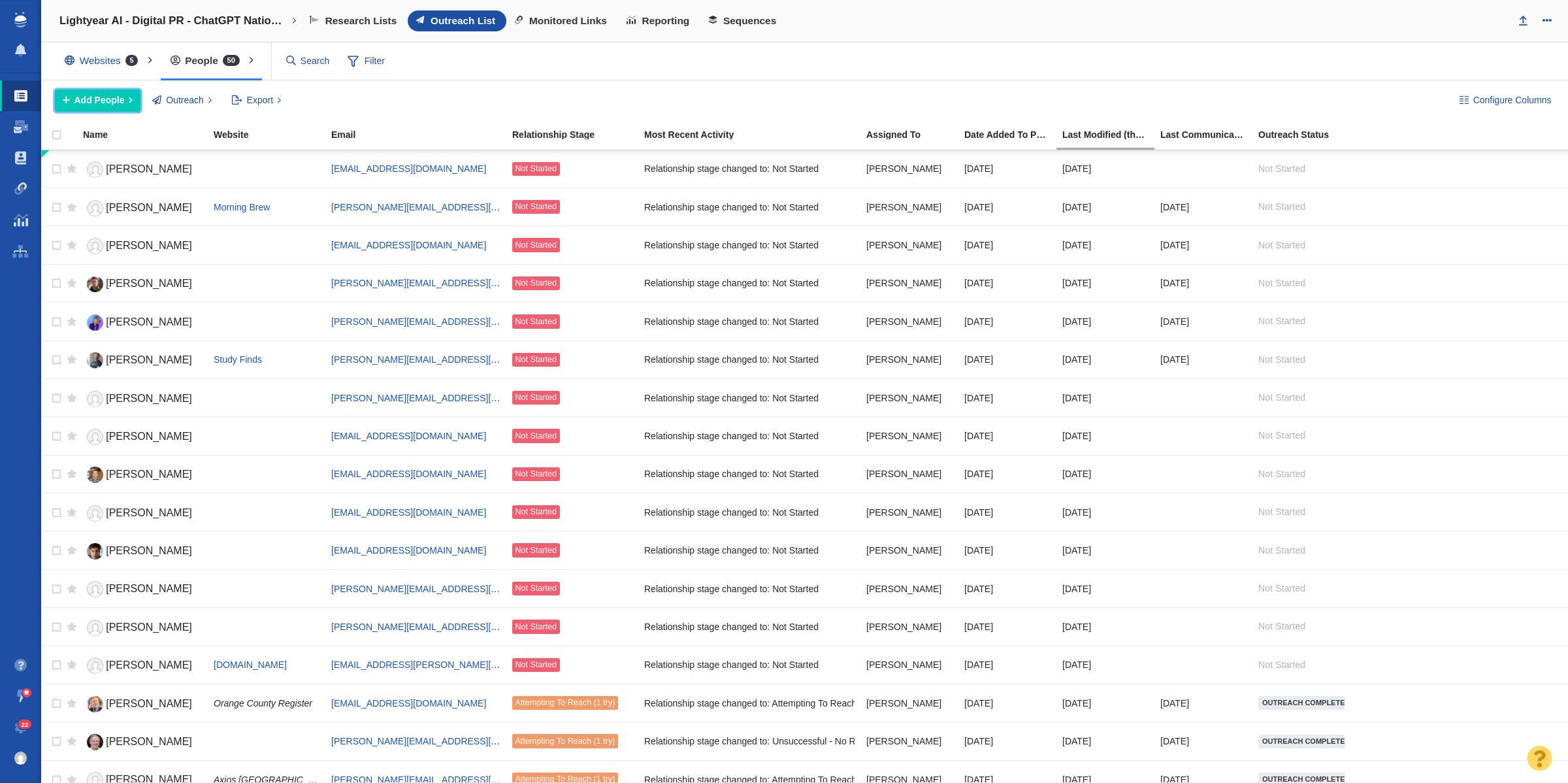
click at [106, 103] on span "Add People" at bounding box center [100, 100] width 51 height 14
click at [139, 122] on div "Add a Person" at bounding box center [146, 130] width 183 height 20
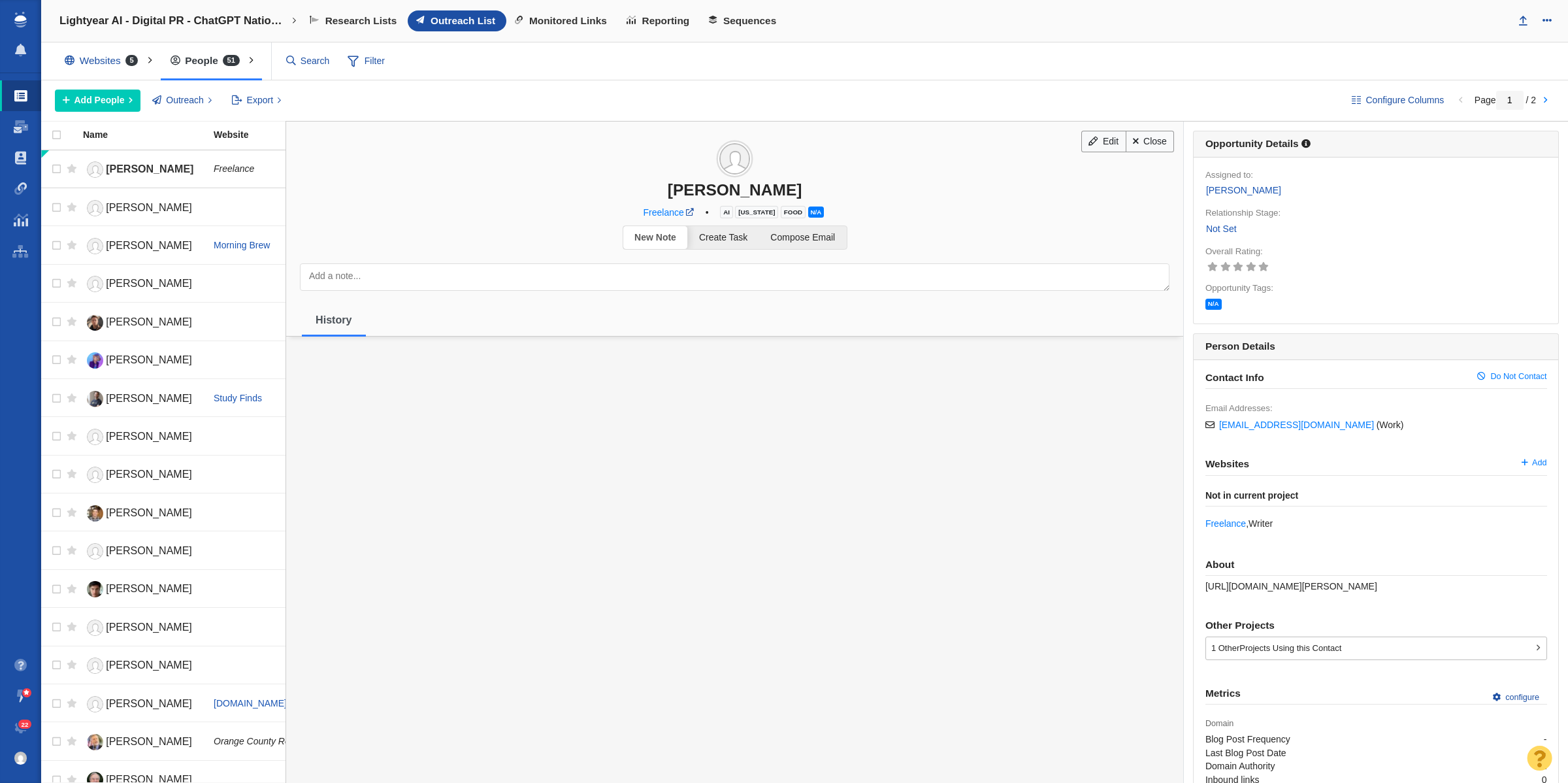
drag, startPoint x: 1212, startPoint y: 224, endPoint x: 1219, endPoint y: 232, distance: 10.6
click at [1212, 224] on link "Not Set" at bounding box center [1221, 229] width 32 height 15
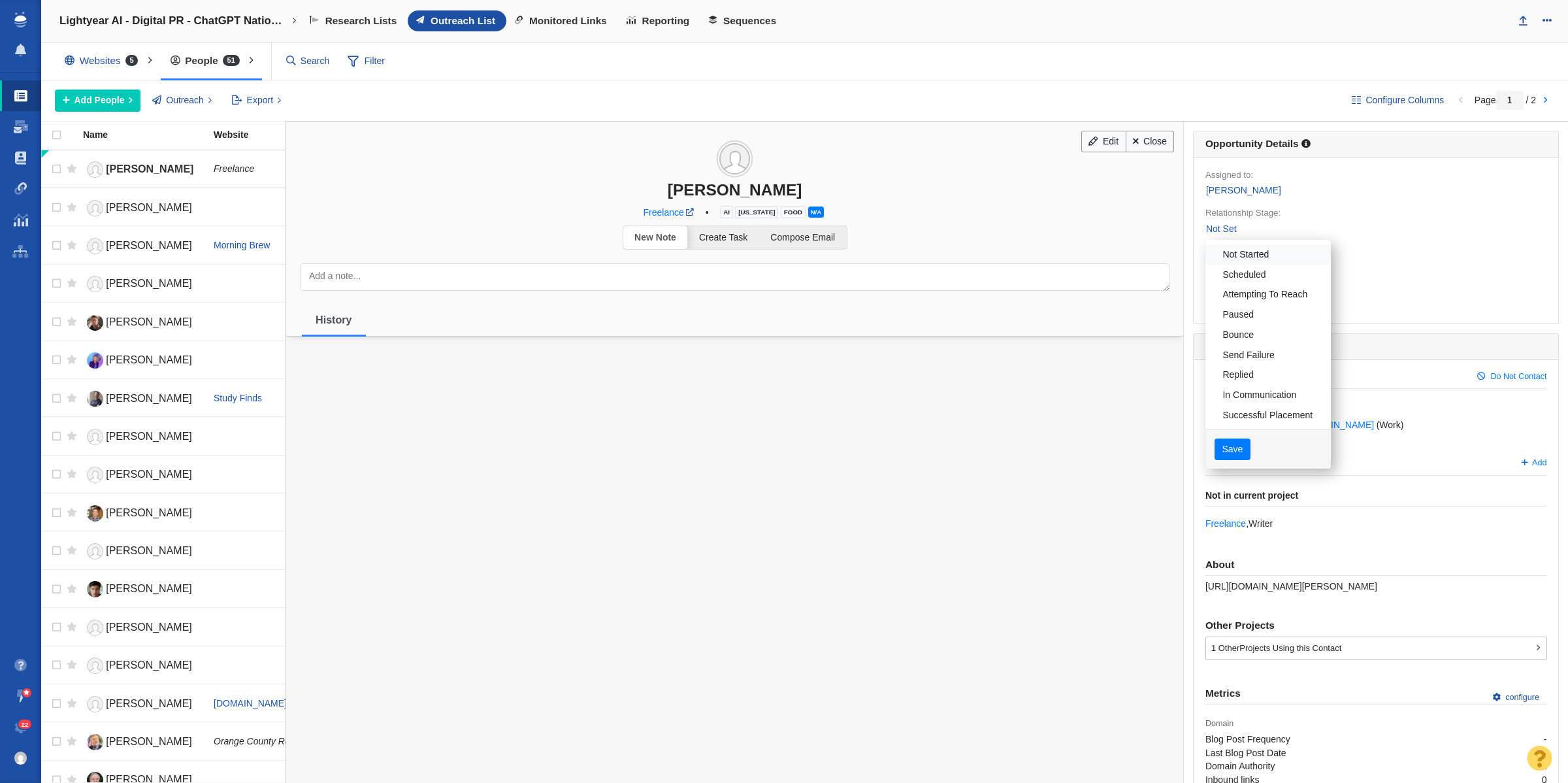
click at [1255, 252] on link "Not Started" at bounding box center [1268, 254] width 126 height 20
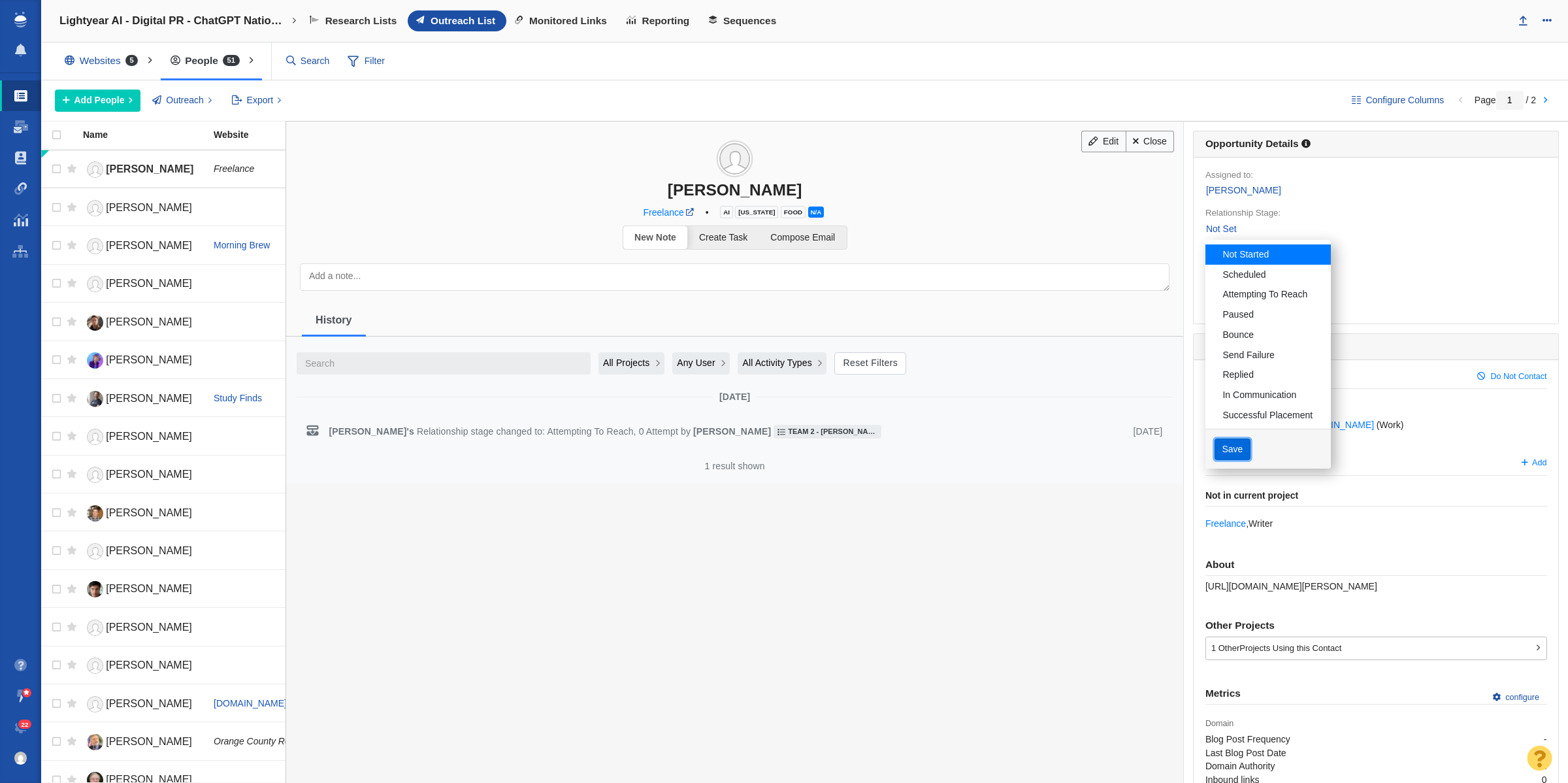
click at [1215, 446] on button "Save" at bounding box center [1232, 449] width 36 height 22
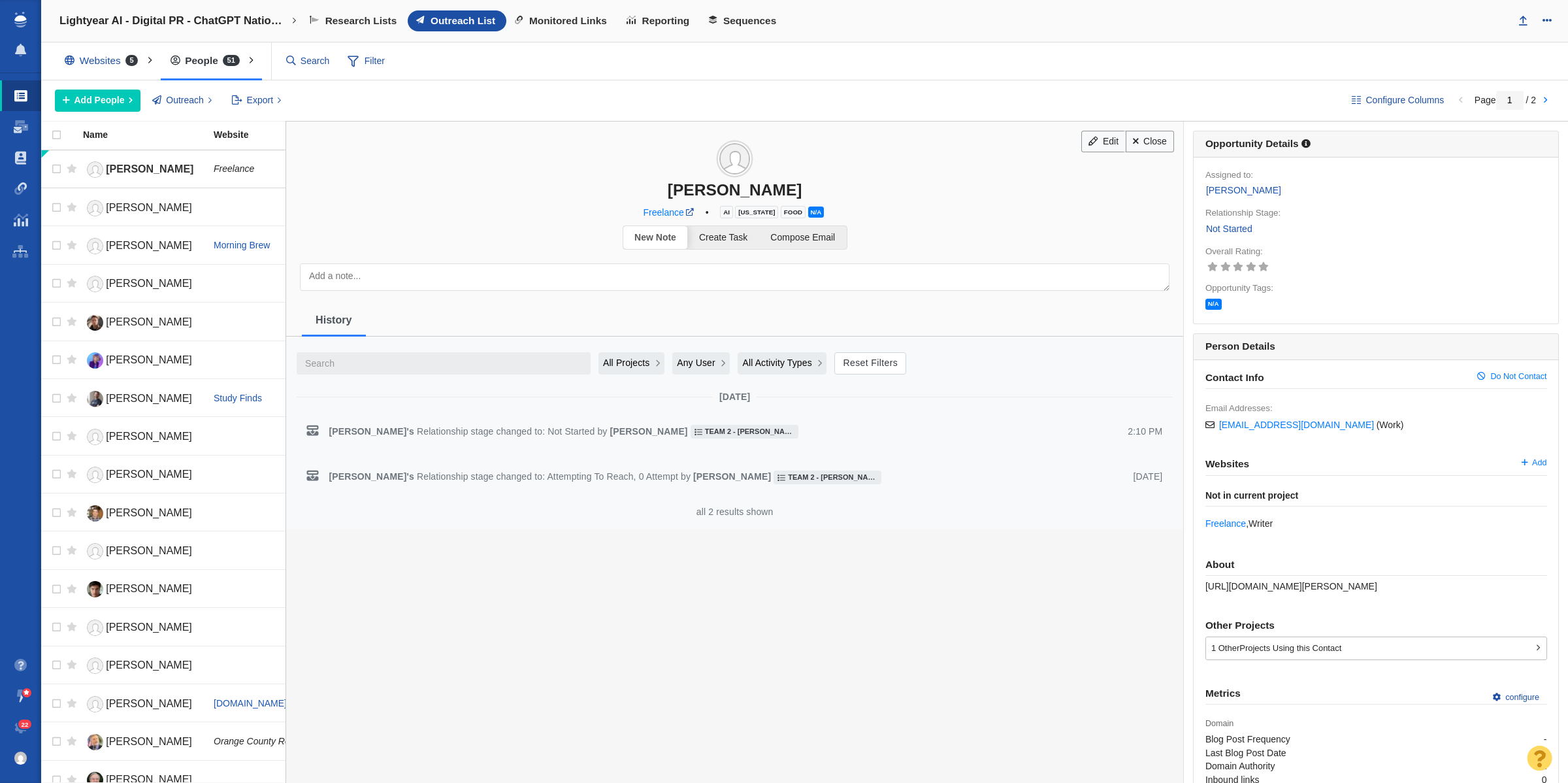
click at [1141, 148] on link "Close" at bounding box center [1150, 141] width 49 height 22
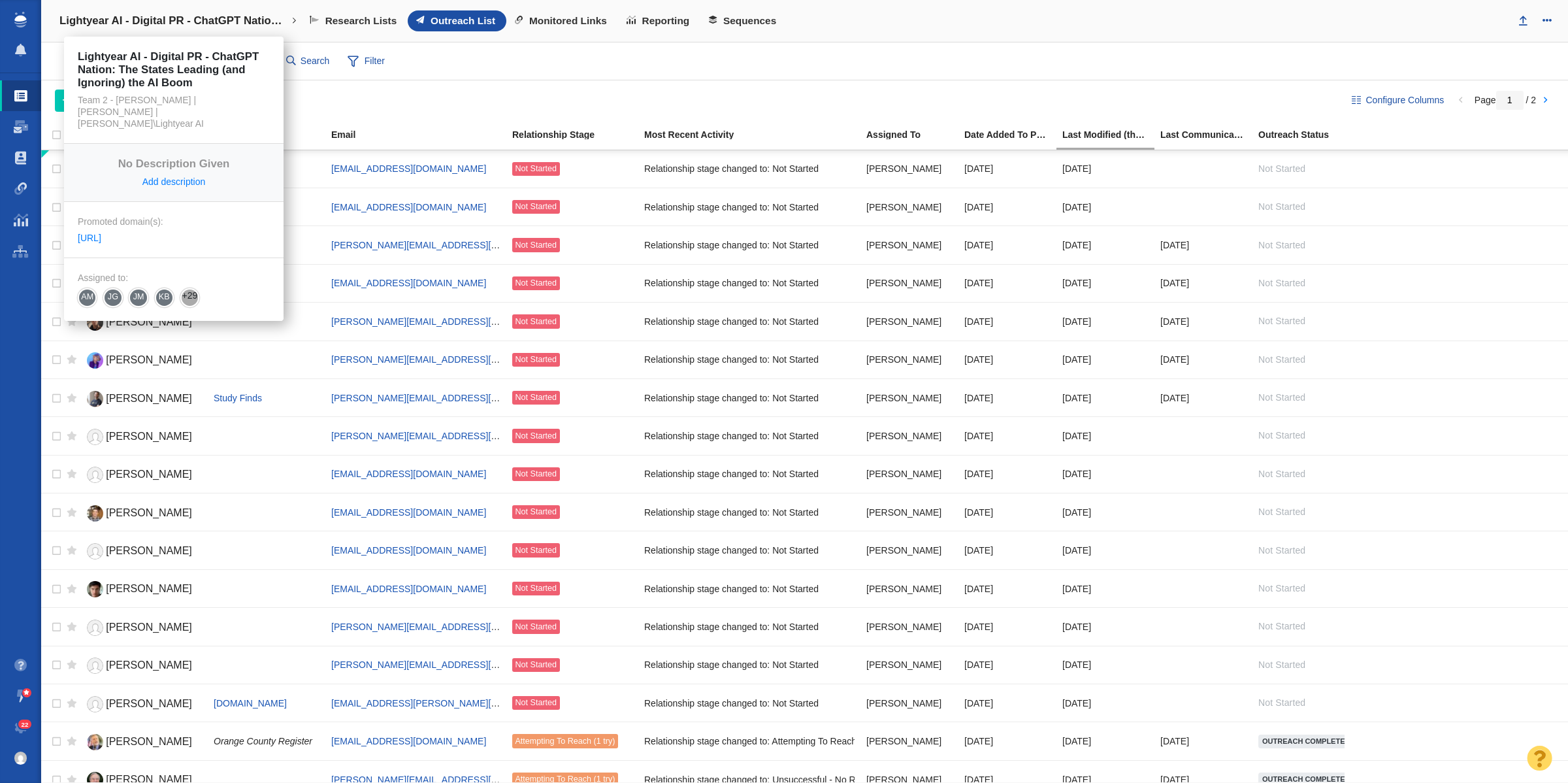
click at [139, 7] on link "Lightyear AI - Digital PR - ChatGPT Nation: The States Leading (and Ignoring) t…" at bounding box center [178, 21] width 255 height 32
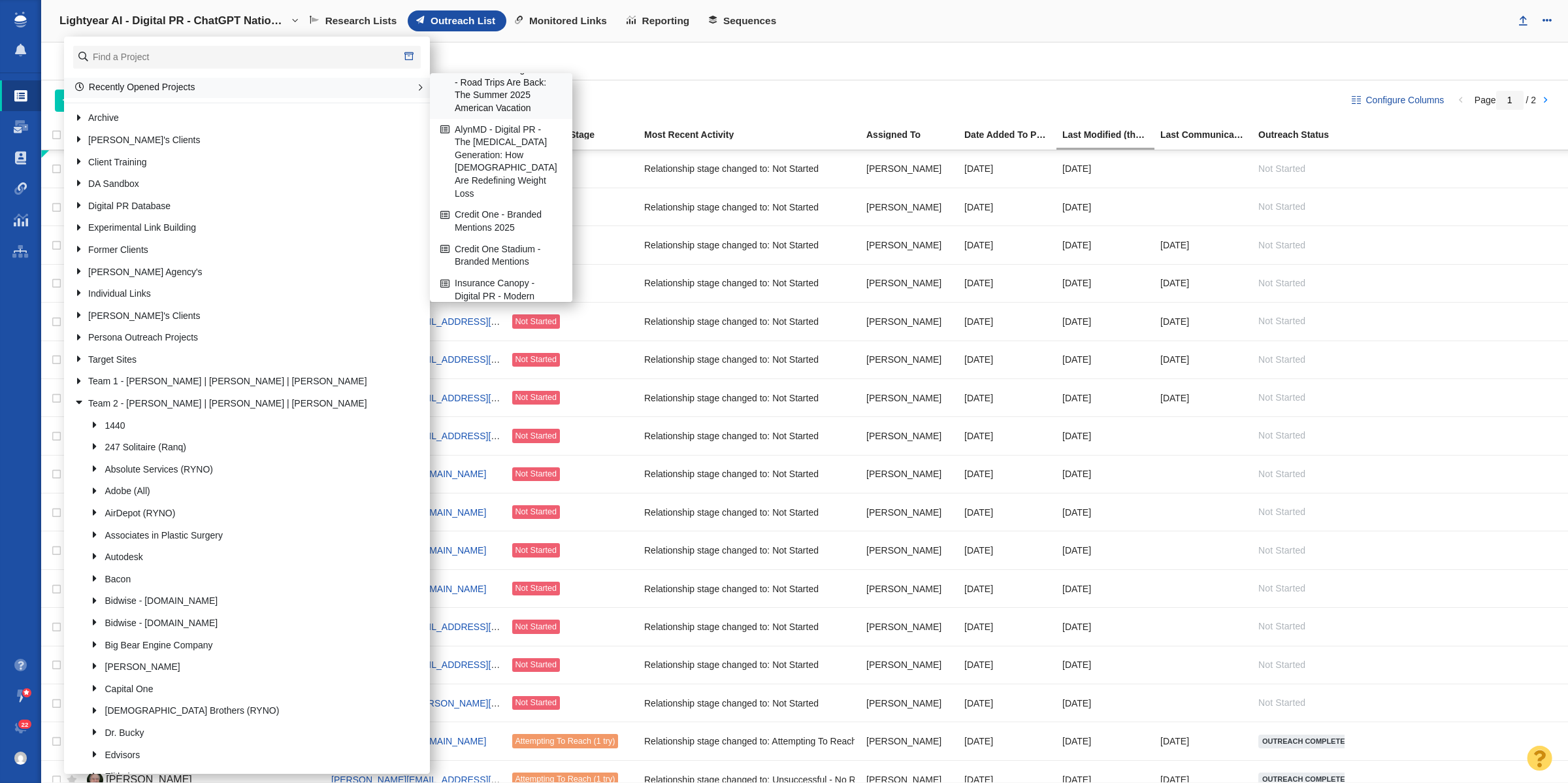
click at [482, 118] on link "Roadrunner - Digital PR - Road Trips Are Back: The Summer 2025 American Vacation" at bounding box center [501, 89] width 128 height 59
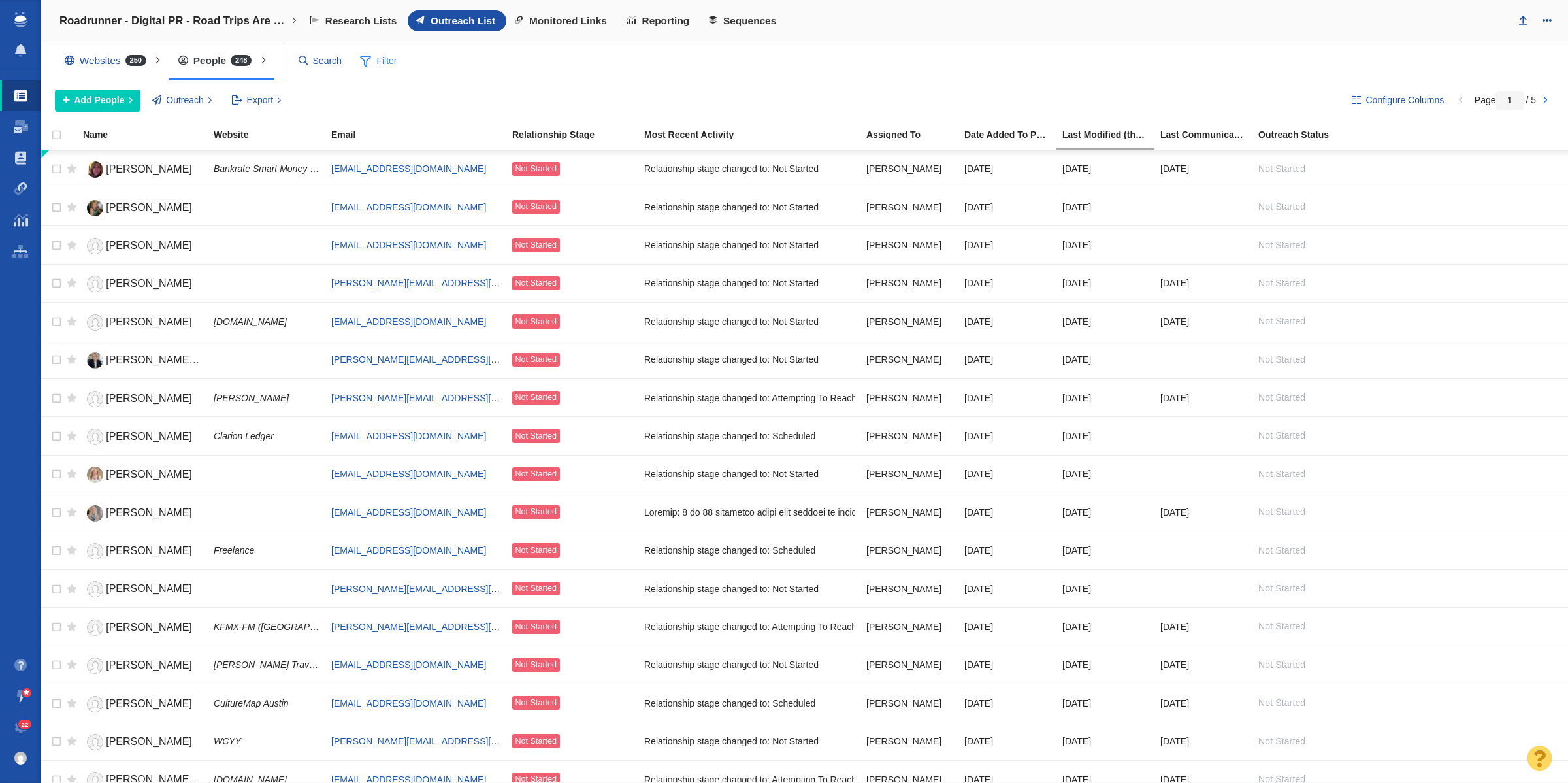
click at [371, 66] on span at bounding box center [365, 62] width 11 height 17
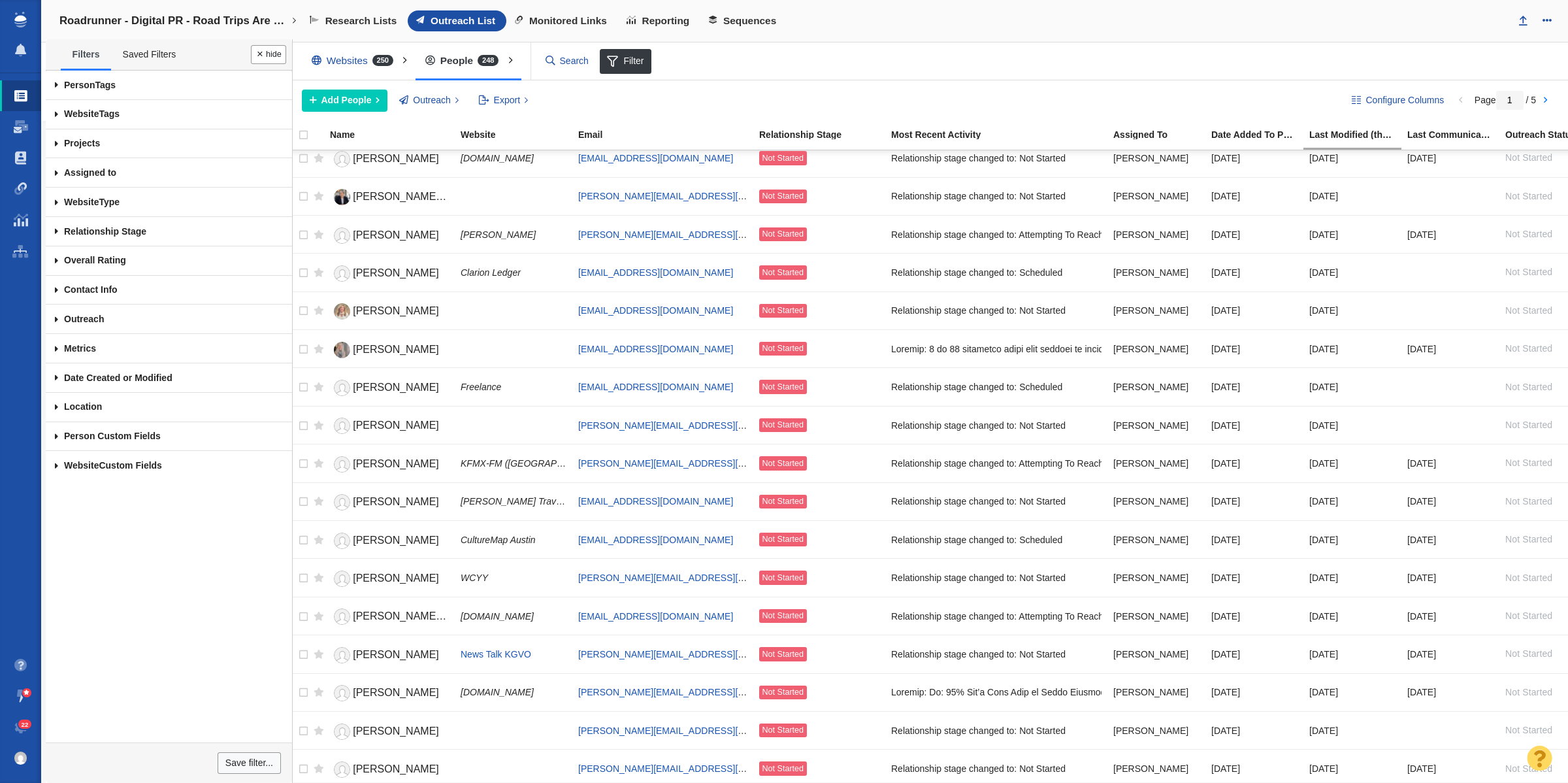
scroll to position [980, 0]
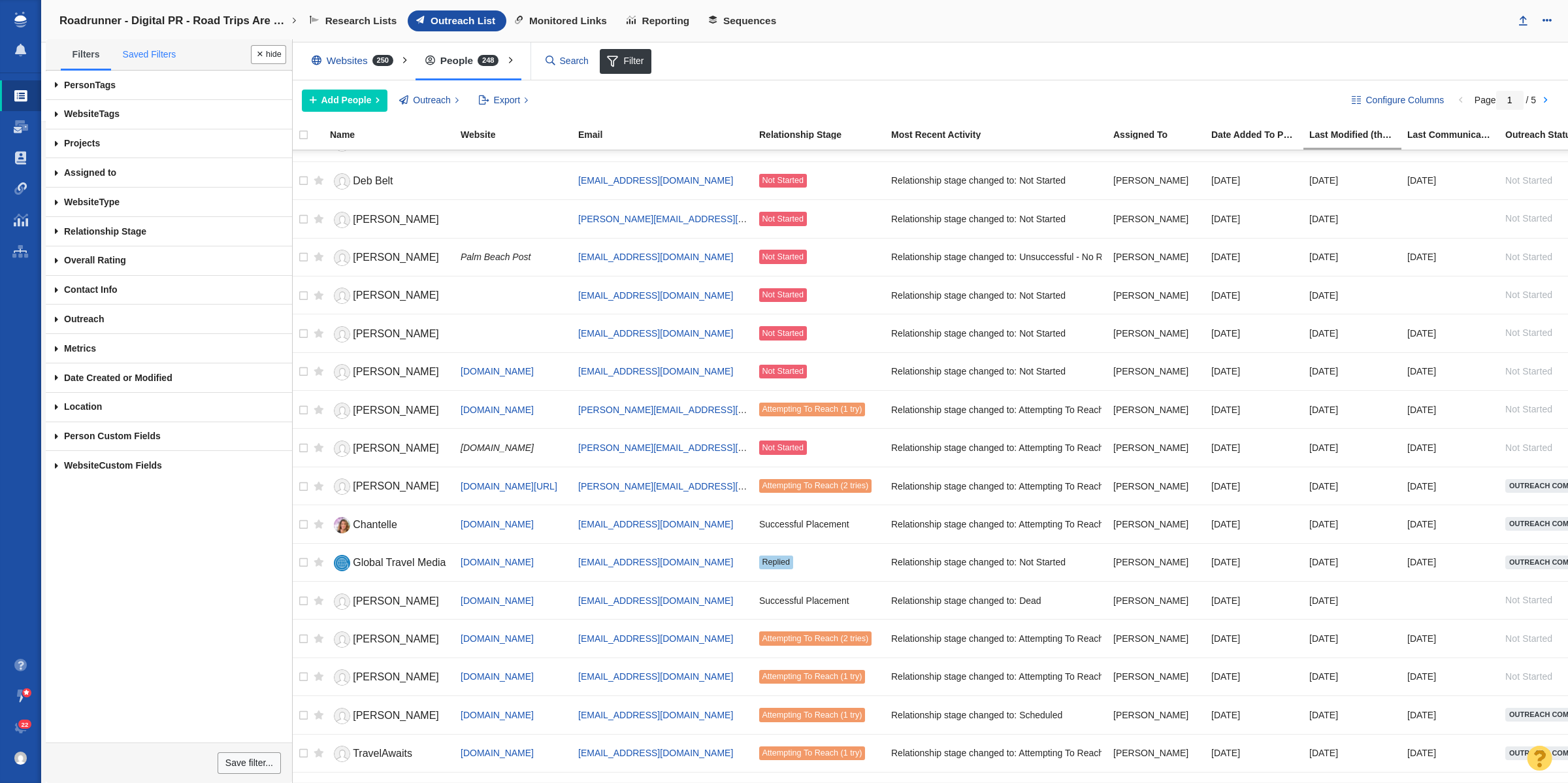
click at [137, 57] on link "Saved Filters" at bounding box center [150, 55] width 76 height 27
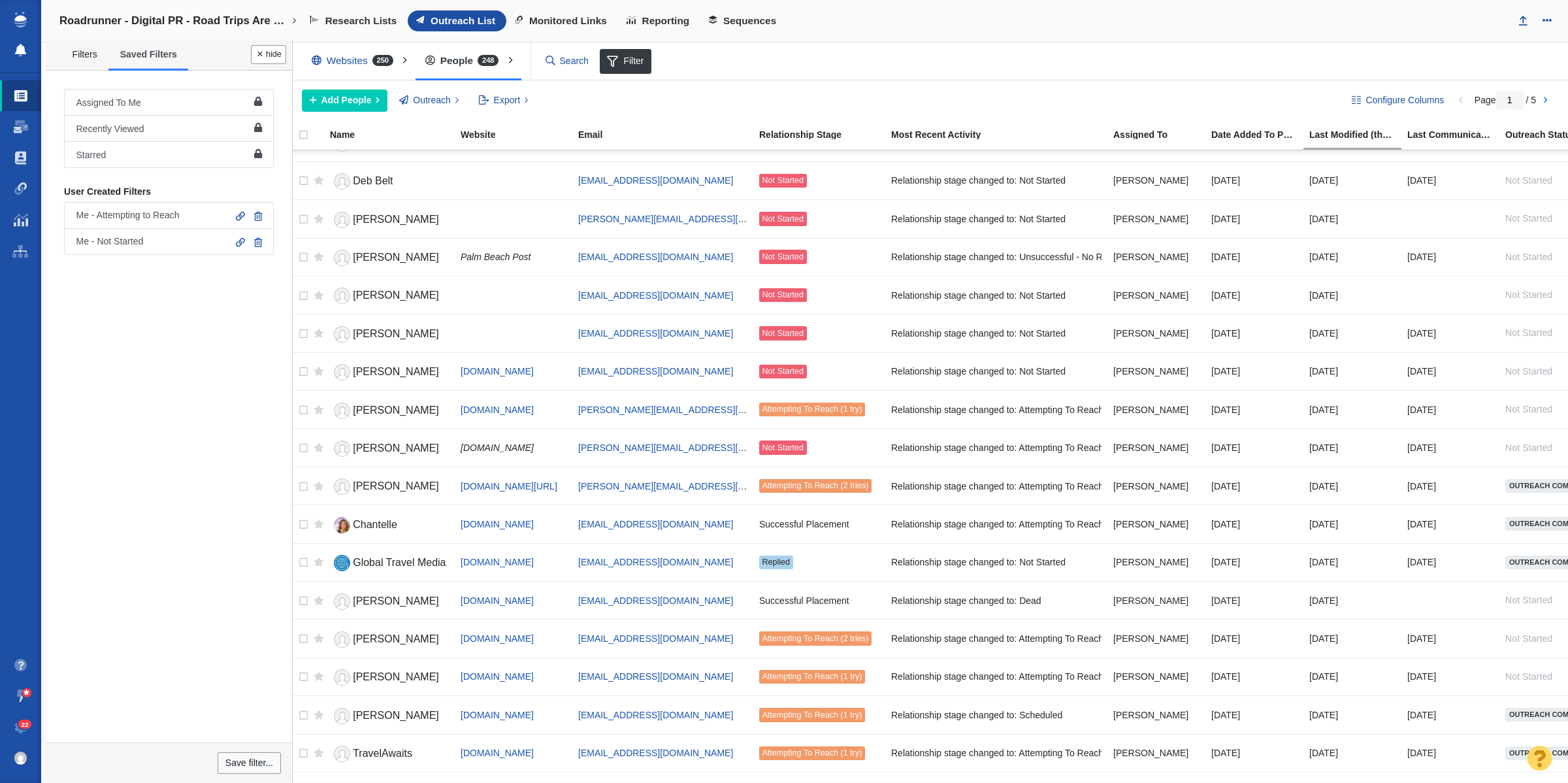
click at [35, 54] on link at bounding box center [21, 51] width 42 height 32
click at [136, 343] on div "Assigned To Me Recently Viewed Starred User Created Filters Me - Attempting to …" at bounding box center [169, 406] width 246 height 671
click at [27, 50] on link at bounding box center [21, 51] width 42 height 32
click at [205, 422] on div "Assigned To Me Recently Viewed Starred User Created Filters Me - Attempting to …" at bounding box center [169, 406] width 246 height 671
click at [161, 99] on link "Assigned To Me" at bounding box center [169, 102] width 210 height 27
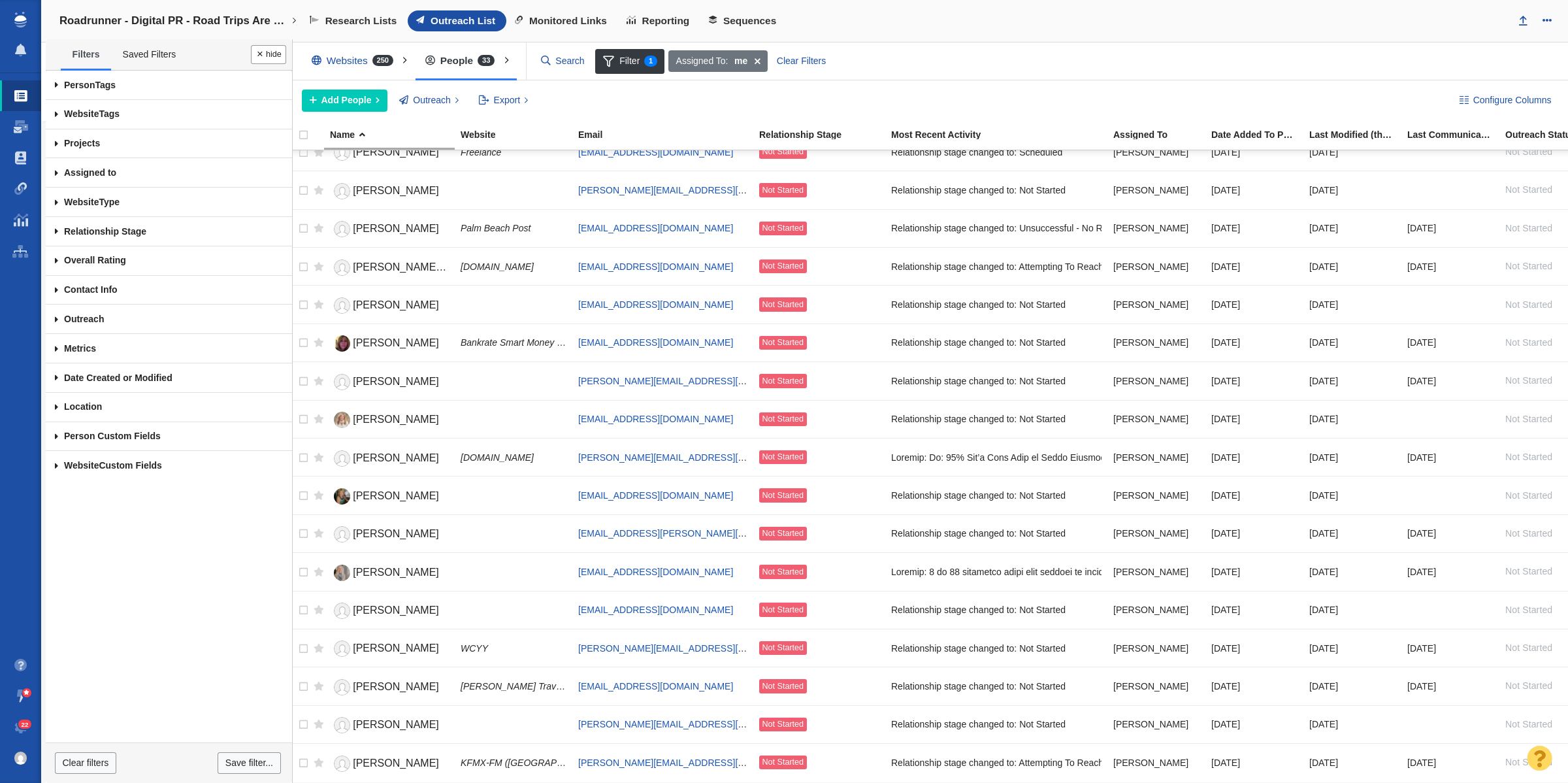
scroll to position [0, 0]
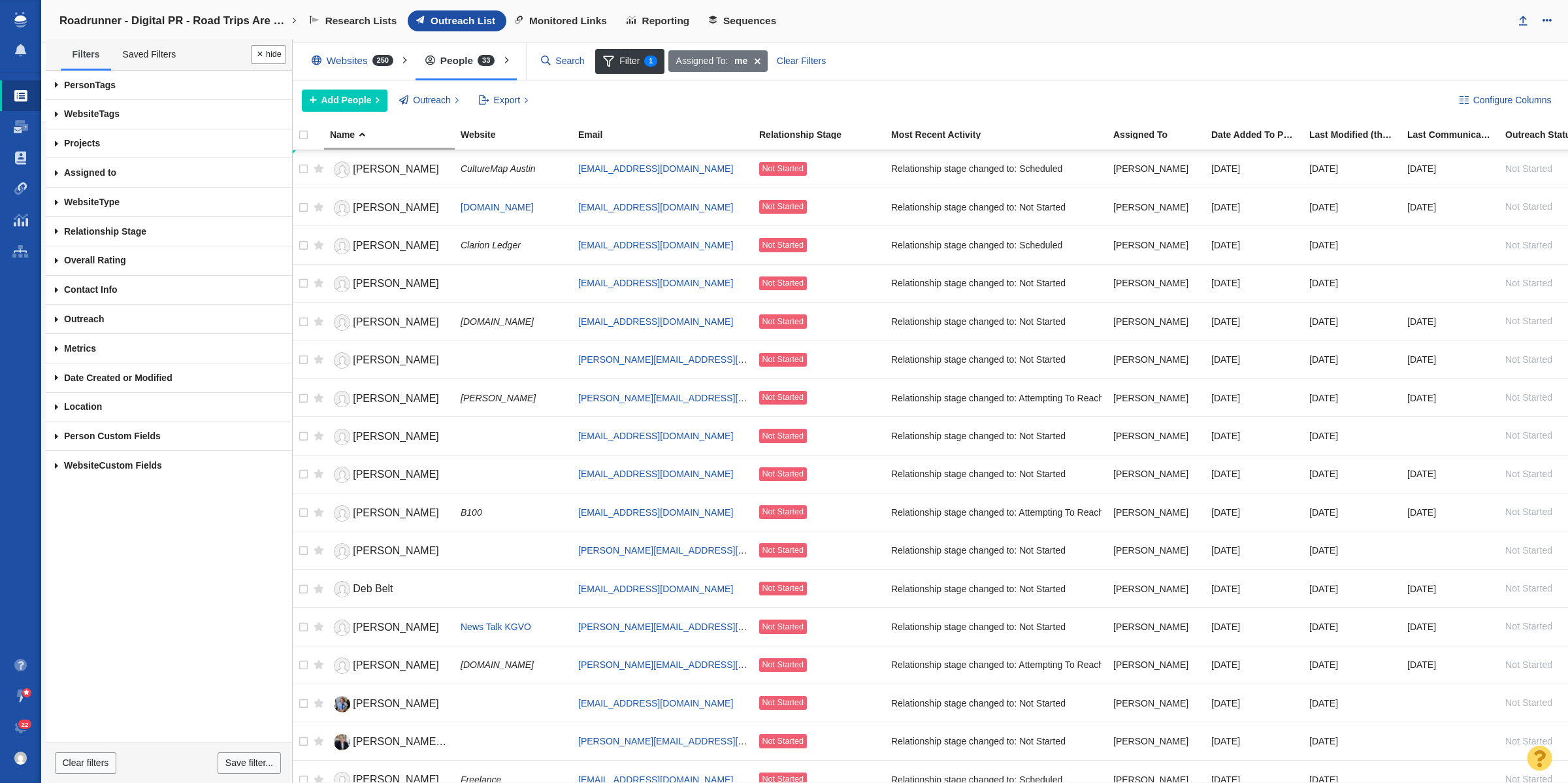
click at [338, 89] on div "Configure Columns Add People Add a Person Add From List of URLs Import from CSV…" at bounding box center [929, 101] width 1280 height 41
click at [338, 96] on span "Add People" at bounding box center [347, 100] width 51 height 14
click at [272, 57] on button "Done" at bounding box center [269, 54] width 35 height 19
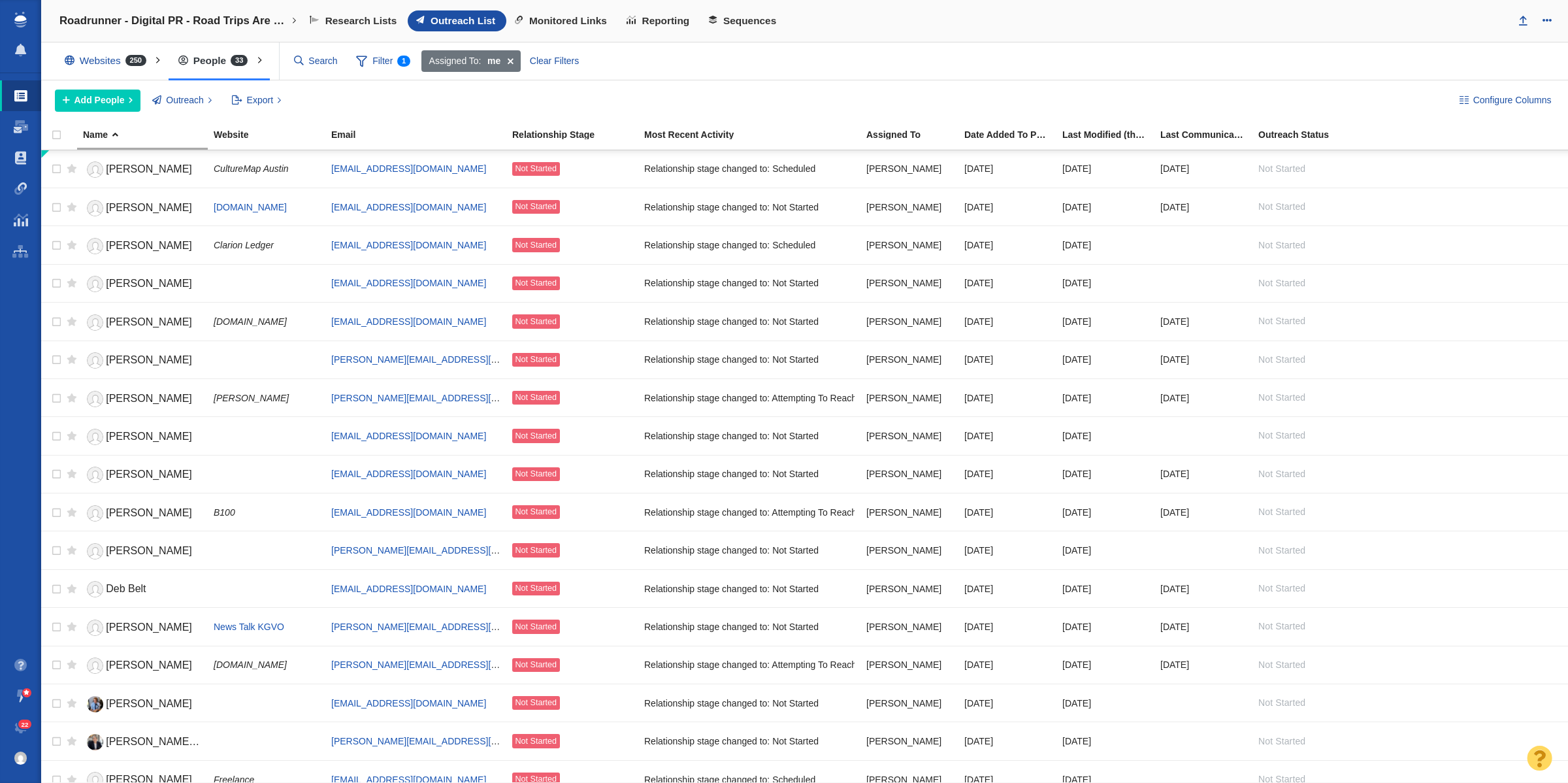
click at [86, 115] on div "Configure Columns Add People Add a Person Add From List of URLs Import from CSV…" at bounding box center [805, 101] width 1527 height 41
click at [86, 96] on span "Add People" at bounding box center [100, 100] width 51 height 14
click at [123, 137] on div "Add a Person" at bounding box center [146, 130] width 183 height 20
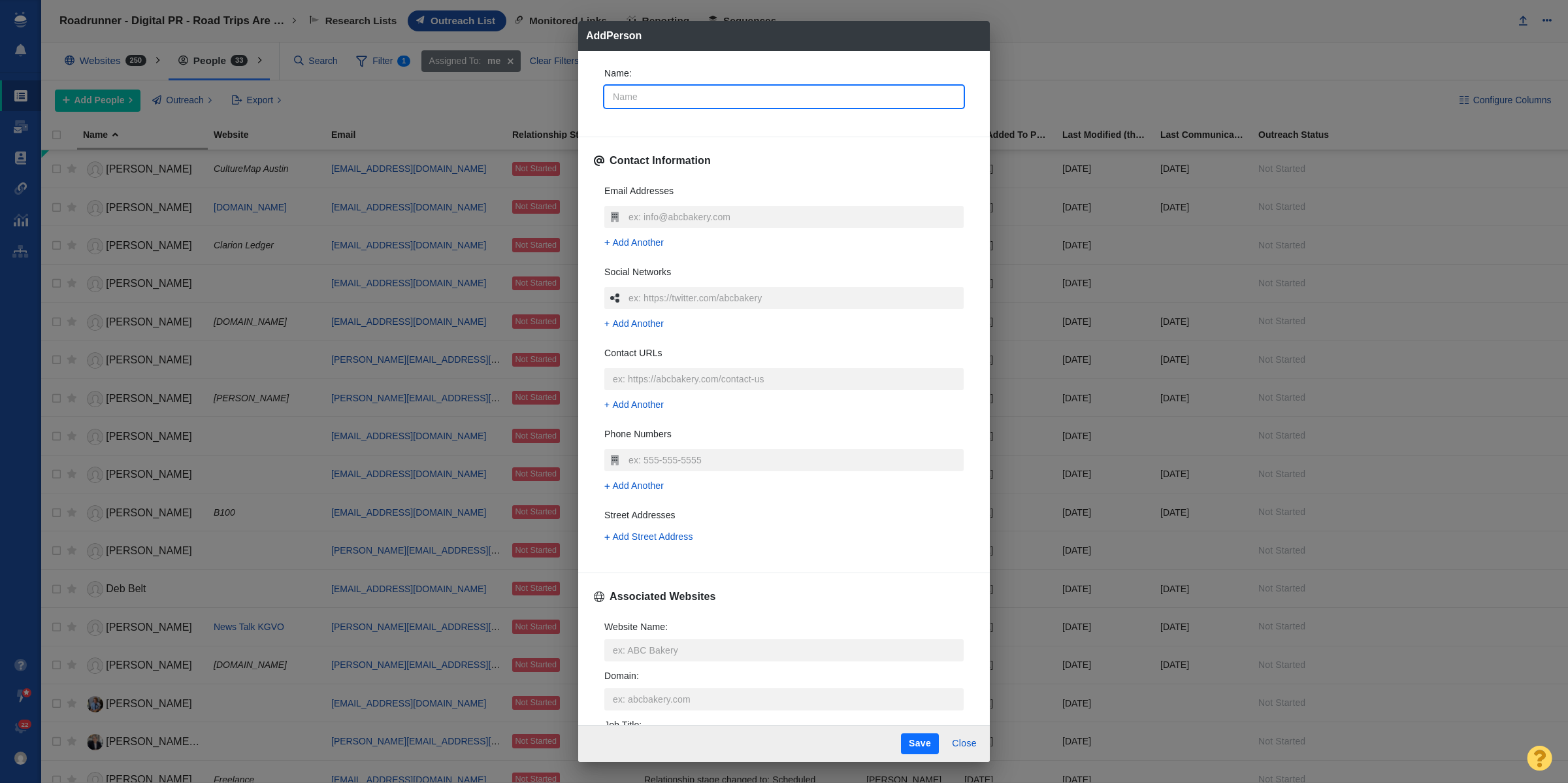
type textarea "x"
click at [865, 92] on input "Name :" at bounding box center [784, 96] width 359 height 22
type input "M"
type textarea "x"
type input "Ma"
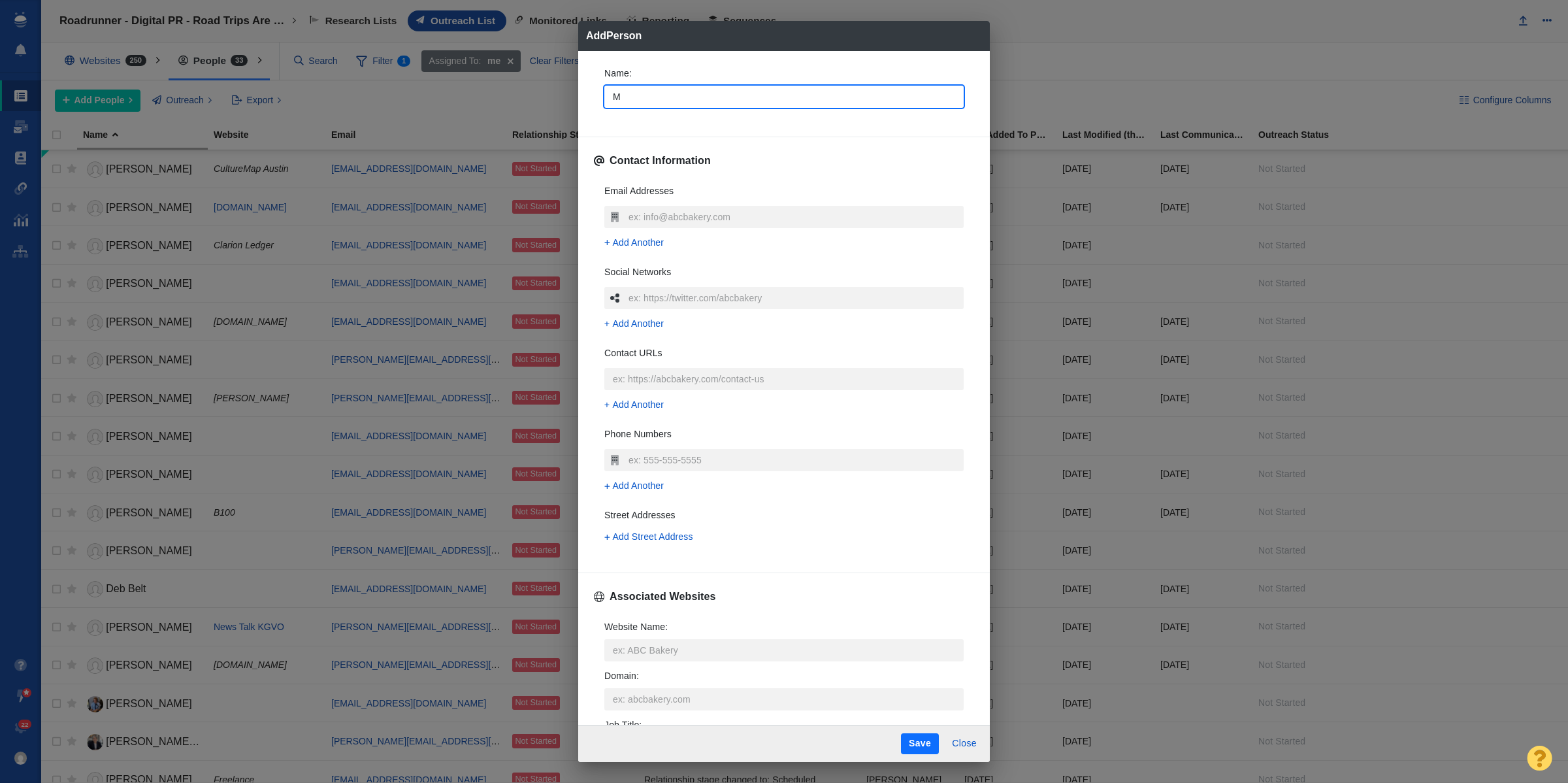
type textarea "x"
type input "Mac"
type textarea "x"
type input "Macy"
type textarea "x"
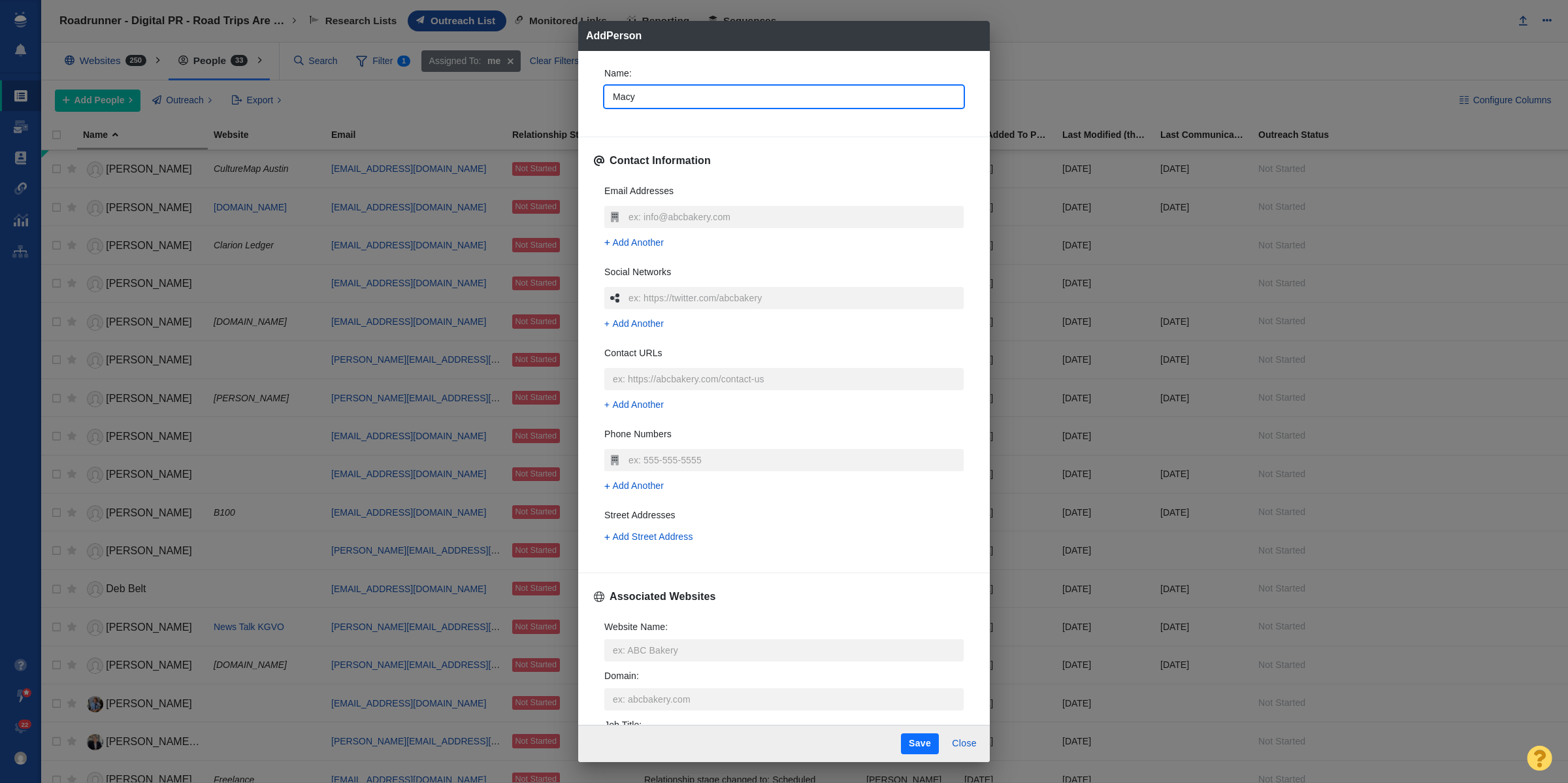
type input "Macy"
type textarea "x"
type input "Macy M"
type textarea "x"
type input "Macy Me"
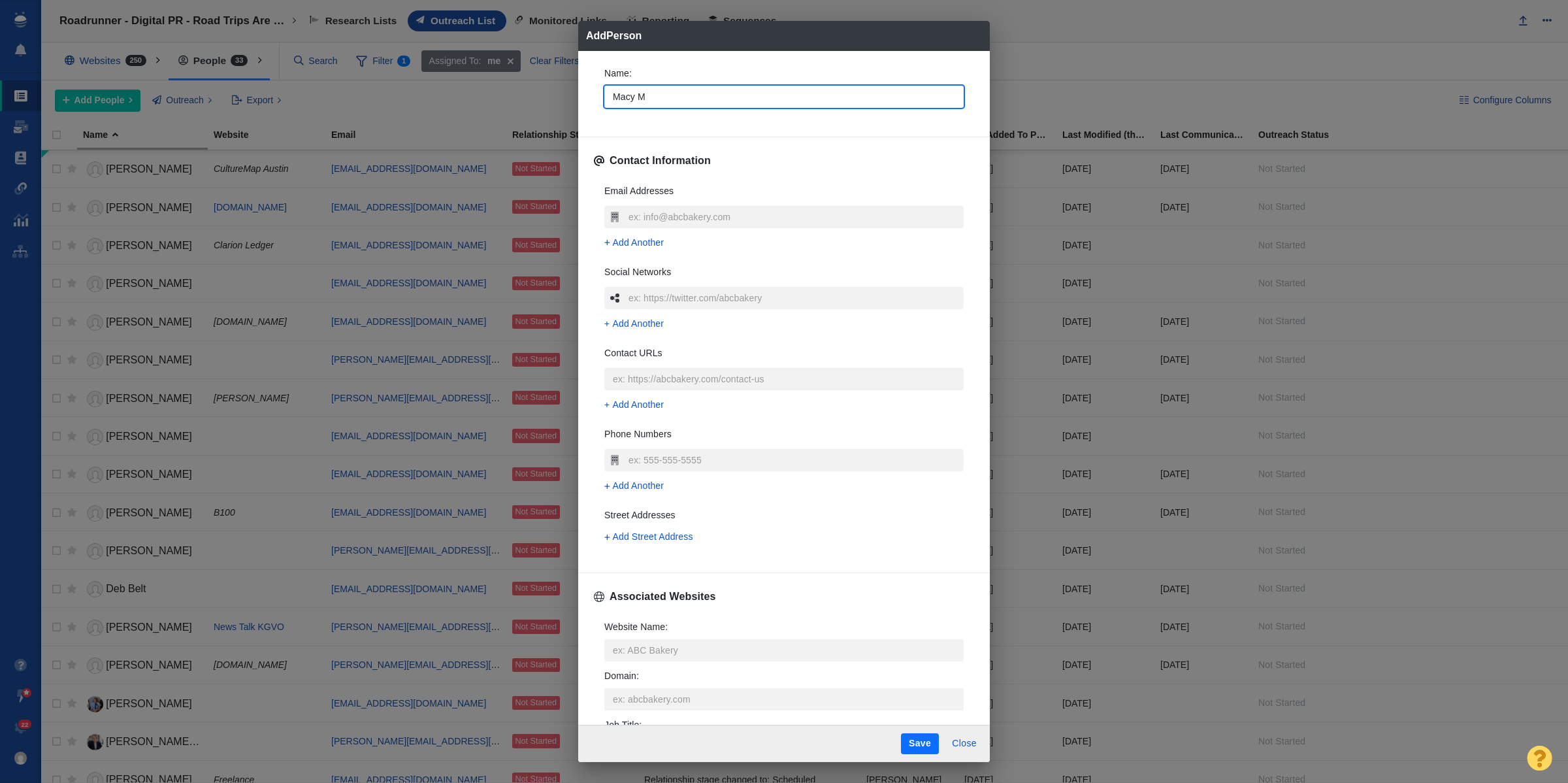
type textarea "x"
type input "Macy Mey"
type textarea "x"
type input "Macy Meye"
type textarea "x"
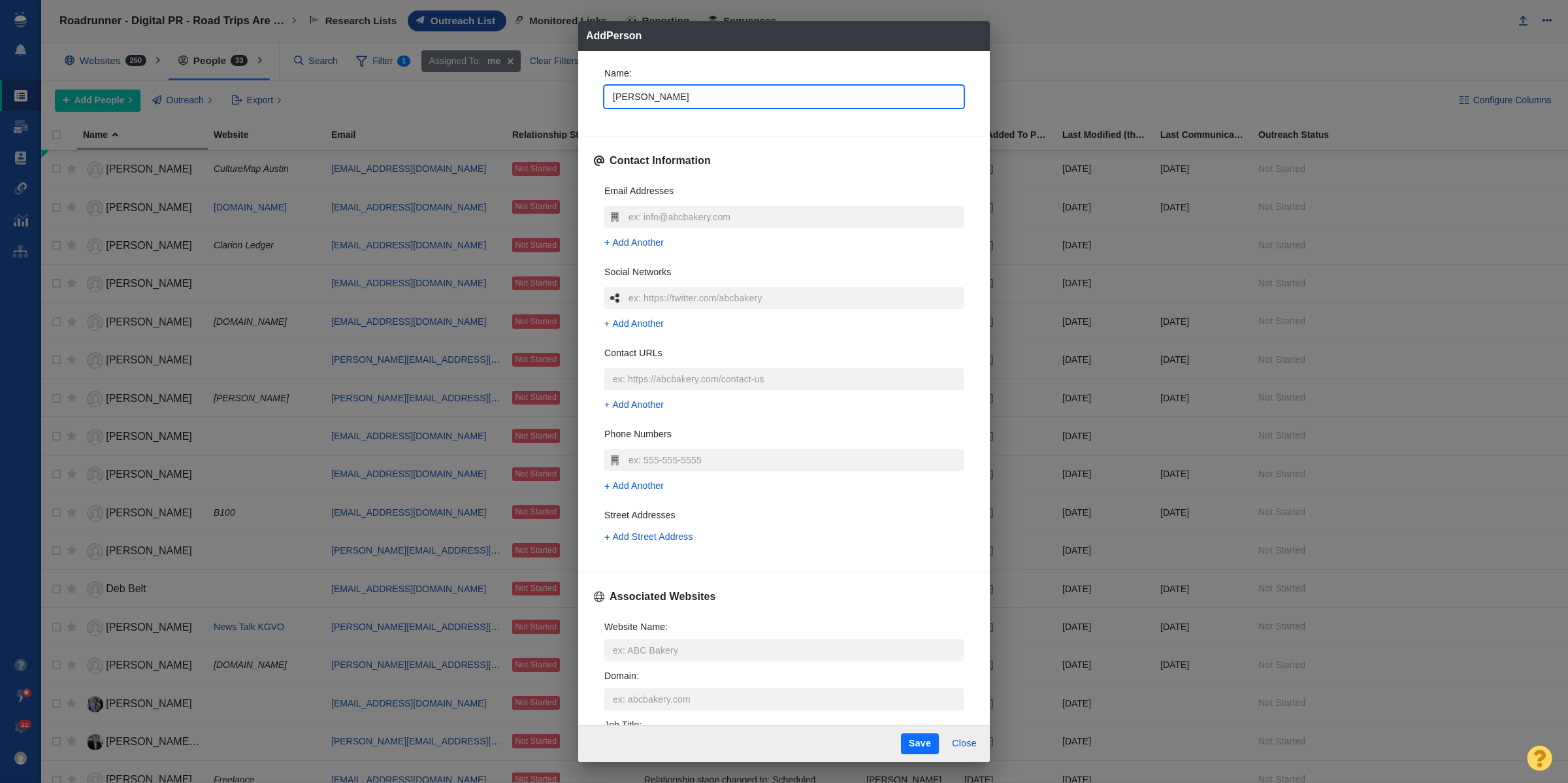
type input "[PERSON_NAME]"
type textarea "x"
type input "[PERSON_NAME]"
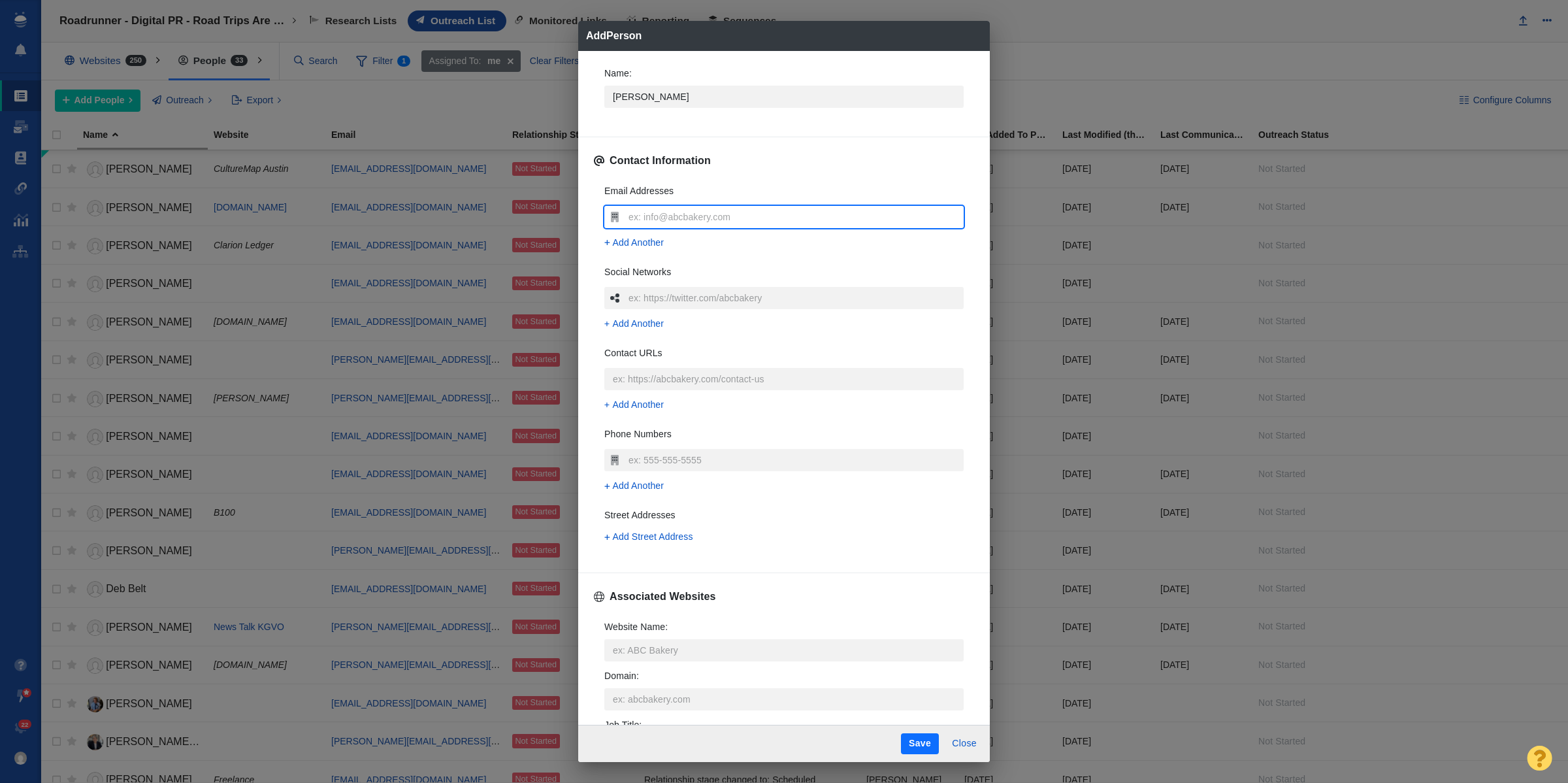
click at [825, 226] on input "text" at bounding box center [794, 217] width 338 height 22
type input "[EMAIL_ADDRESS][DOMAIN_NAME]"
type textarea "x"
type input "[EMAIL_ADDRESS][DOMAIN_NAME]"
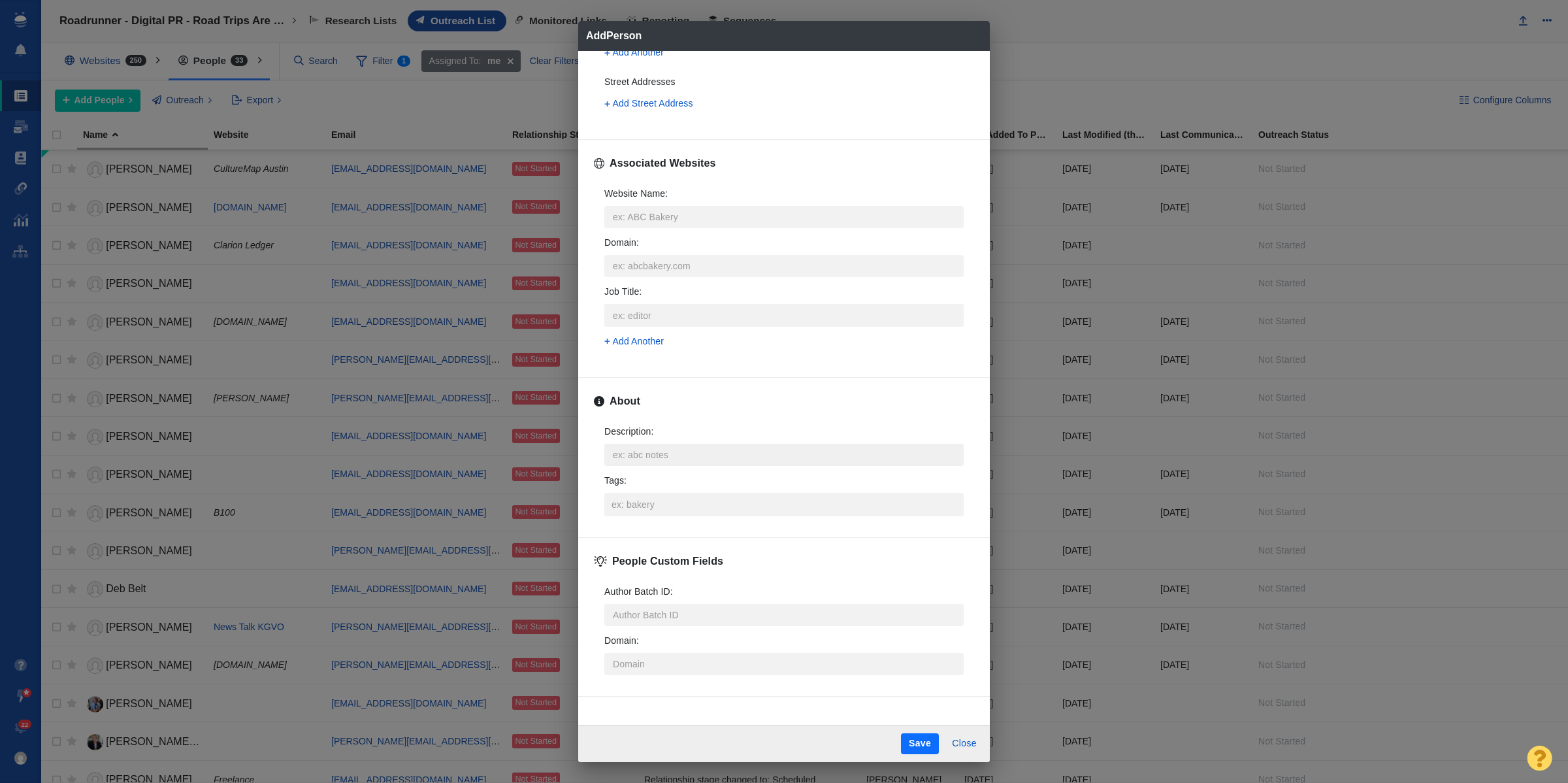
click at [685, 445] on textarea "Description : x" at bounding box center [784, 455] width 359 height 22
type textarea "x"
type textarea "https://page-one-power.muckrack.com/macy_meyer"
type textarea "x"
type textarea "https://page-one-power.muckrack.com/macy_meyer"
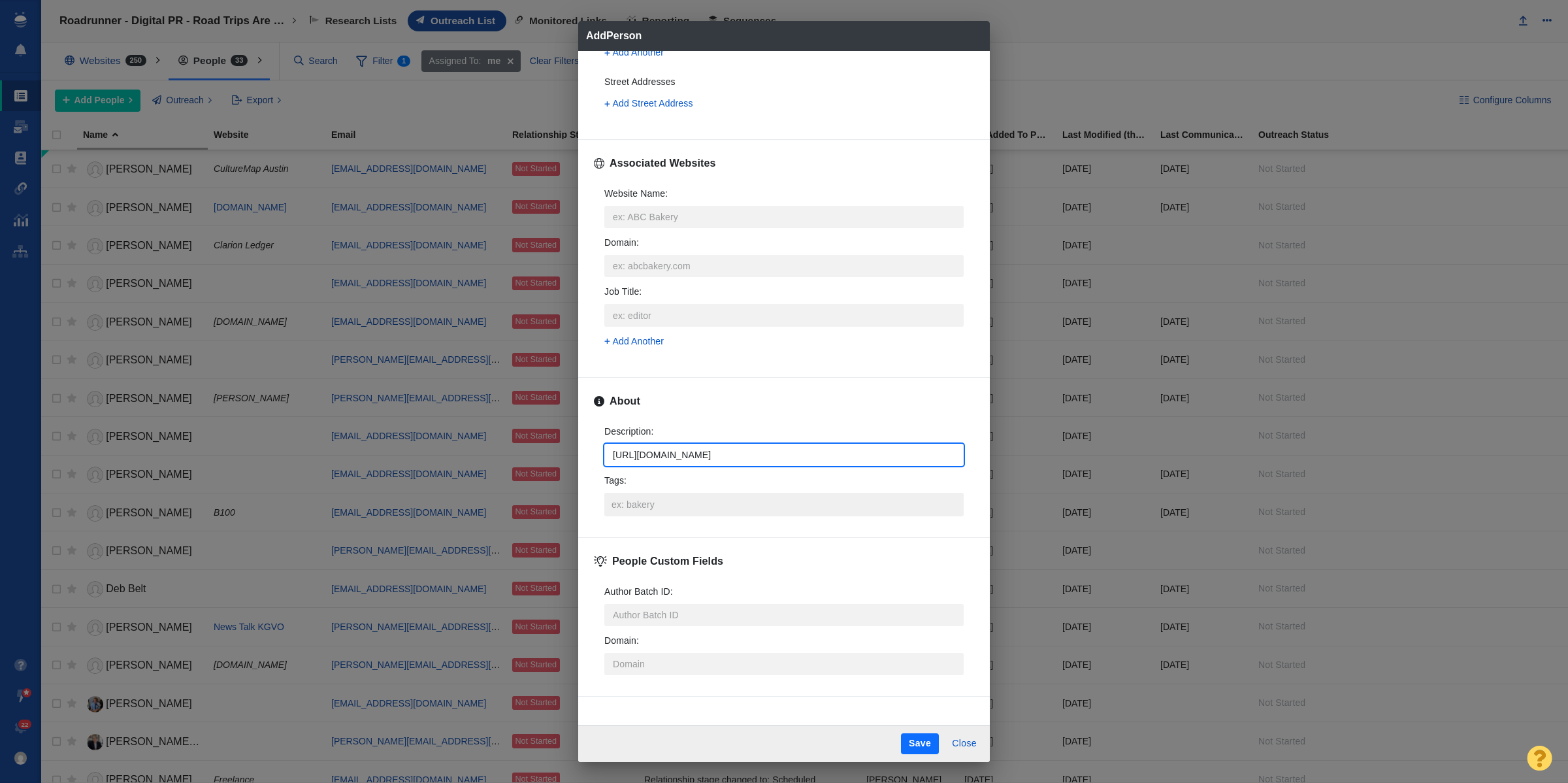
click at [683, 500] on input "Tags :" at bounding box center [784, 505] width 352 height 23
type textarea "x"
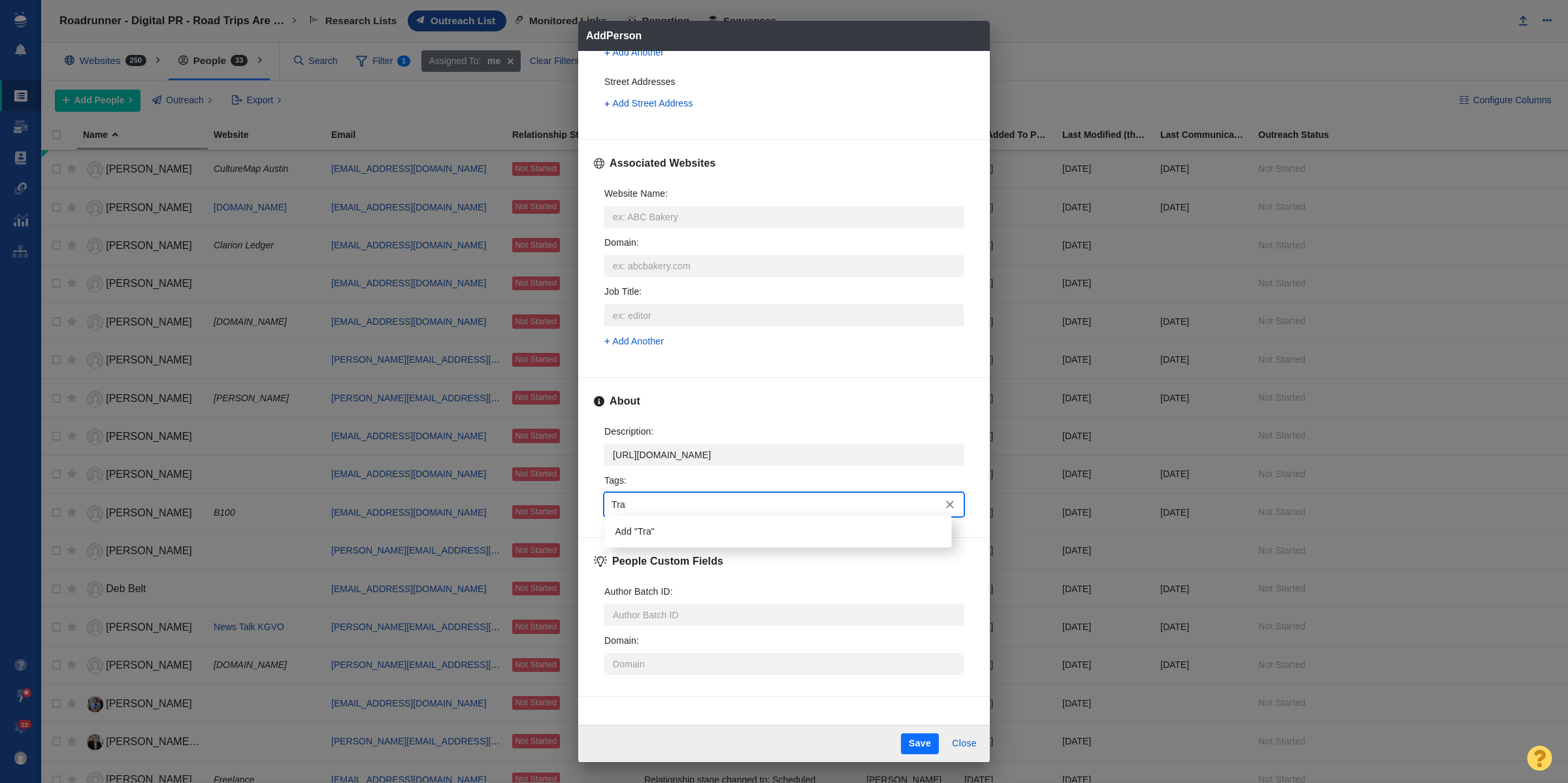
type input "Trav"
click at [618, 534] on li "travel" at bounding box center [778, 531] width 347 height 22
click at [915, 740] on button "Save" at bounding box center [920, 743] width 38 height 21
type textarea "x"
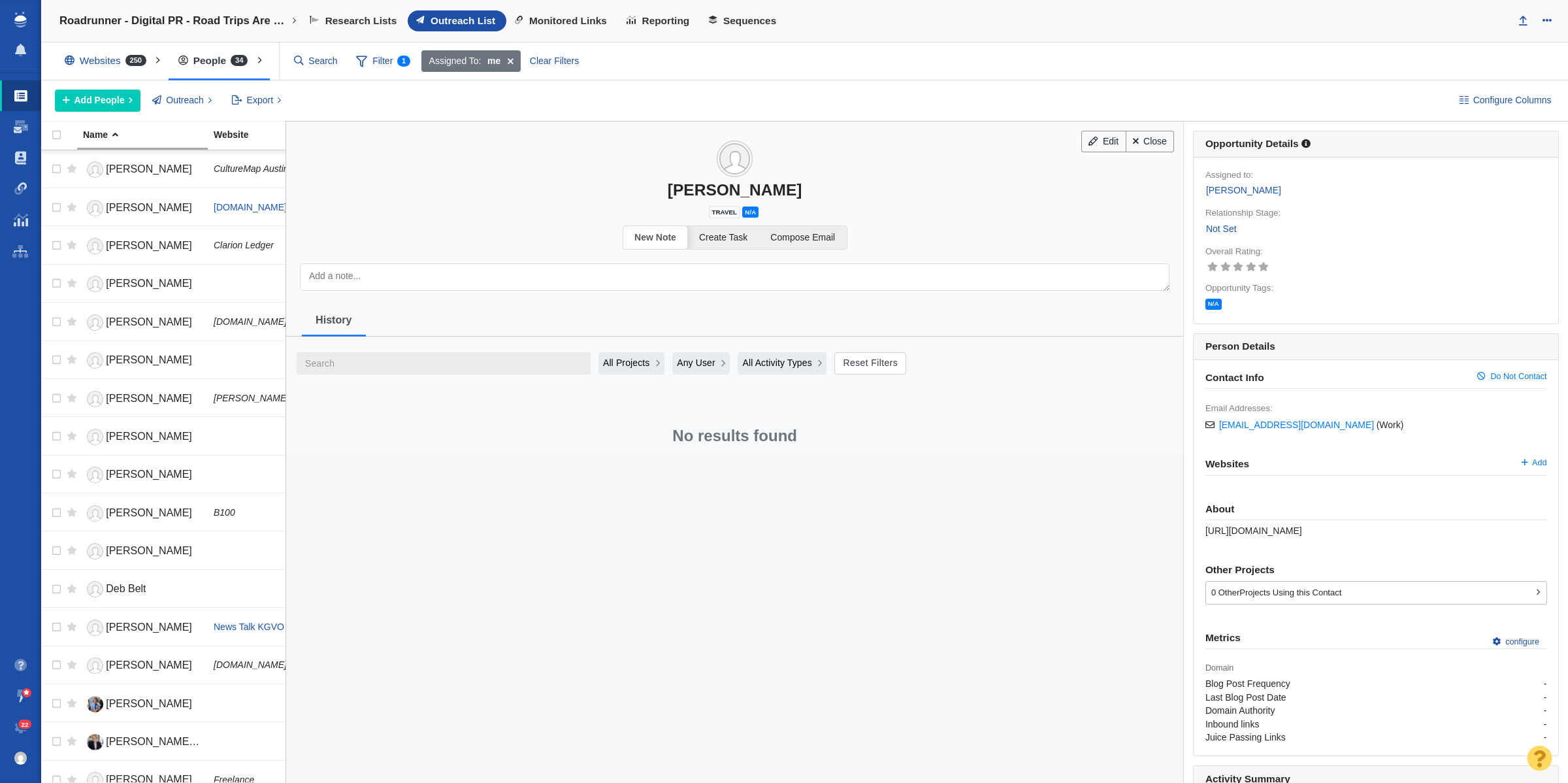
click at [1220, 237] on link "Not Set" at bounding box center [1221, 229] width 32 height 15
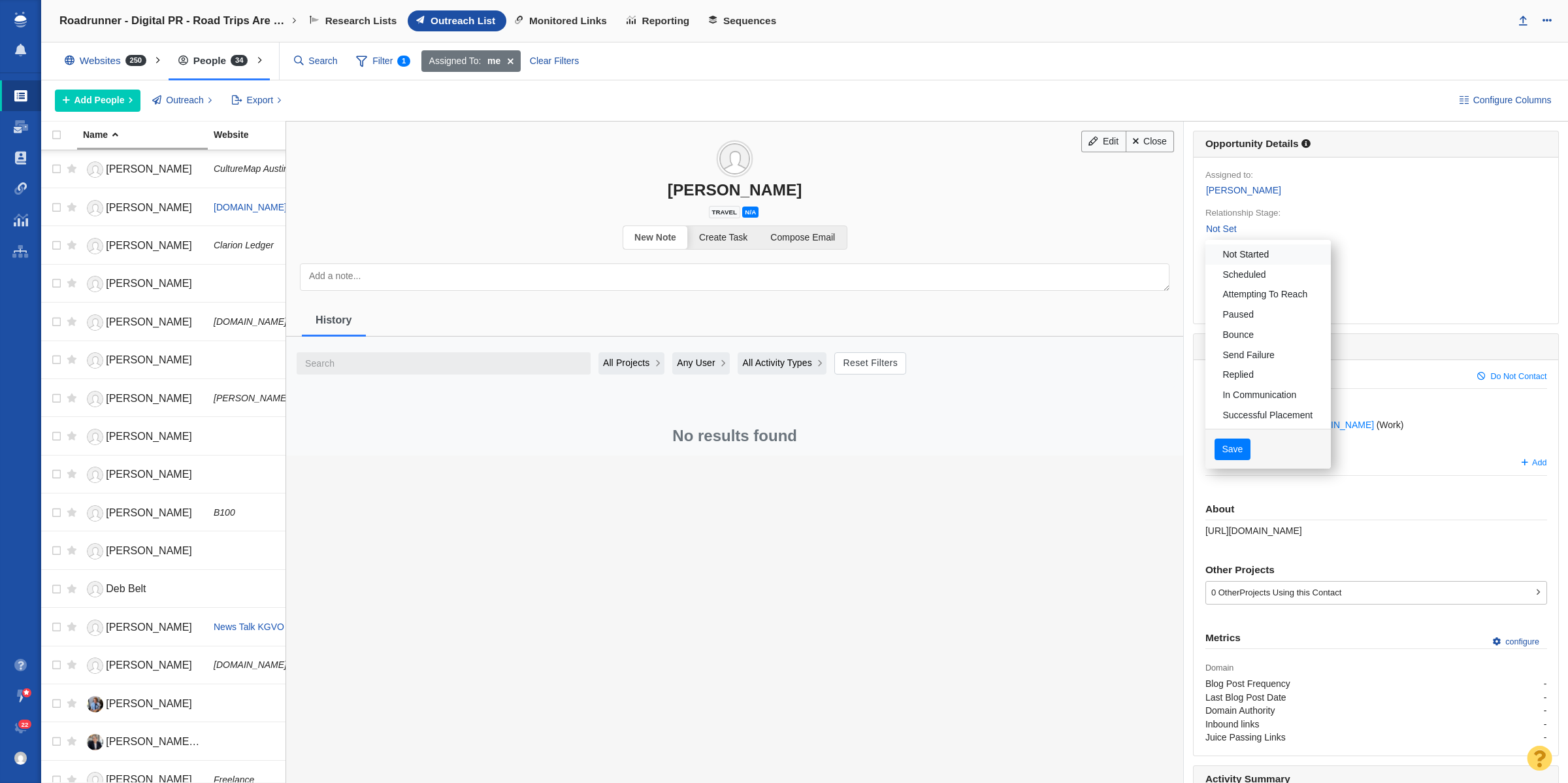
click at [1238, 259] on link "Not Started" at bounding box center [1268, 254] width 126 height 20
click at [1226, 462] on div "Save" at bounding box center [1268, 450] width 126 height 42
click at [1225, 459] on button "Save" at bounding box center [1232, 449] width 36 height 22
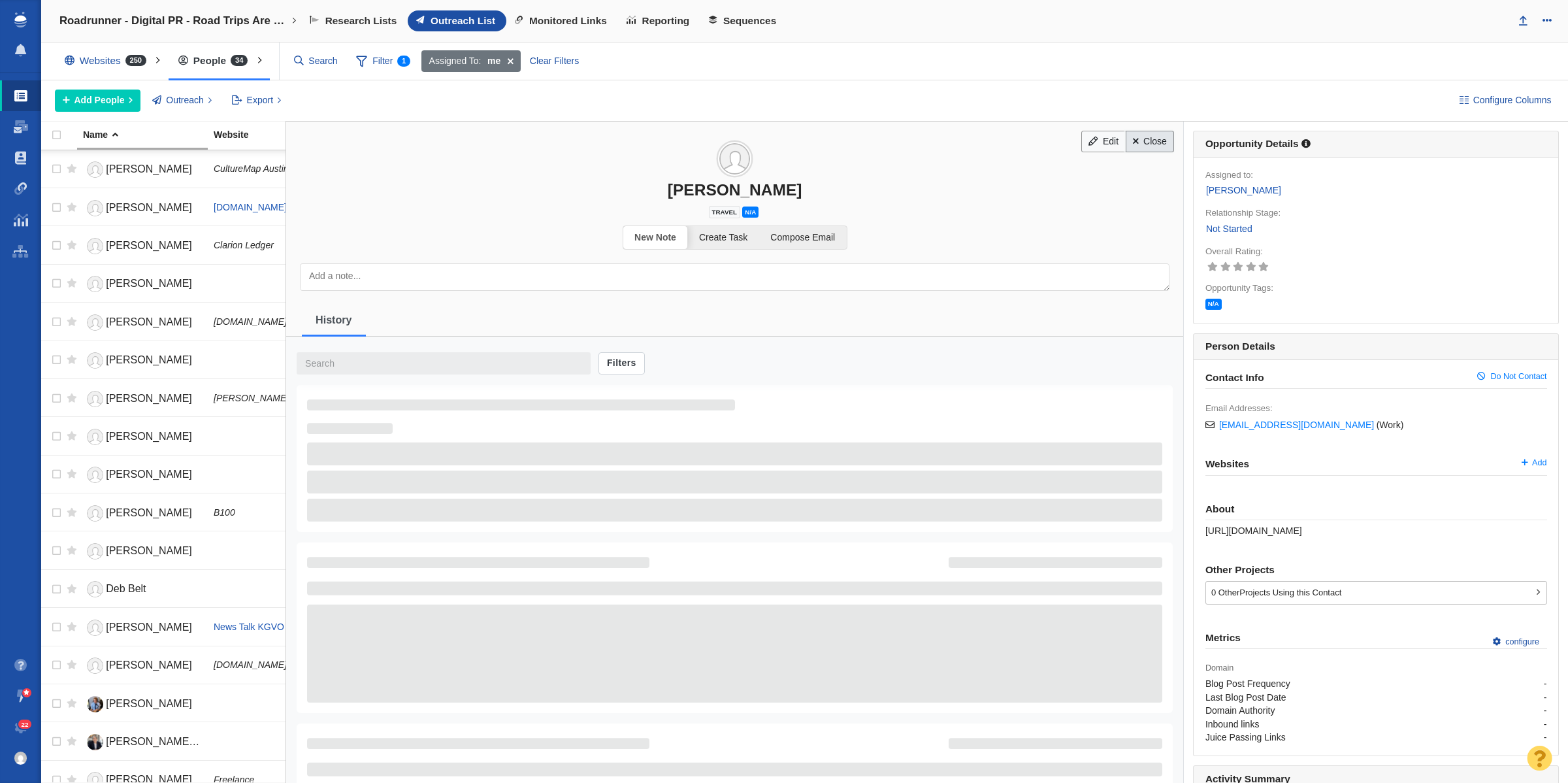
click at [1147, 144] on link "Close" at bounding box center [1150, 141] width 49 height 22
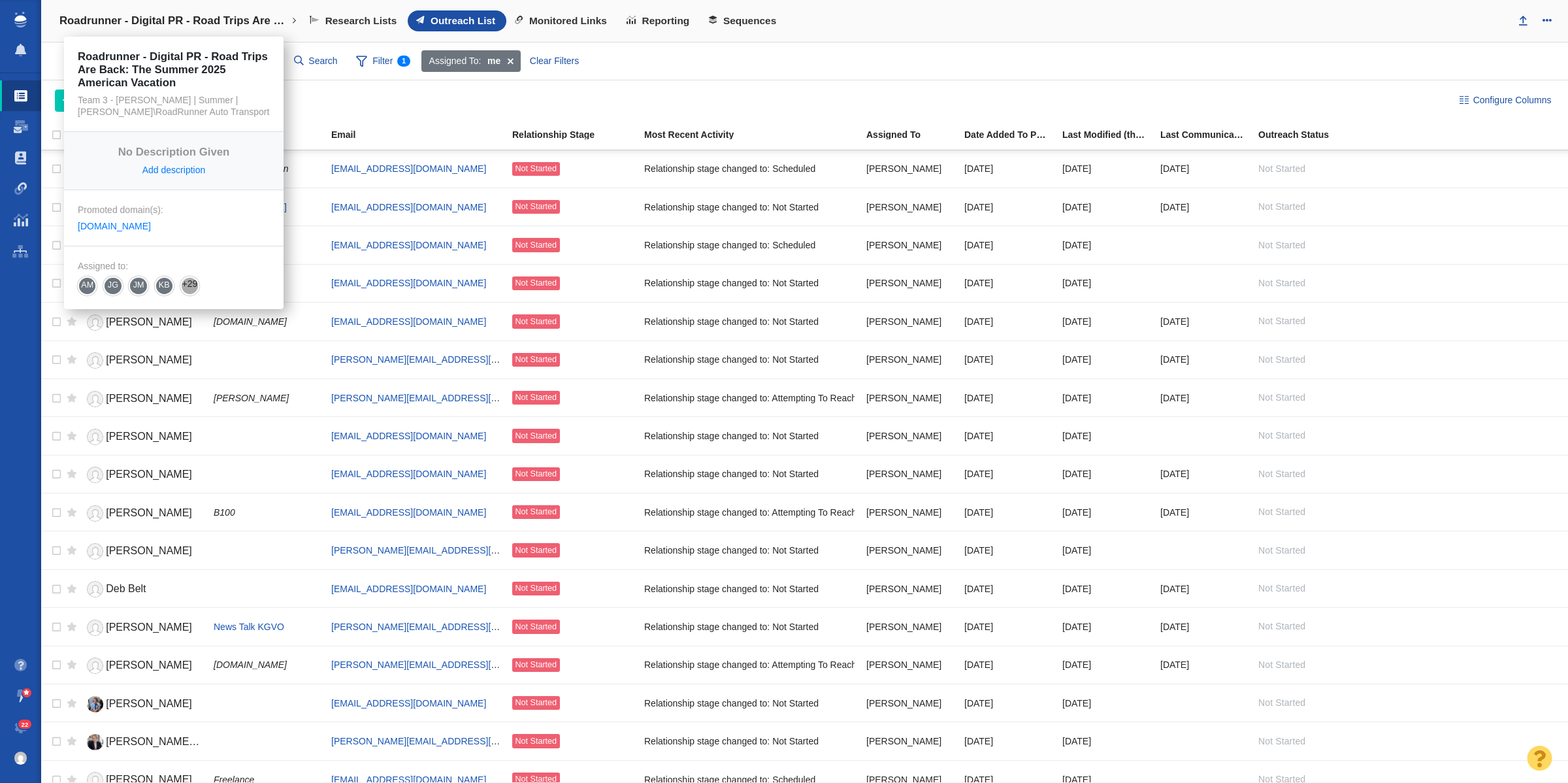
click at [215, 22] on h4 "Roadrunner - Digital PR - Road Trips Are Back: The Summer 2025 American Vacation" at bounding box center [174, 21] width 229 height 13
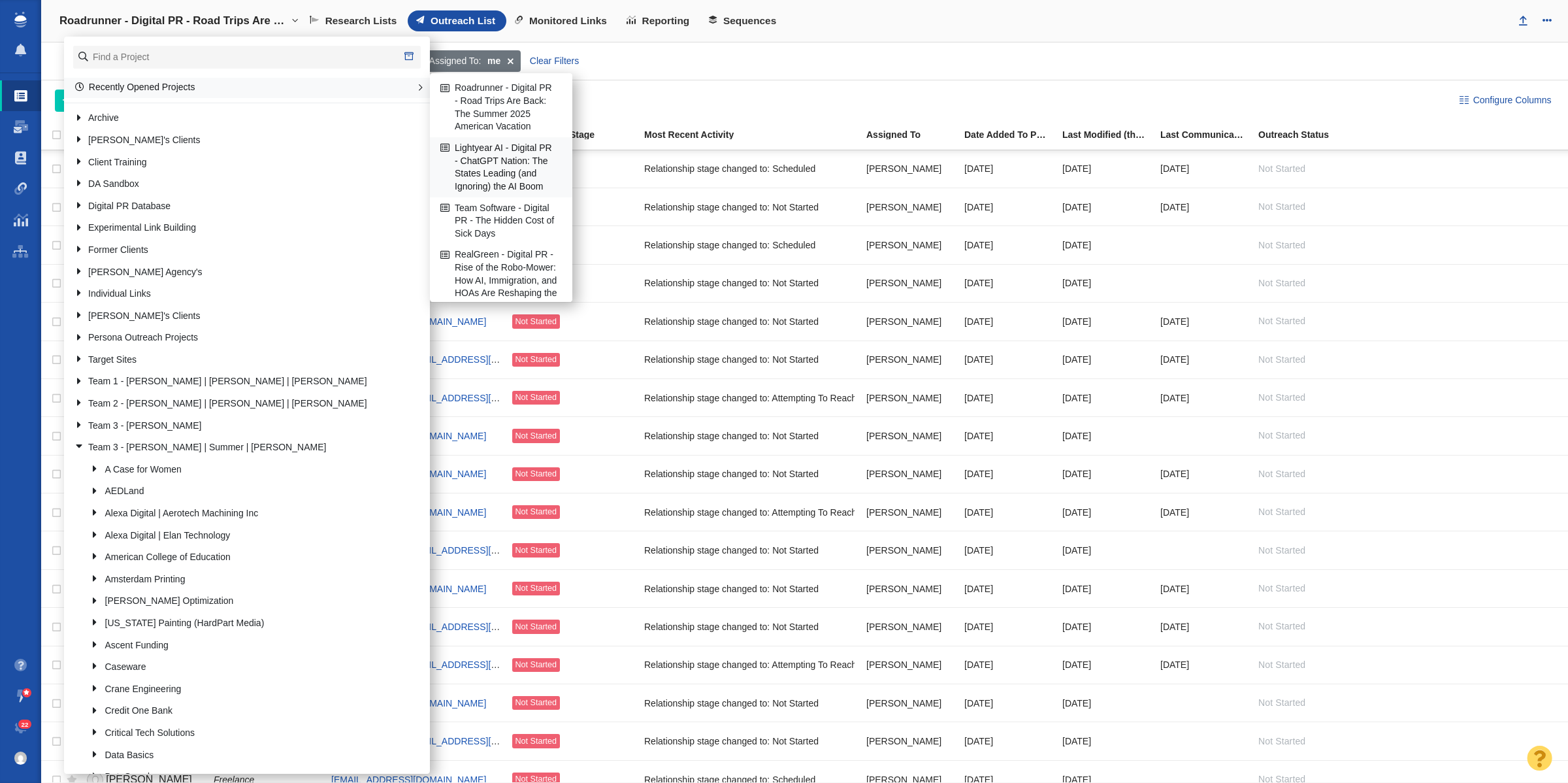
click at [530, 176] on link "Lightyear AI - Digital PR - ChatGPT Nation: The States Leading (and Ignoring) t…" at bounding box center [501, 167] width 128 height 59
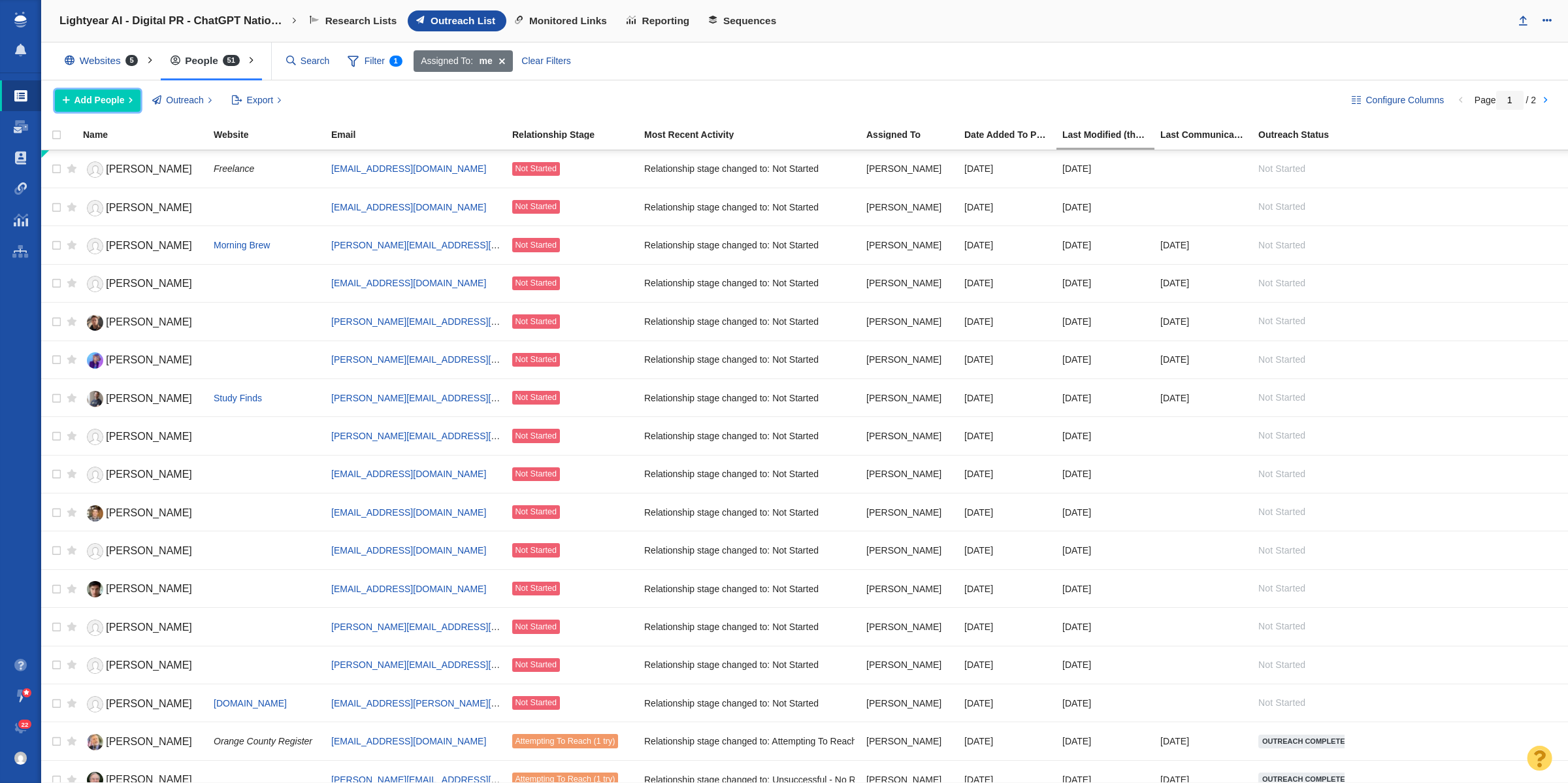
click at [86, 99] on span "Add People" at bounding box center [100, 100] width 51 height 14
click at [134, 133] on div "Add a Person" at bounding box center [146, 130] width 183 height 20
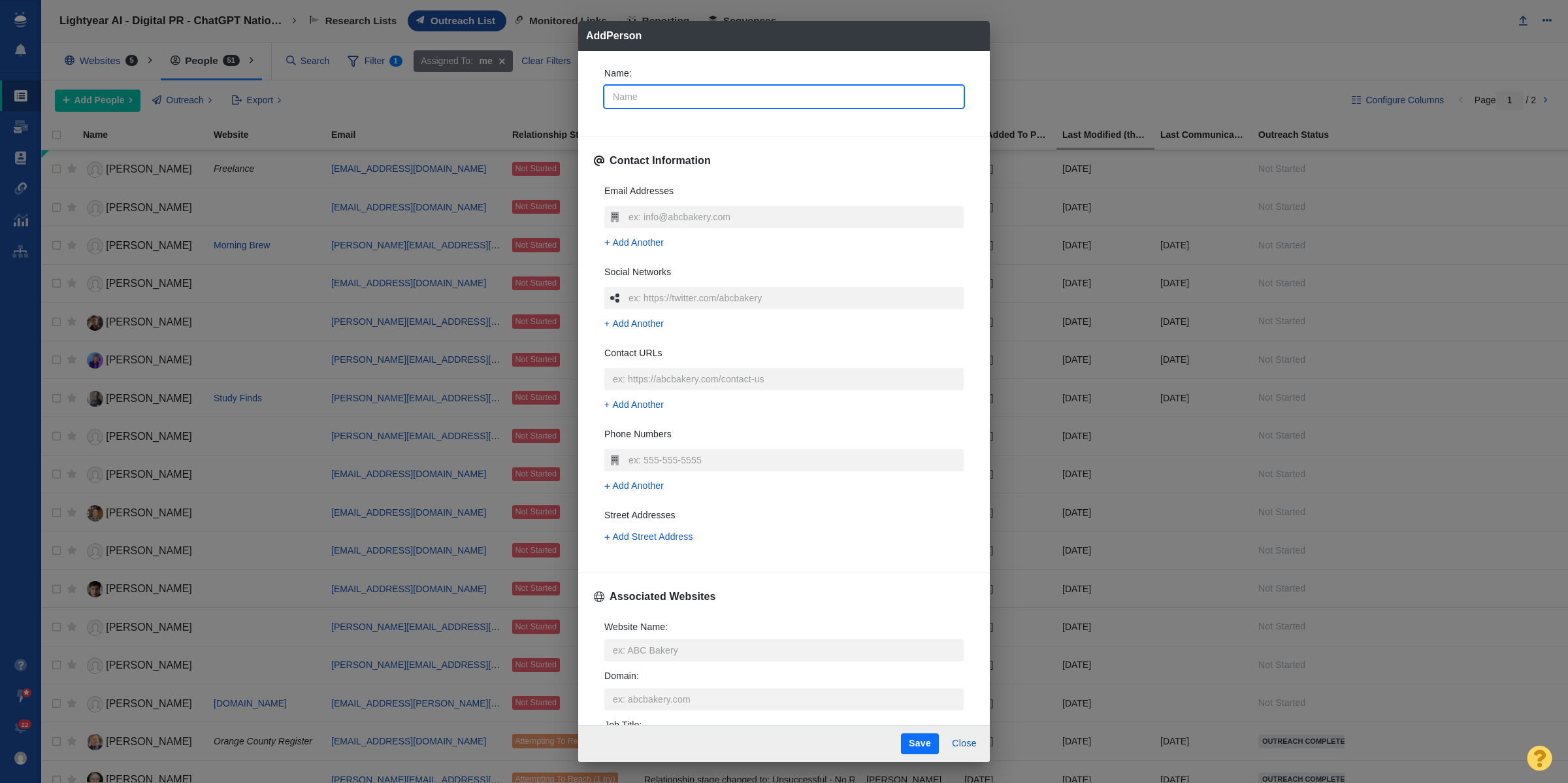
type input "M"
type textarea "x"
type input "Ma"
type textarea "x"
type input "Mat"
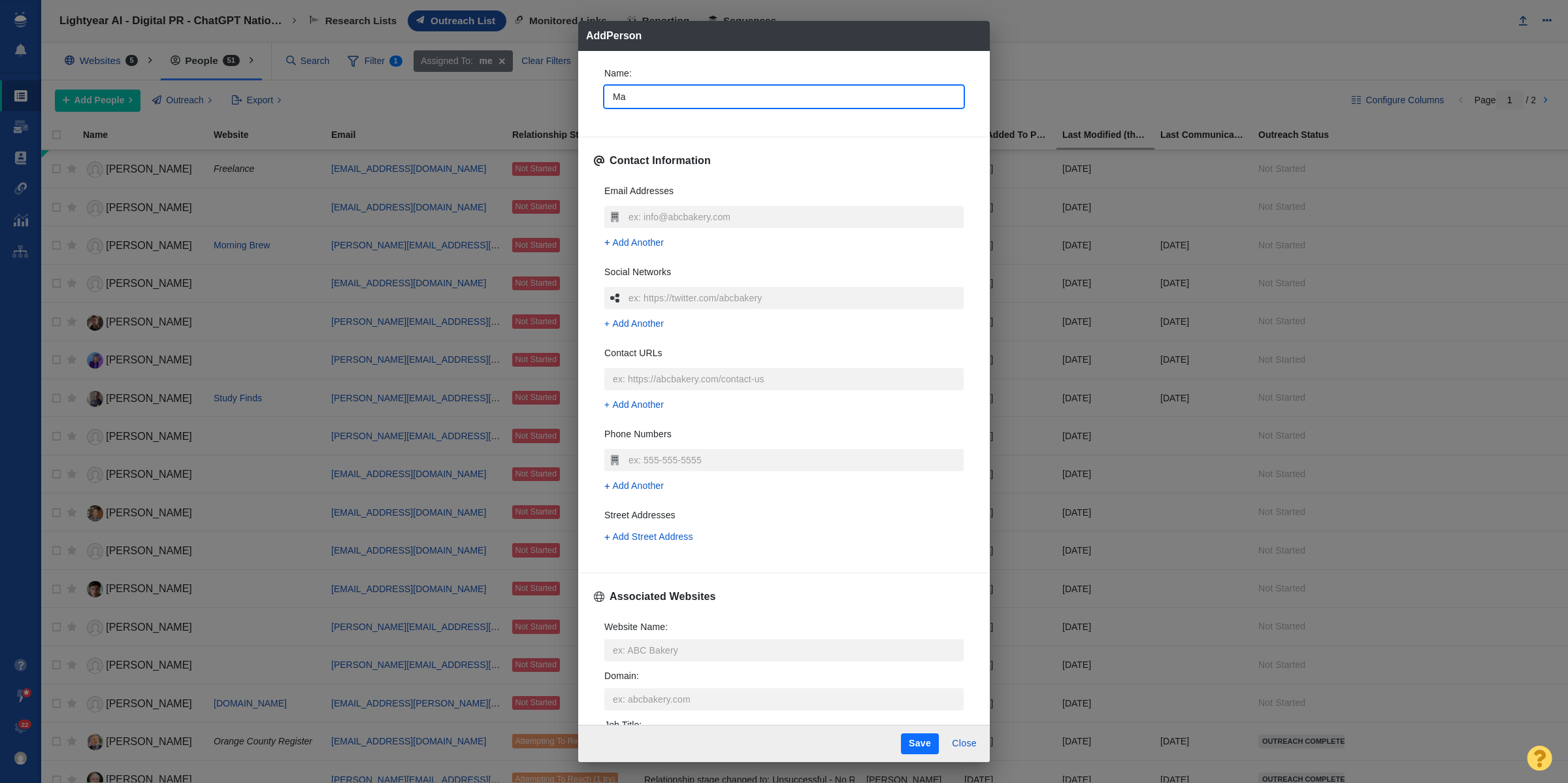
type textarea "x"
type input "[PERSON_NAME]"
type textarea "x"
type input "[PERSON_NAME]"
type textarea "x"
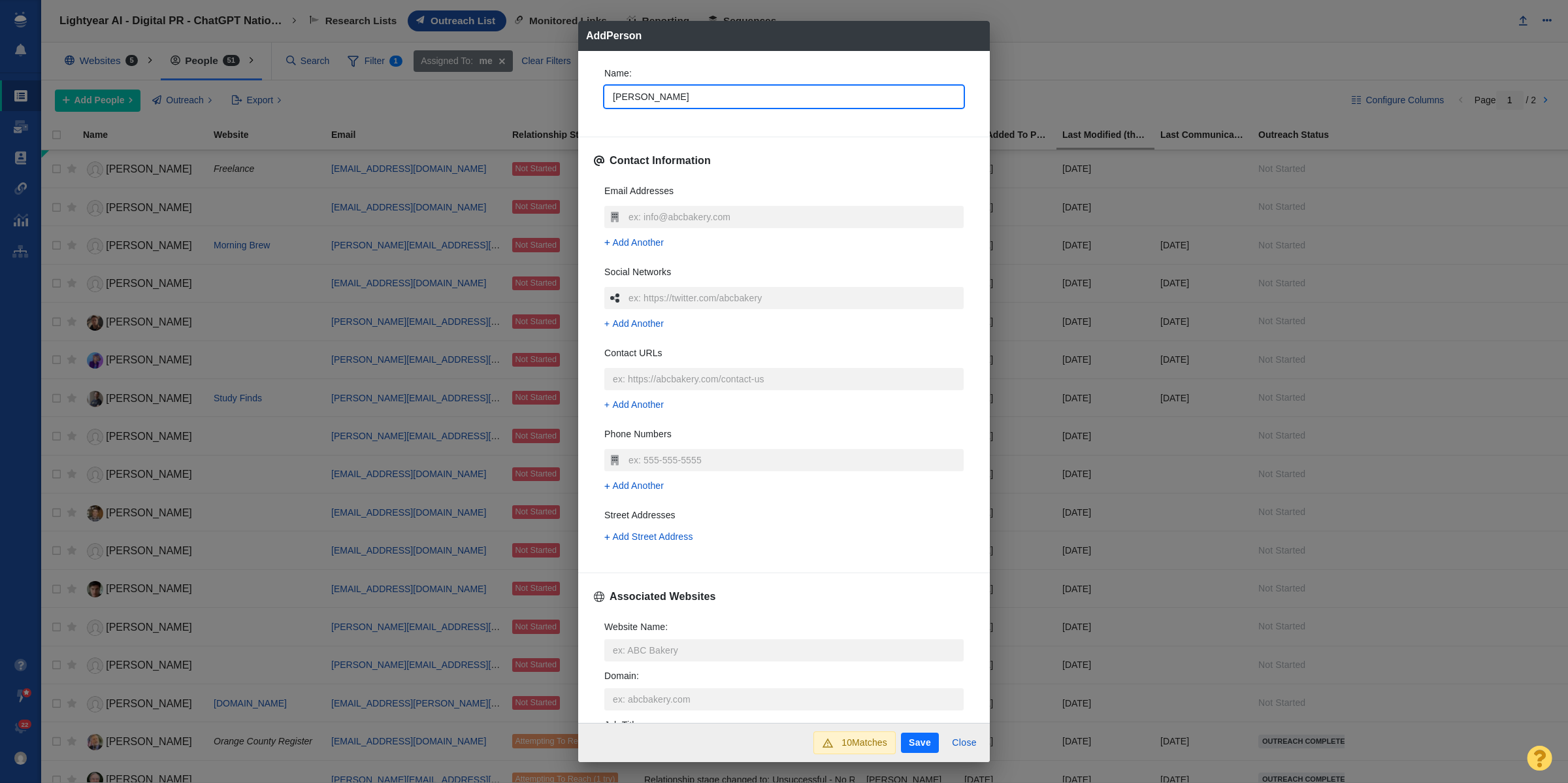
type input "[PERSON_NAME]"
type textarea "x"
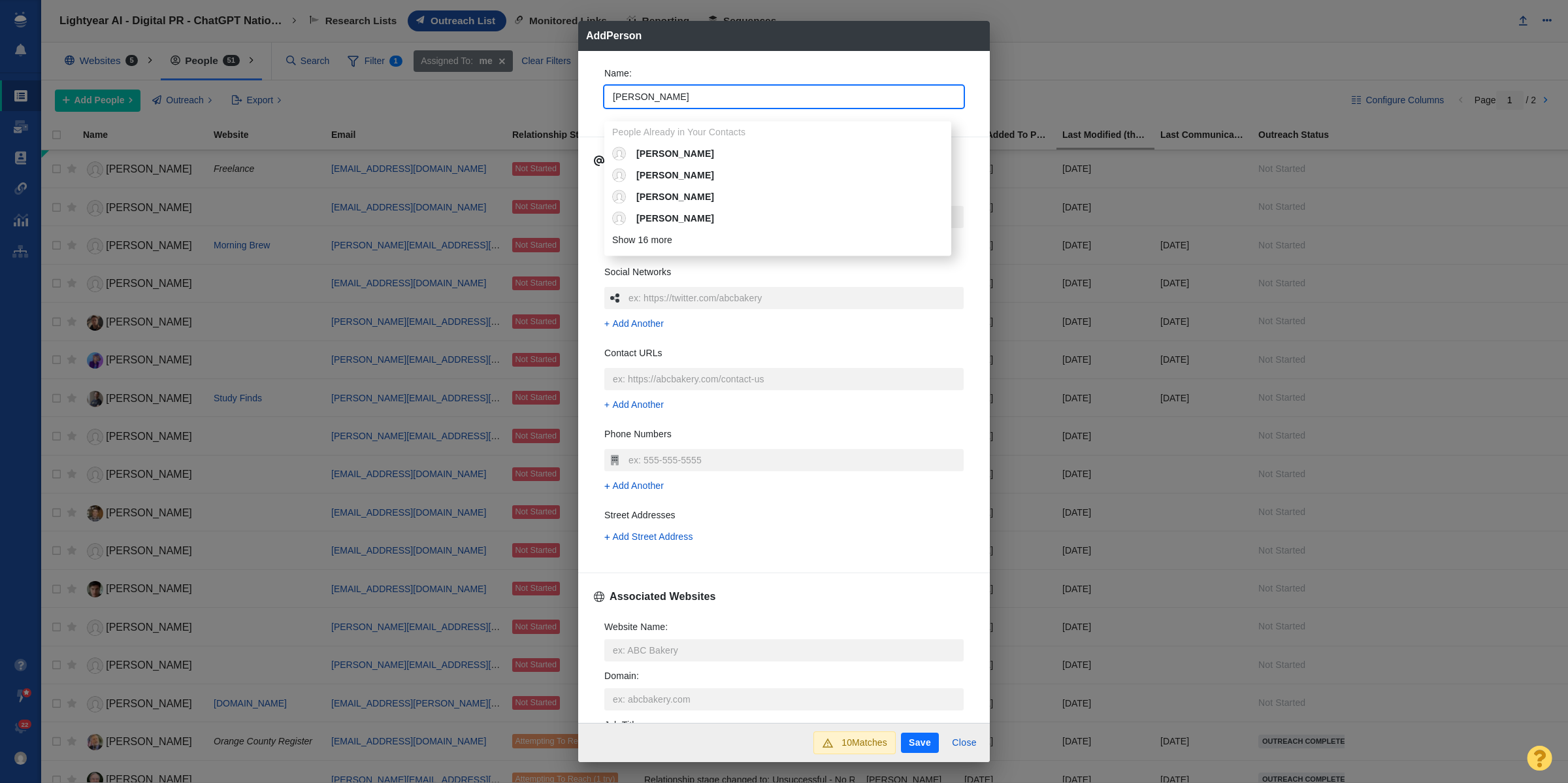
type input "[PERSON_NAME]'"
type textarea "x"
type input "[PERSON_NAME]"
type textarea "x"
type input "[PERSON_NAME]"
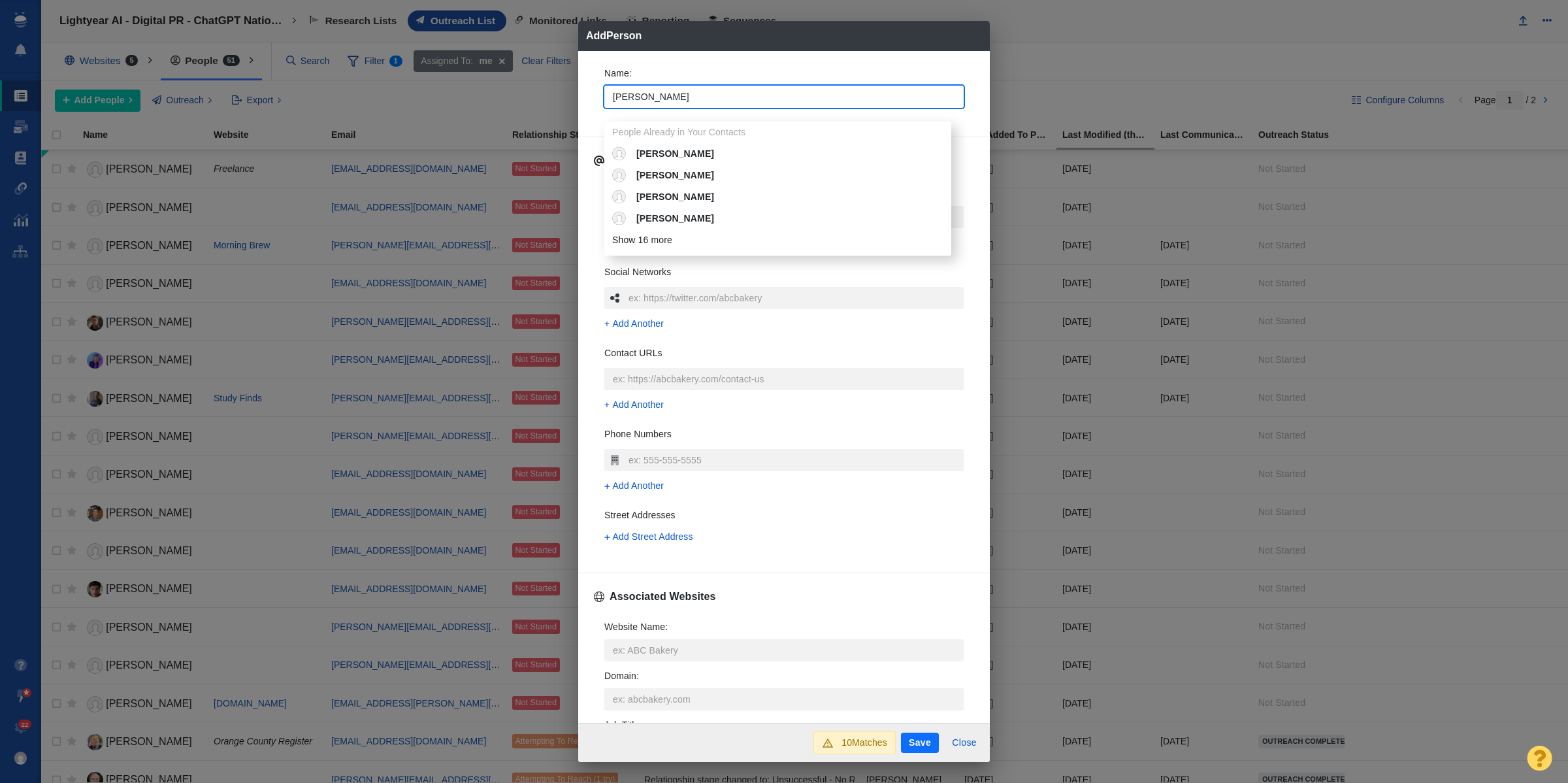
type textarea "x"
type input "[PERSON_NAME]"
type textarea "x"
type input "Matt O'Brie"
type textarea "x"
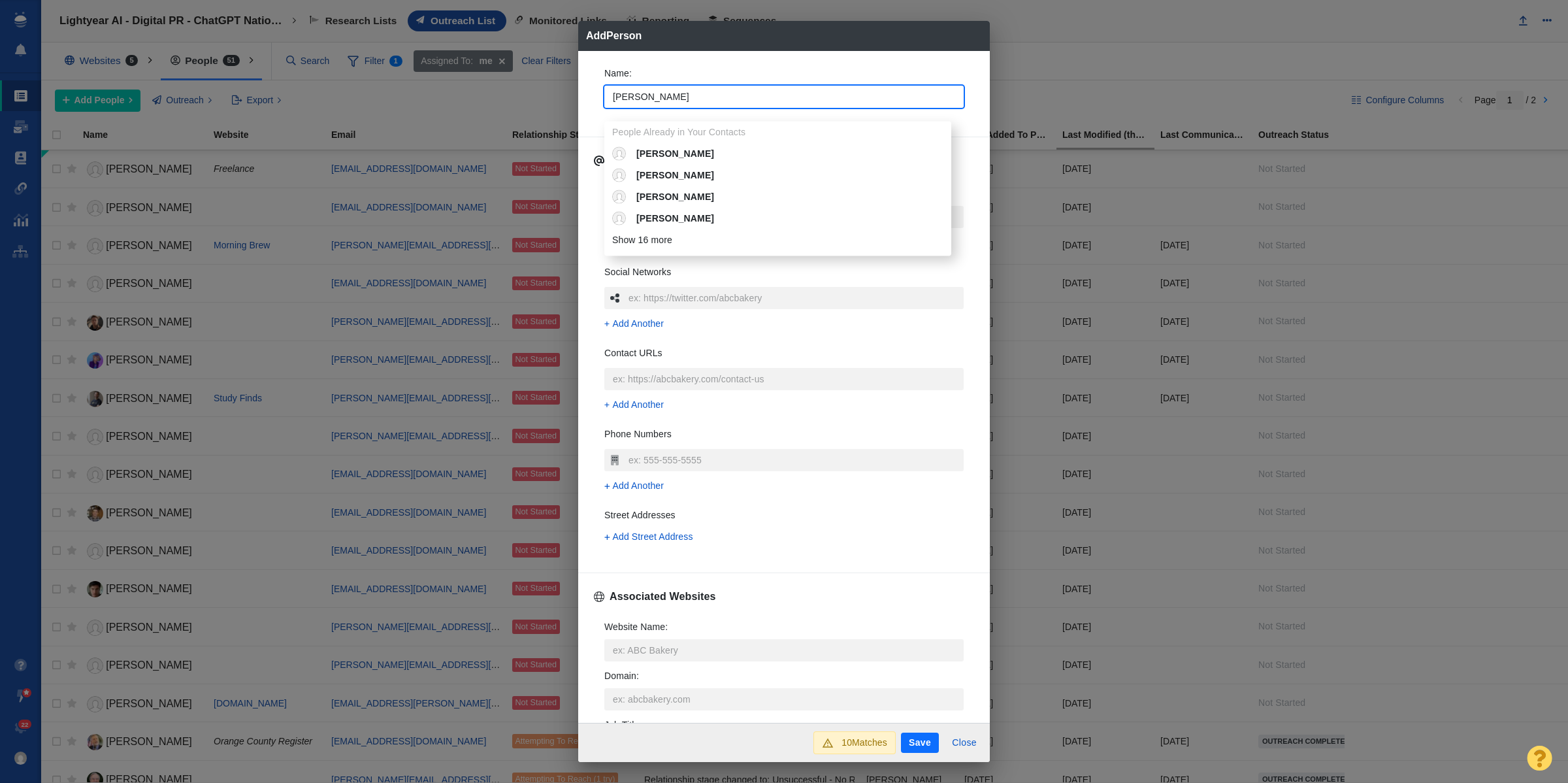
type input "Matt O'Brien"
type textarea "x"
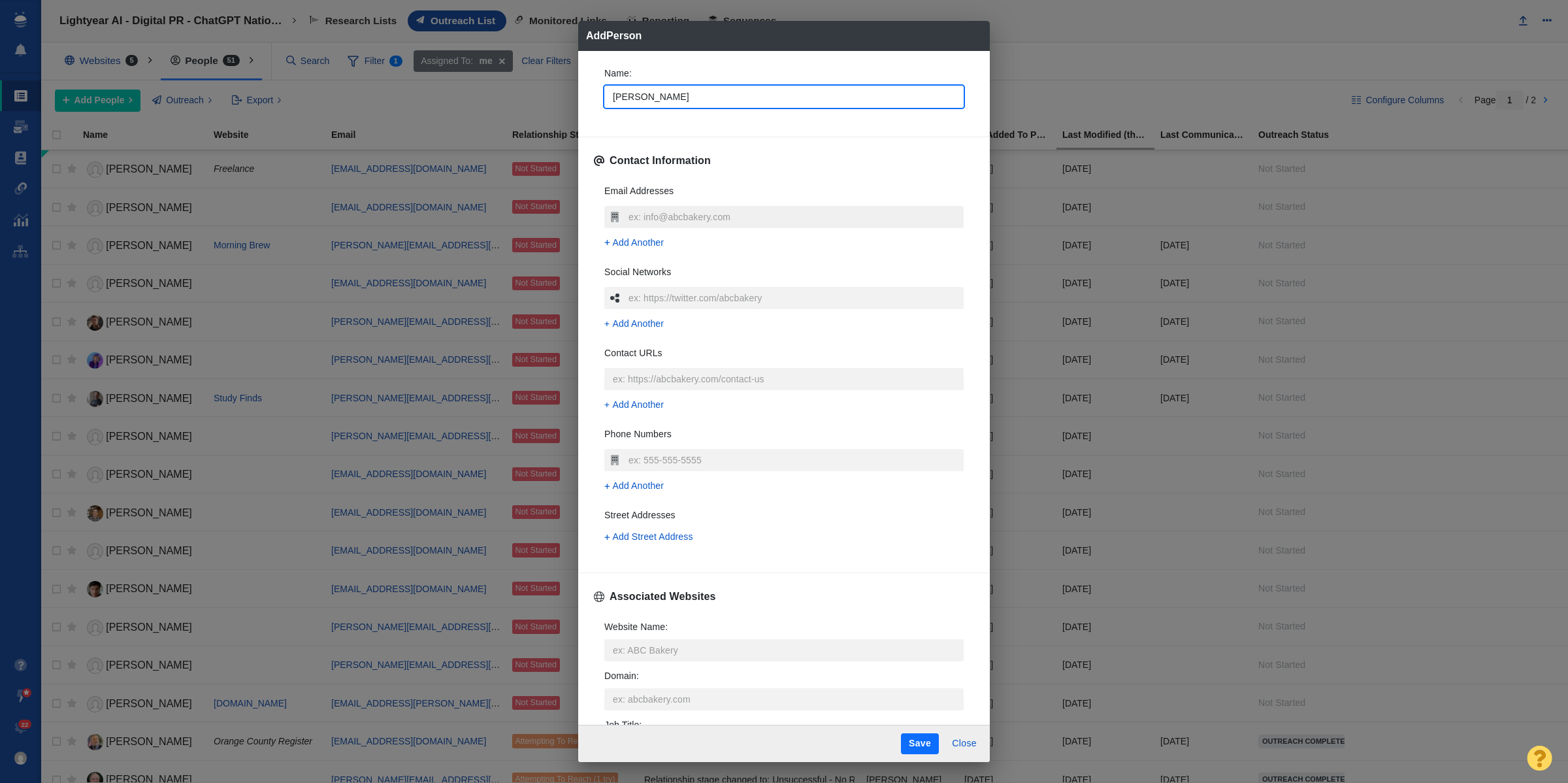
type input "Matt O'Brien"
click at [711, 217] on input "text" at bounding box center [794, 217] width 338 height 22
type textarea "x"
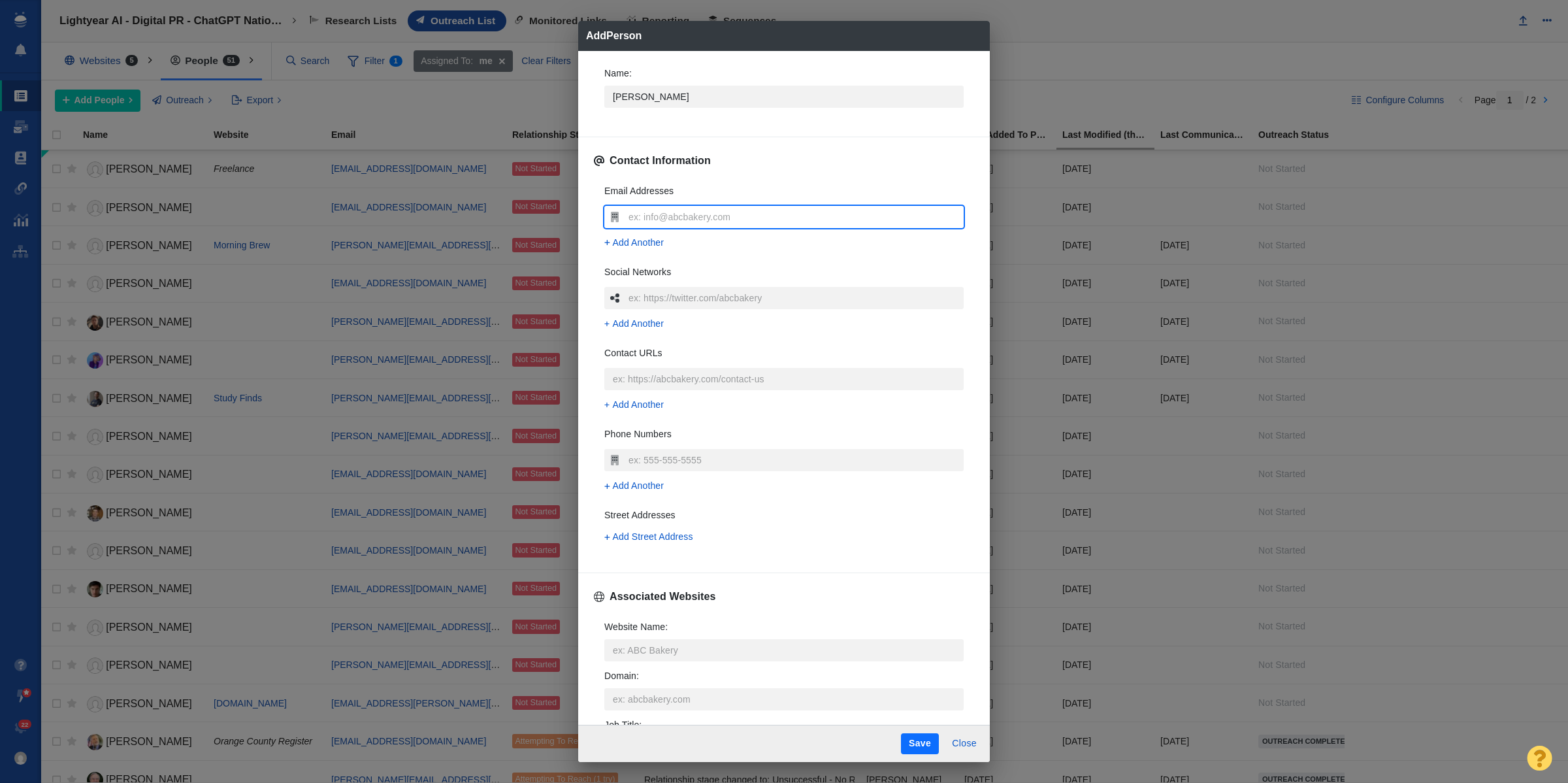
type input "mobrien@ap.org"
type textarea "x"
type input "mobrien@ap.org"
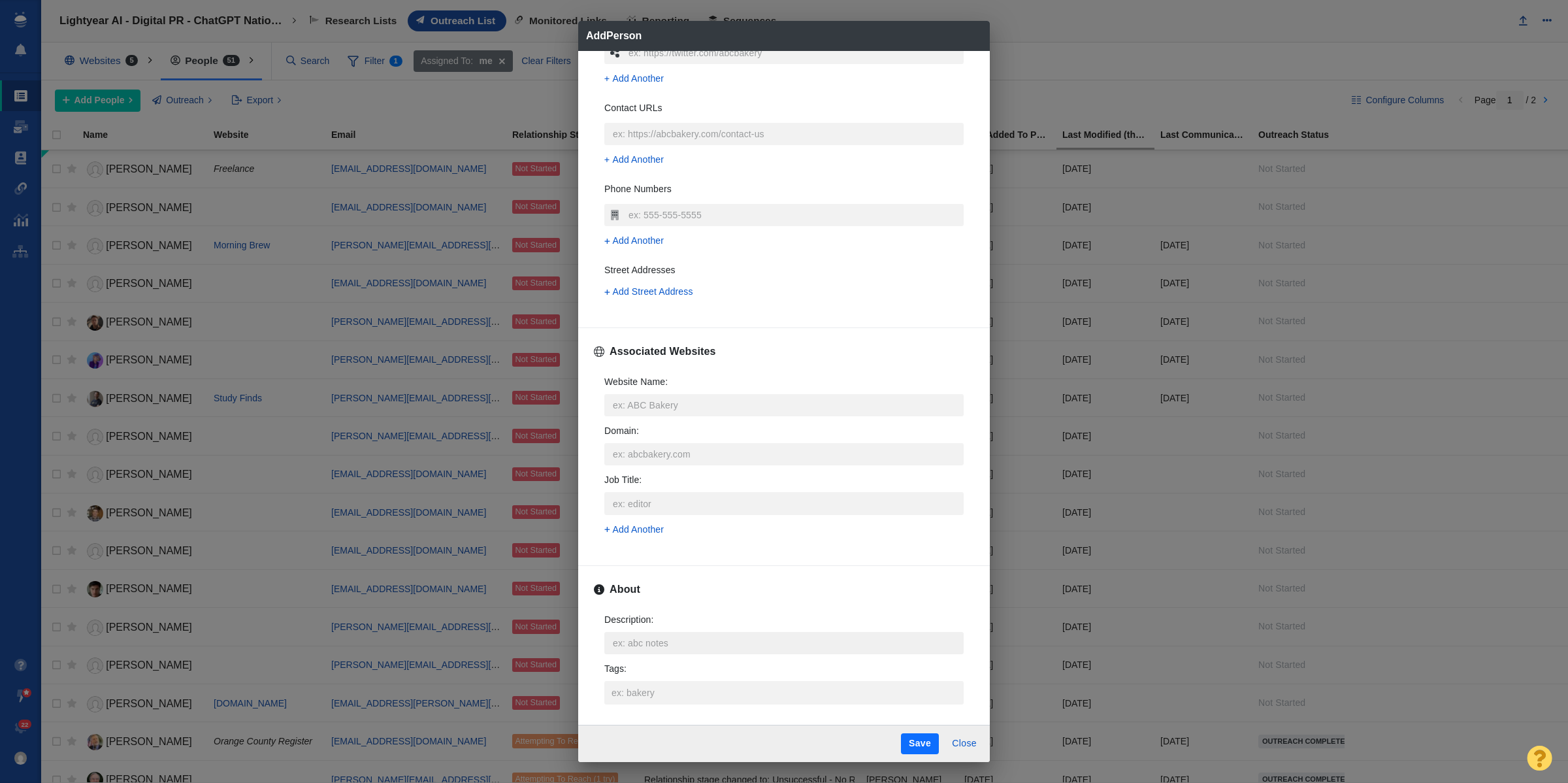
scroll to position [327, 0]
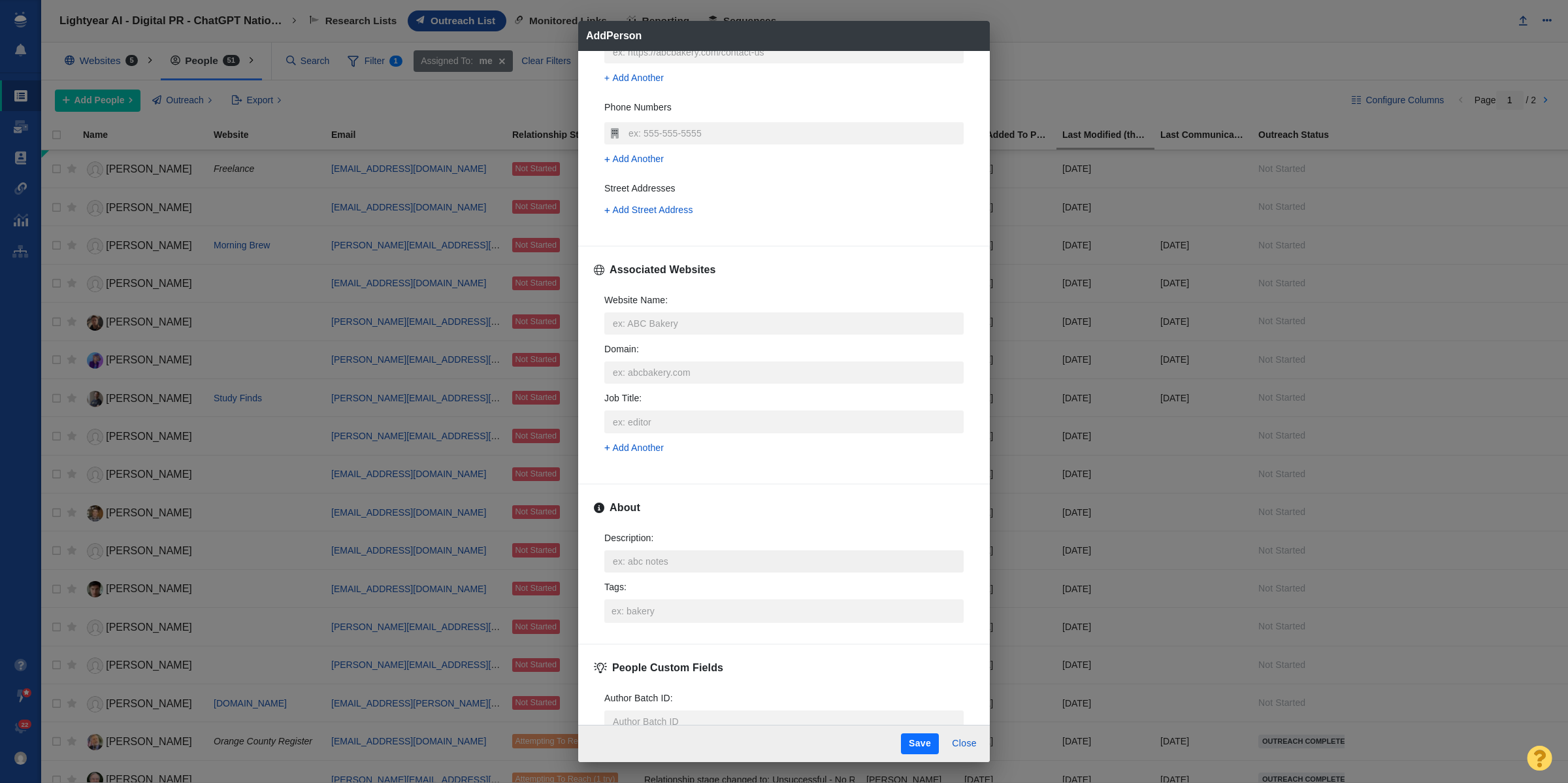
type textarea "x"
click at [658, 567] on textarea "Description : x" at bounding box center [784, 561] width 359 height 22
type textarea "https://page-one-power.muckrack.com/mattoyeah"
type textarea "x"
type textarea "https://page-one-power.muckrack.com/mattoyeah"
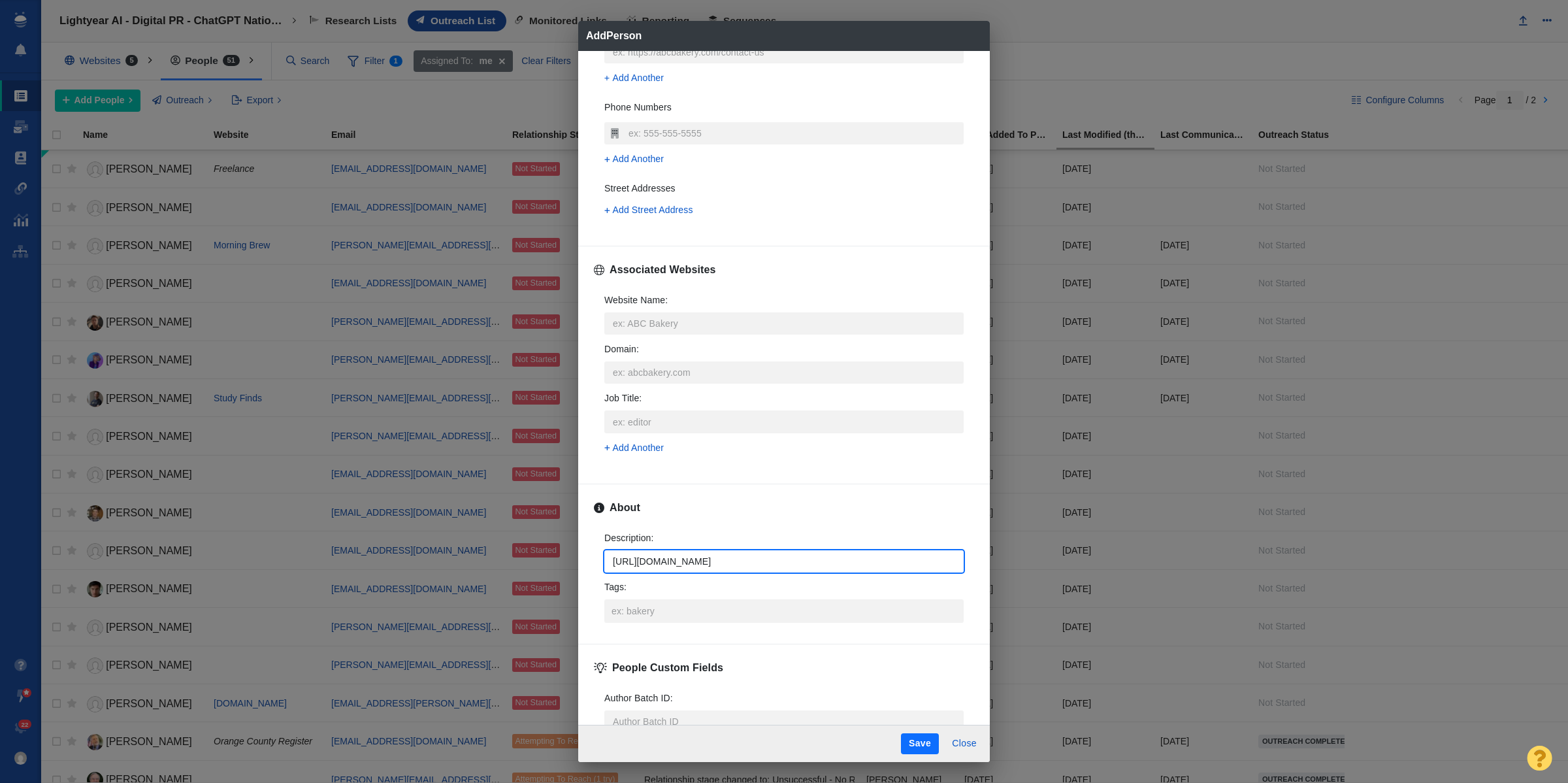
type textarea "x"
click at [661, 629] on div "Description : https://page-one-power.muckrack.com/mattoyeah x Tags :" at bounding box center [783, 576] width 380 height 112
click at [660, 622] on input "Tags :" at bounding box center [784, 611] width 352 height 23
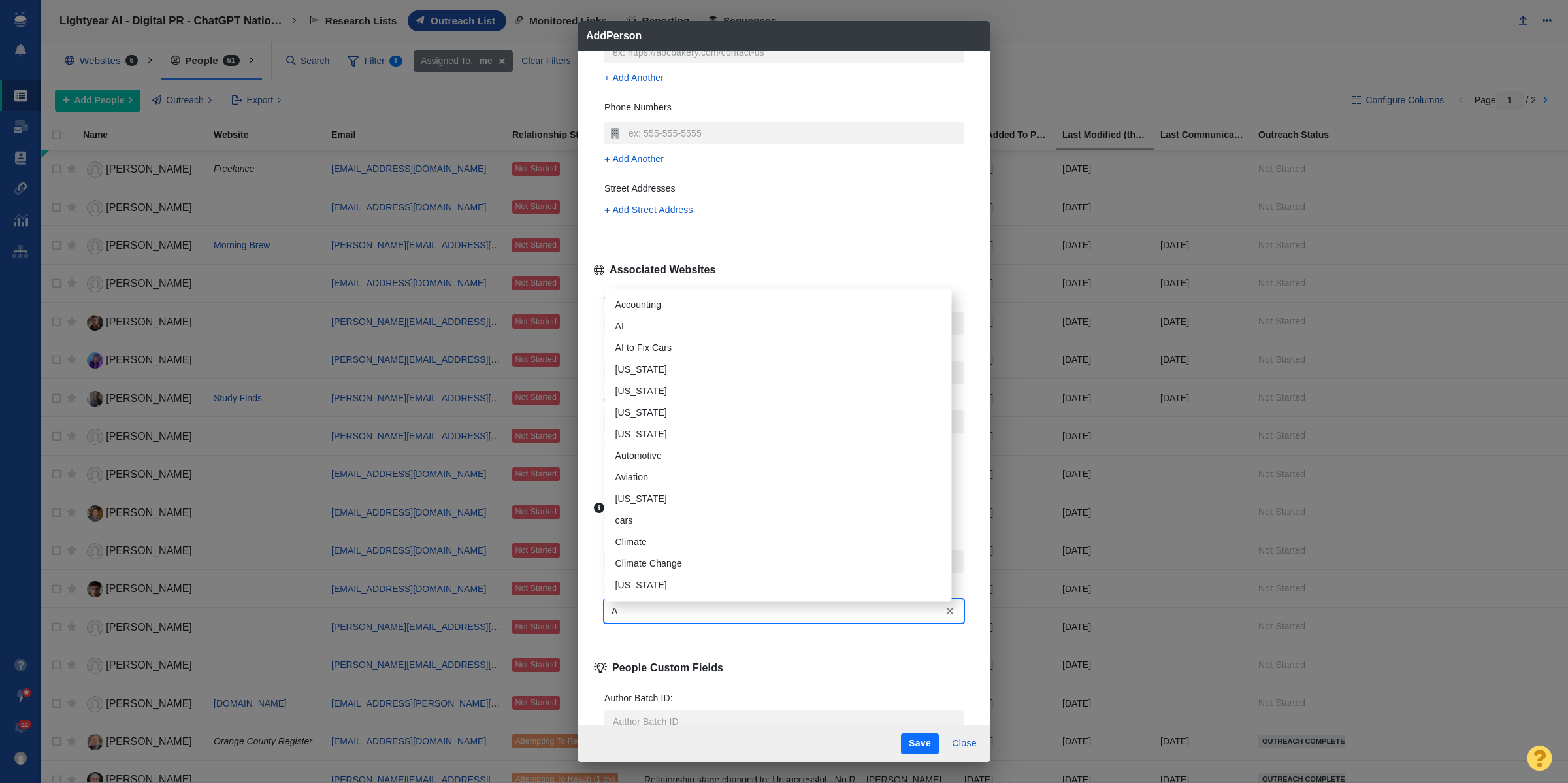
type input "AI"
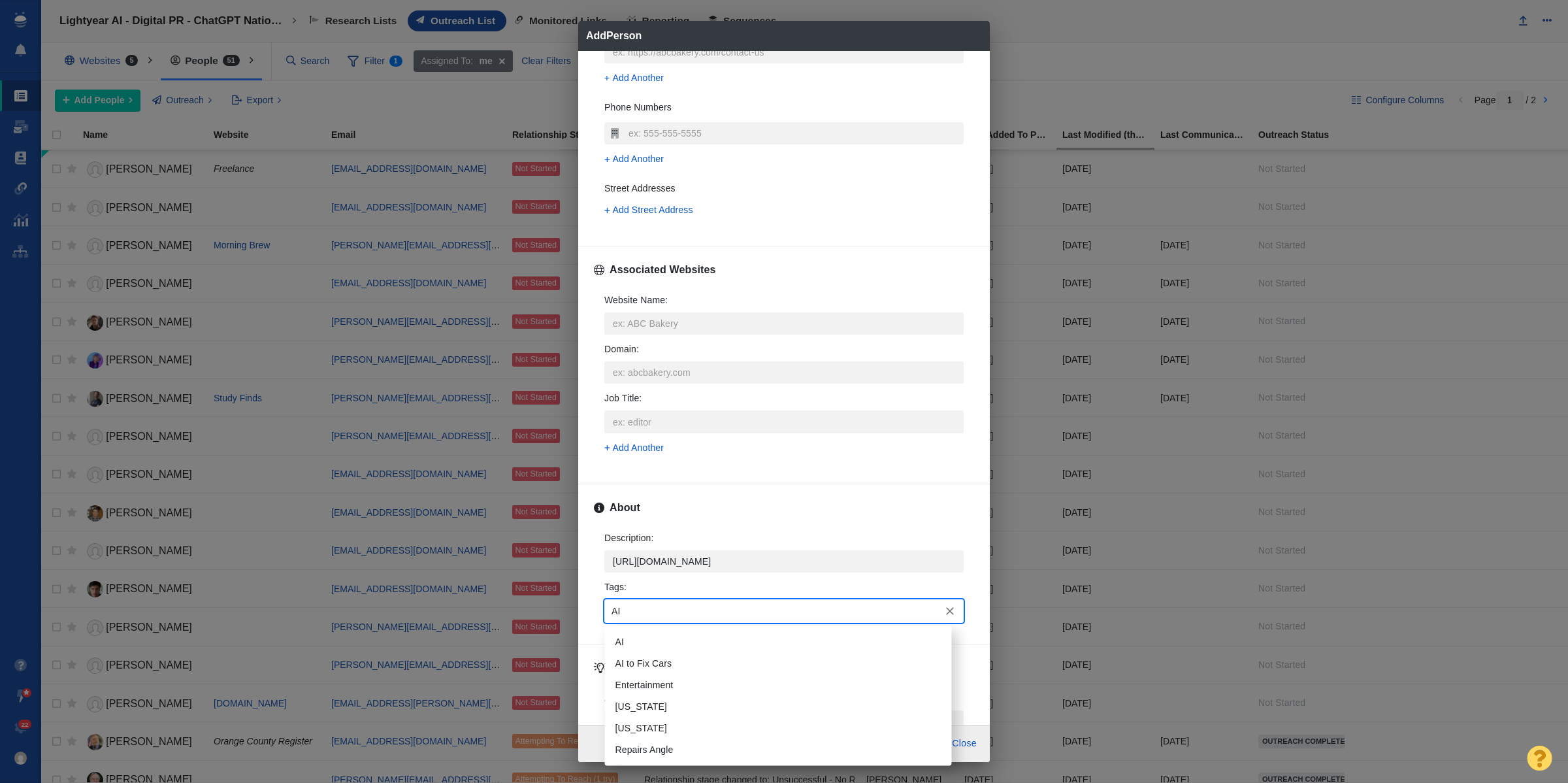
click at [758, 651] on li "AI" at bounding box center [778, 642] width 347 height 22
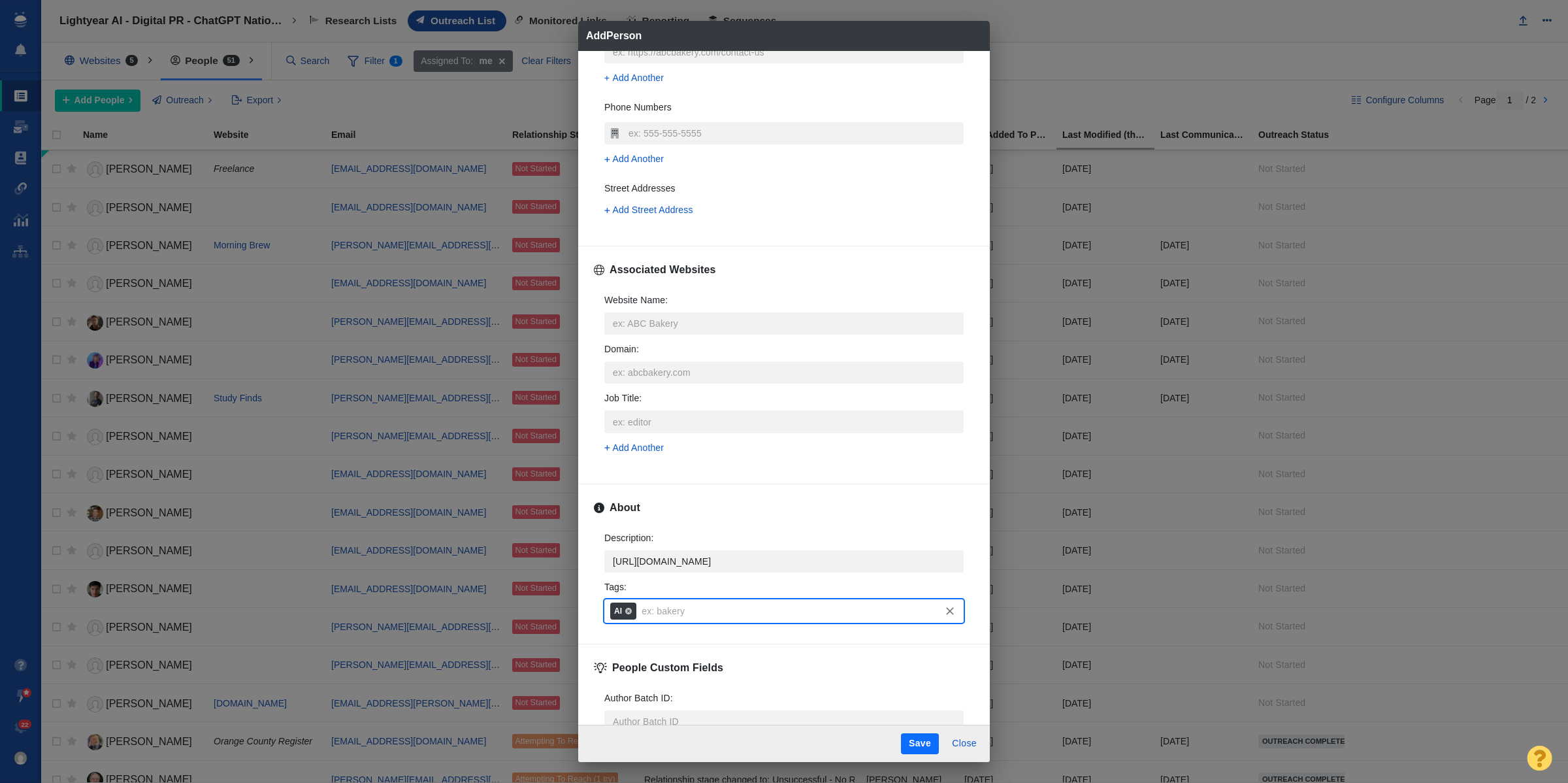
click at [908, 732] on div "Save Close" at bounding box center [784, 743] width 412 height 37
click at [926, 739] on button "Save" at bounding box center [920, 743] width 38 height 21
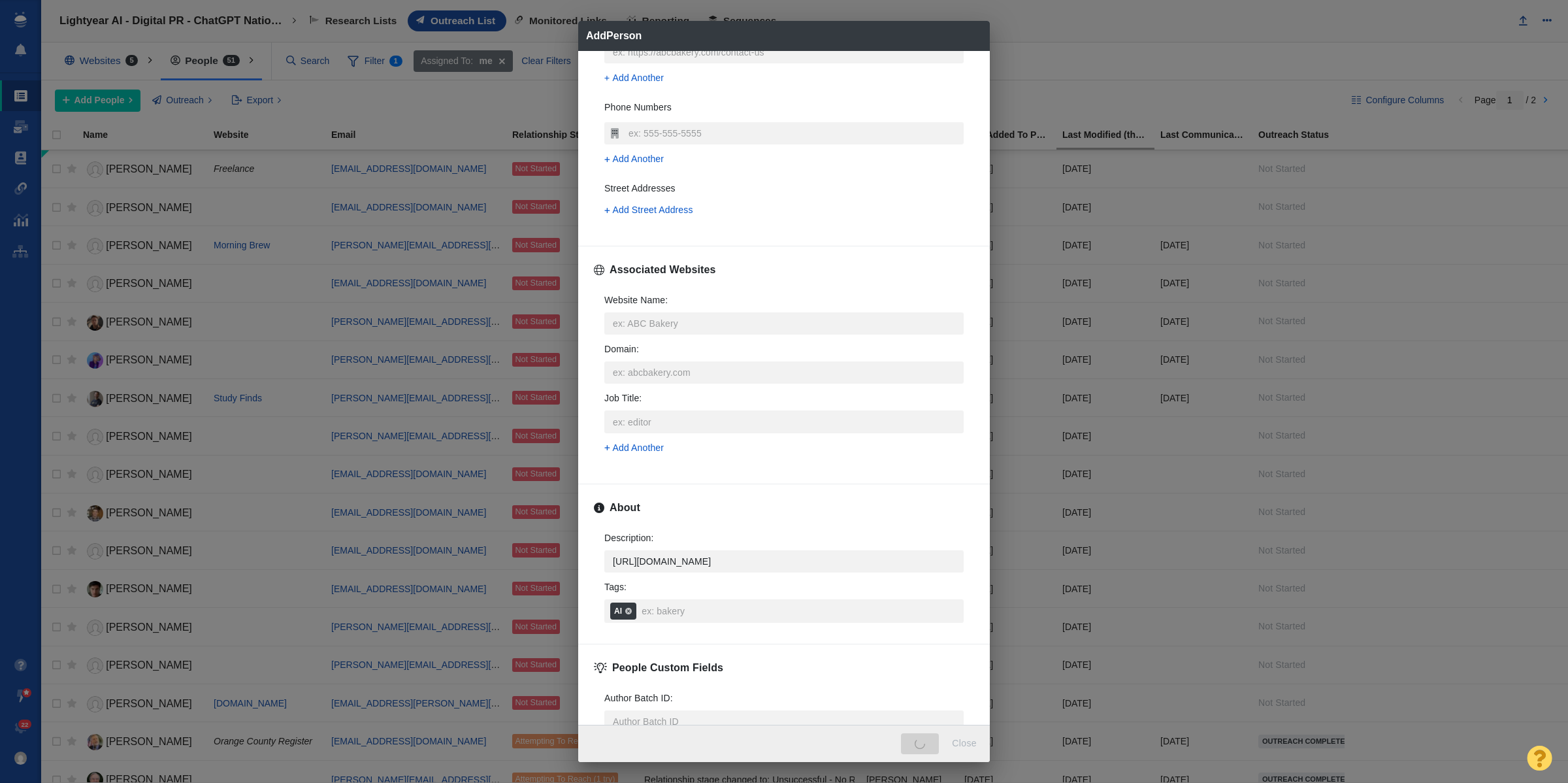
type textarea "x"
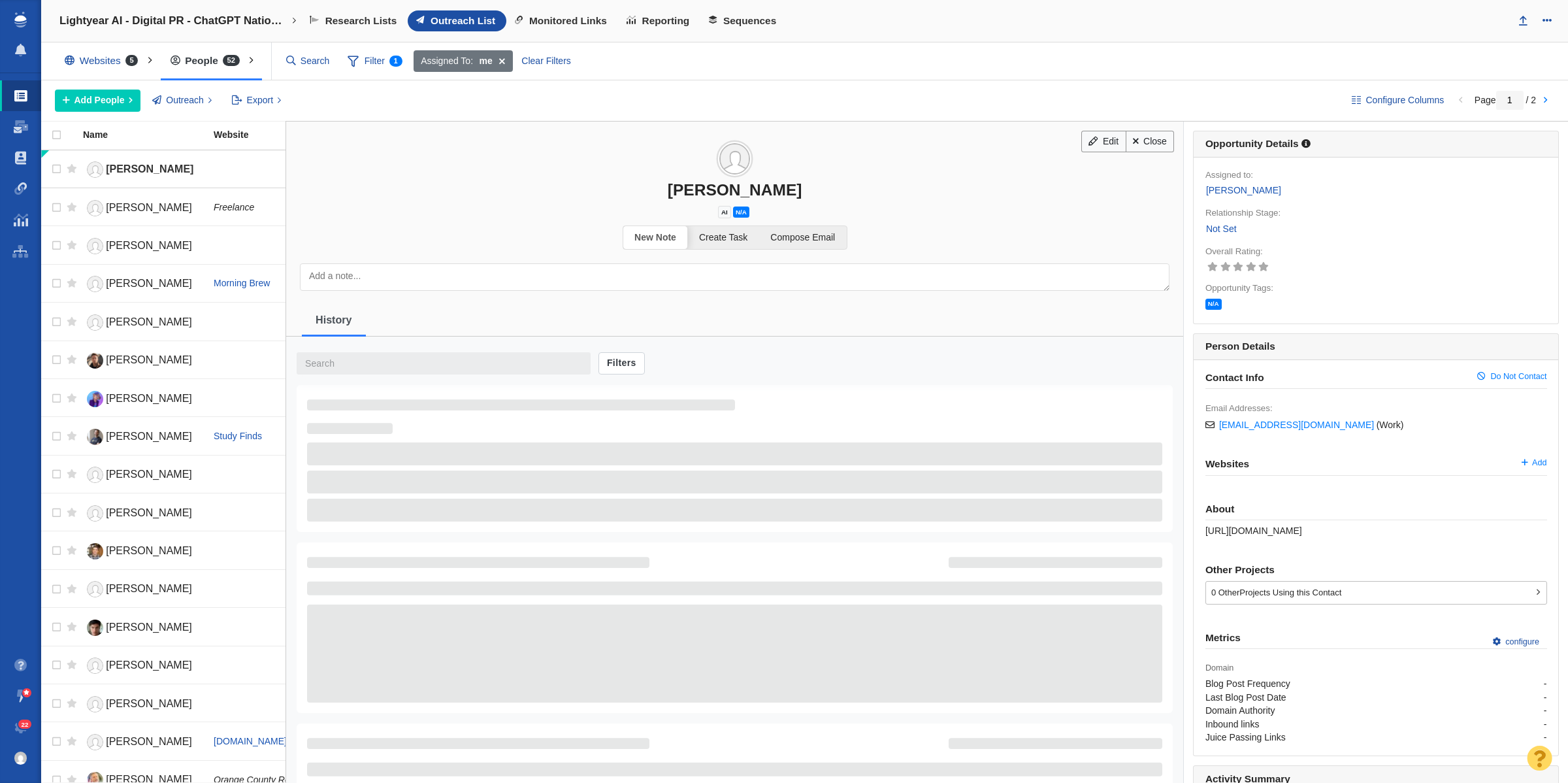
click at [1209, 229] on link "Not Set" at bounding box center [1221, 229] width 32 height 15
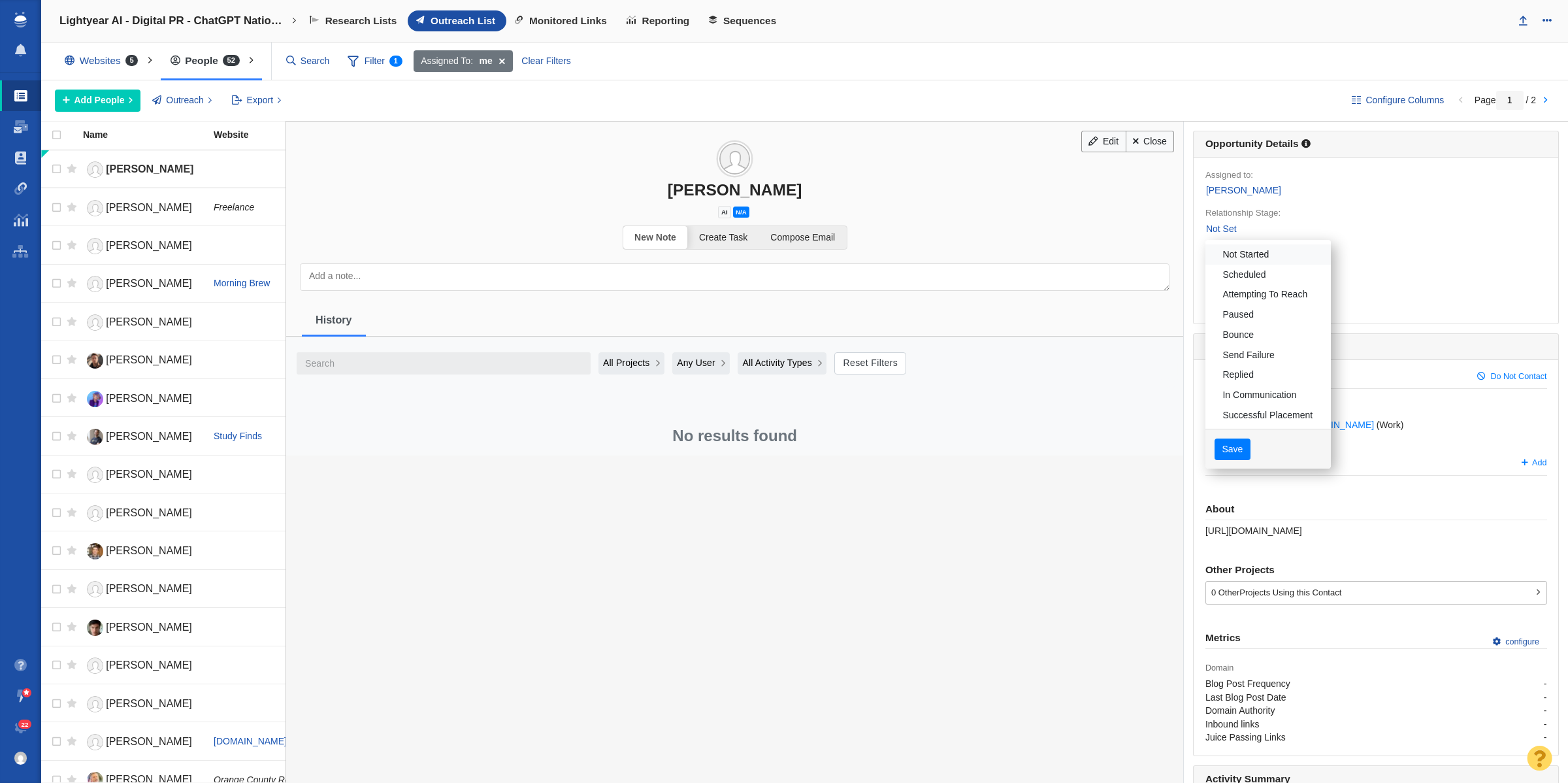
click at [1225, 263] on link "Not Started" at bounding box center [1268, 254] width 126 height 20
click at [1215, 449] on button "Save" at bounding box center [1232, 449] width 36 height 22
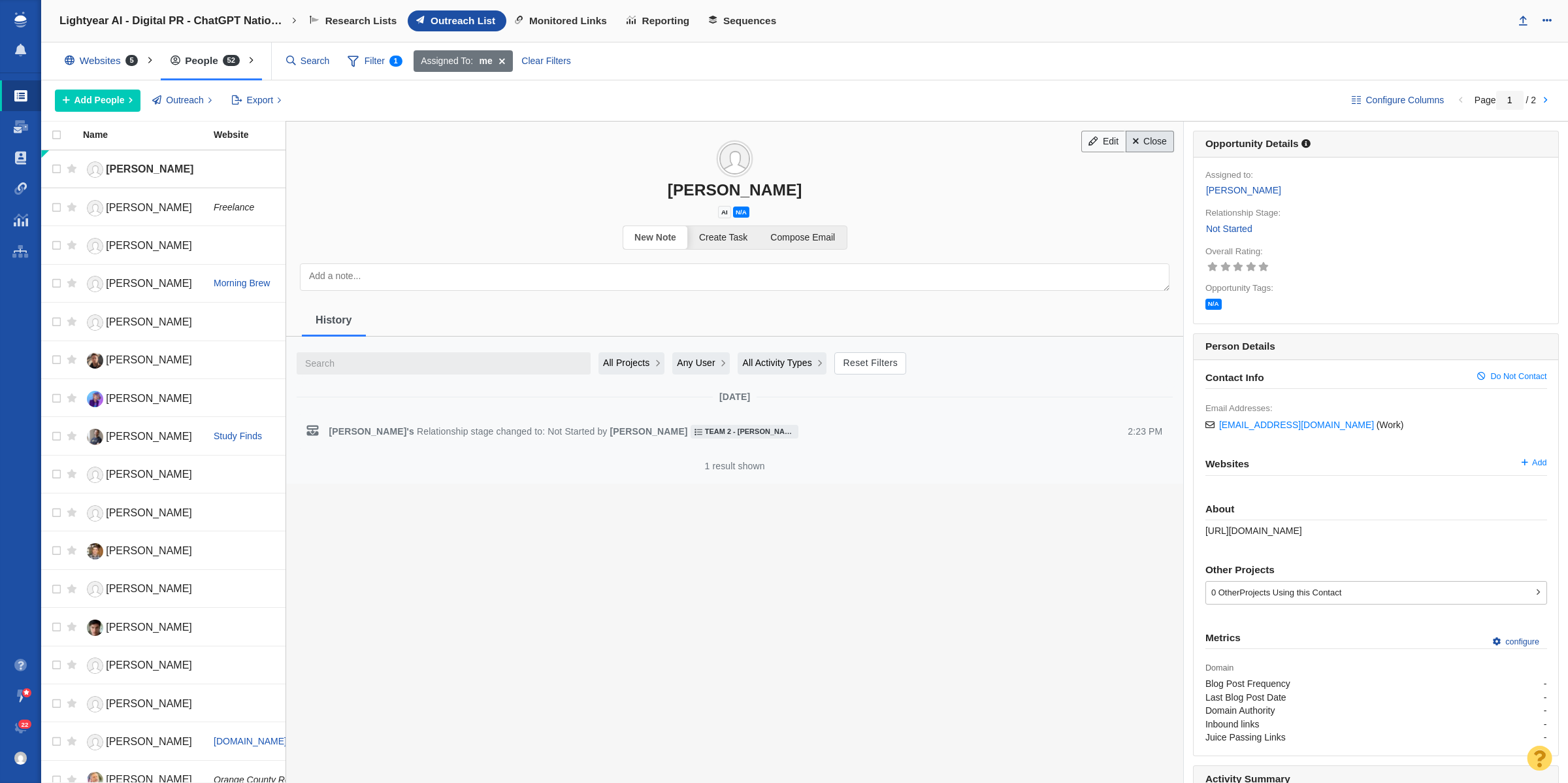
click at [1147, 152] on link "Close" at bounding box center [1150, 141] width 49 height 22
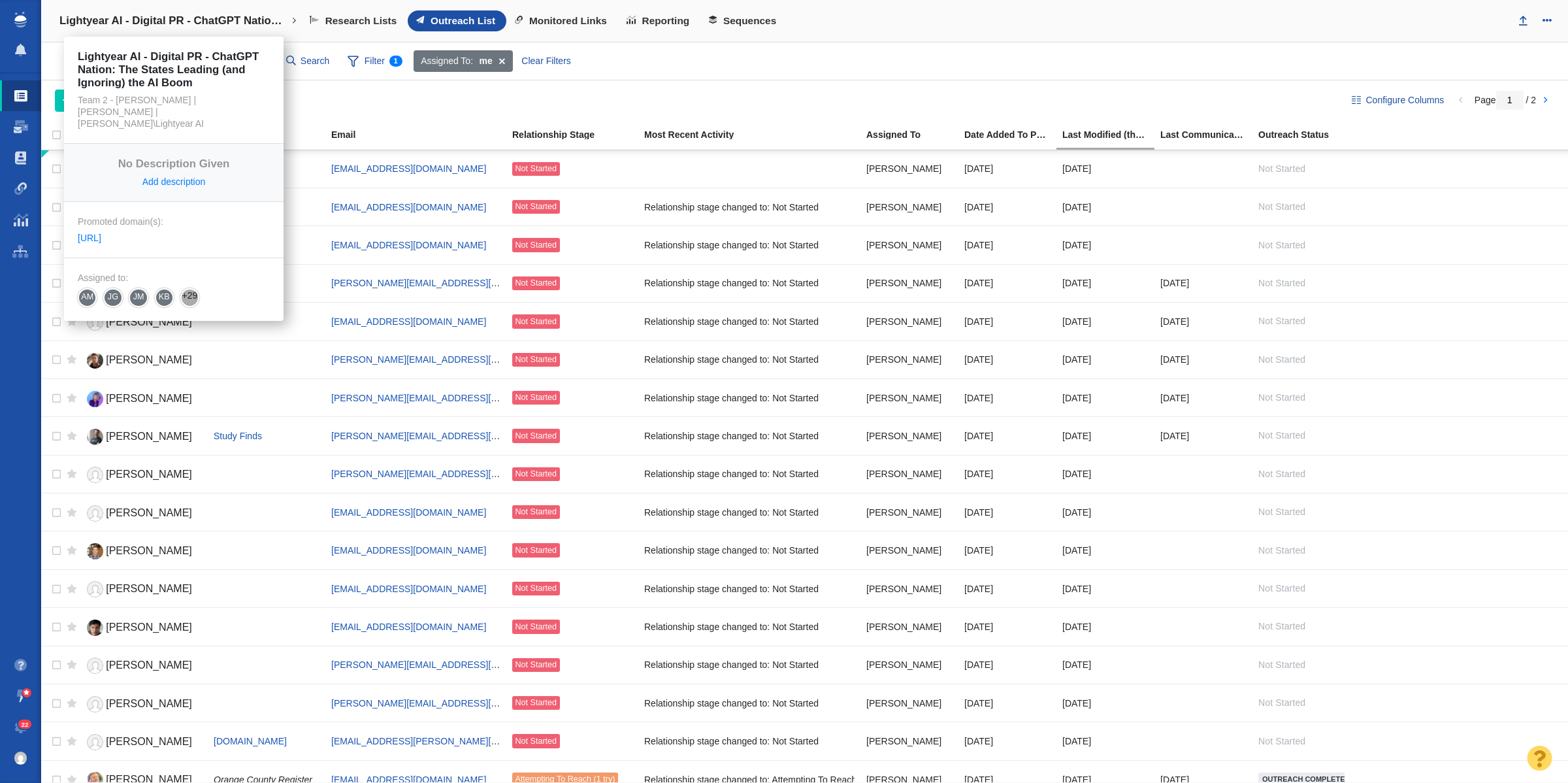
click at [232, 29] on link "Lightyear AI - Digital PR - ChatGPT Nation: The States Leading (and Ignoring) t…" at bounding box center [178, 21] width 255 height 32
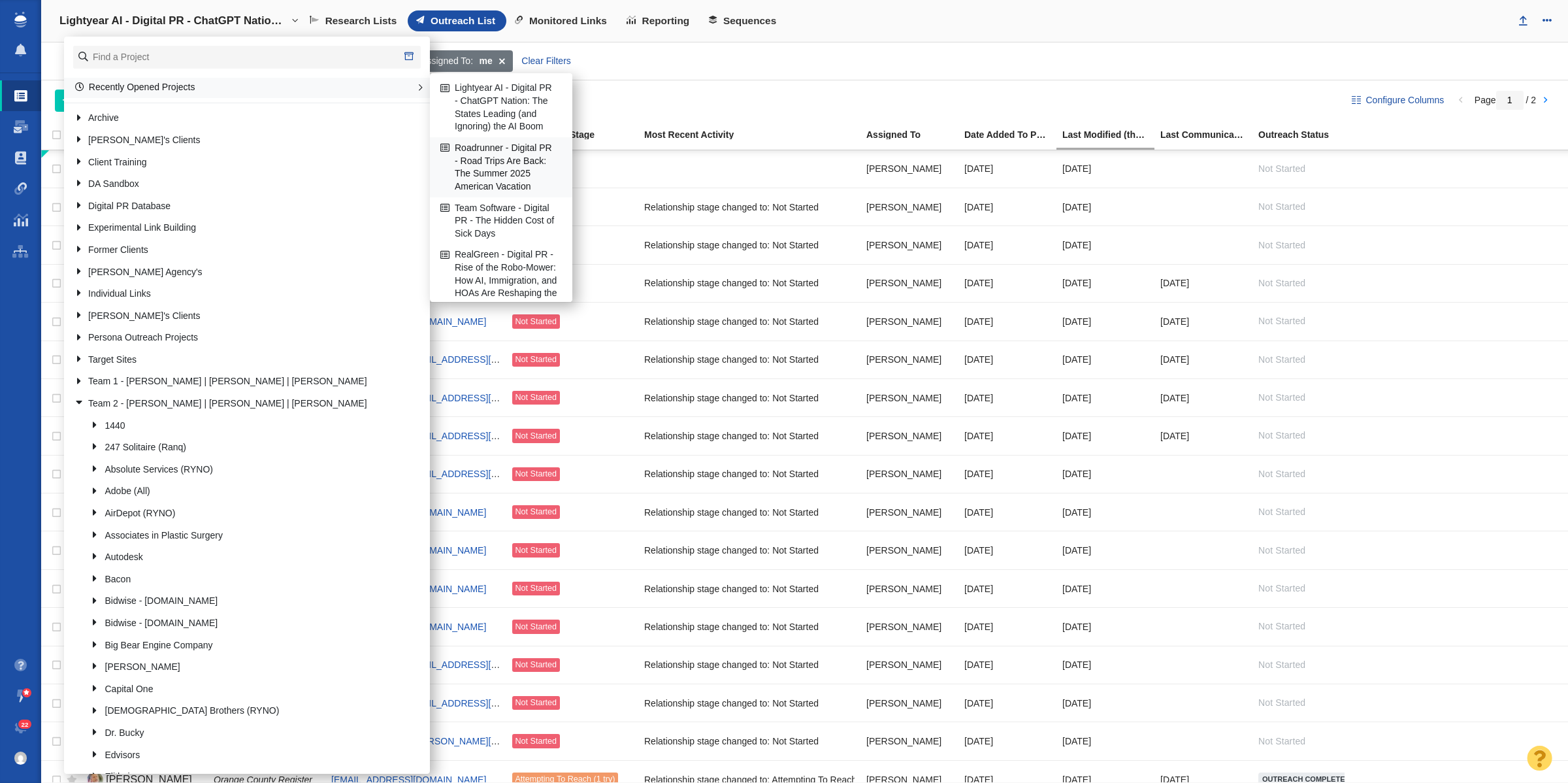
click at [511, 176] on link "Roadrunner - Digital PR - Road Trips Are Back: The Summer 2025 American Vacation" at bounding box center [501, 167] width 128 height 59
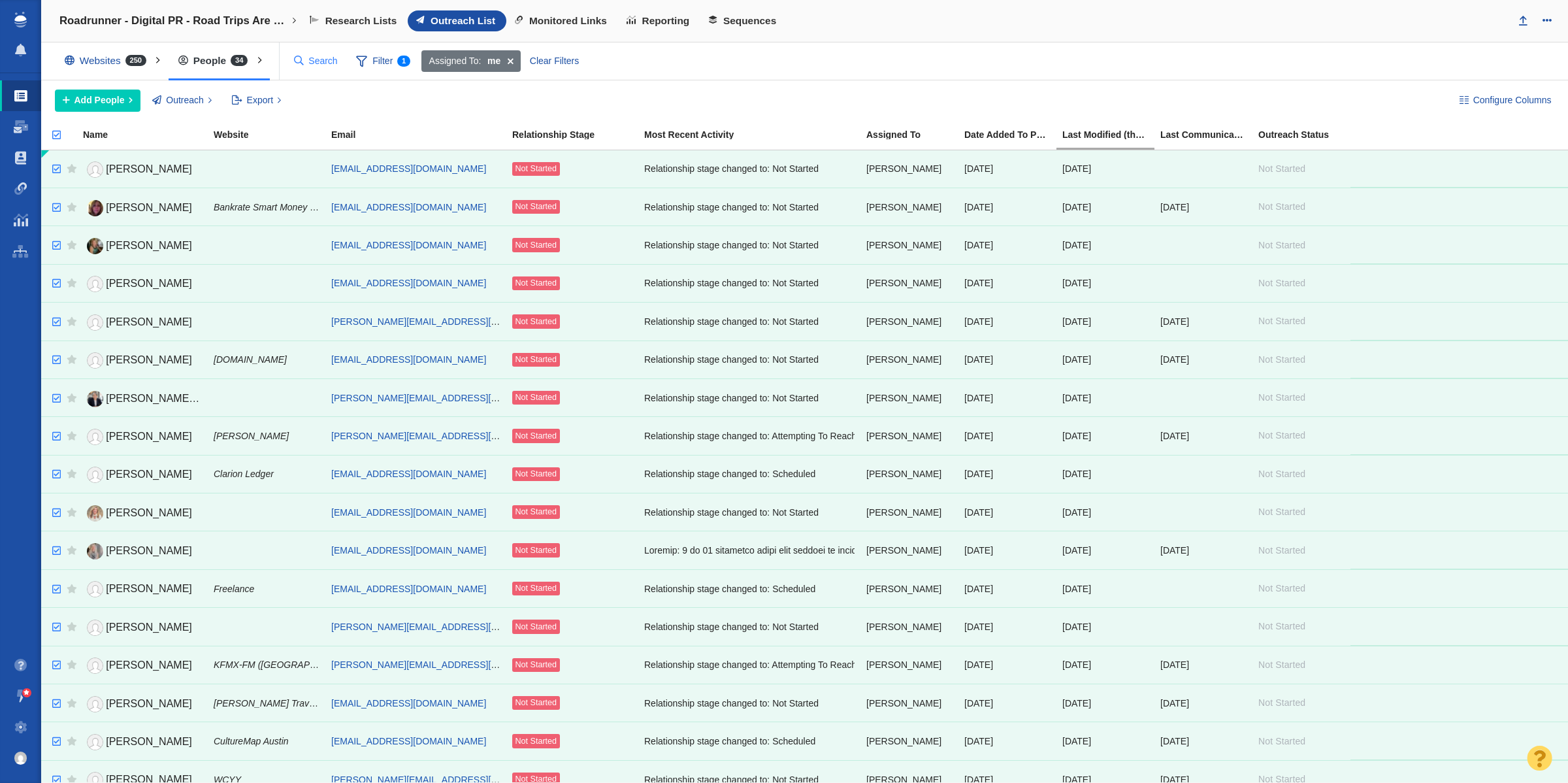
checkbox input "true"
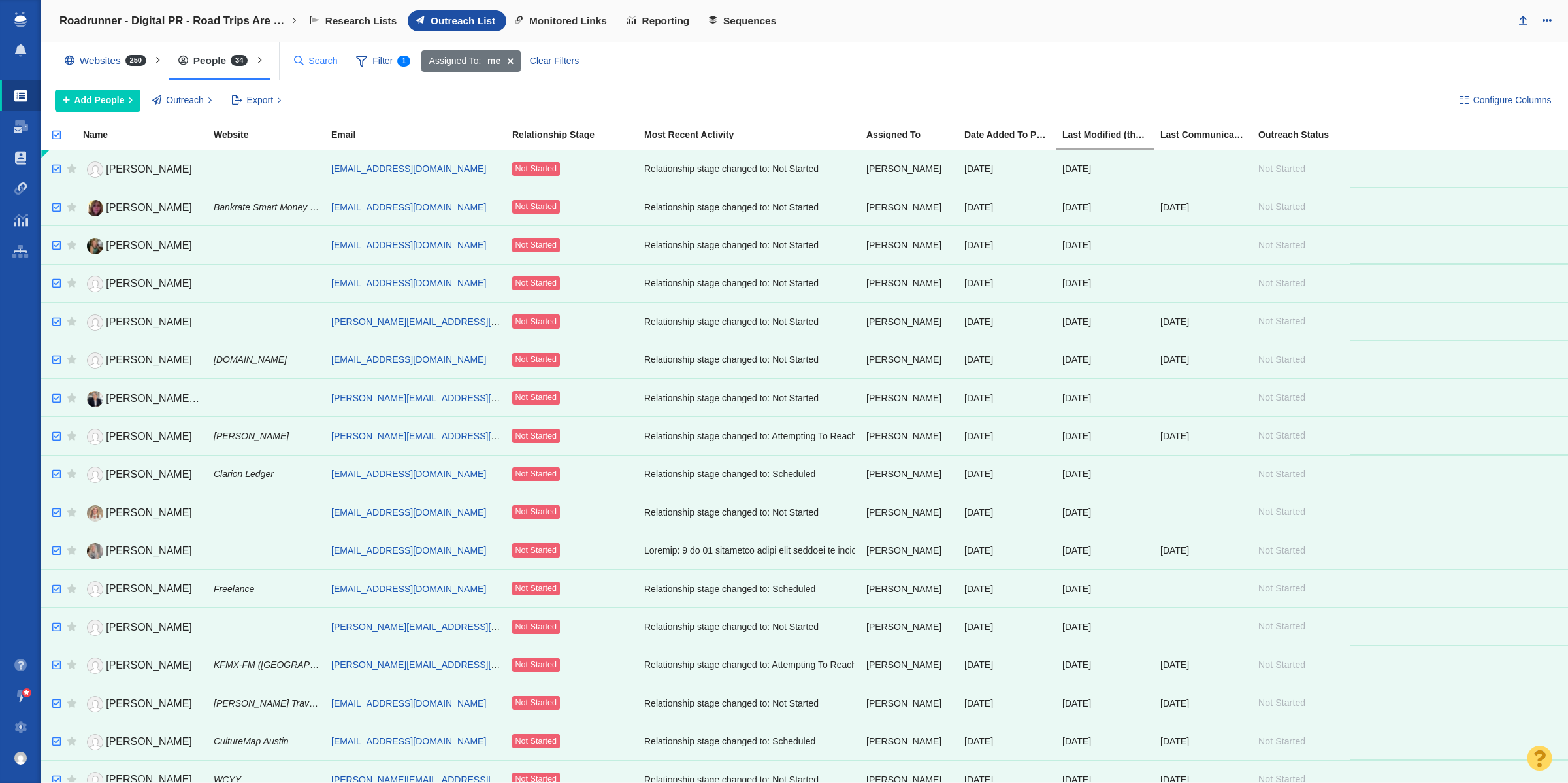
checkbox input "true"
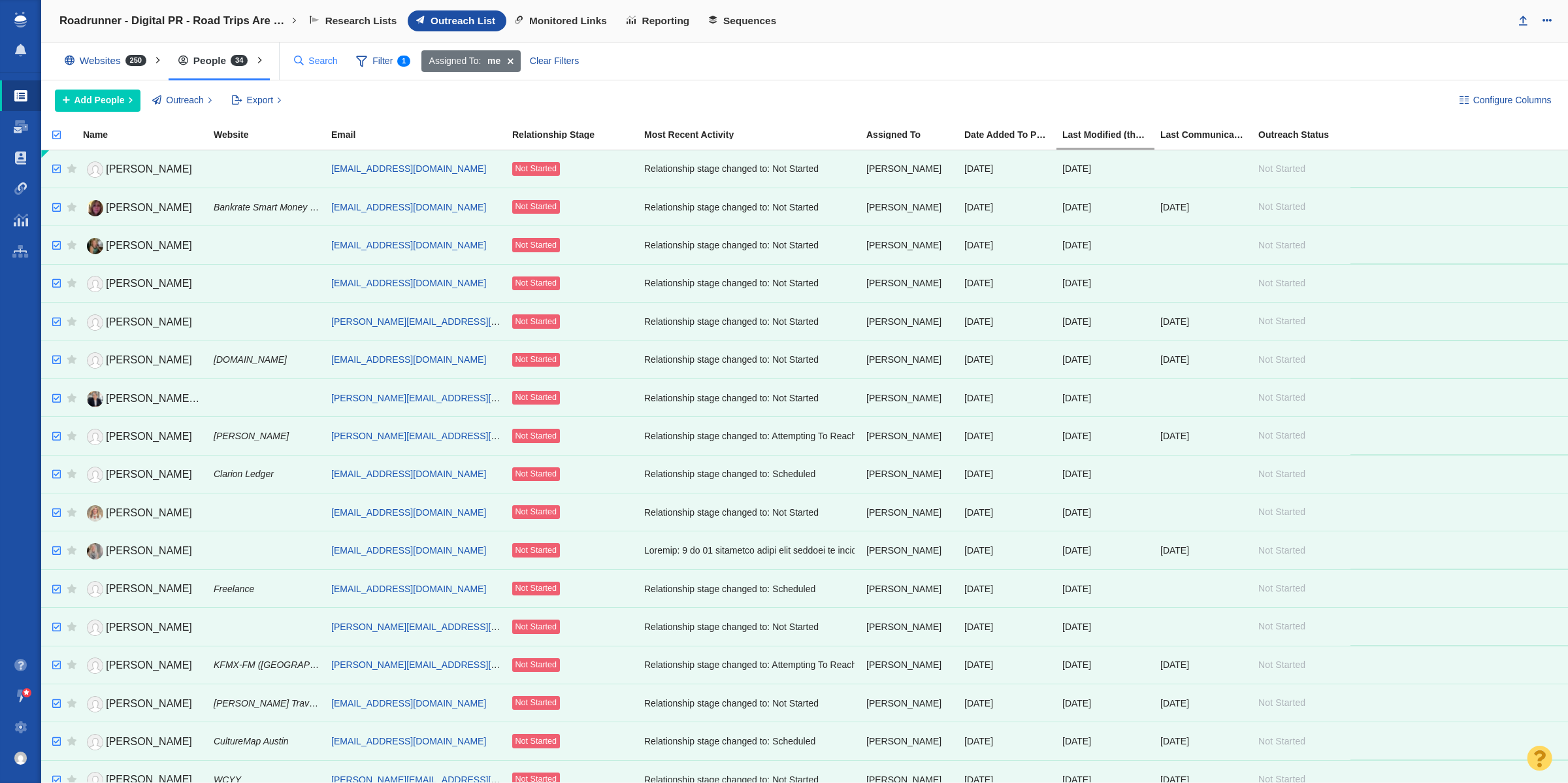
checkbox input "true"
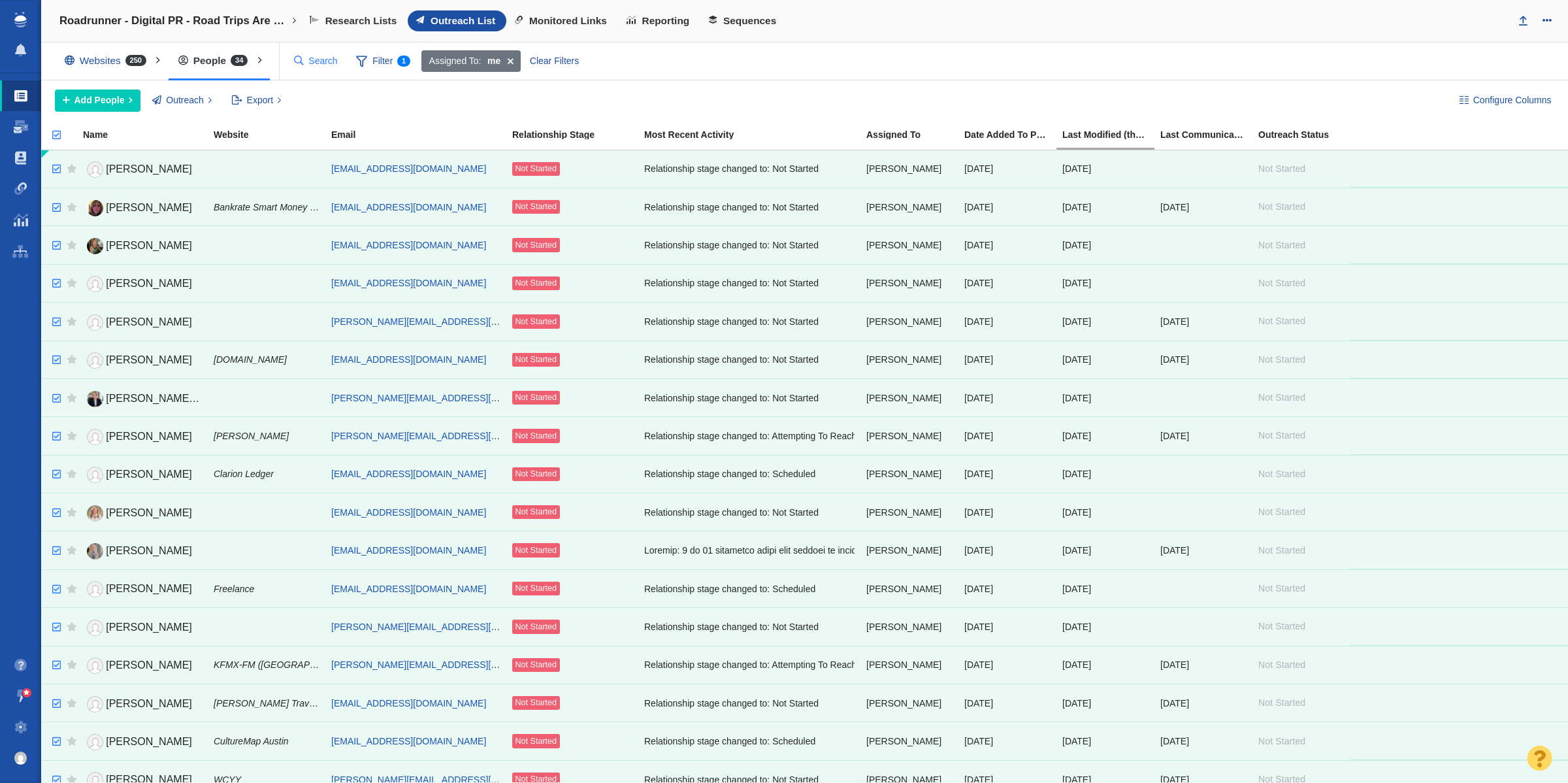
checkbox input "true"
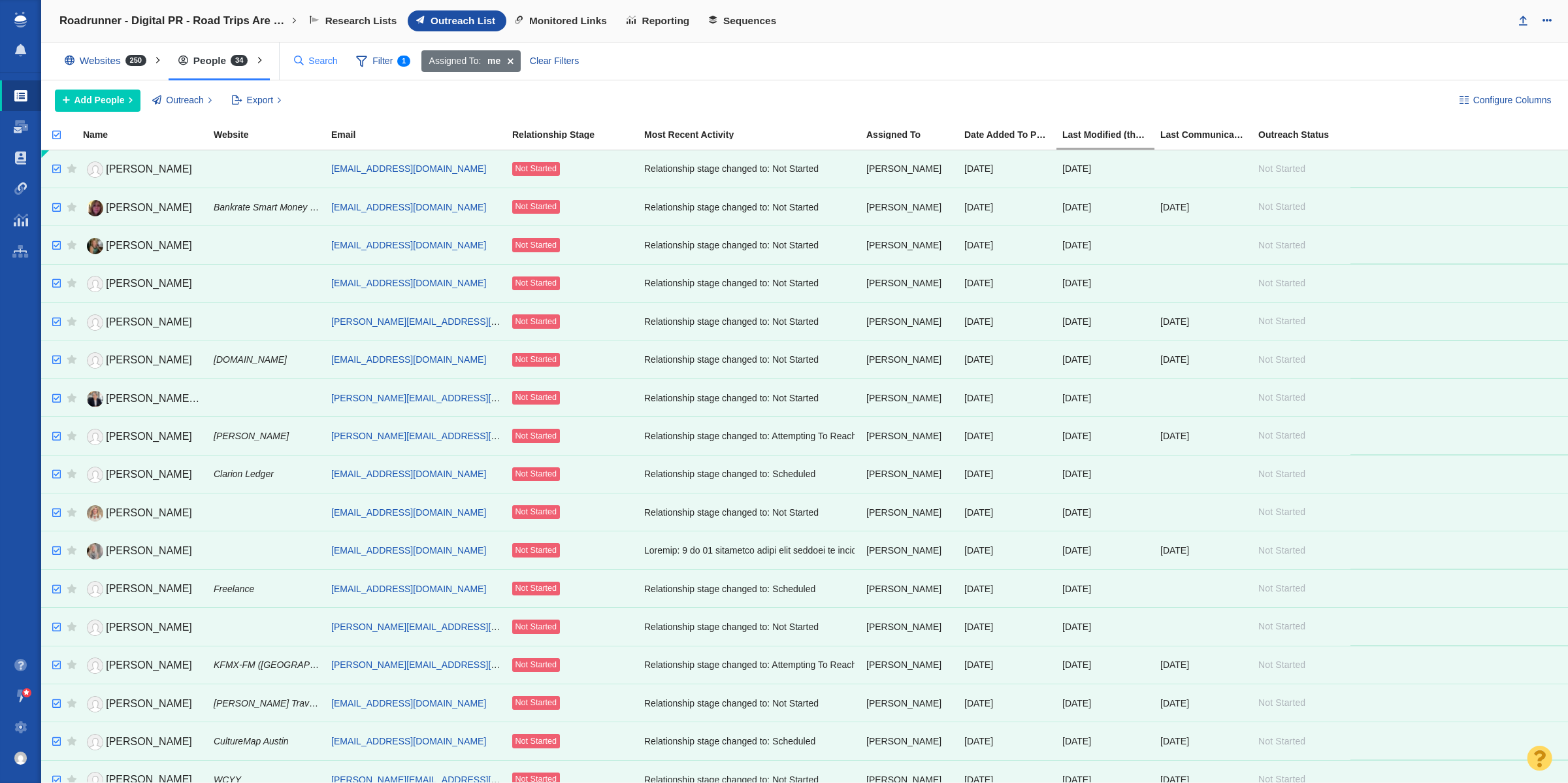
checkbox input "true"
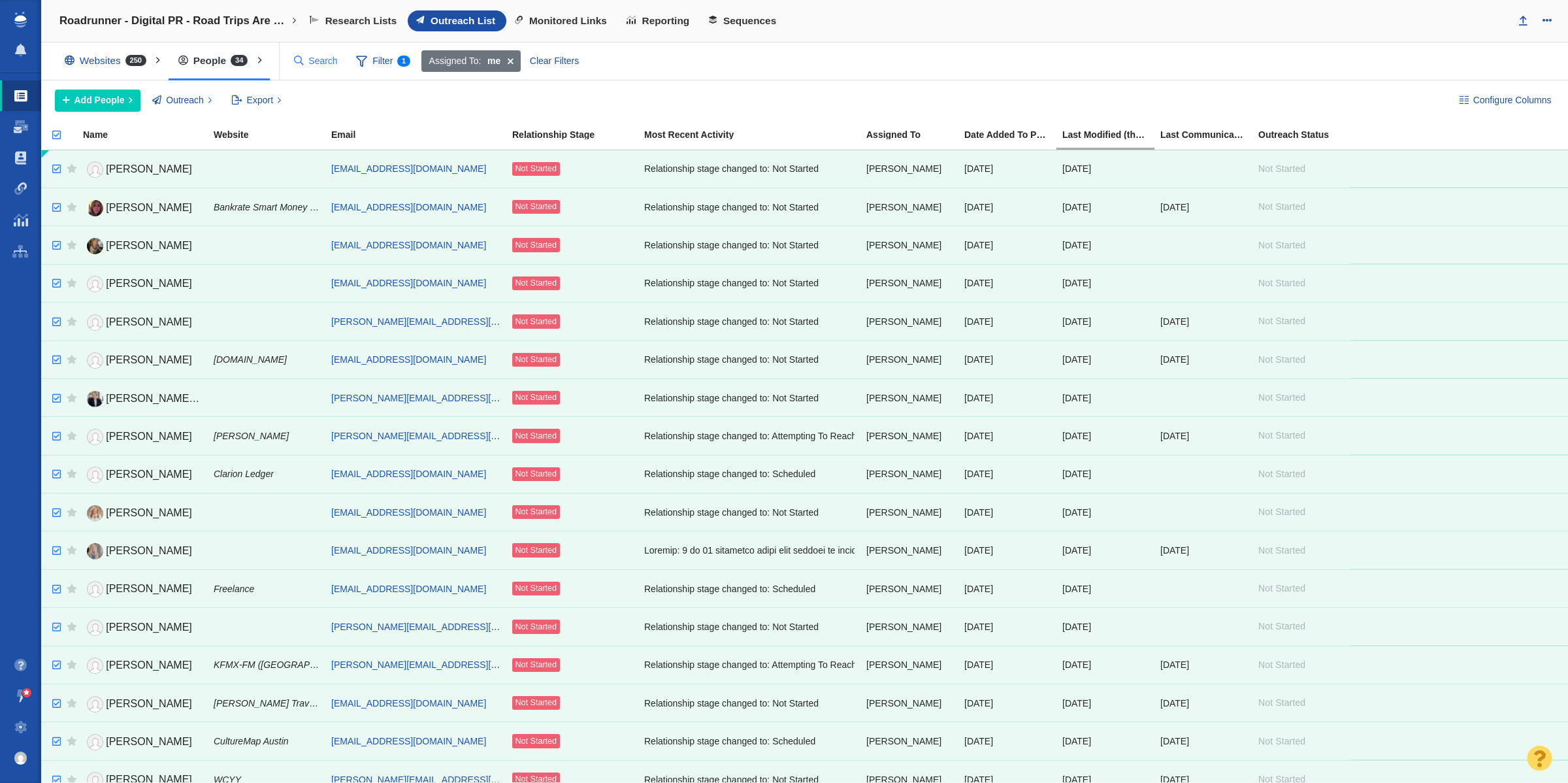
checkbox input "true"
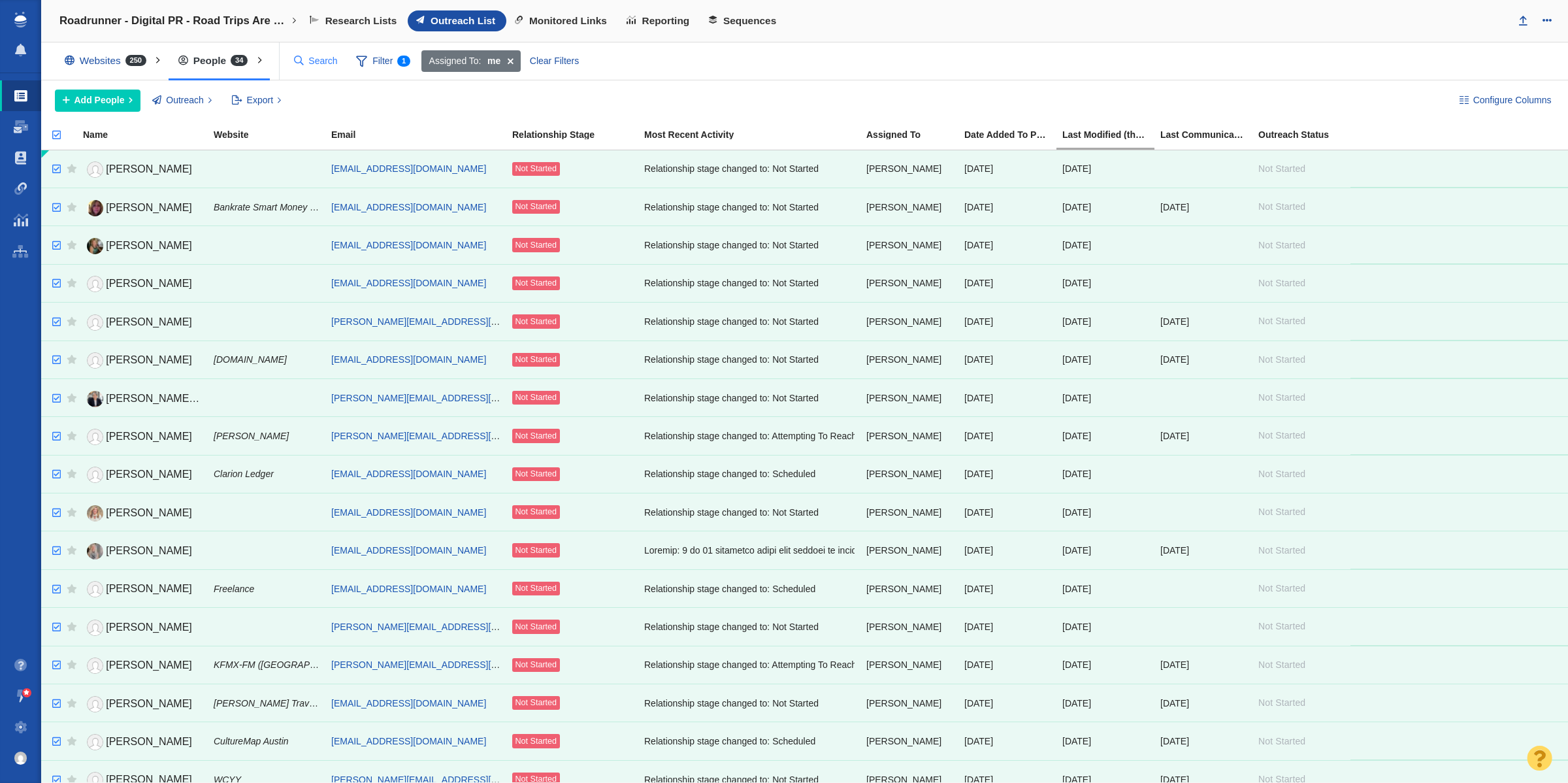
checkbox input "true"
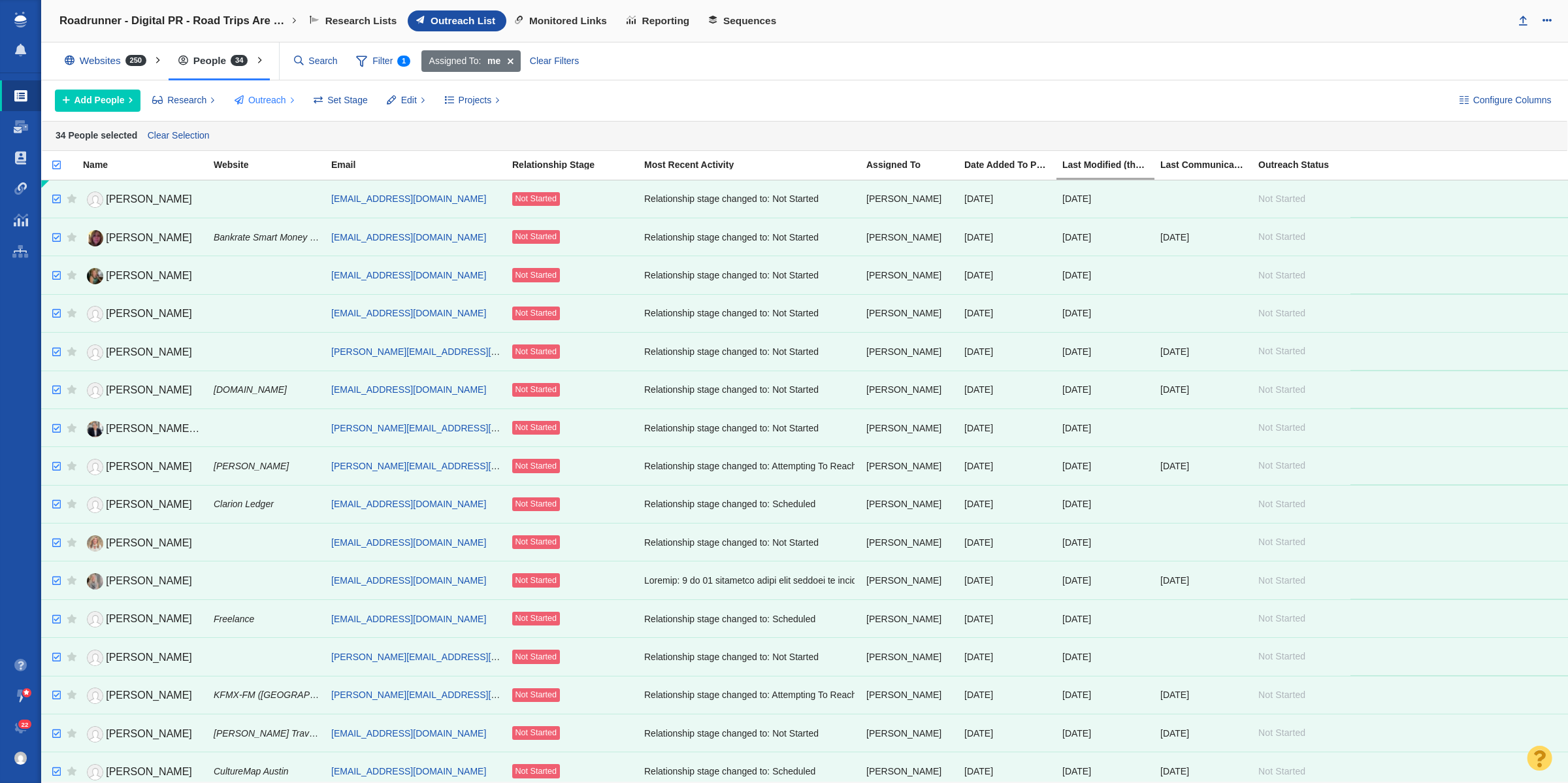
click at [256, 105] on span "Outreach" at bounding box center [268, 100] width 38 height 14
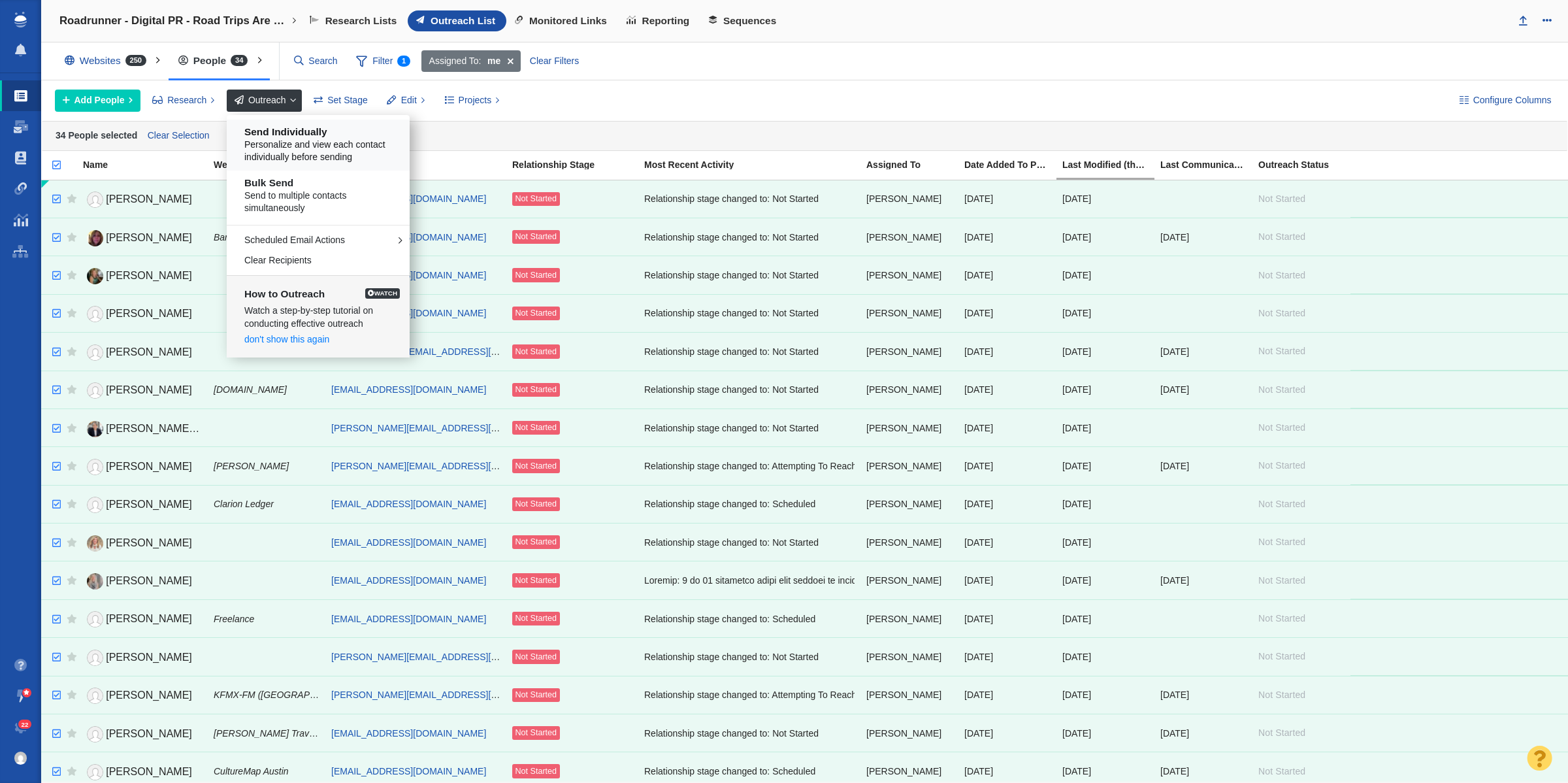
click at [274, 154] on span "Personalize and view each contact individually before sending" at bounding box center [323, 151] width 157 height 26
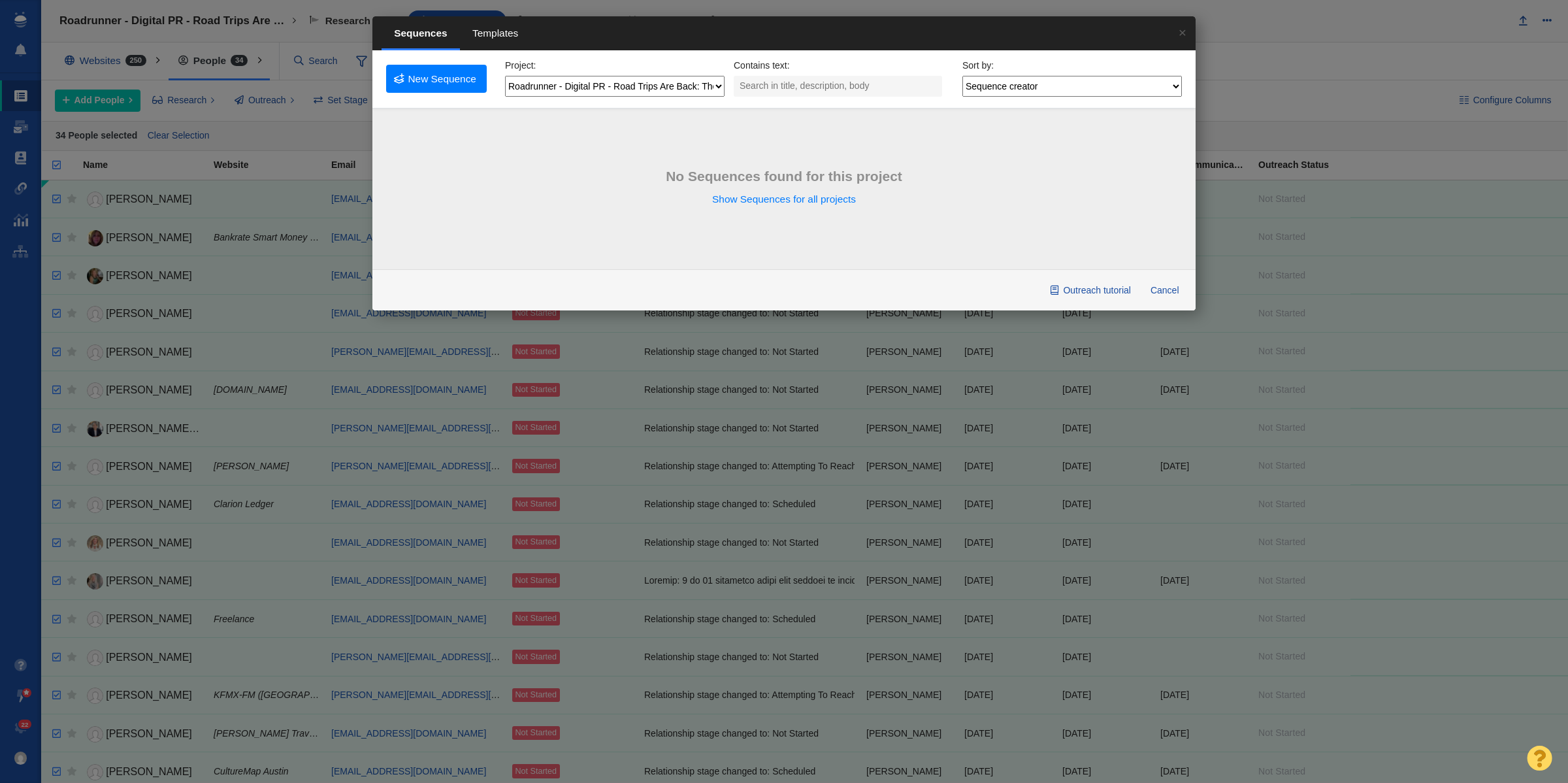
click at [496, 32] on span "Templates" at bounding box center [496, 33] width 71 height 32
